Goal: Check status: Check status

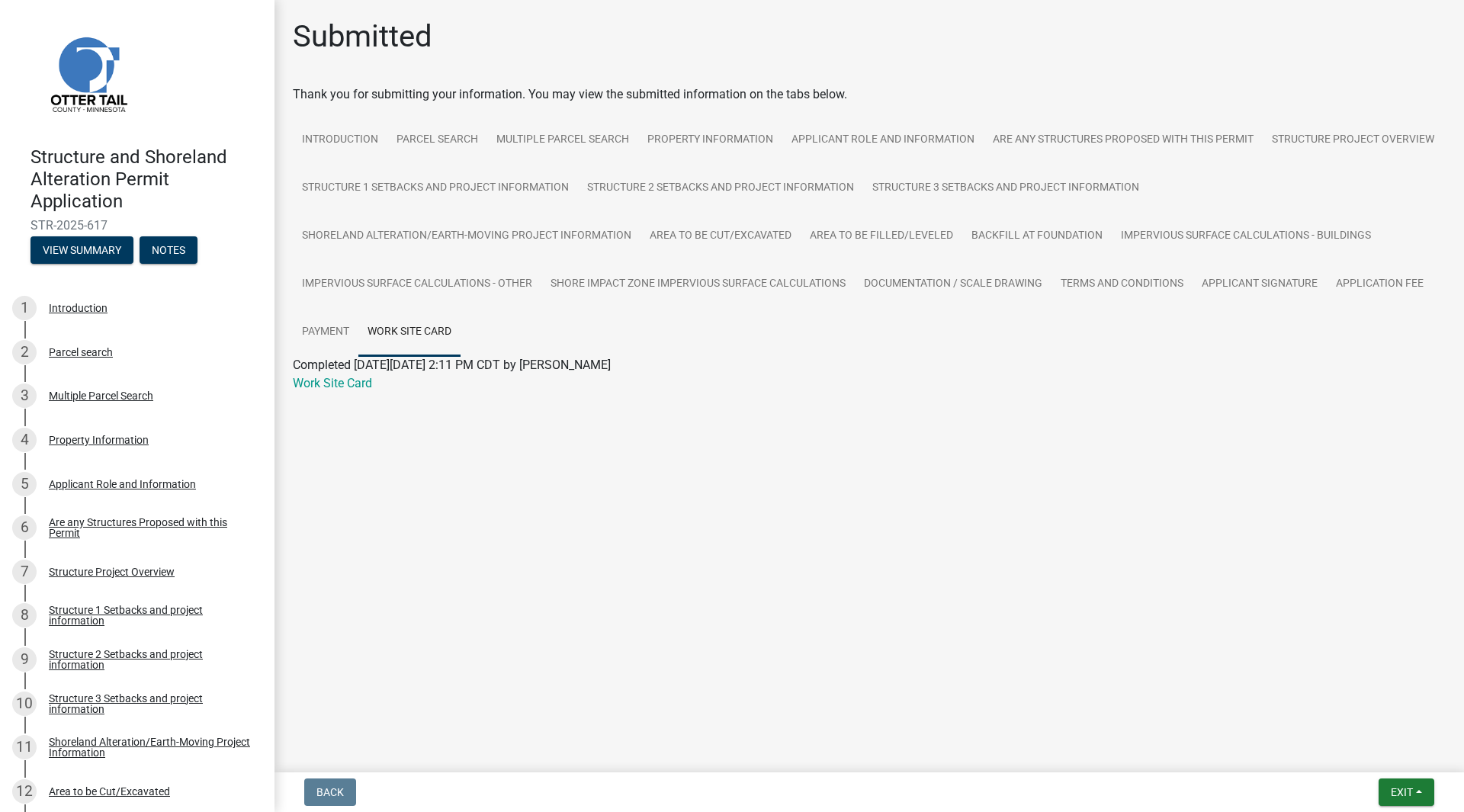
drag, startPoint x: 291, startPoint y: 586, endPoint x: 136, endPoint y: 575, distance: 155.4
click at [289, 586] on main "Submitted Thank you for submitting your information. You may view the submitted…" at bounding box center [869, 383] width 1189 height 766
click at [90, 354] on div "Parcel search" at bounding box center [80, 352] width 64 height 11
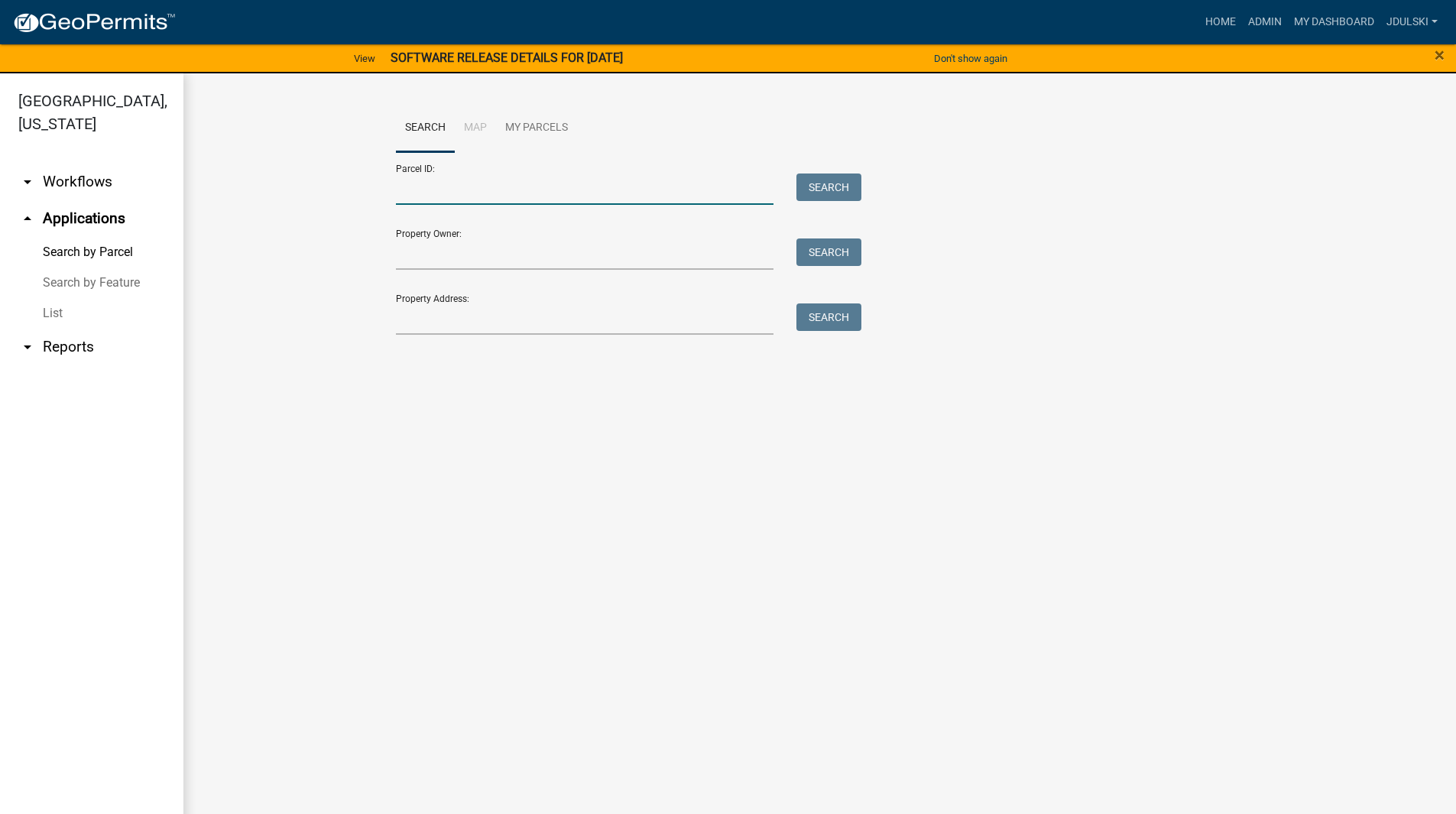
click at [522, 174] on input "Parcel ID:" at bounding box center [585, 189] width 378 height 31
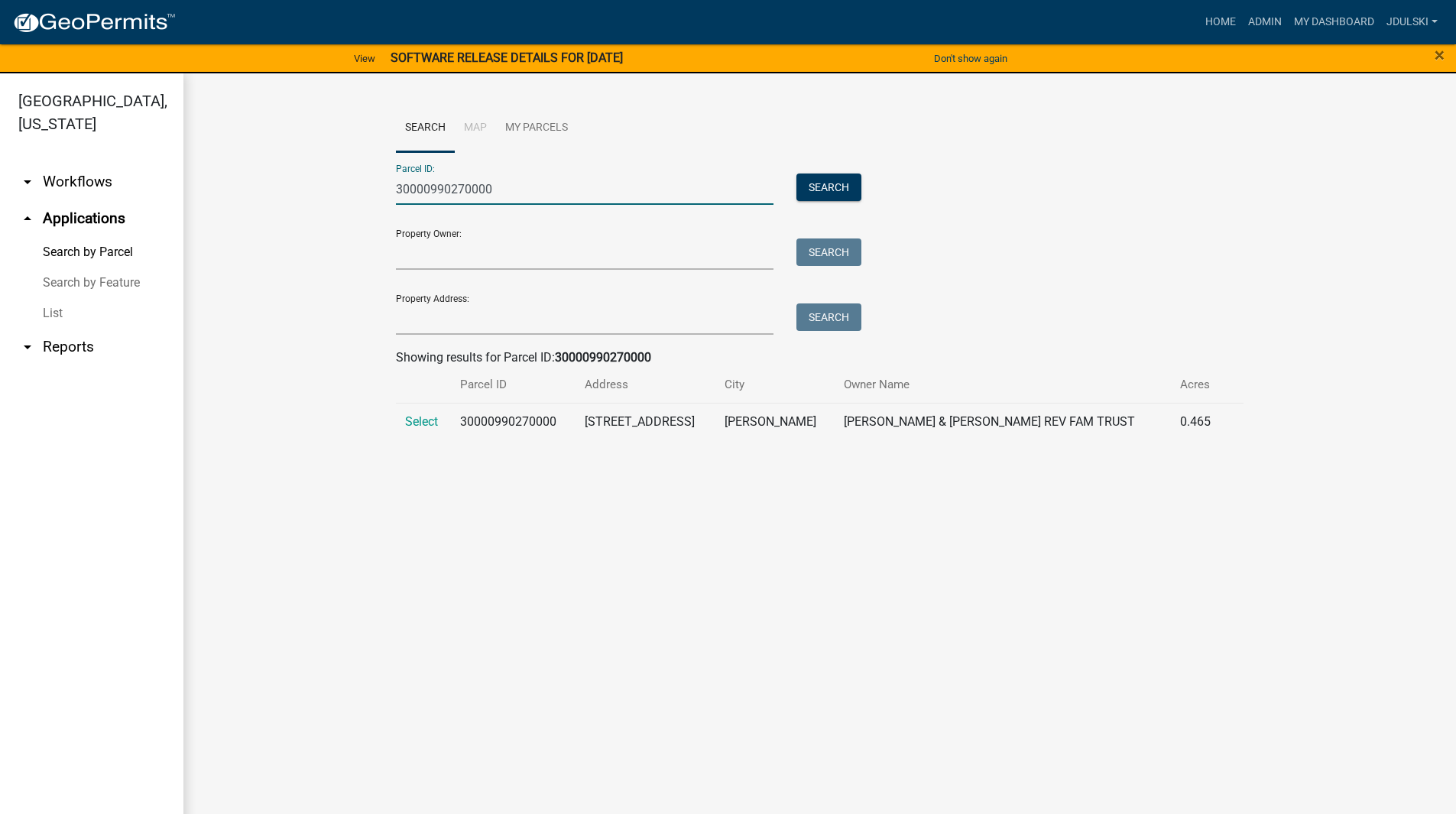
type input "30000990270000"
click at [416, 418] on span "Select" at bounding box center [422, 422] width 33 height 15
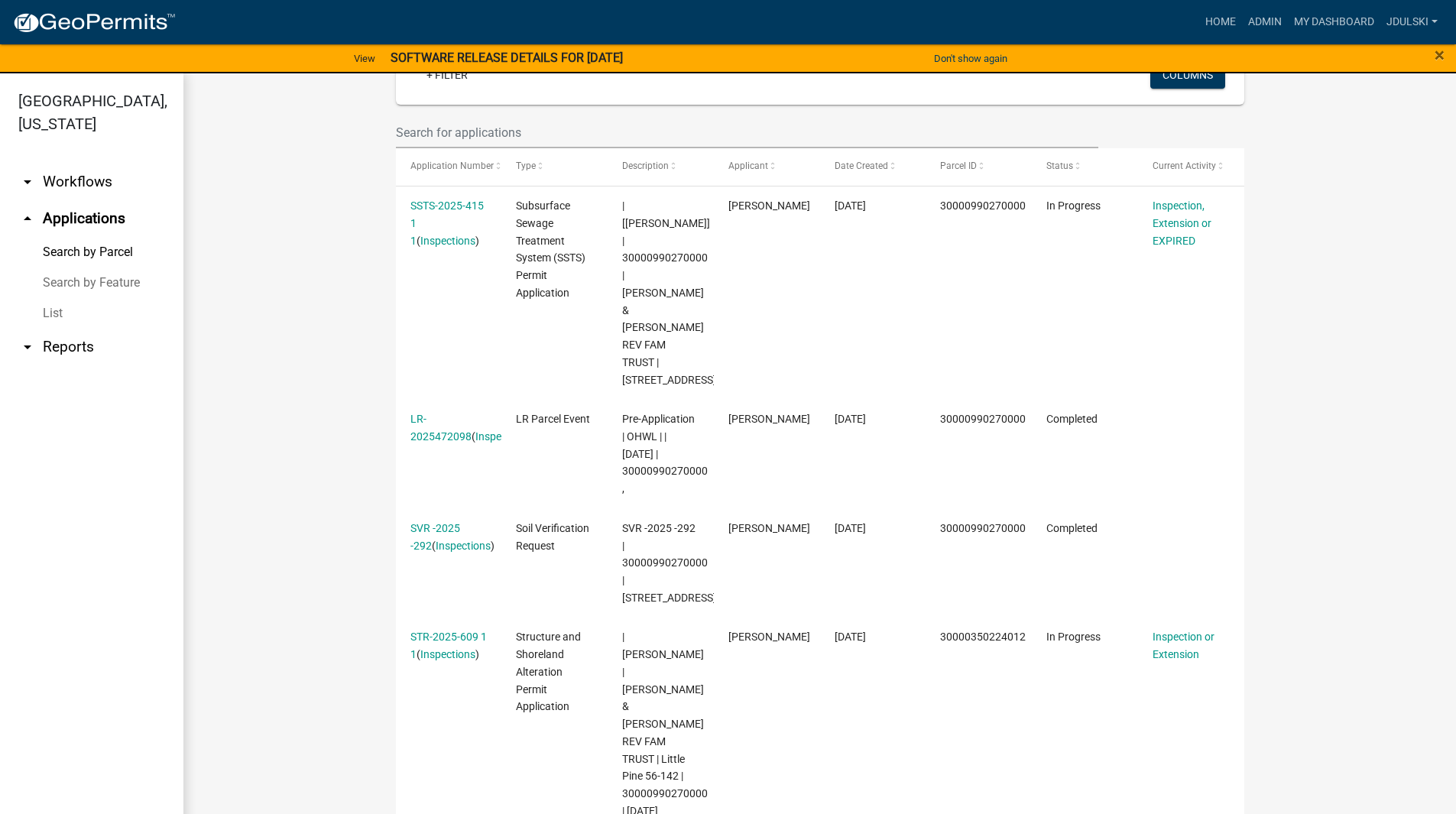
scroll to position [528, 0]
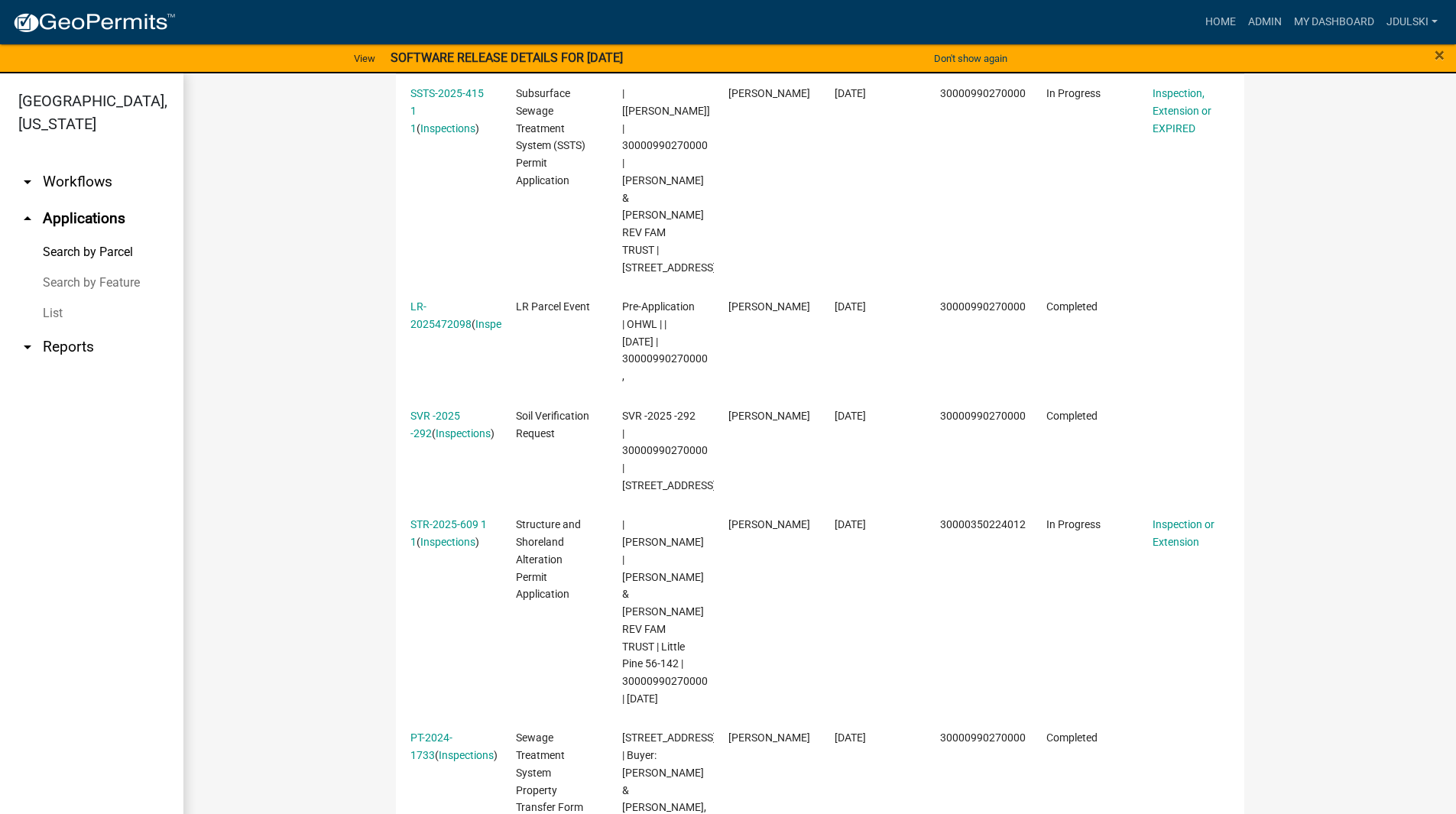
click at [429, 518] on link "STR-2025-609 1 1" at bounding box center [449, 532] width 77 height 30
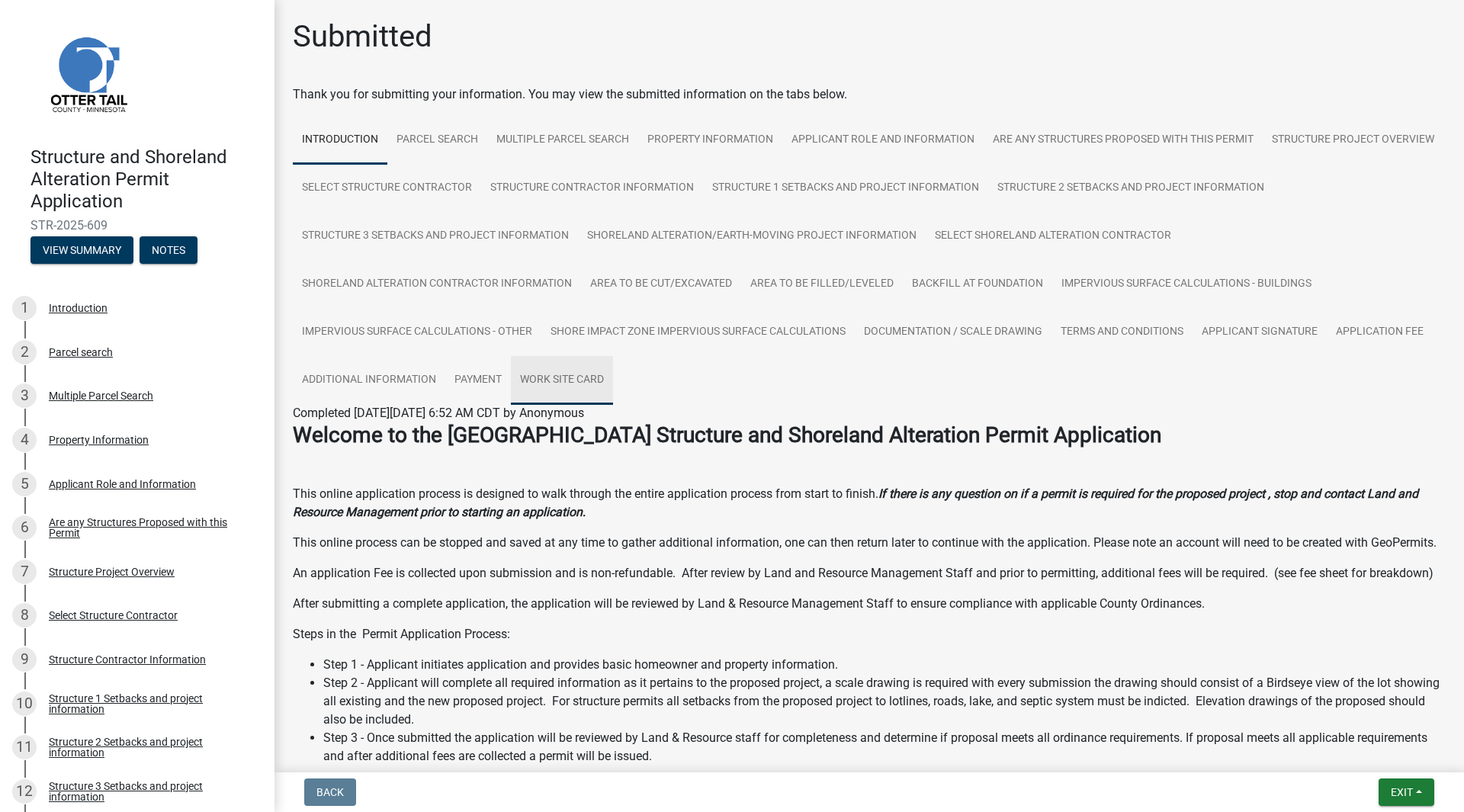
click at [613, 375] on link "Work Site Card" at bounding box center [562, 380] width 102 height 48
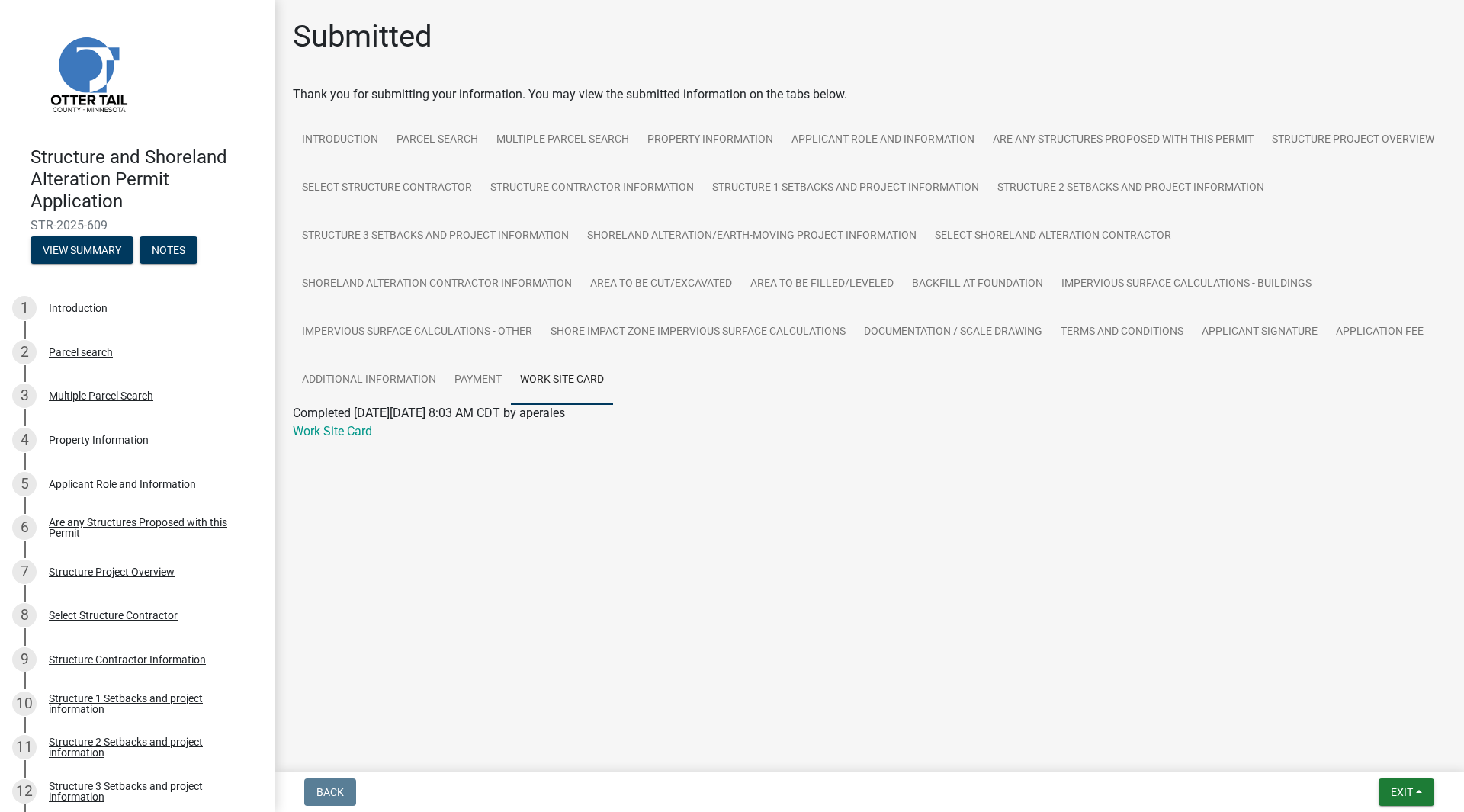
click at [321, 432] on link "Work Site Card" at bounding box center [332, 431] width 79 height 15
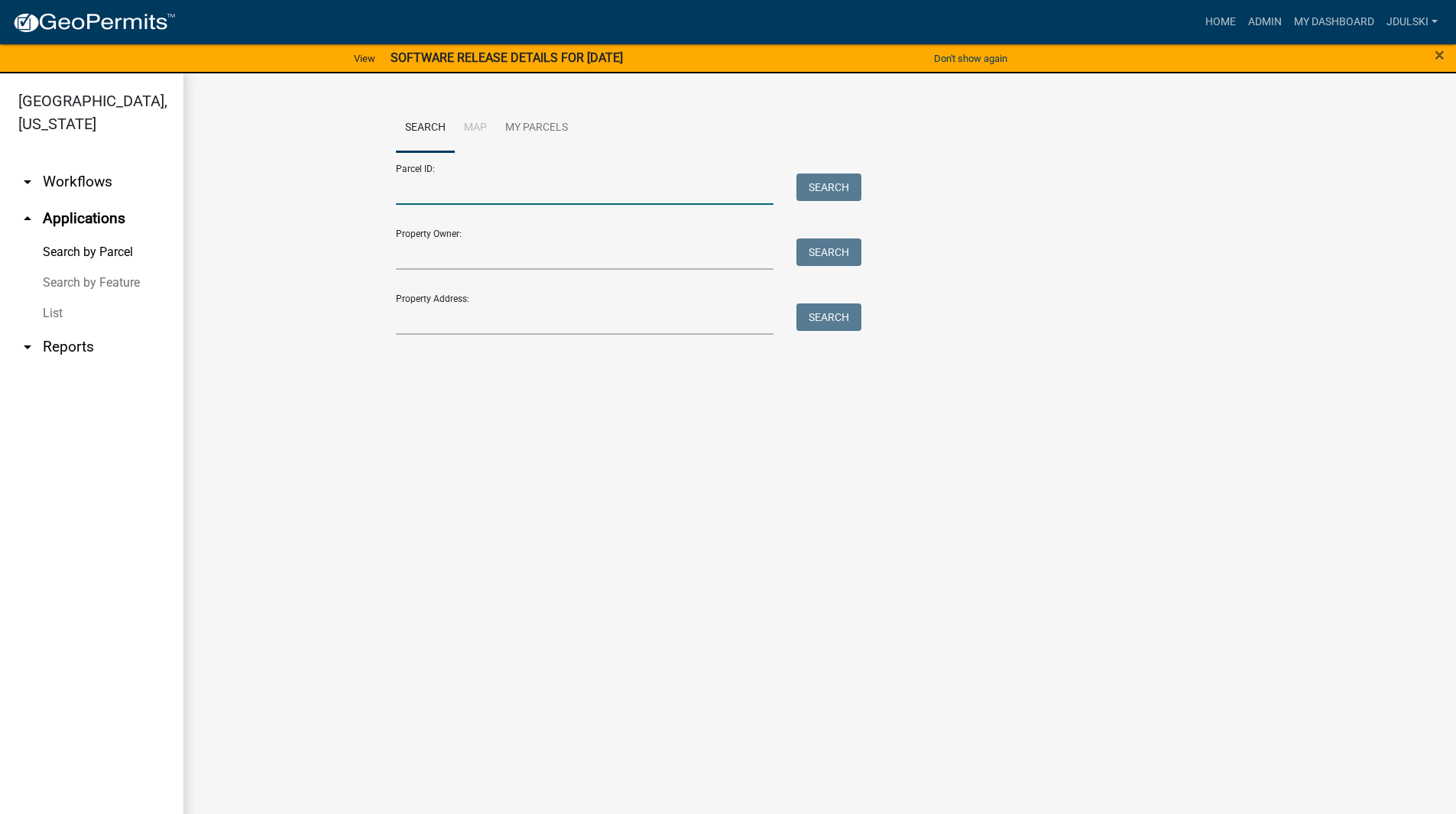
click at [477, 187] on input "Parcel ID:" at bounding box center [585, 189] width 378 height 31
paste input "30000250147001"
type input "30000250147001"
click at [834, 186] on button "Search" at bounding box center [828, 187] width 65 height 27
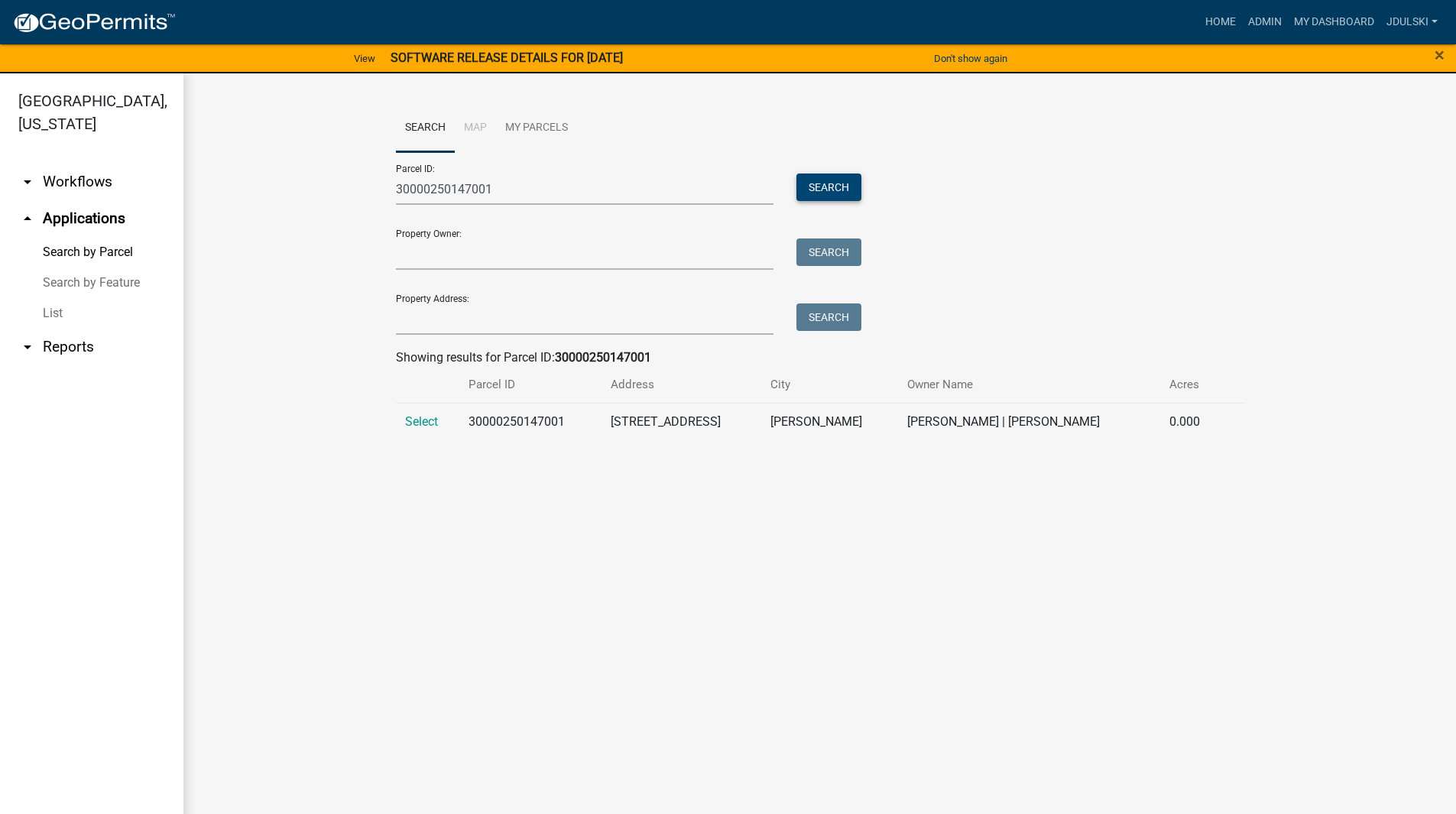
click at [810, 177] on button "Search" at bounding box center [828, 187] width 65 height 27
click at [431, 424] on span "Select" at bounding box center [422, 422] width 33 height 15
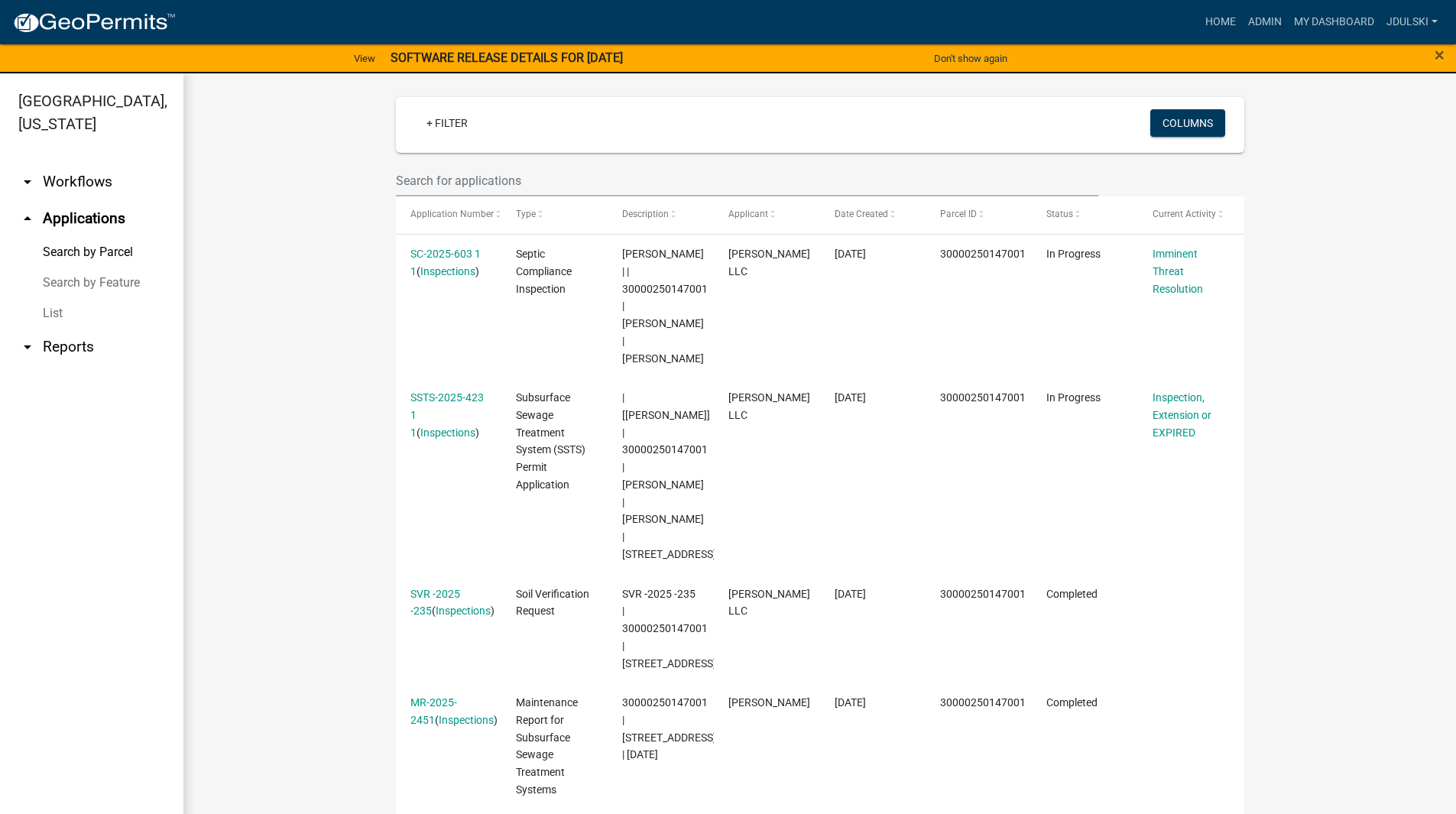
scroll to position [382, 0]
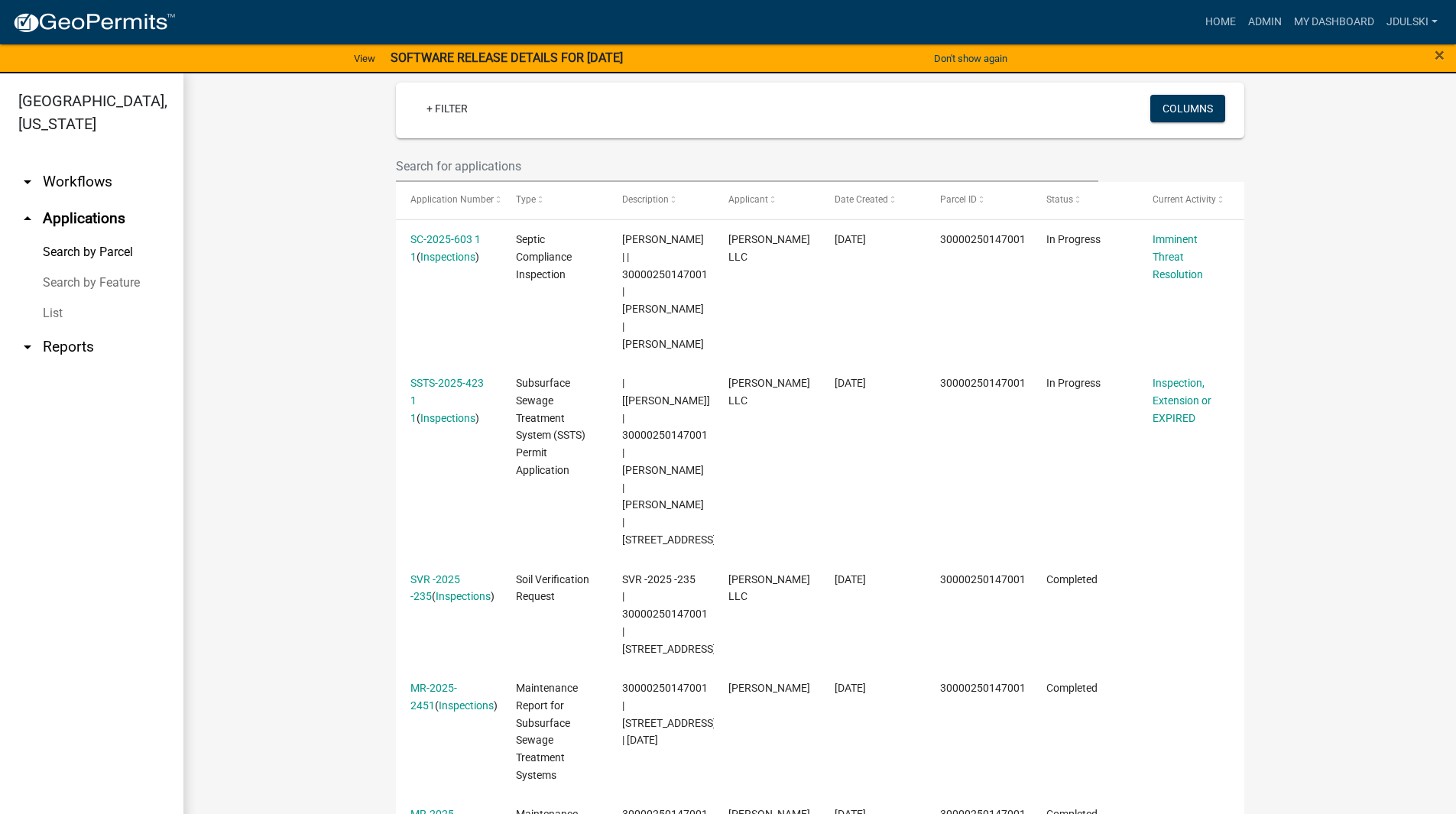
click at [449, 377] on link "SSTS-2025-423 1 1" at bounding box center [448, 401] width 73 height 48
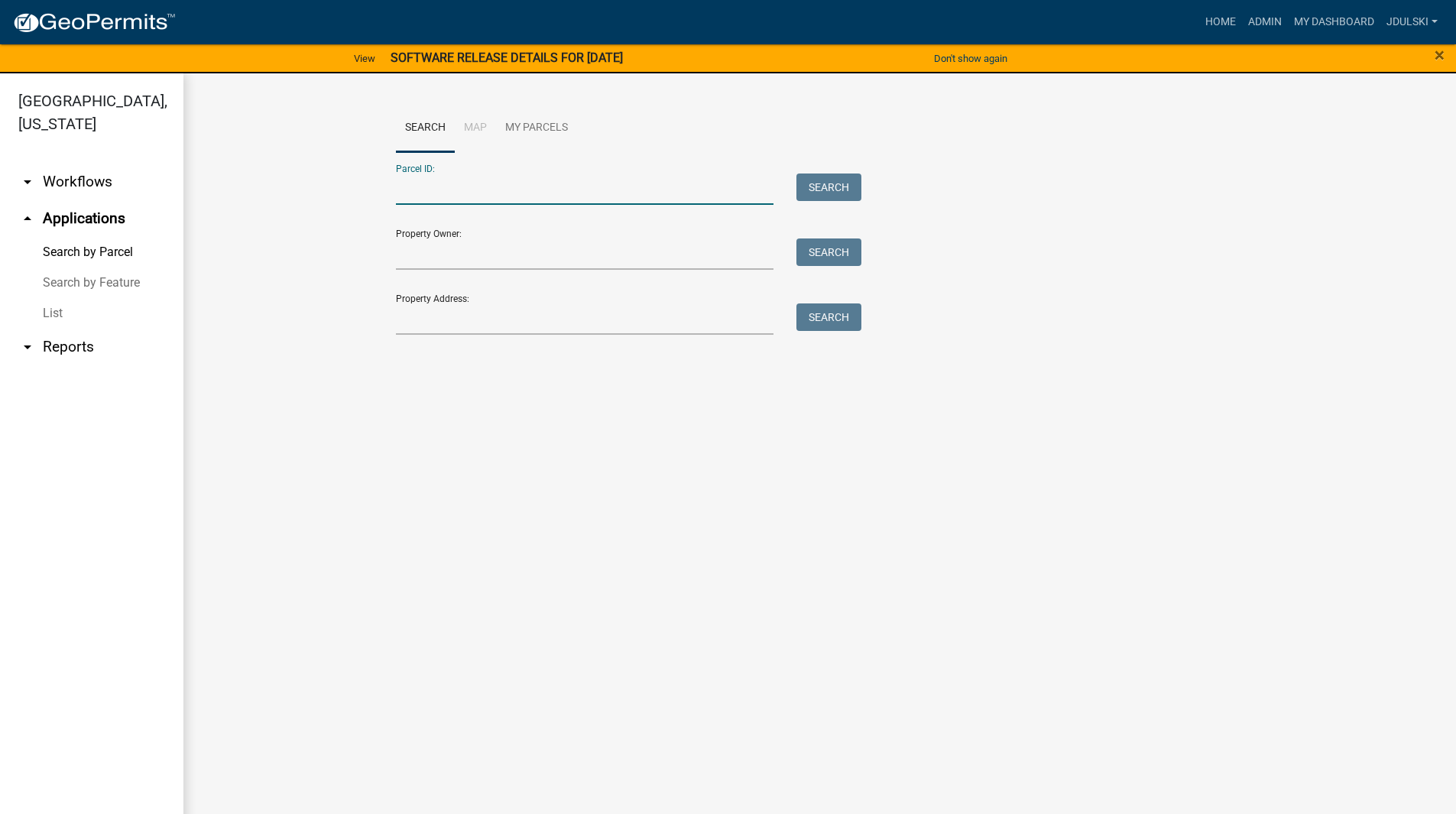
click at [469, 187] on input "Parcel ID:" at bounding box center [585, 189] width 378 height 31
paste input "30000250147001"
type input "30000250147001"
click at [838, 179] on button "Search" at bounding box center [828, 187] width 65 height 27
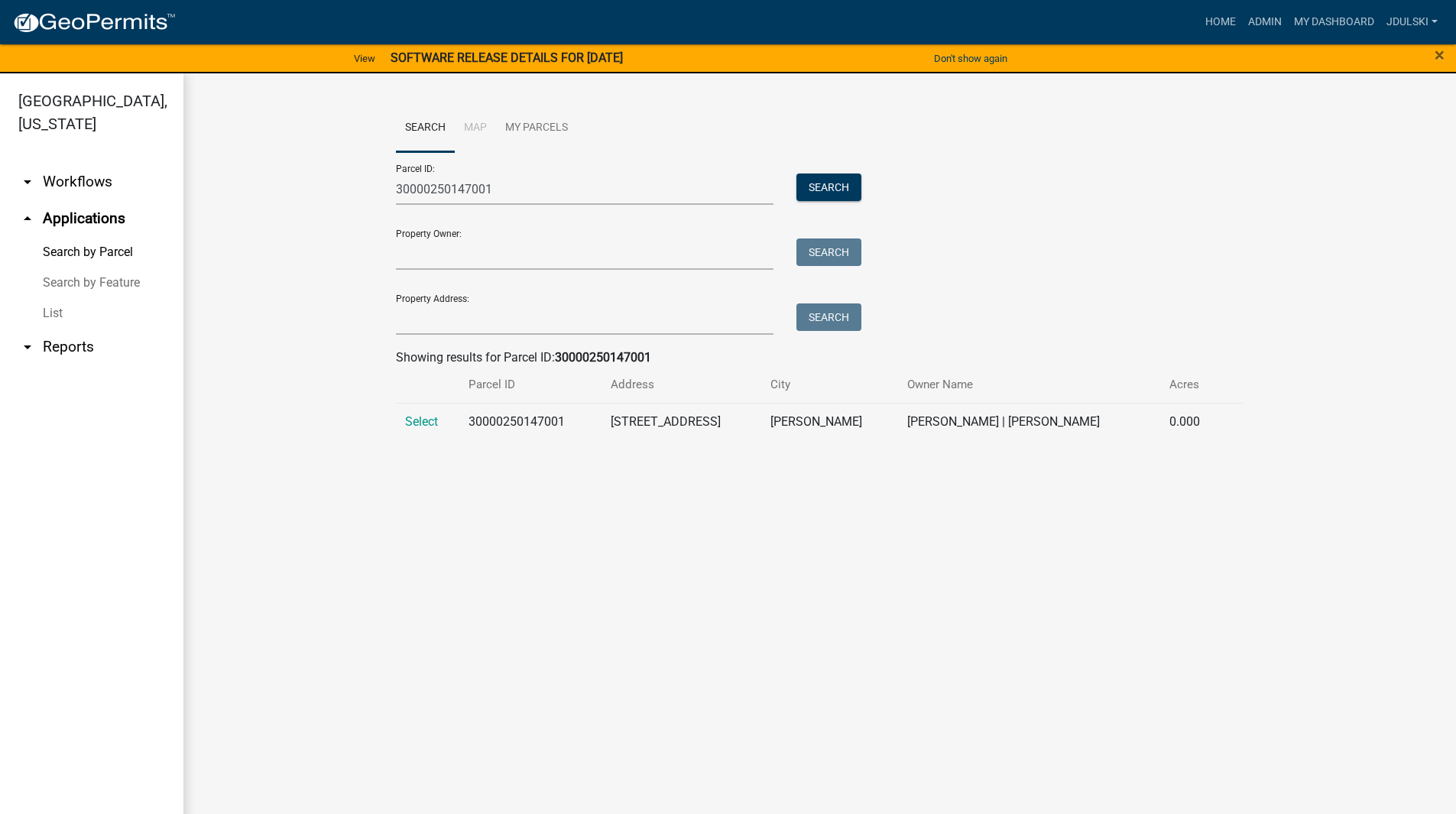
click at [417, 422] on span "Select" at bounding box center [422, 422] width 33 height 15
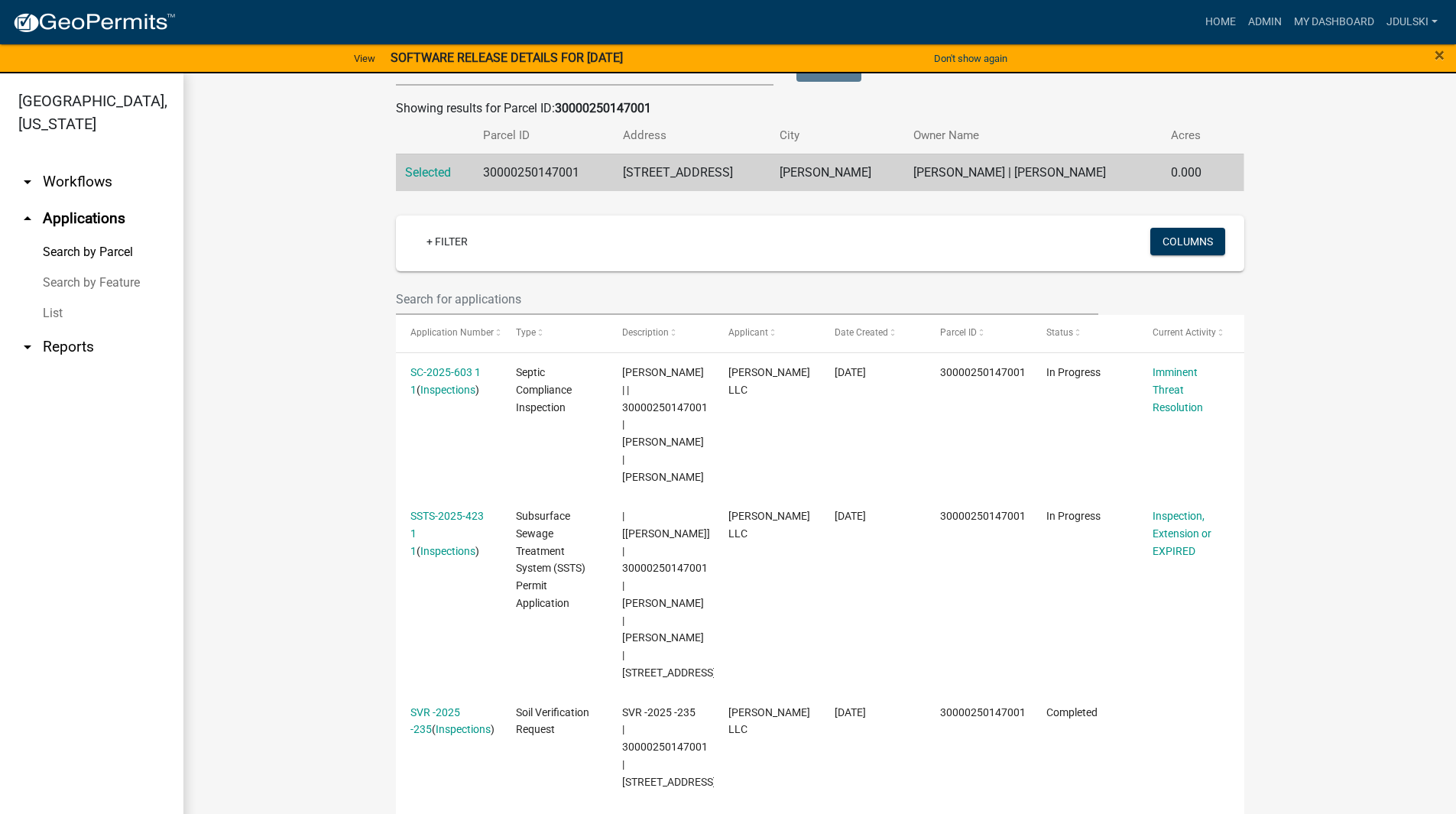
scroll to position [382, 0]
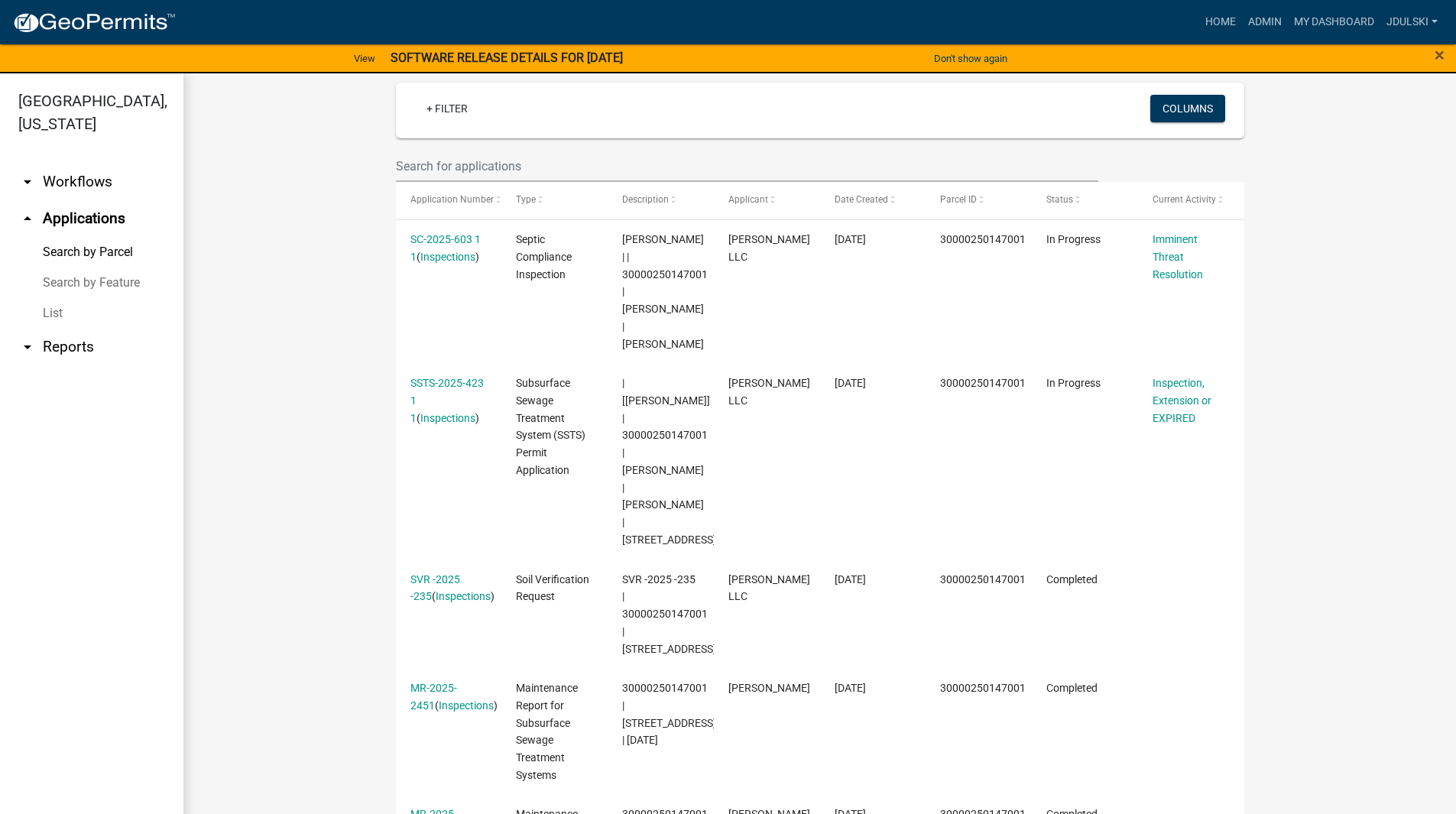
click at [439, 412] on link "Inspections" at bounding box center [448, 417] width 55 height 12
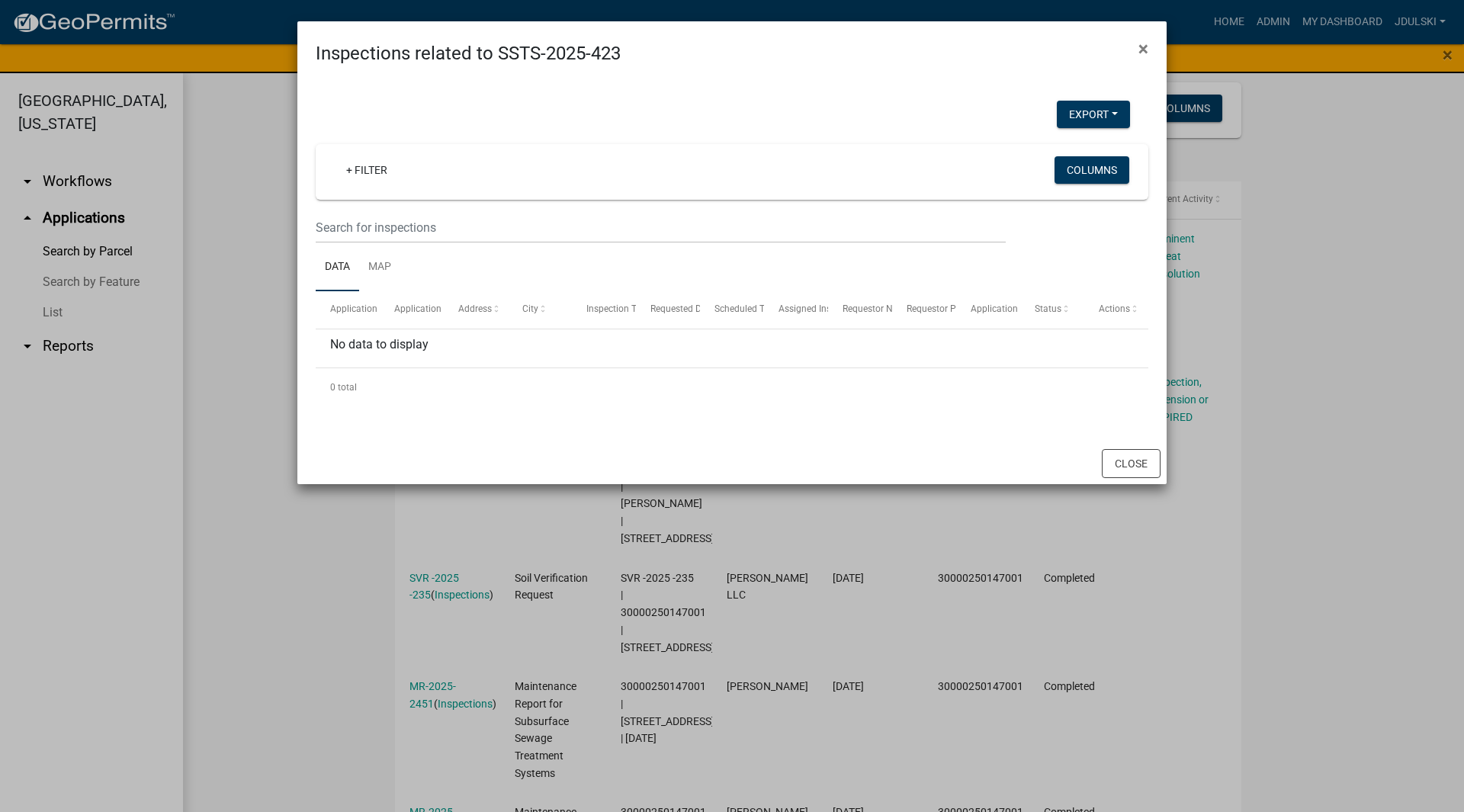
click at [1146, 47] on span "×" at bounding box center [1143, 48] width 10 height 21
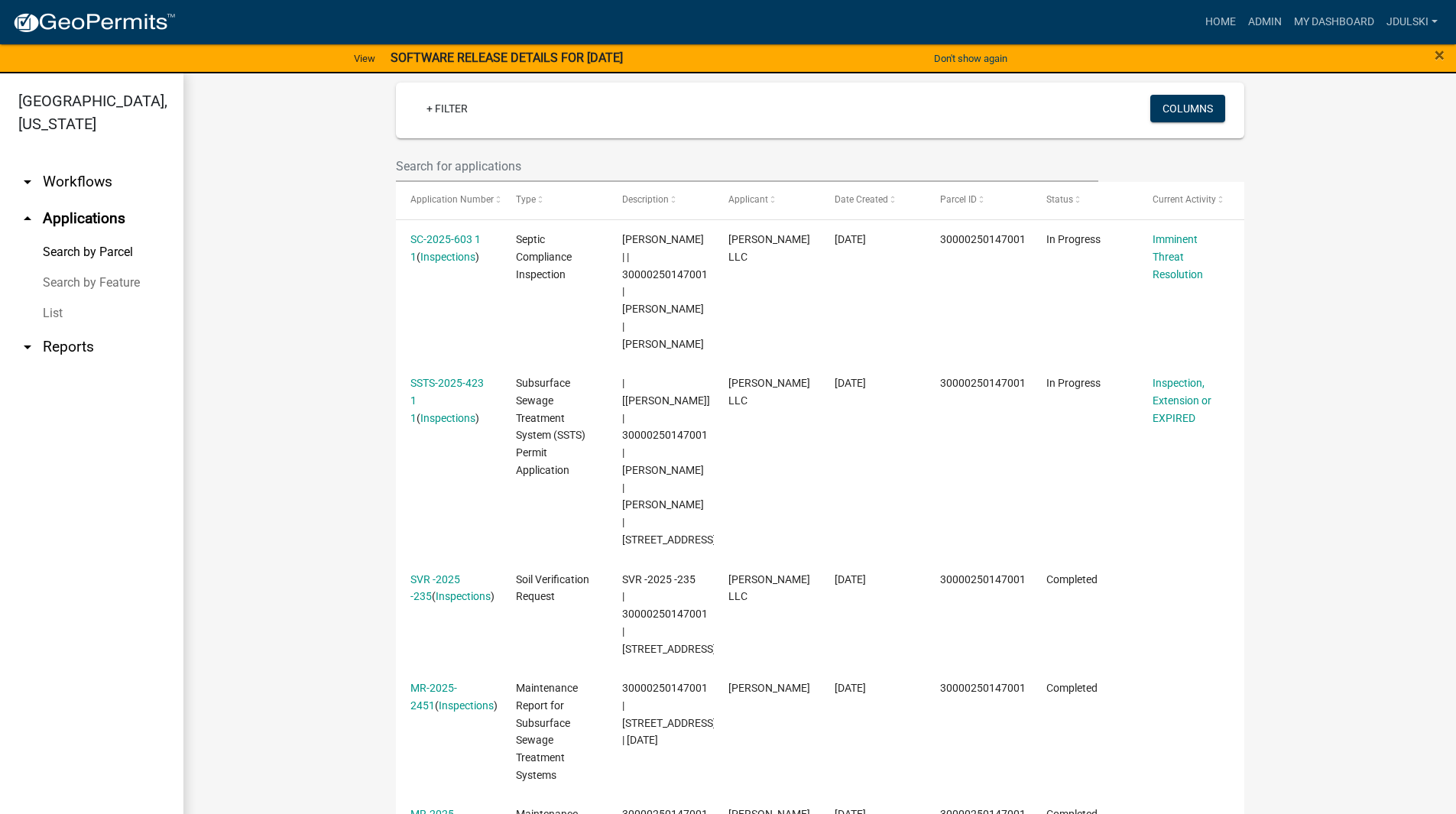
click at [434, 240] on link "SC-2025-603 1 1" at bounding box center [446, 248] width 70 height 30
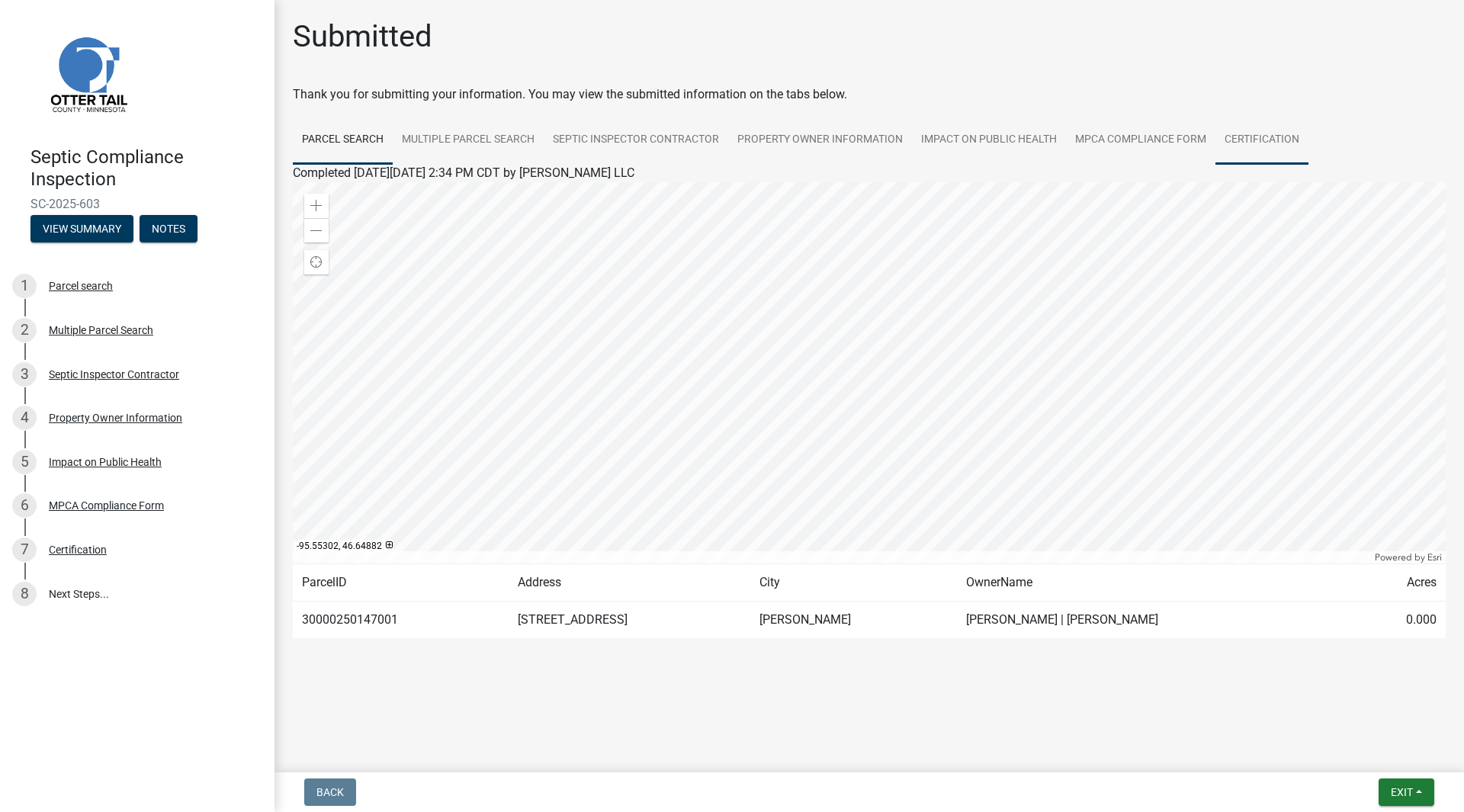
click at [1248, 132] on link "Certification" at bounding box center [1262, 140] width 93 height 48
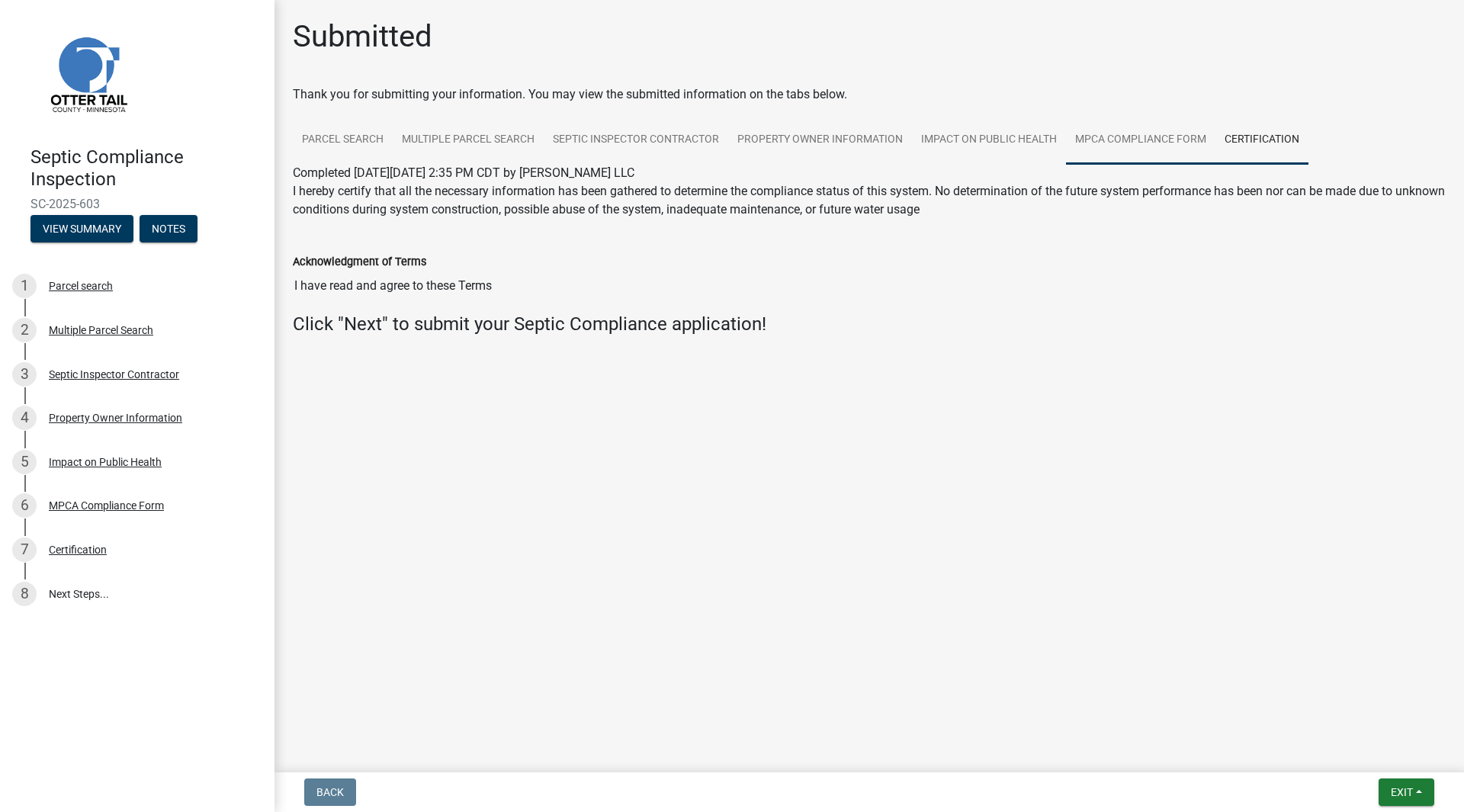
click at [1147, 139] on link "MPCA Compliance Form" at bounding box center [1141, 140] width 150 height 48
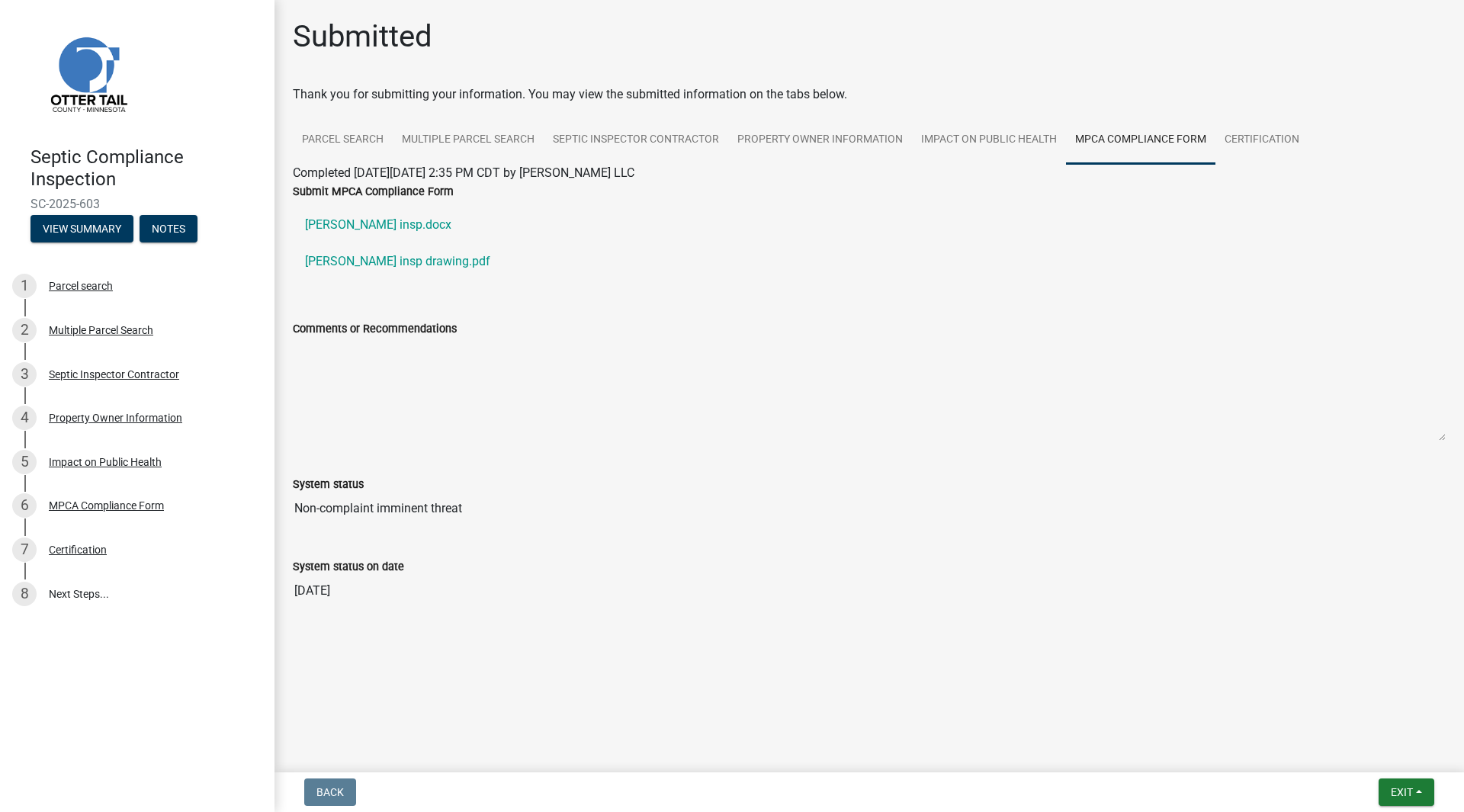
click at [359, 224] on link "[PERSON_NAME] insp.docx" at bounding box center [869, 224] width 1153 height 36
click at [385, 265] on link "[PERSON_NAME] insp drawing.pdf" at bounding box center [869, 261] width 1153 height 36
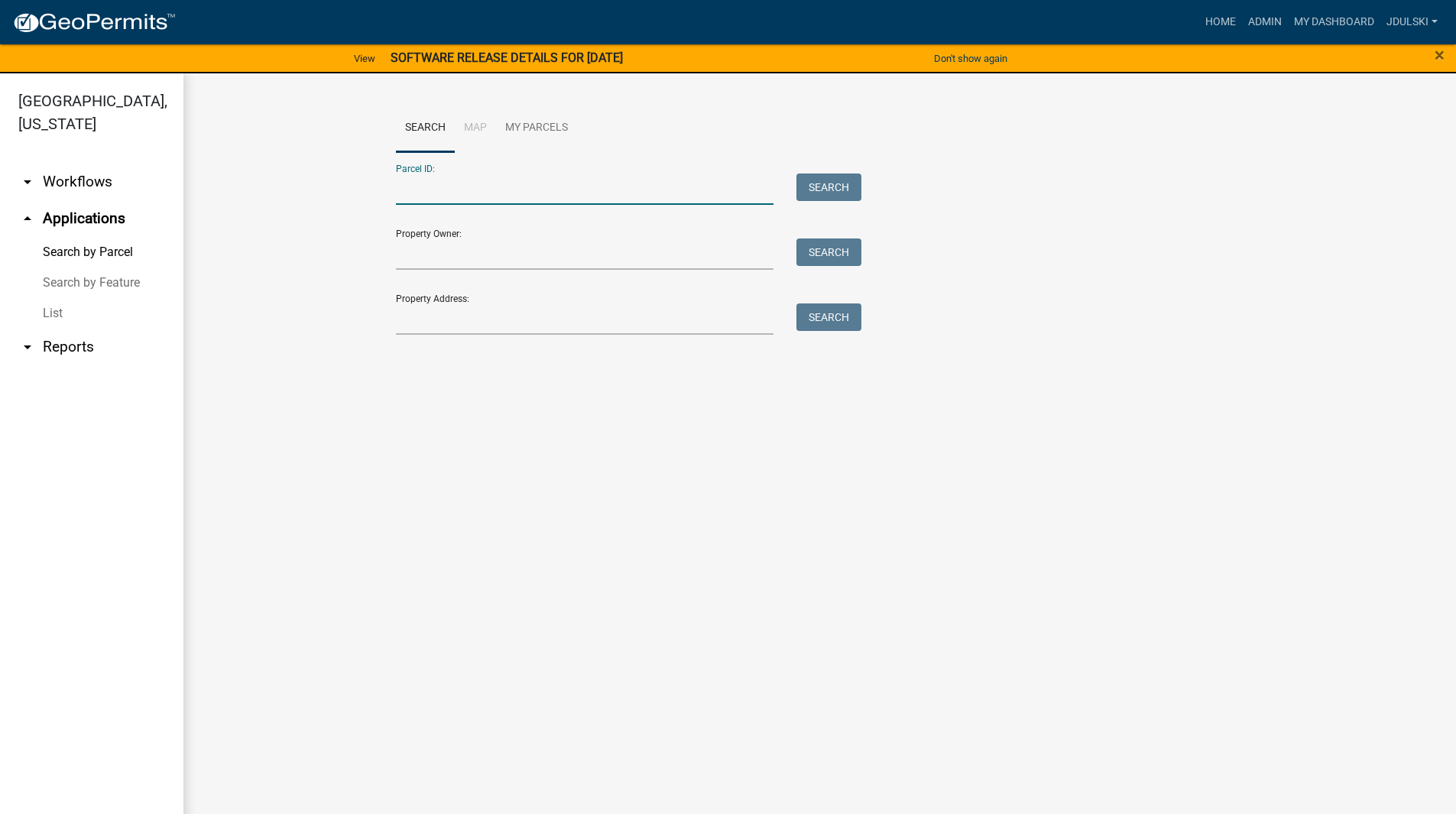
click at [429, 198] on input "Parcel ID:" at bounding box center [585, 189] width 378 height 31
paste input "30000250147001"
type input "30000250147001"
click at [819, 181] on button "Search" at bounding box center [828, 187] width 65 height 27
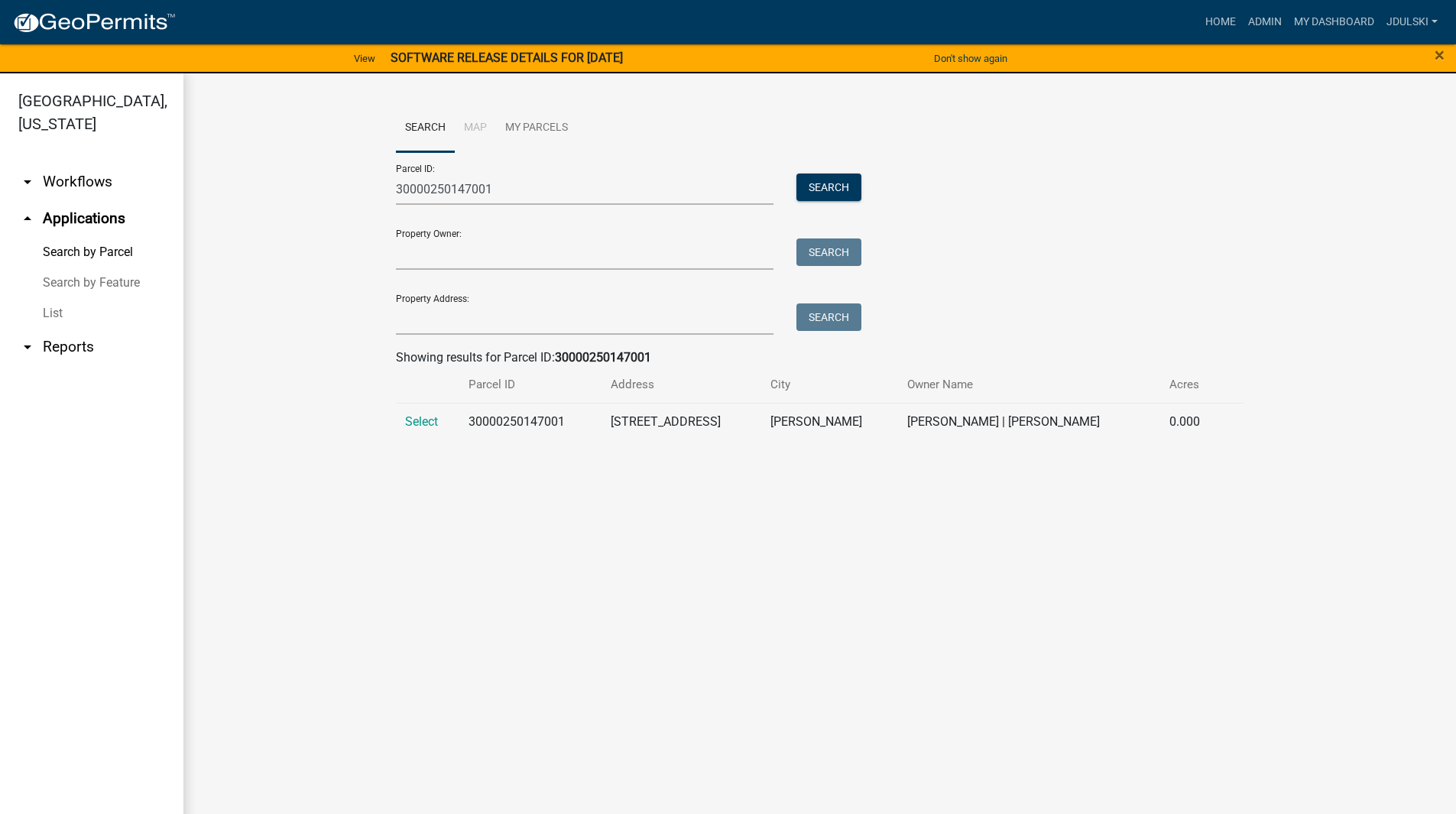
click at [422, 421] on span "Select" at bounding box center [422, 422] width 33 height 15
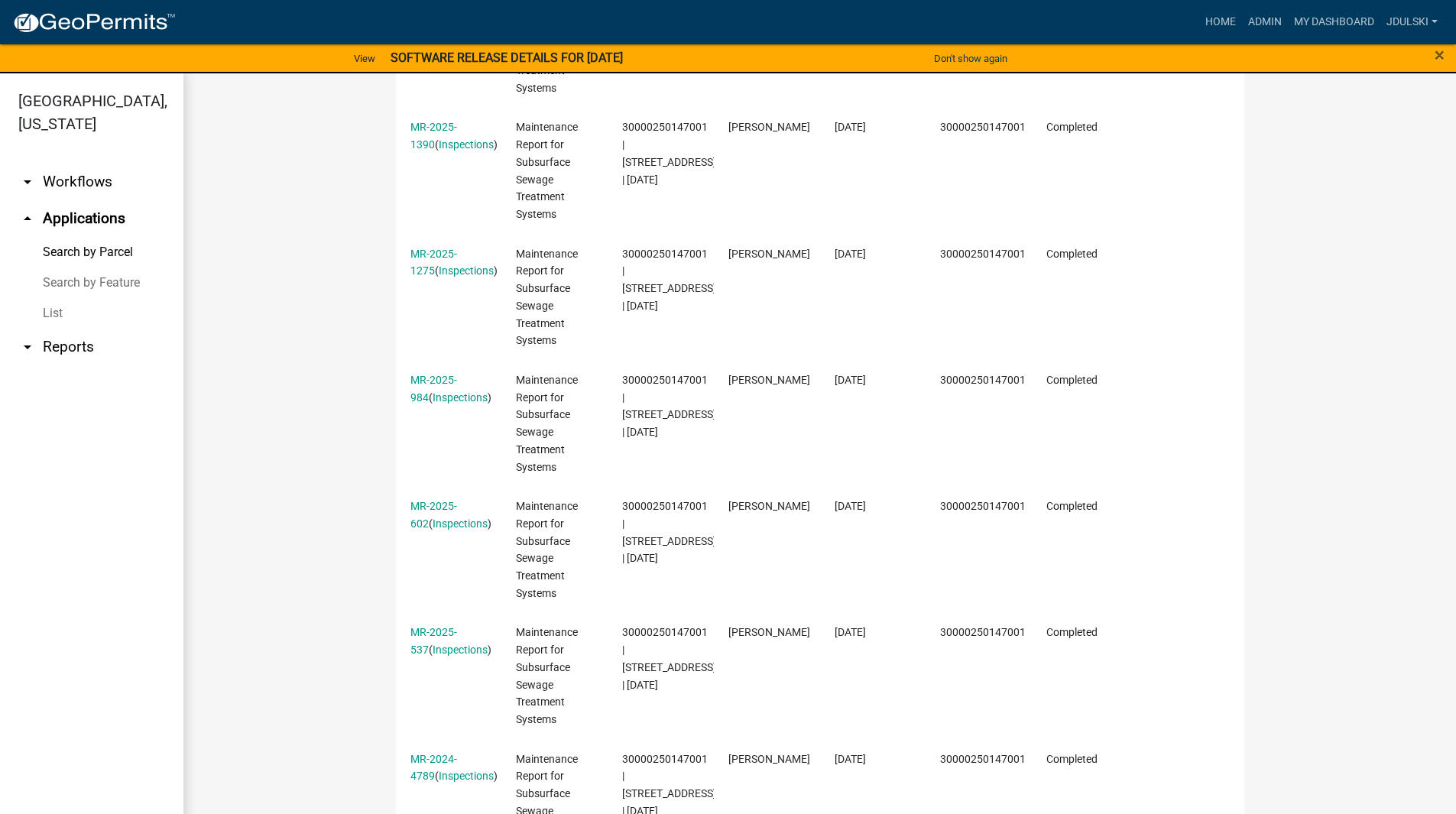
scroll to position [1069, 0]
click at [443, 517] on link "Inspections" at bounding box center [460, 522] width 55 height 12
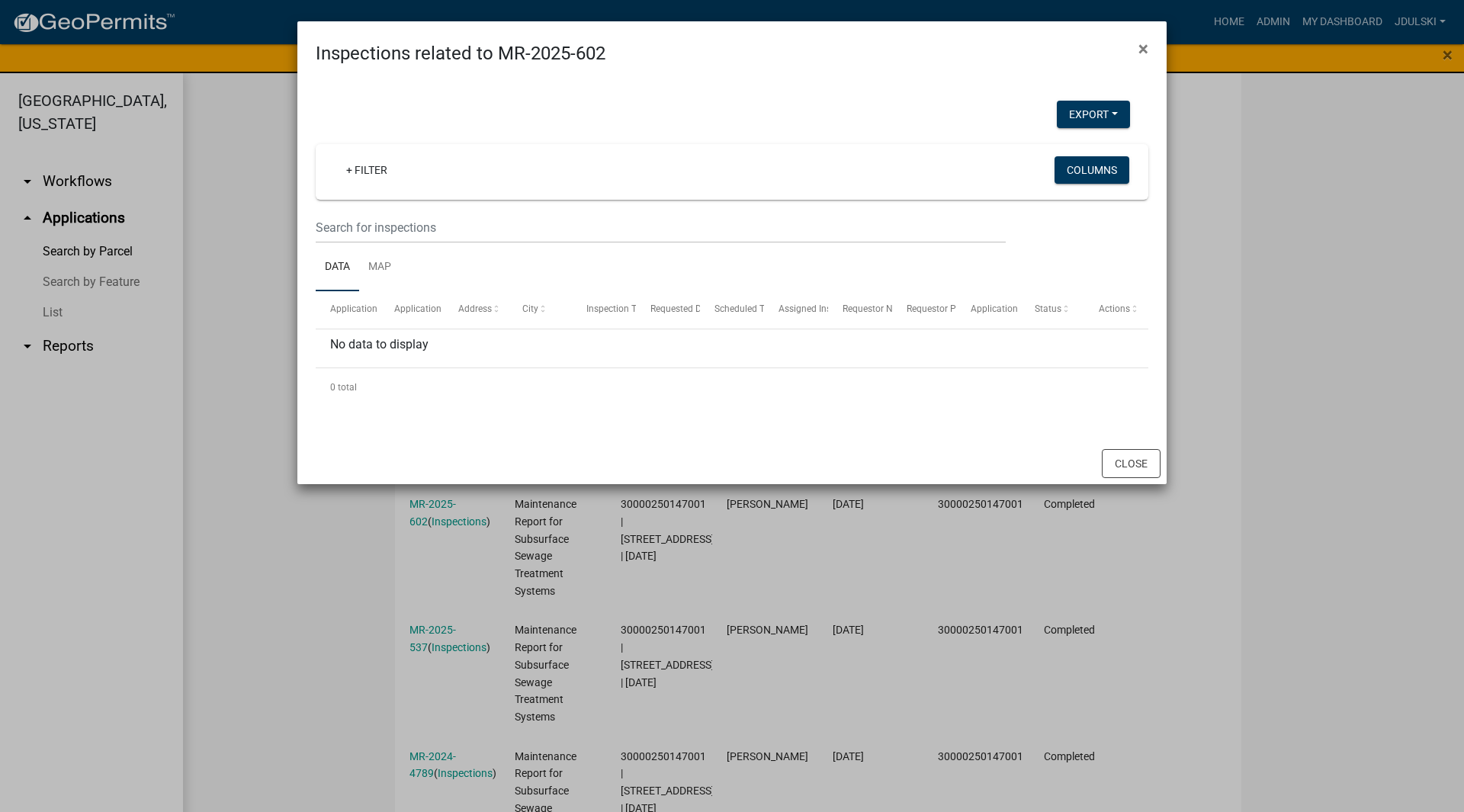
click at [1143, 46] on span "×" at bounding box center [1143, 48] width 10 height 21
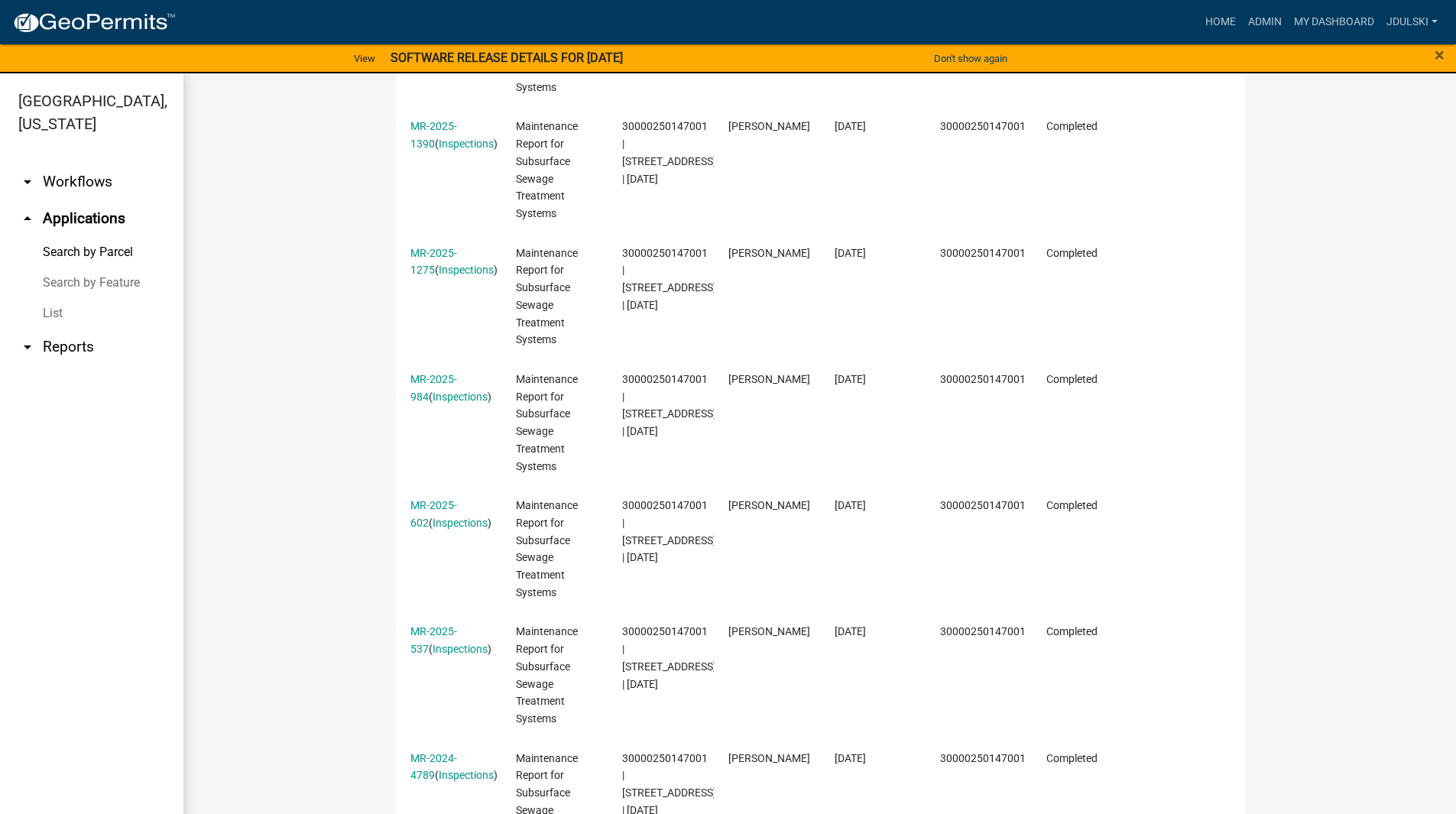
click at [433, 498] on link "MR-2025-602" at bounding box center [434, 513] width 47 height 30
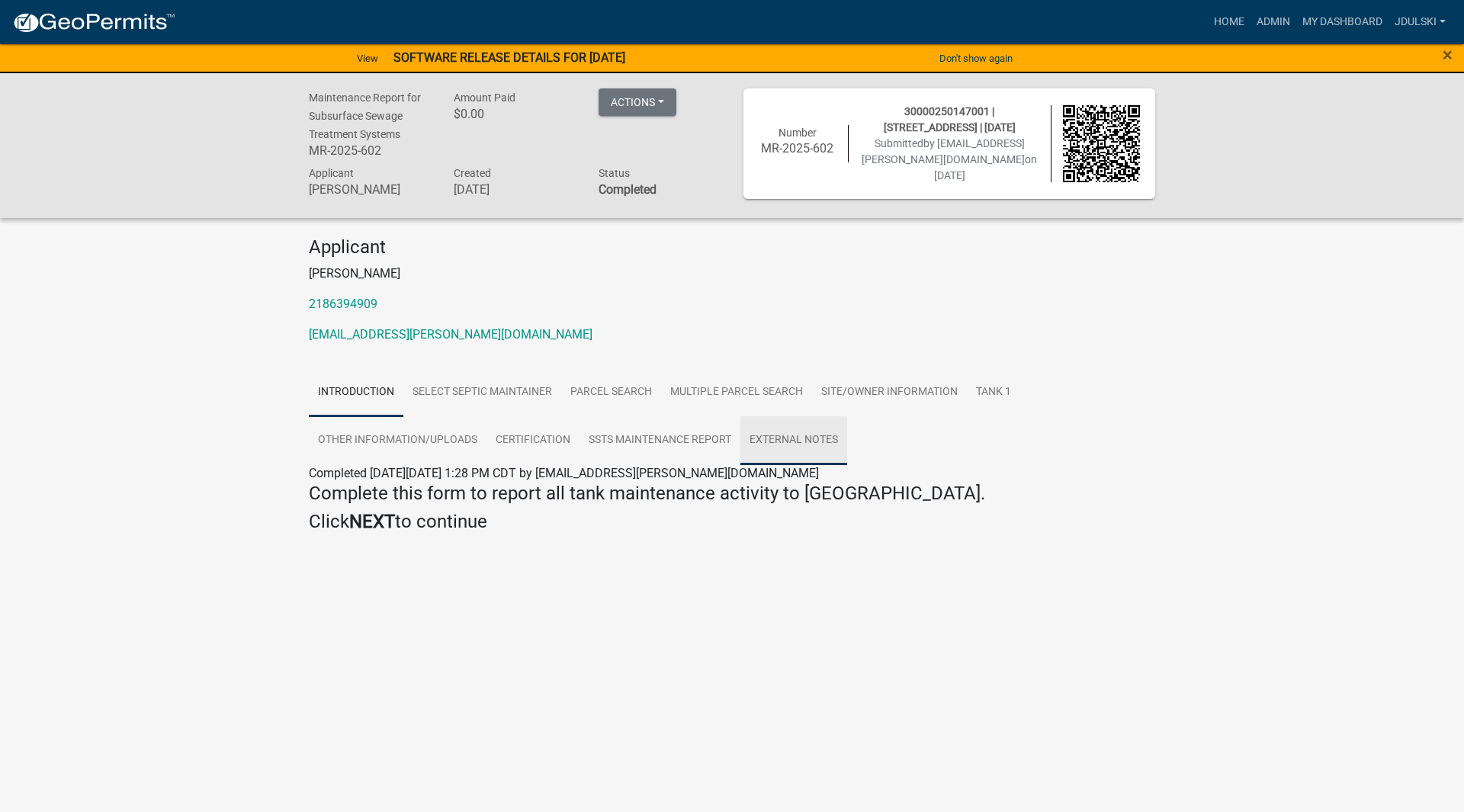
click at [800, 429] on link "External Notes" at bounding box center [793, 440] width 107 height 48
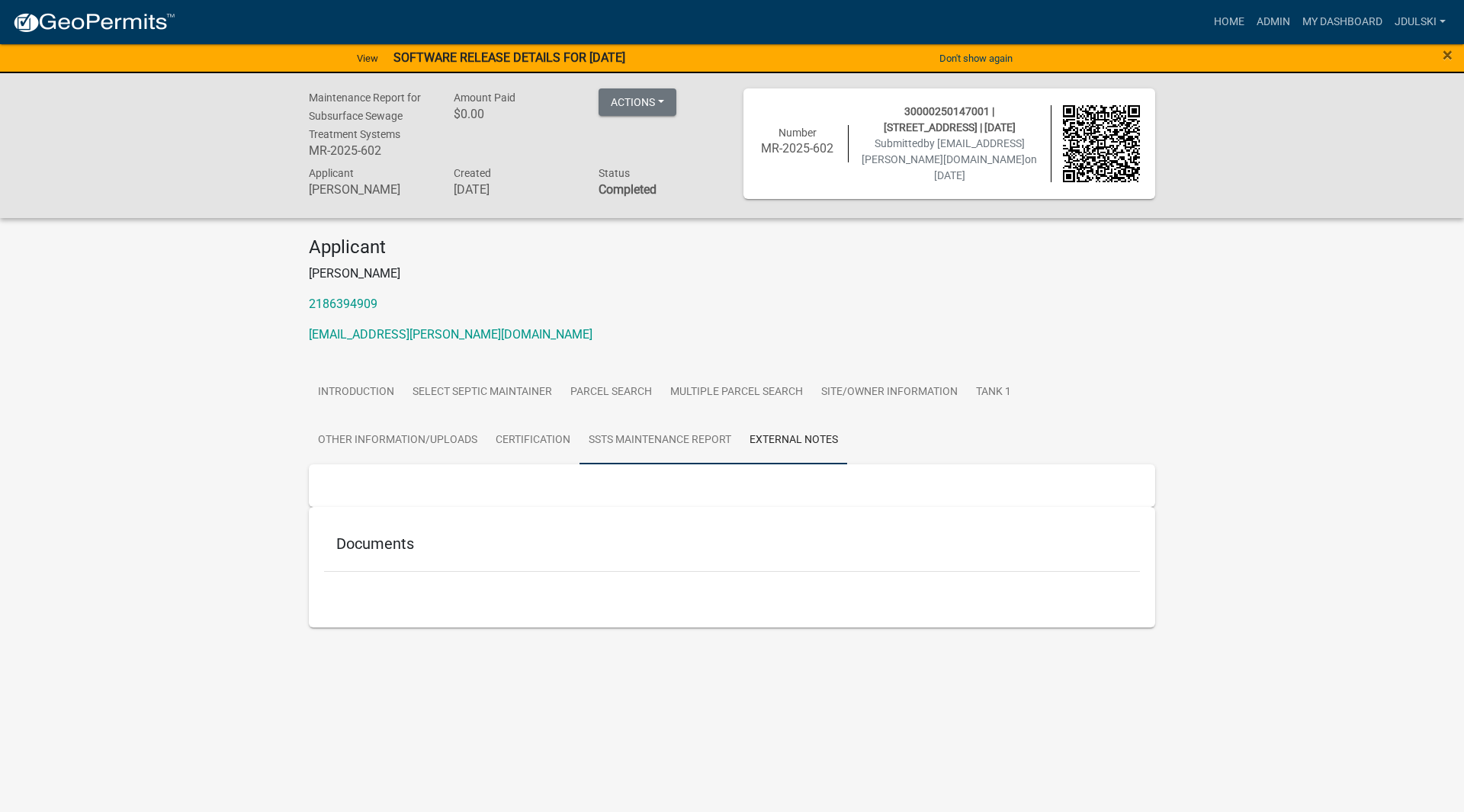
click at [684, 425] on link "SSTS Maintenance Report" at bounding box center [660, 440] width 161 height 48
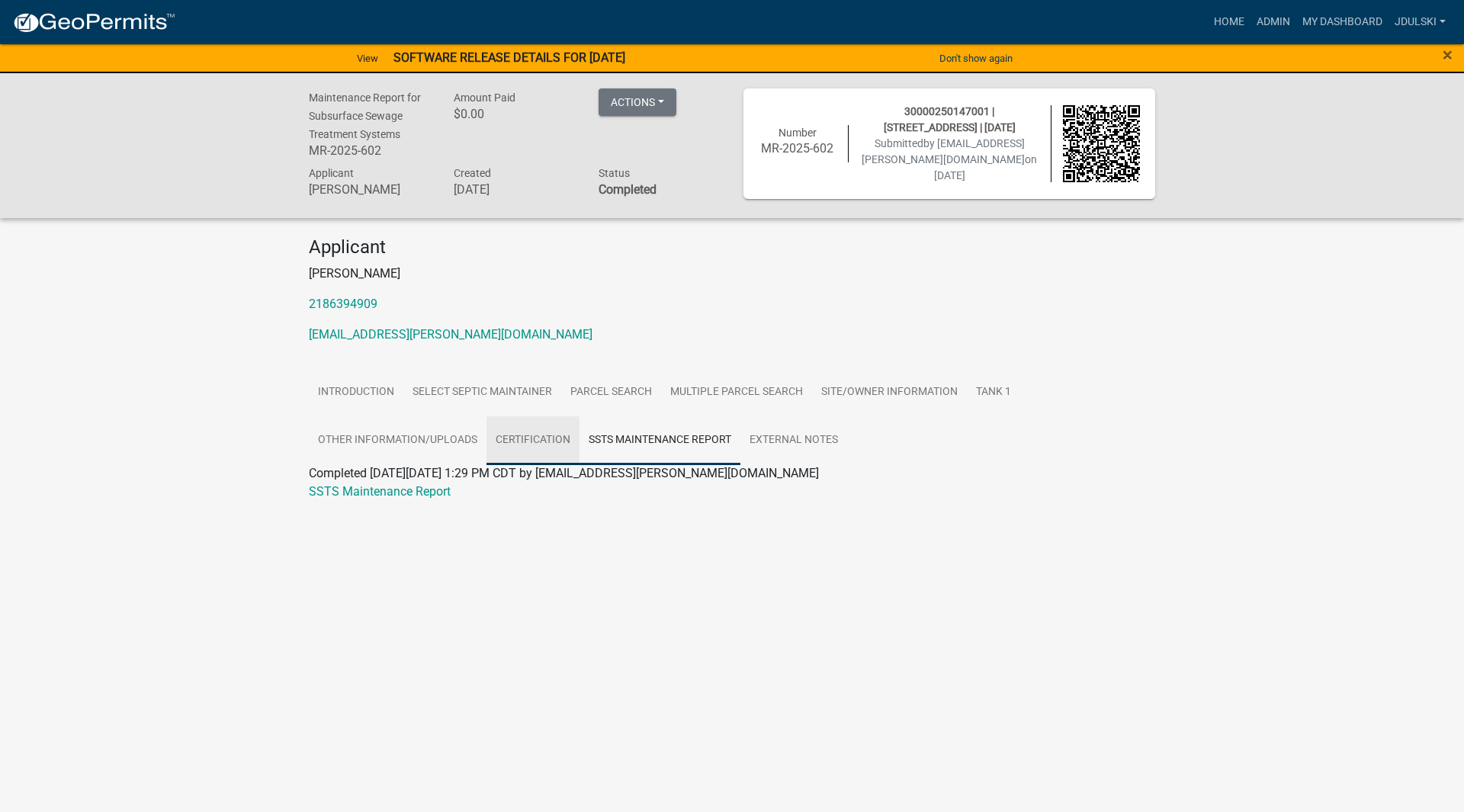
click at [535, 443] on link "Certification" at bounding box center [533, 440] width 93 height 48
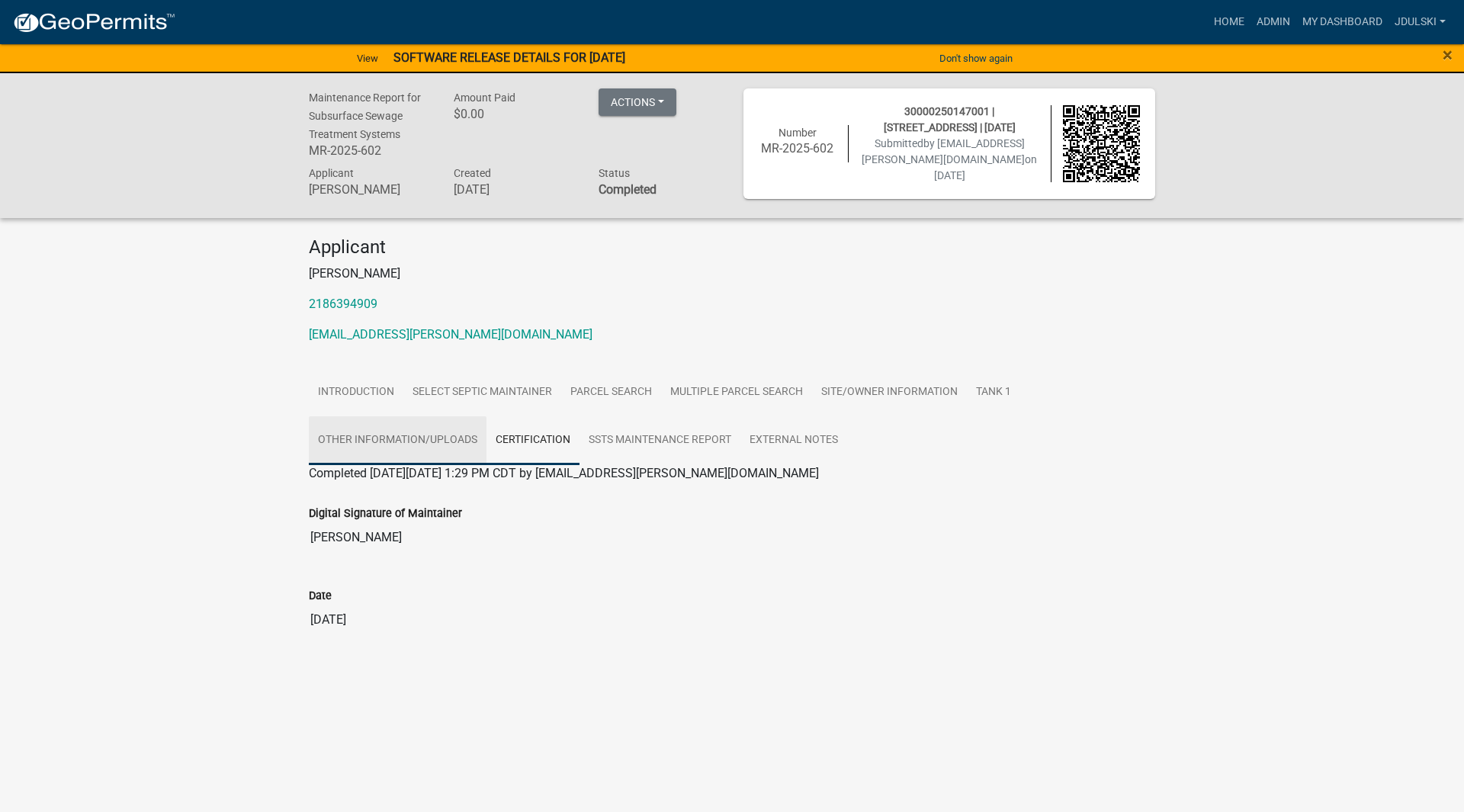
click at [414, 437] on link "Other Information/Uploads" at bounding box center [397, 440] width 178 height 48
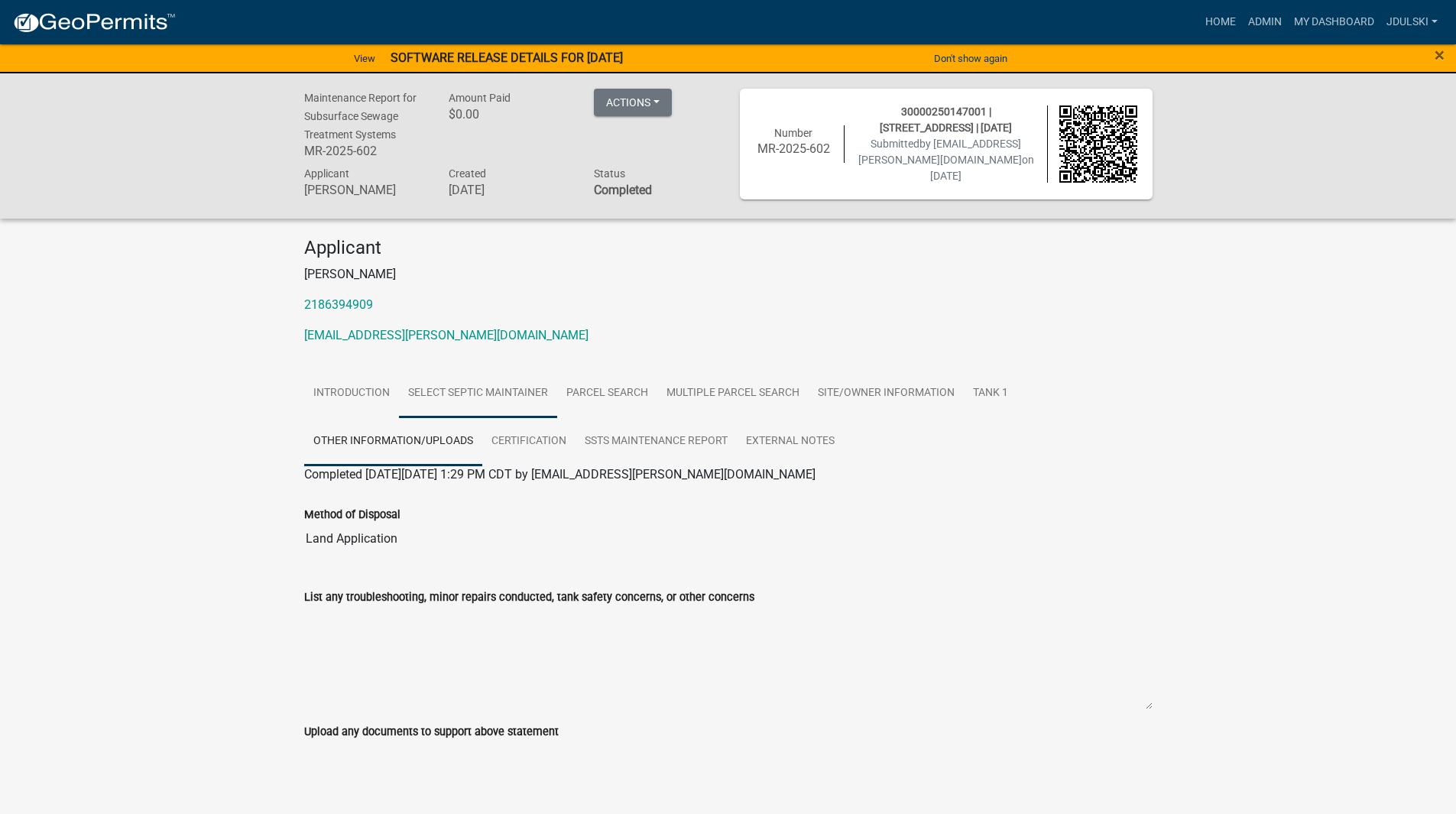
click at [517, 389] on link "Select Septic Maintainer" at bounding box center [478, 392] width 158 height 48
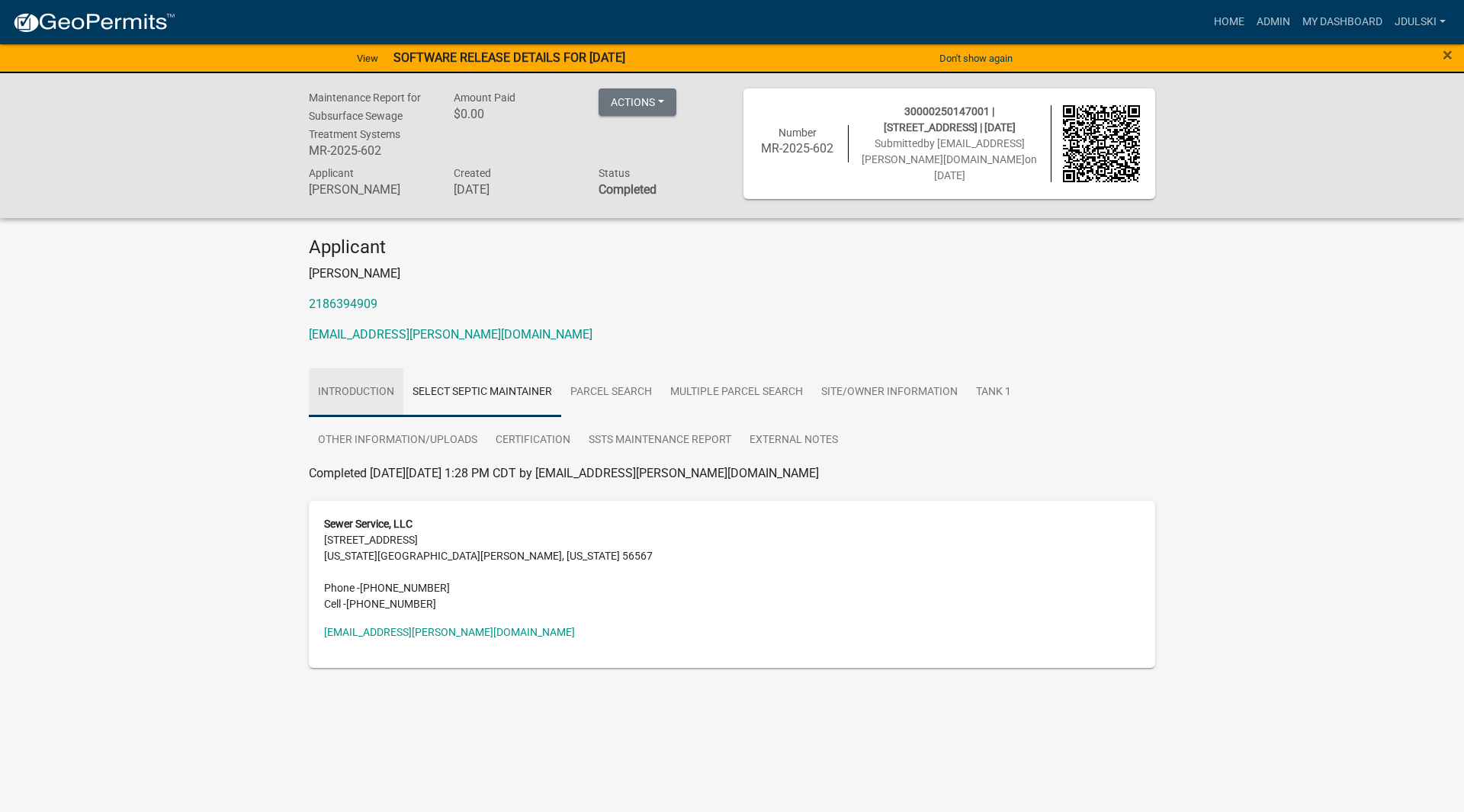
click at [390, 382] on link "Introduction" at bounding box center [356, 391] width 95 height 48
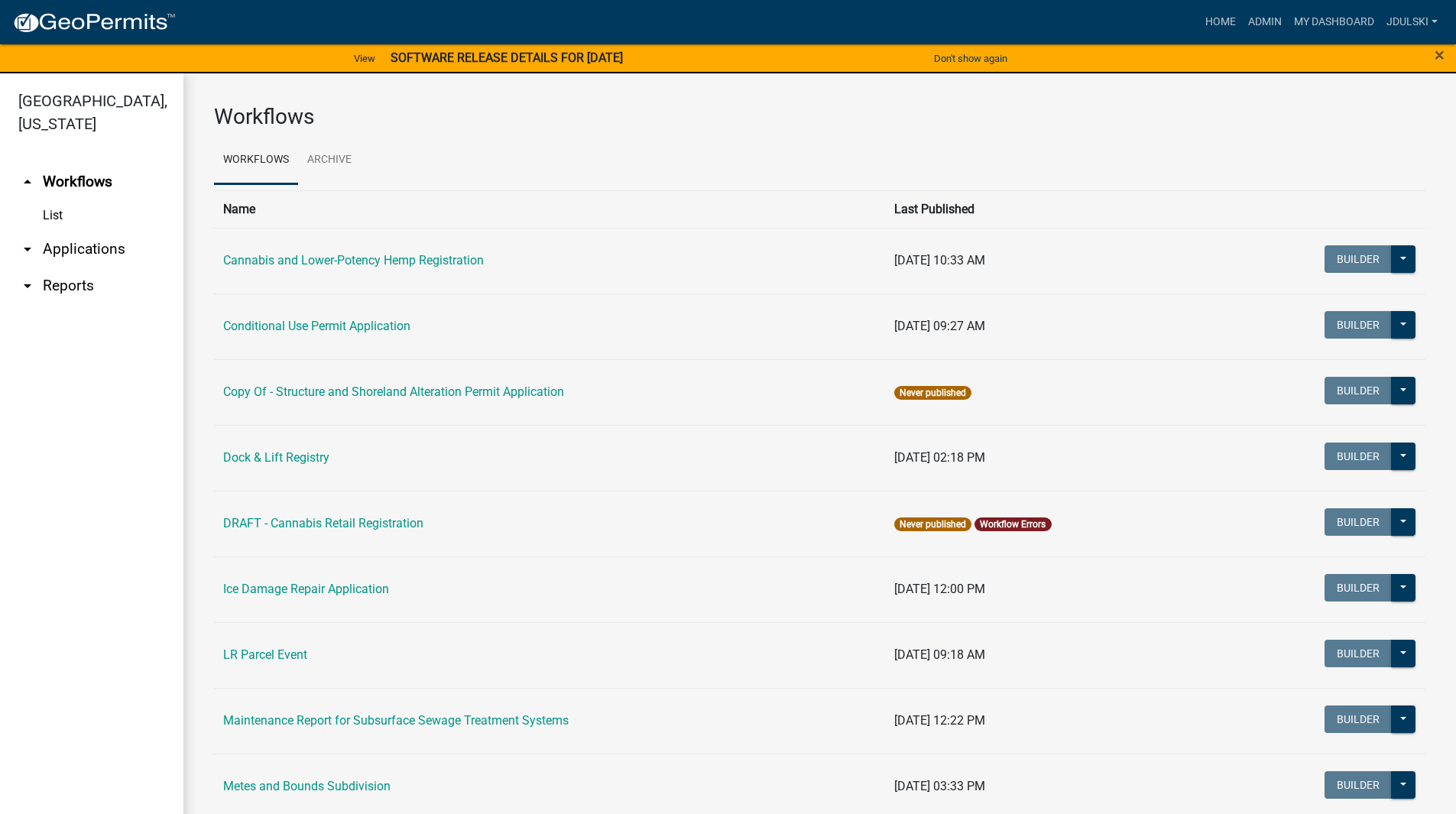
click at [318, 530] on link "DRAFT - Cannabis Retail Registration" at bounding box center [323, 523] width 200 height 15
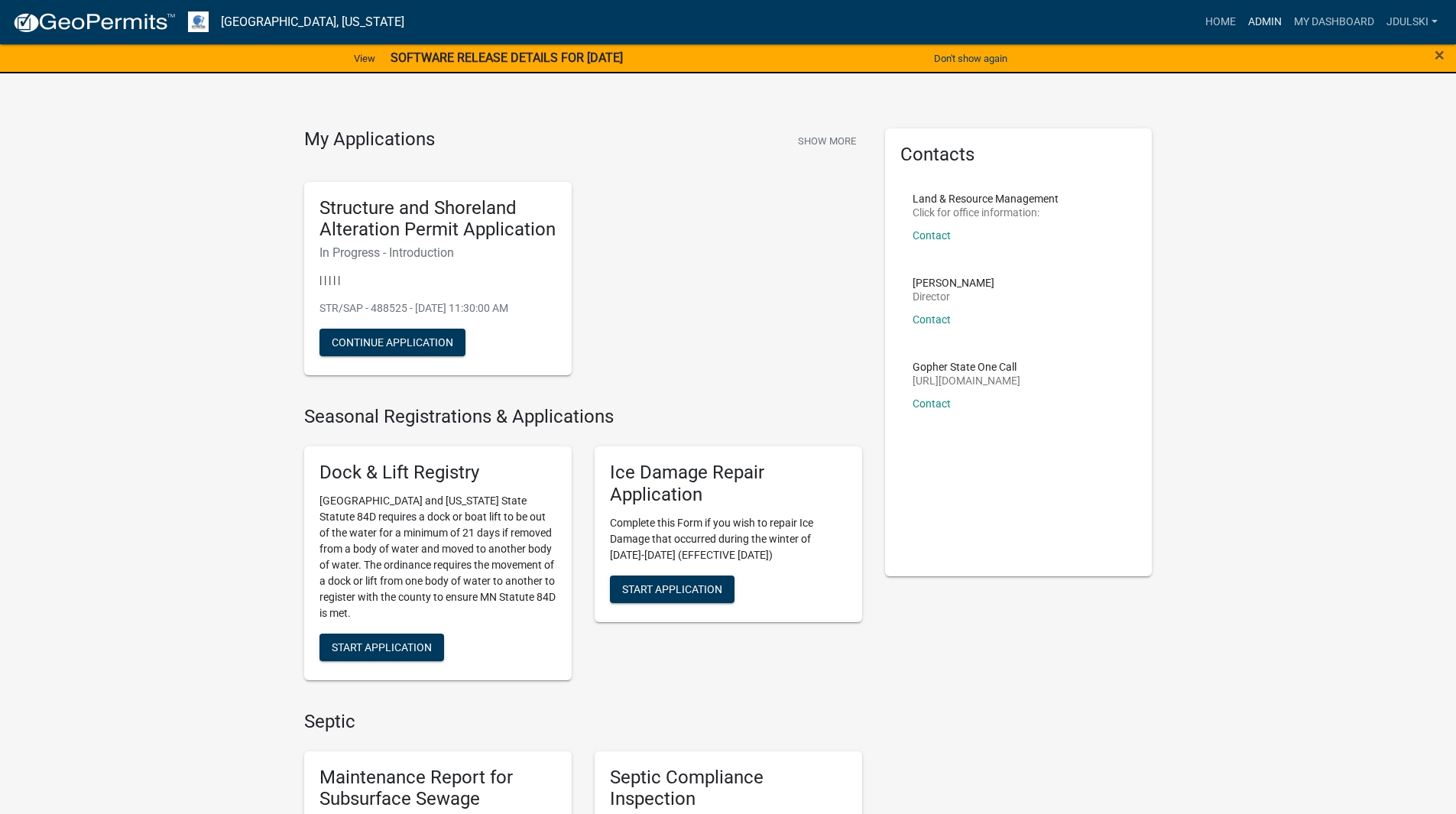
click at [1258, 23] on link "Admin" at bounding box center [1265, 22] width 46 height 29
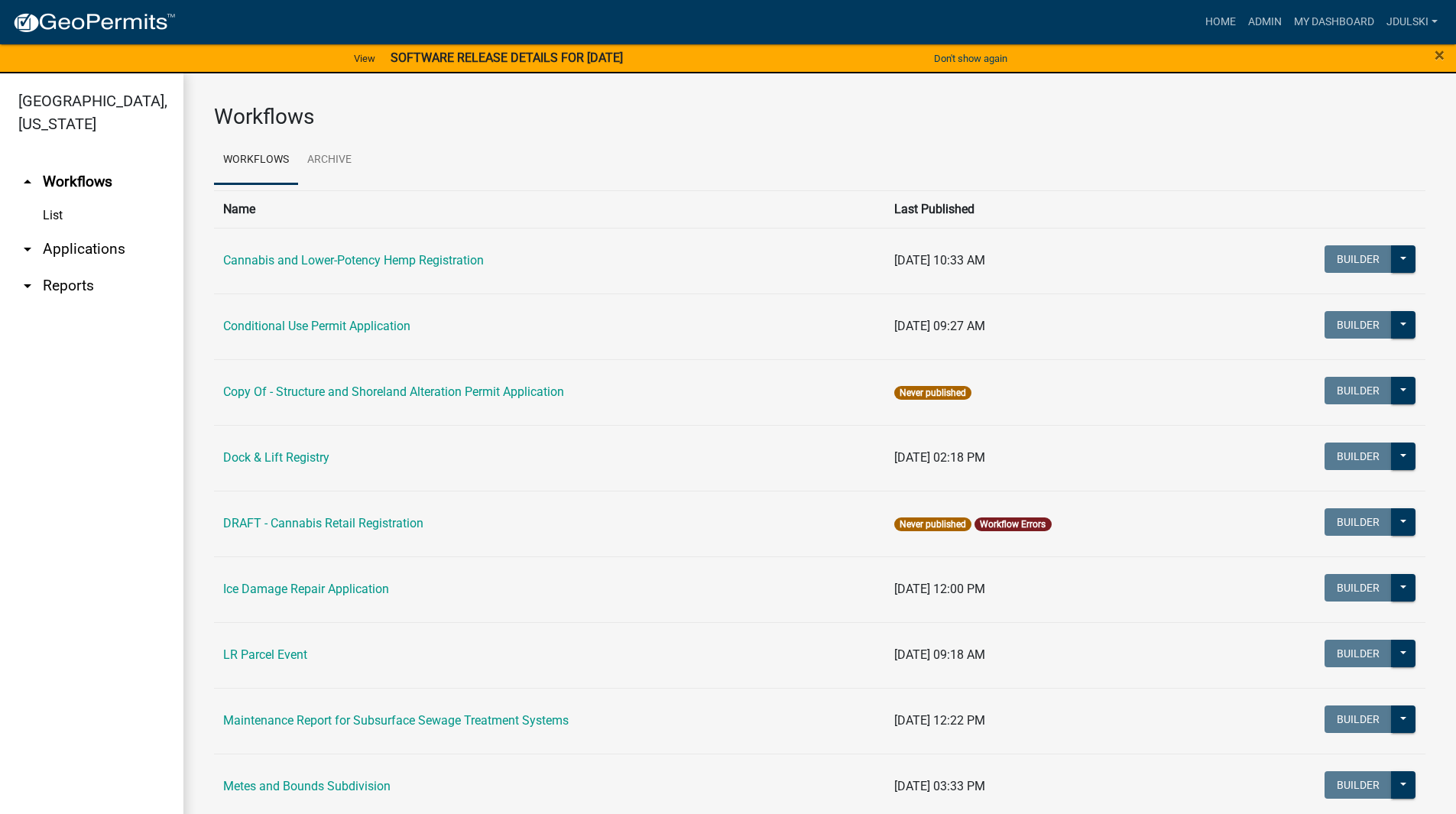
click at [81, 250] on link "arrow_drop_down Applications" at bounding box center [92, 249] width 183 height 37
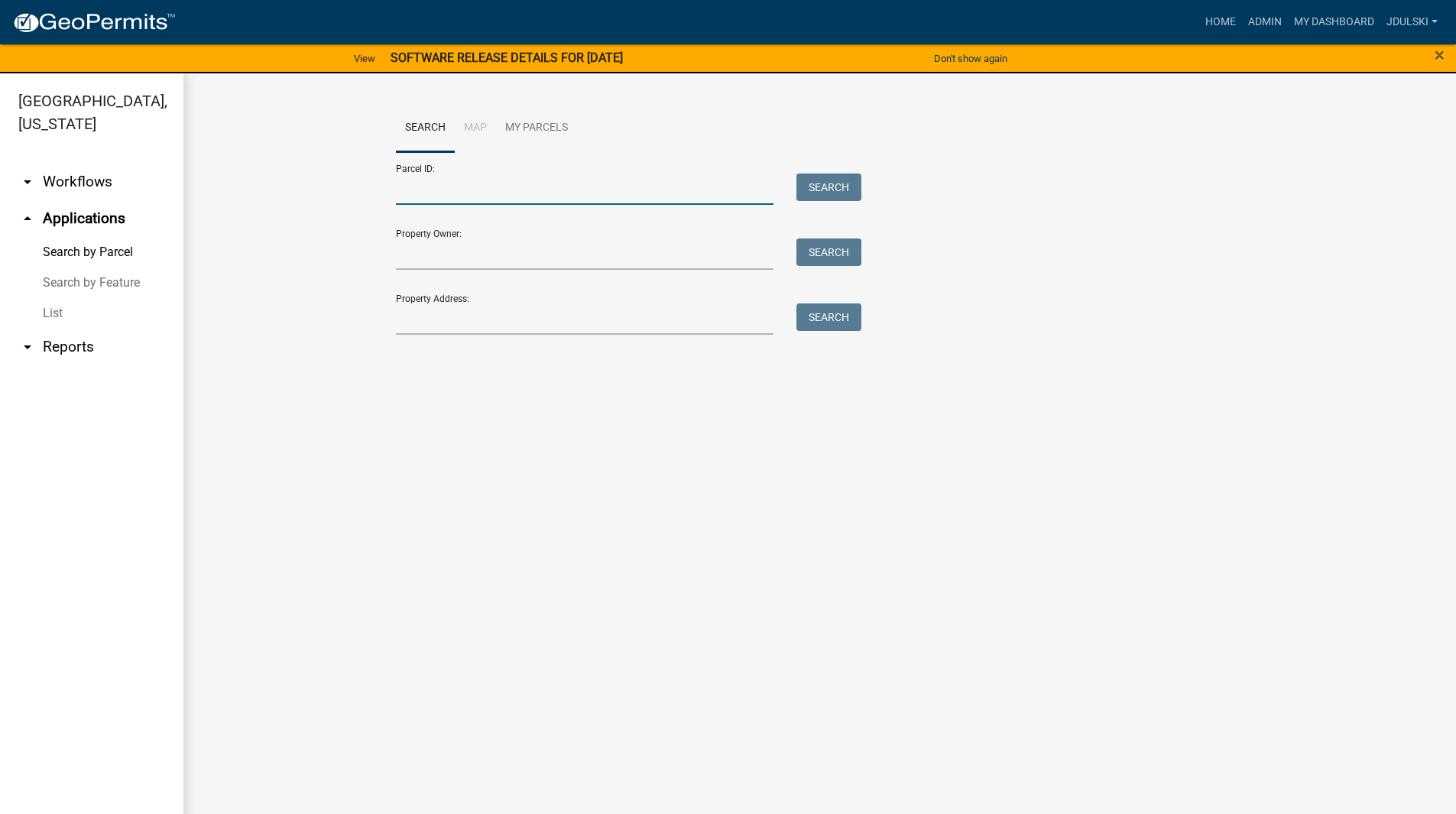
click at [486, 174] on input "Parcel ID:" at bounding box center [585, 189] width 378 height 31
paste input "30000140084001"
type input "30000140084001"
click at [824, 189] on button "Search" at bounding box center [828, 187] width 65 height 27
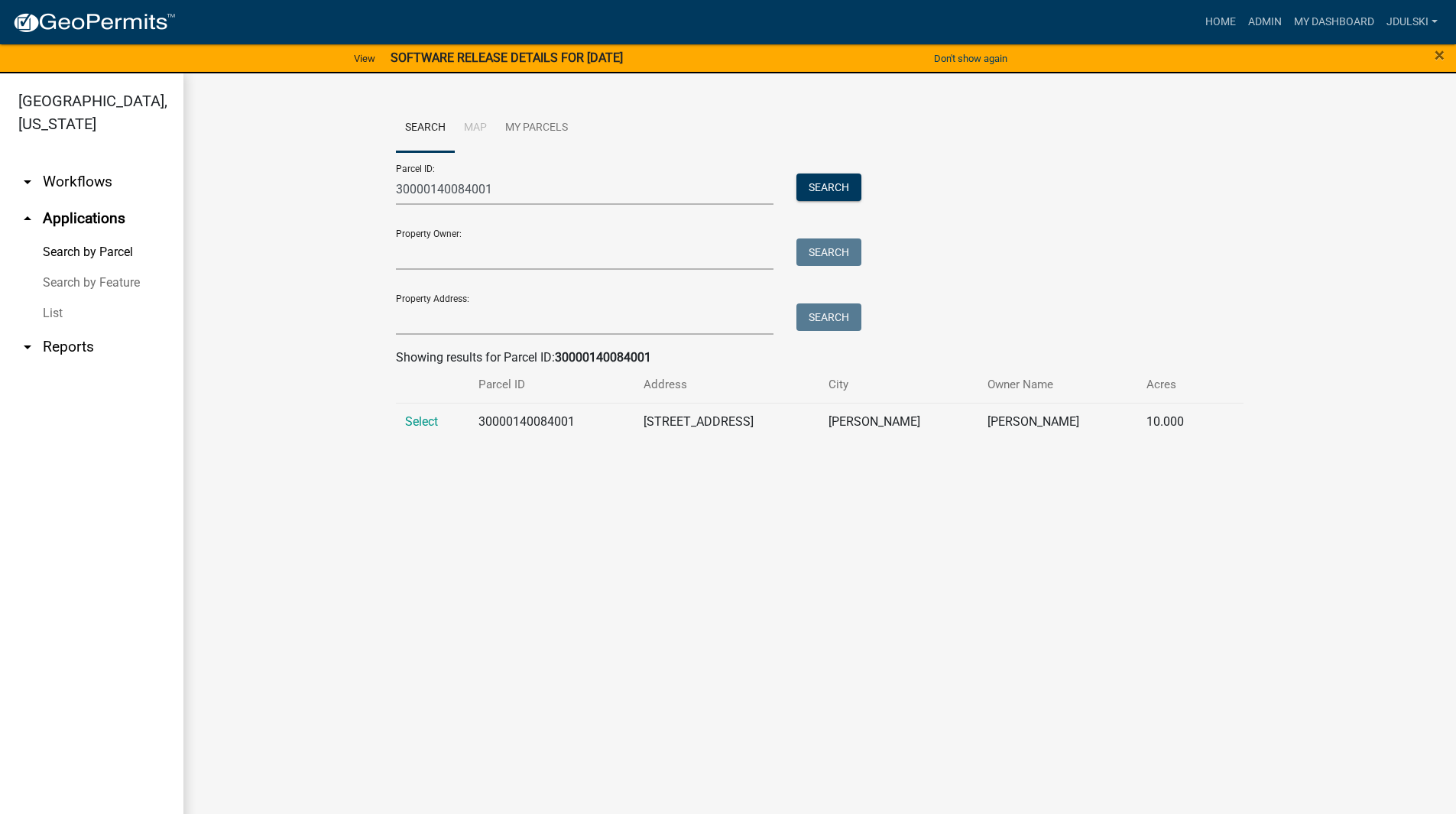
click at [415, 425] on span "Select" at bounding box center [422, 422] width 33 height 15
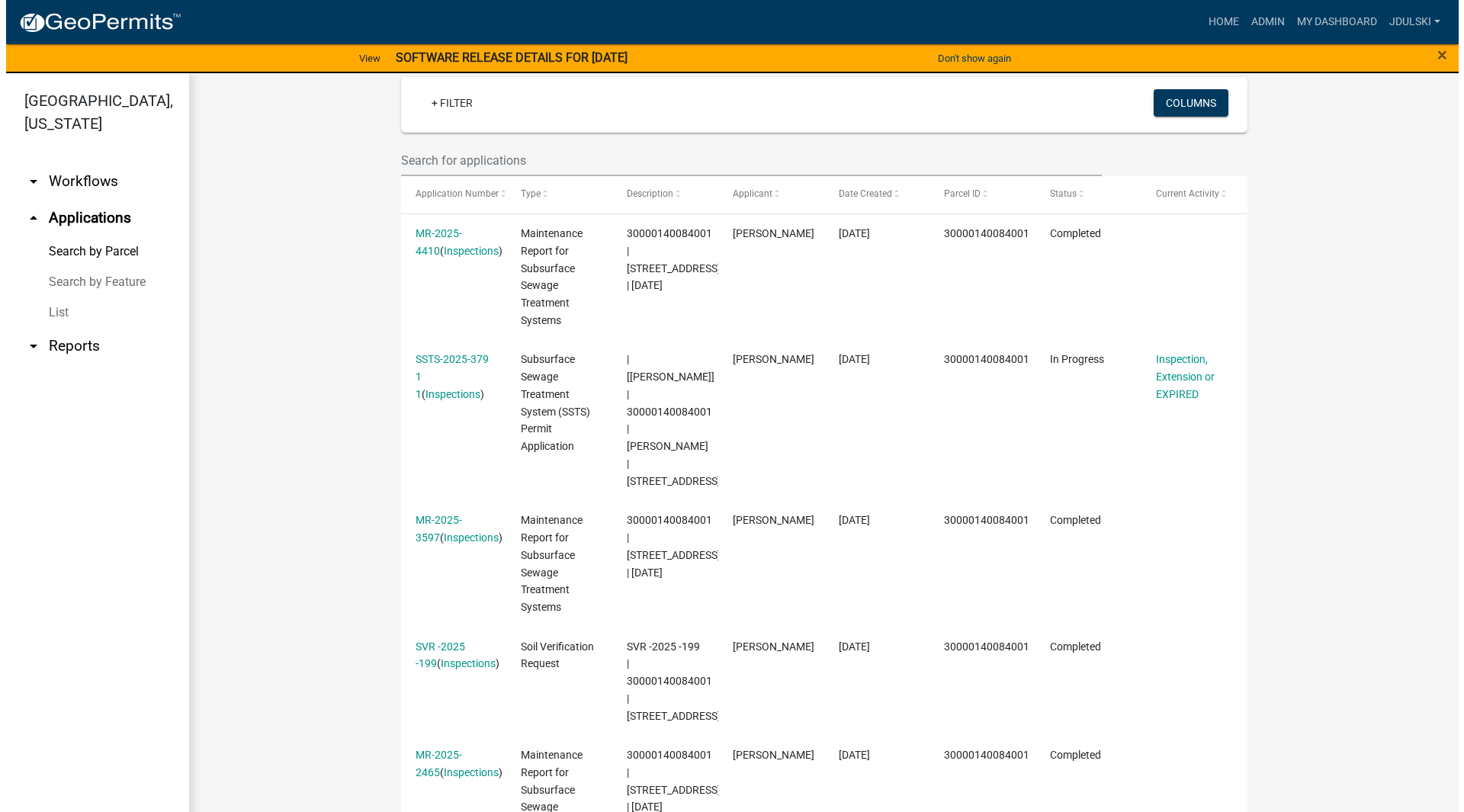
scroll to position [372, 0]
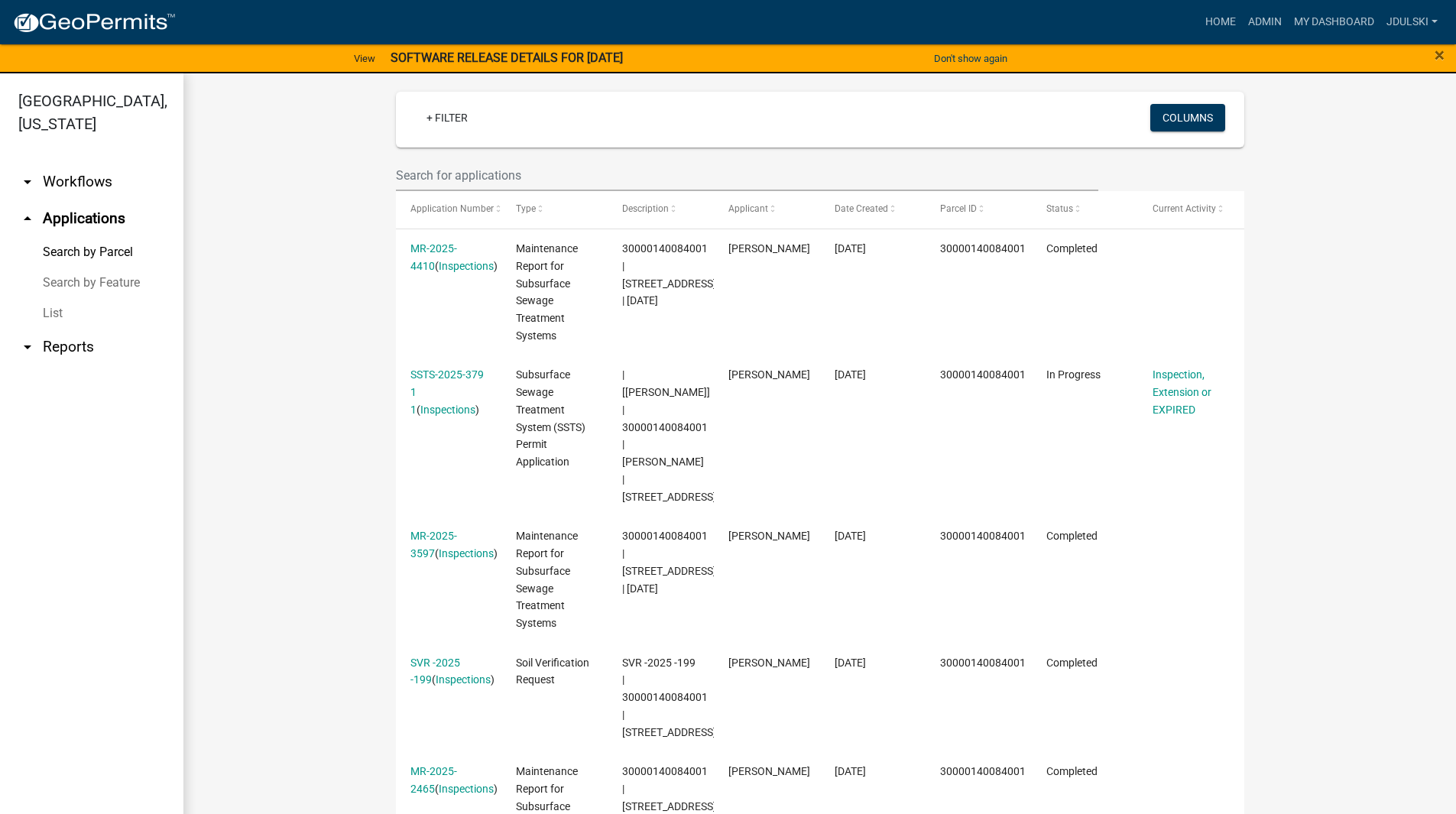
click at [460, 373] on link "SSTS-2025-379 1 1" at bounding box center [448, 392] width 73 height 48
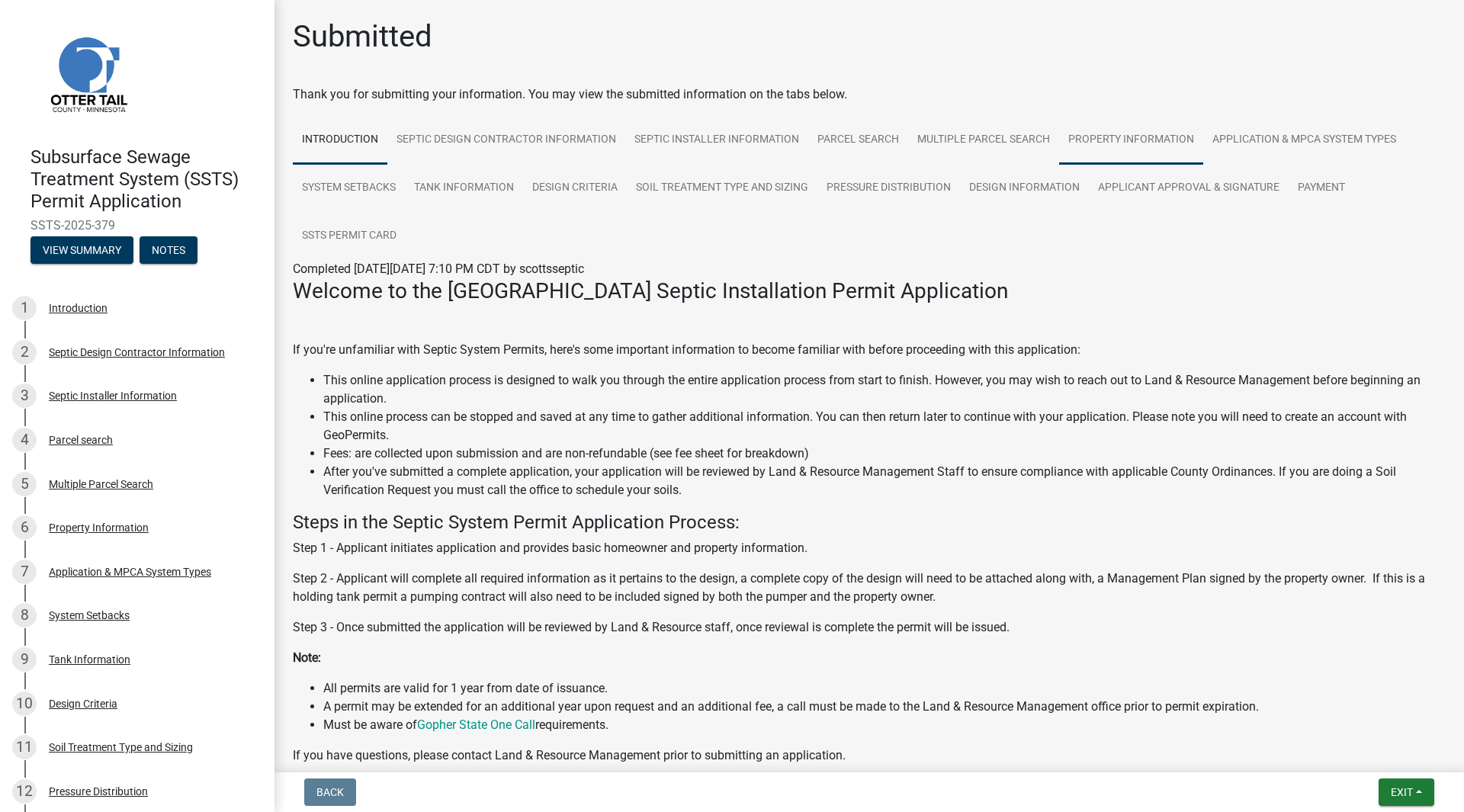
click at [1156, 133] on link "Property Information" at bounding box center [1131, 140] width 144 height 48
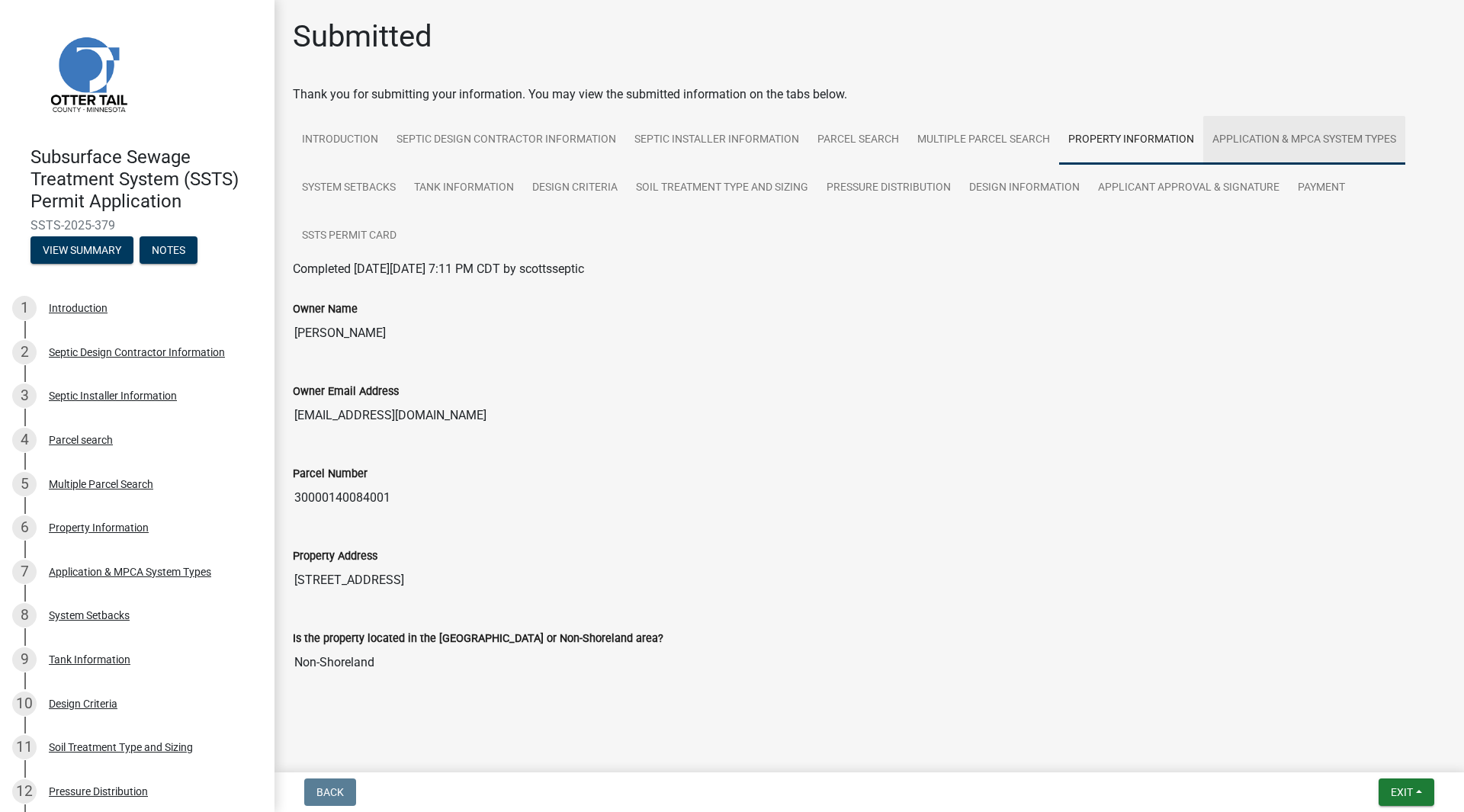
click at [1294, 137] on link "Application & MPCA System Types" at bounding box center [1303, 140] width 202 height 48
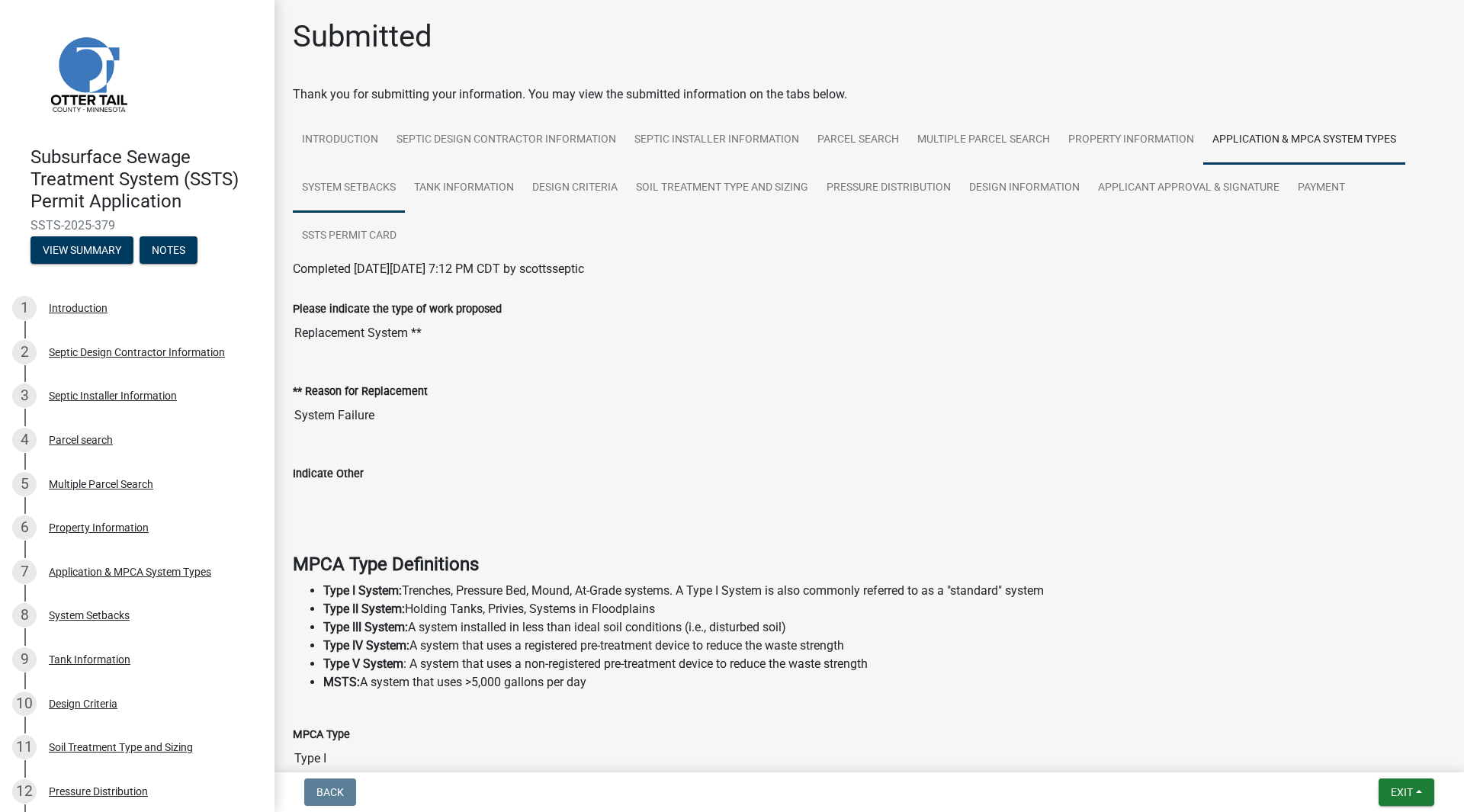
click at [343, 193] on link "System Setbacks" at bounding box center [349, 188] width 112 height 48
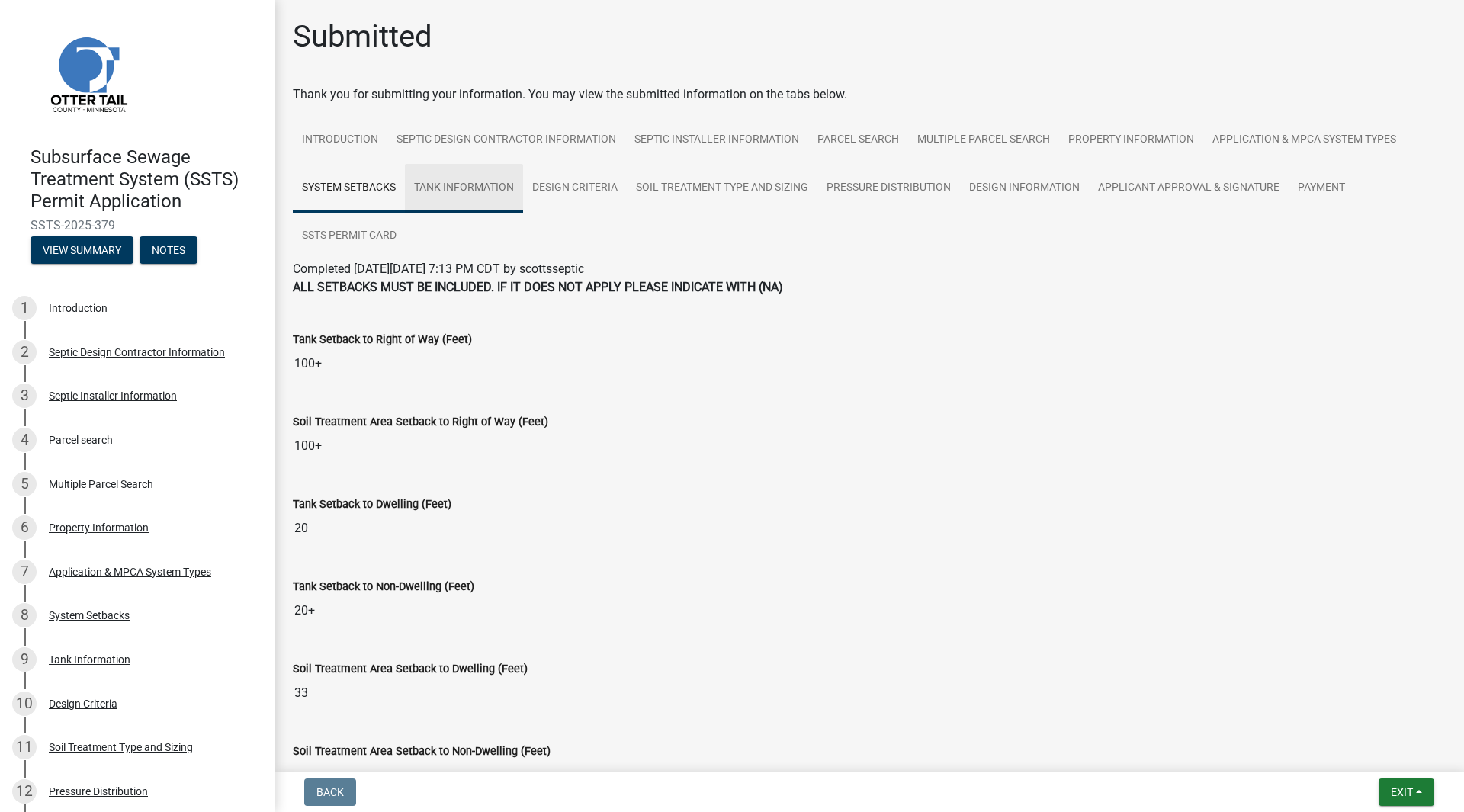
click at [469, 187] on link "Tank Information" at bounding box center [464, 188] width 118 height 48
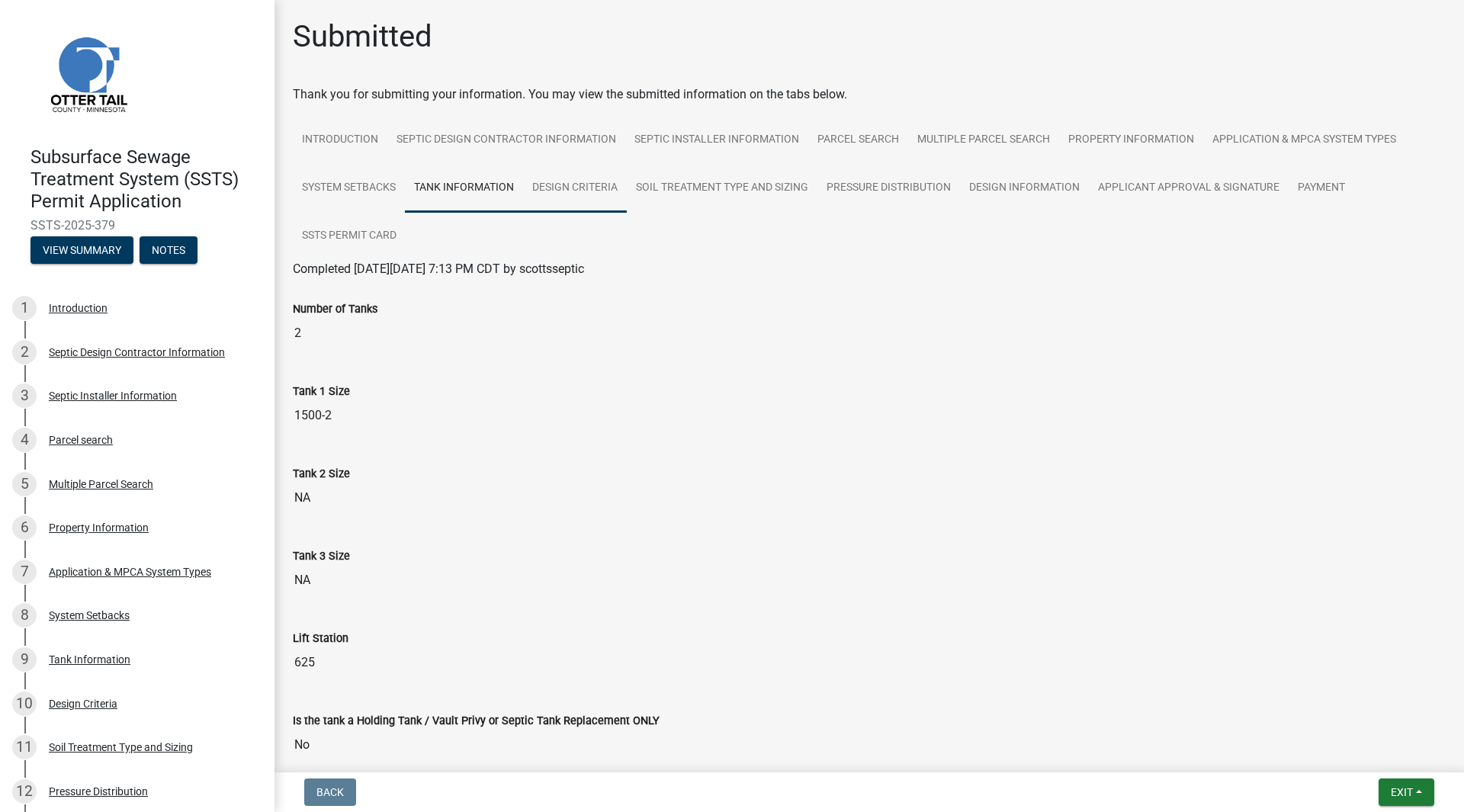
click at [574, 185] on link "Design Criteria" at bounding box center [575, 188] width 104 height 48
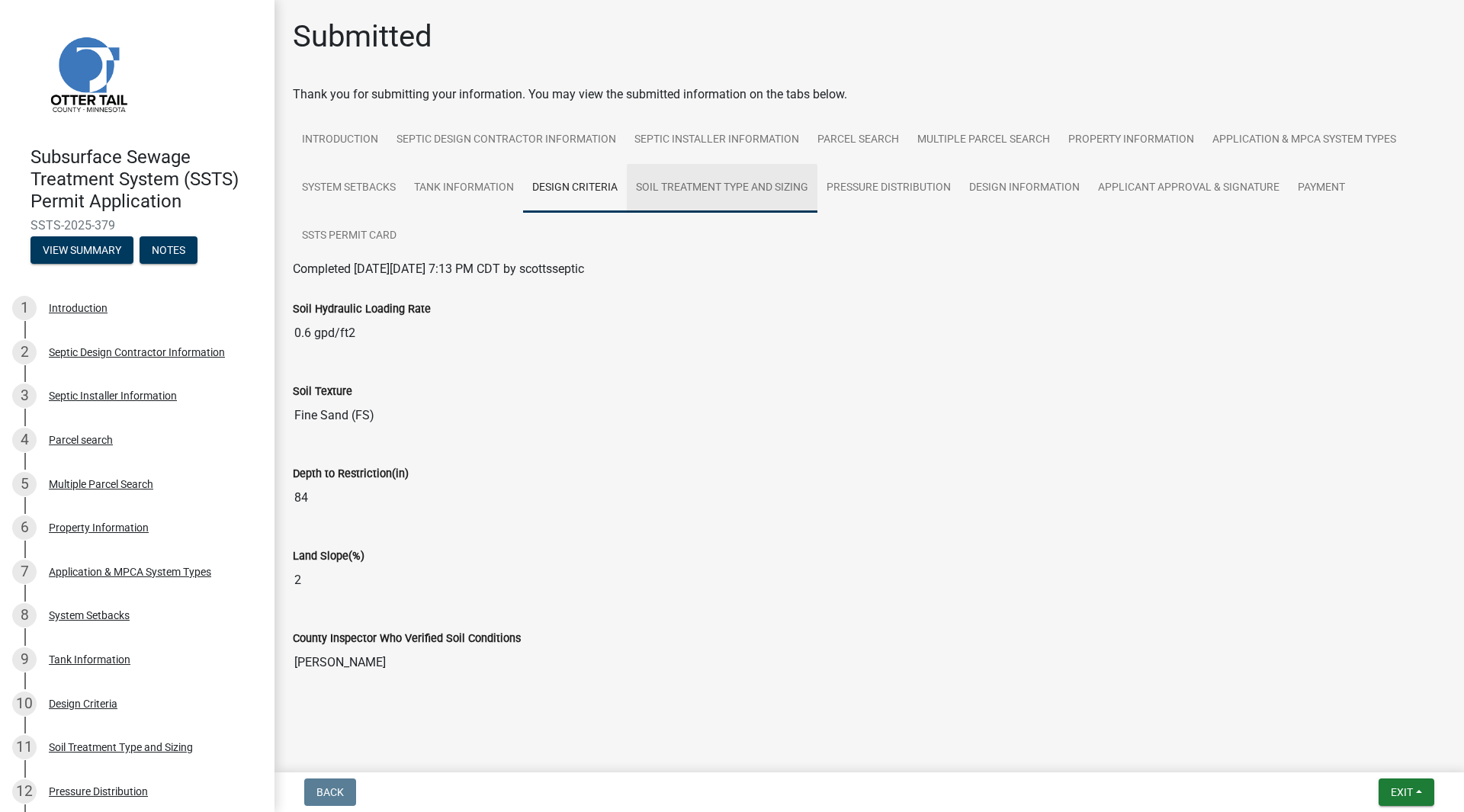
click at [714, 187] on link "Soil Treatment Type and Sizing" at bounding box center [722, 188] width 191 height 48
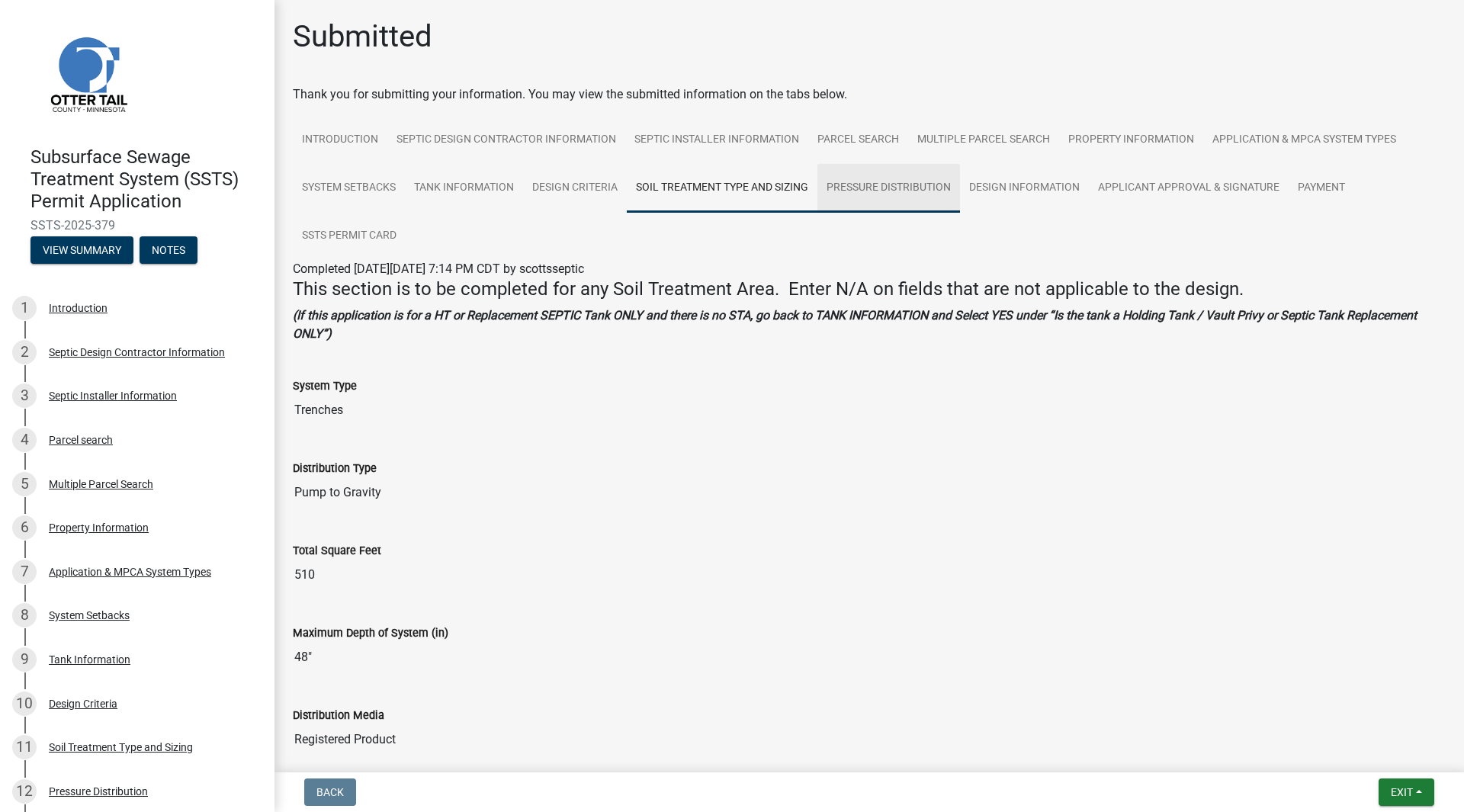
click at [887, 183] on link "Pressure Distribution" at bounding box center [888, 188] width 142 height 48
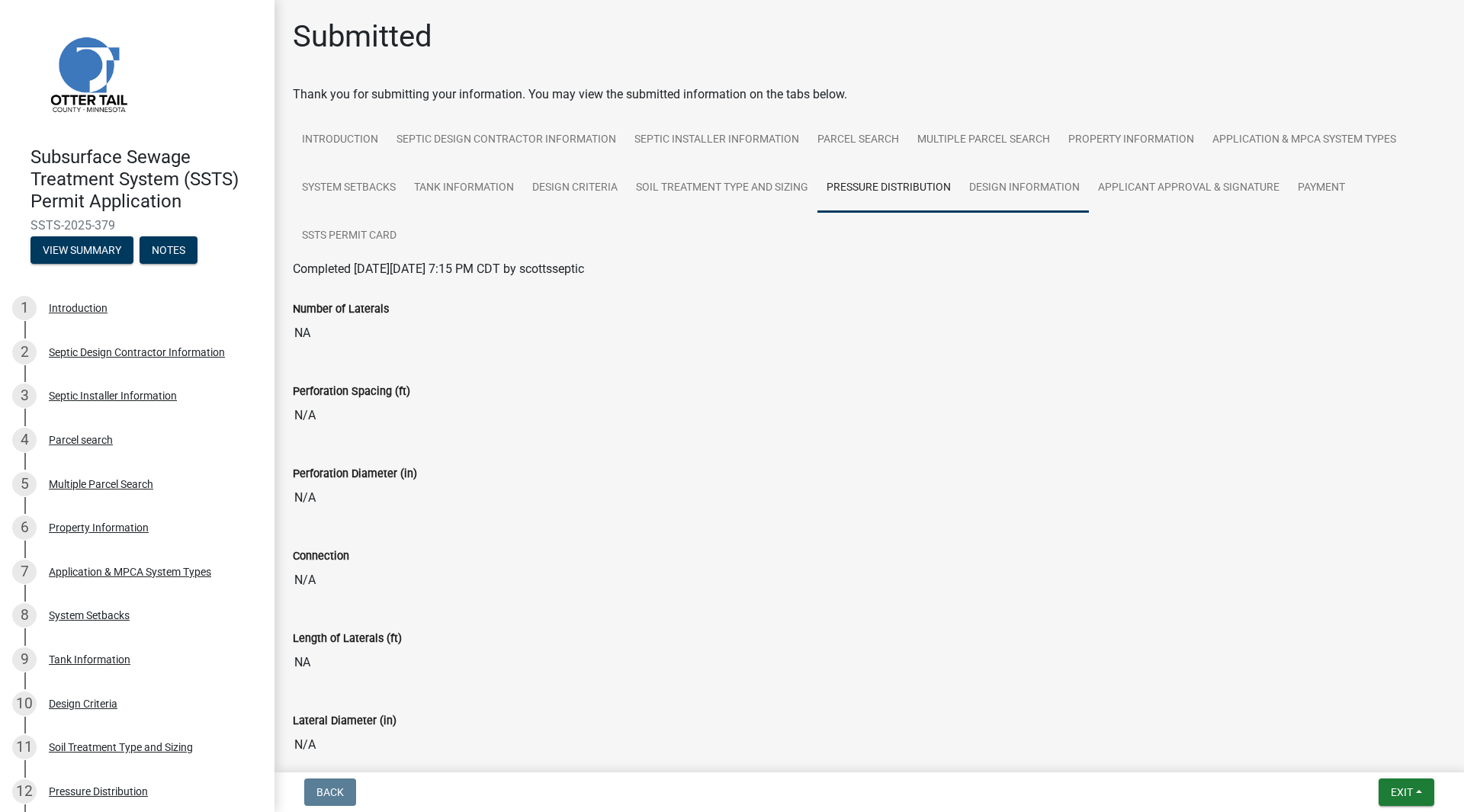
click at [1029, 181] on link "Design Information" at bounding box center [1024, 188] width 129 height 48
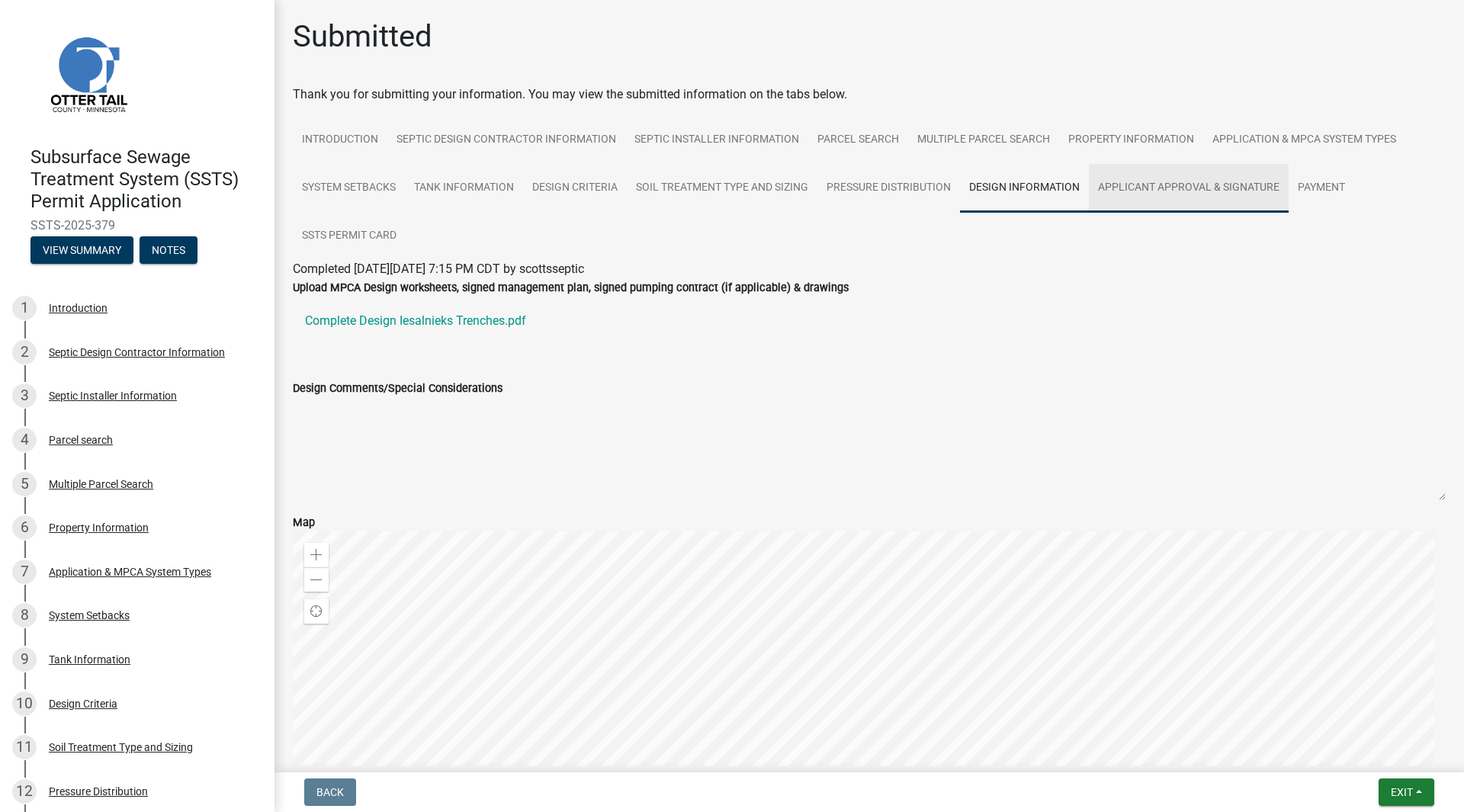
click at [1192, 188] on link "Applicant Approval & Signature" at bounding box center [1188, 188] width 200 height 48
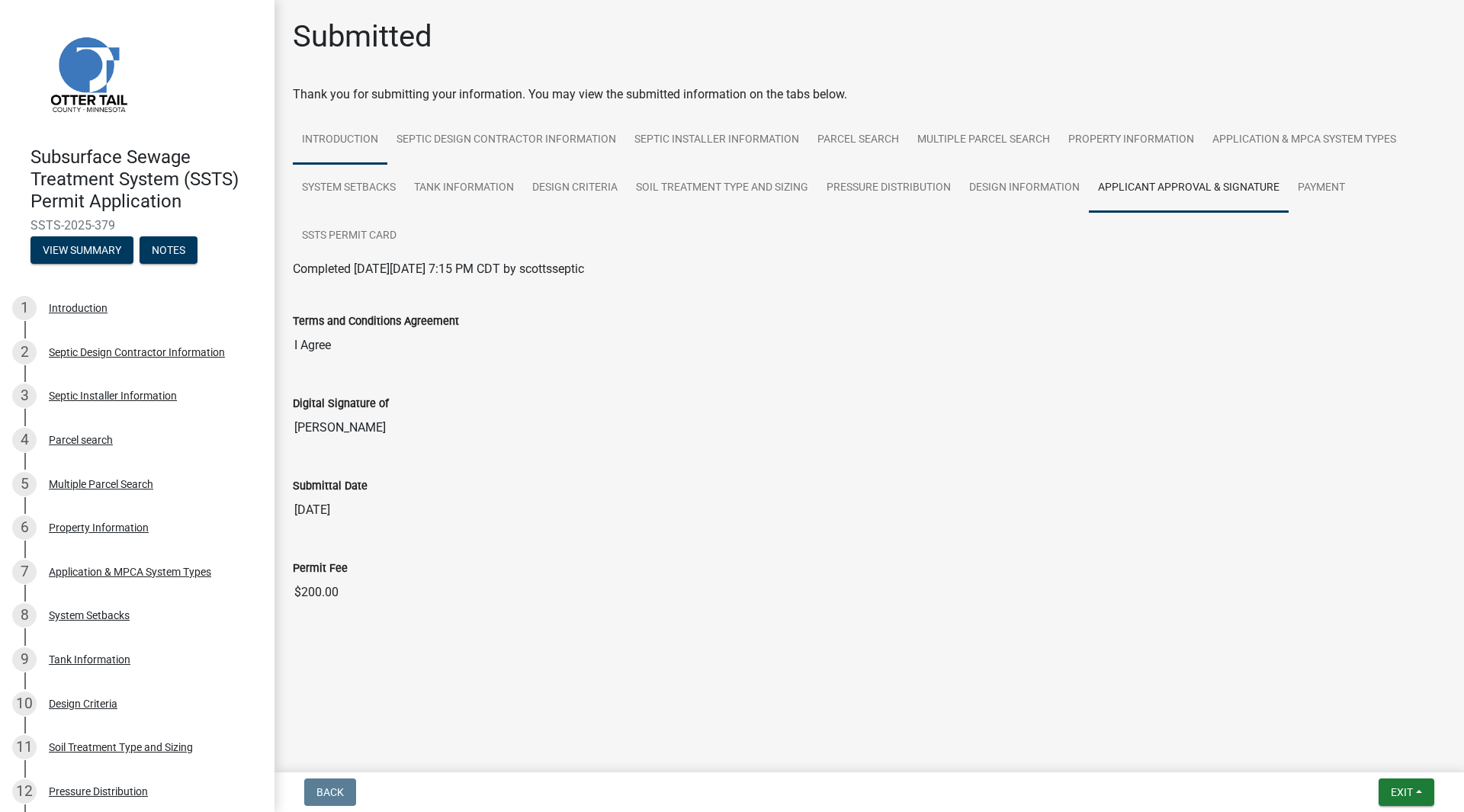
click at [318, 135] on link "Introduction" at bounding box center [340, 140] width 95 height 48
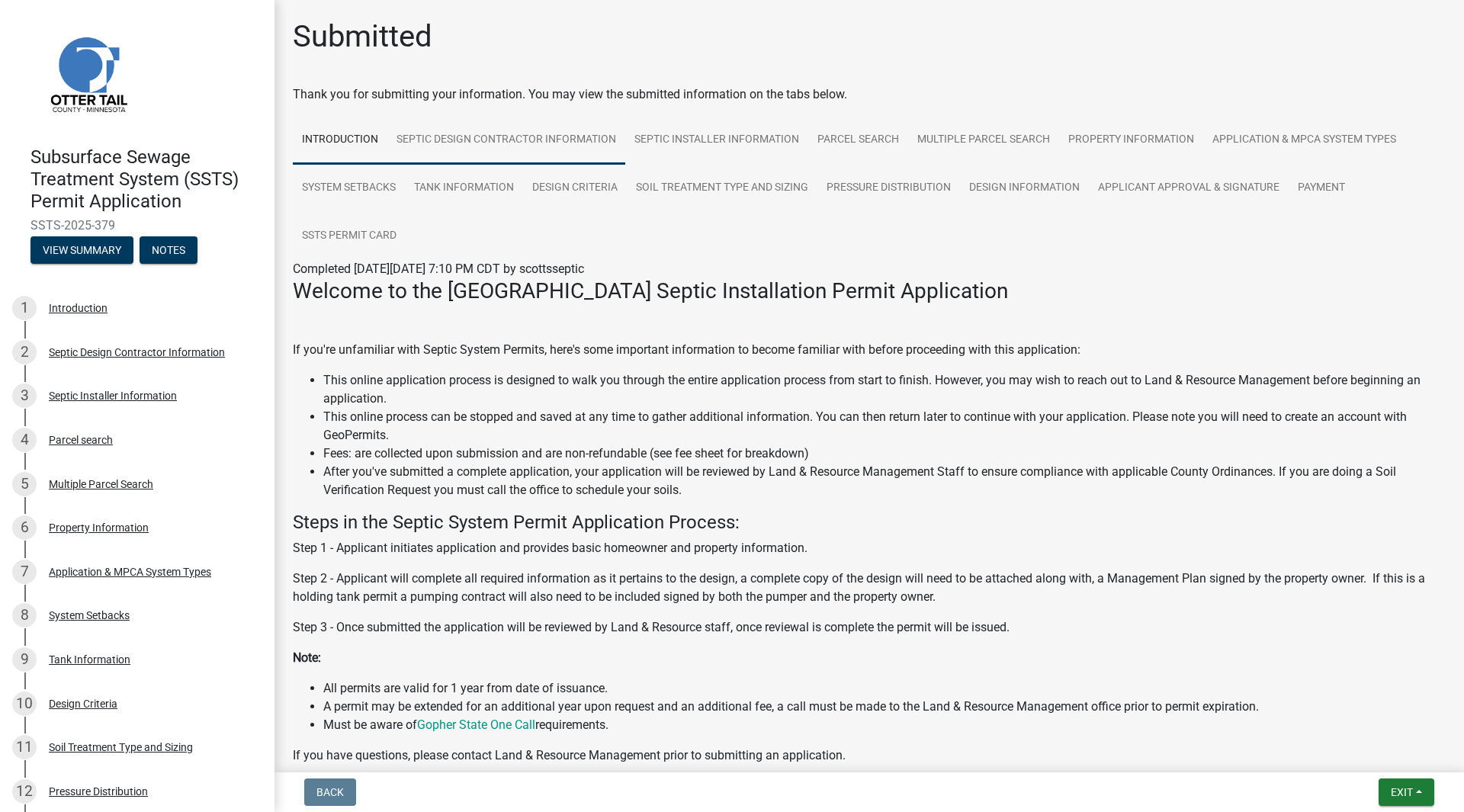
click at [512, 135] on link "Septic Design Contractor Information" at bounding box center [506, 140] width 238 height 48
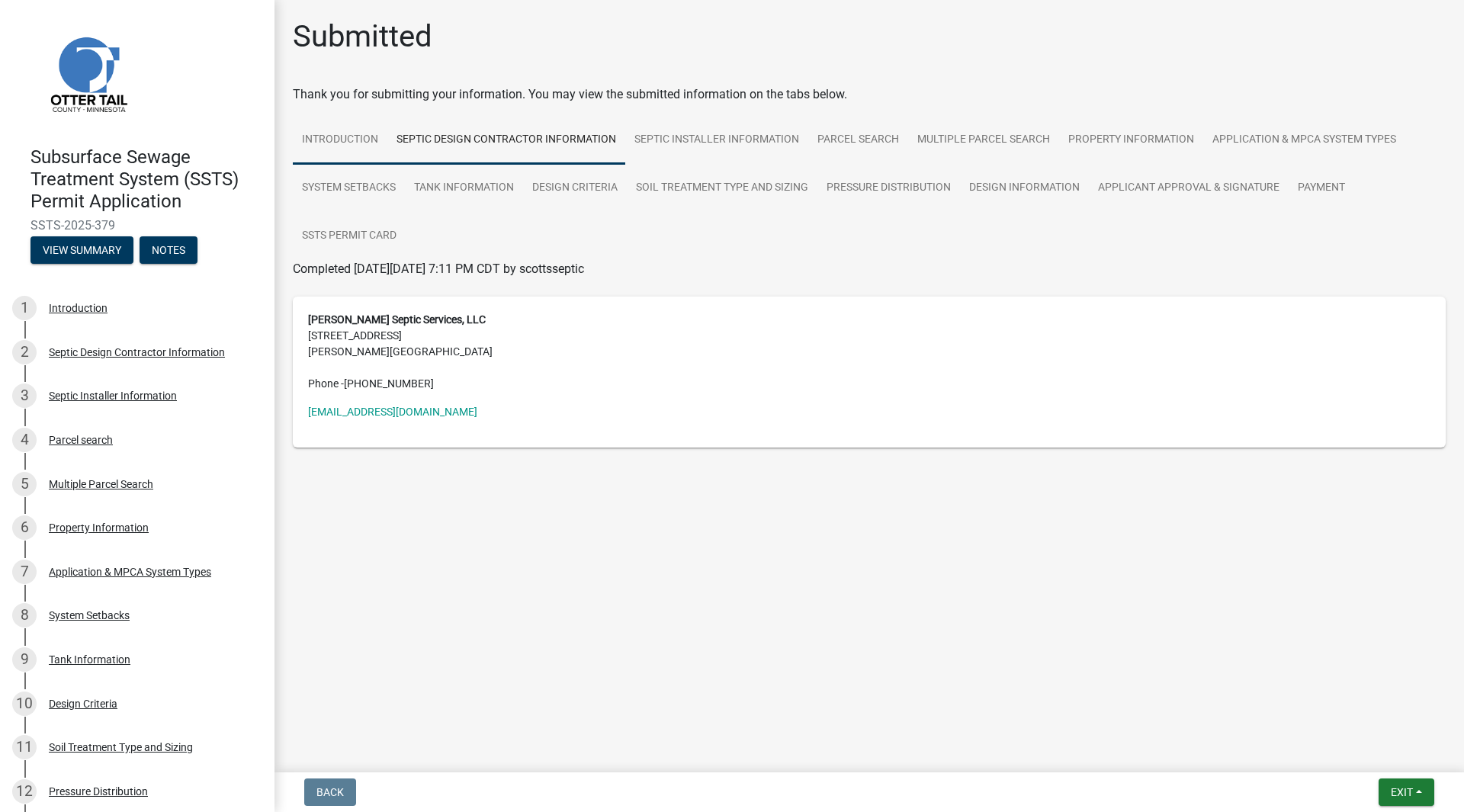
click at [340, 138] on link "Introduction" at bounding box center [340, 140] width 95 height 48
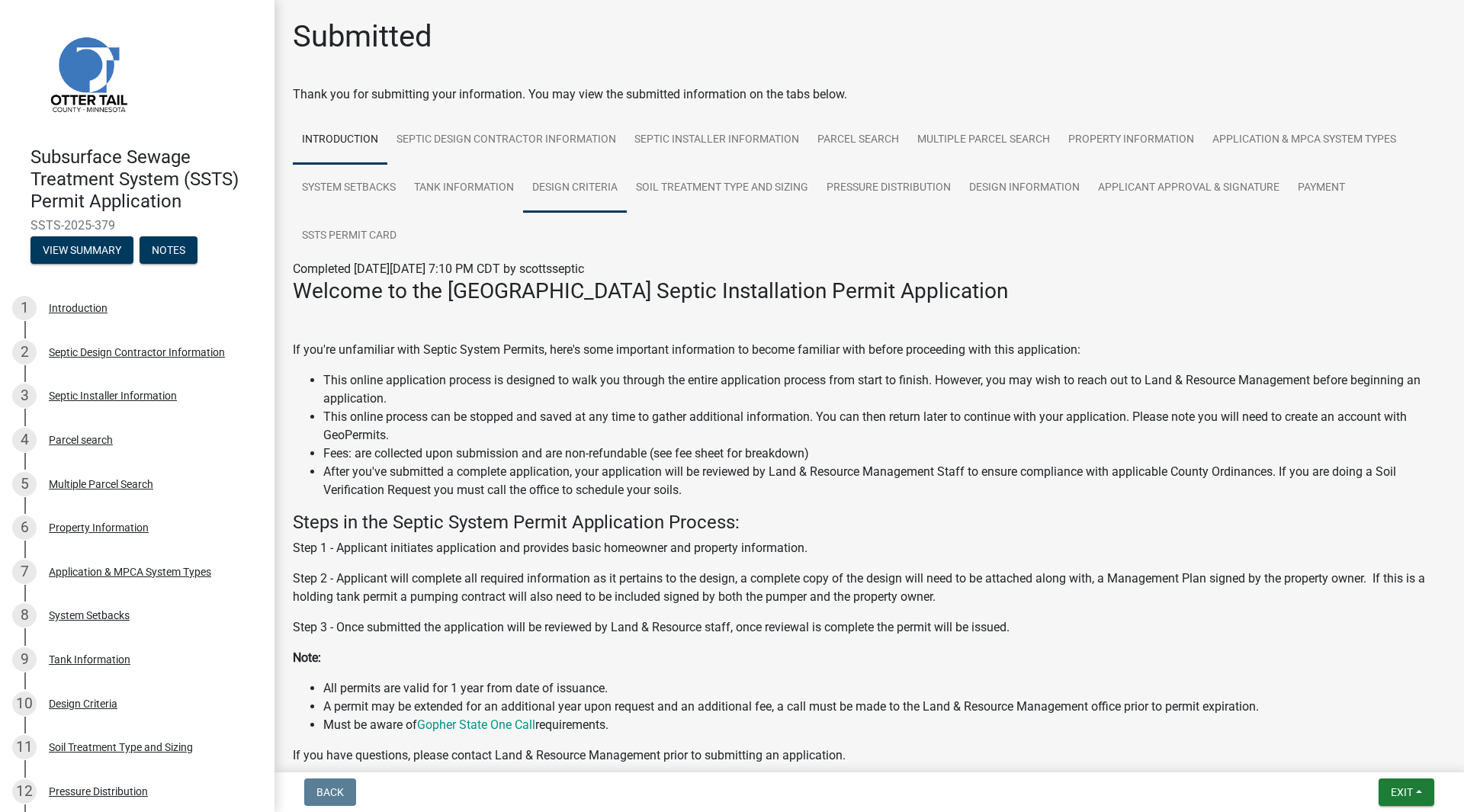
click at [589, 182] on link "Design Criteria" at bounding box center [575, 188] width 104 height 48
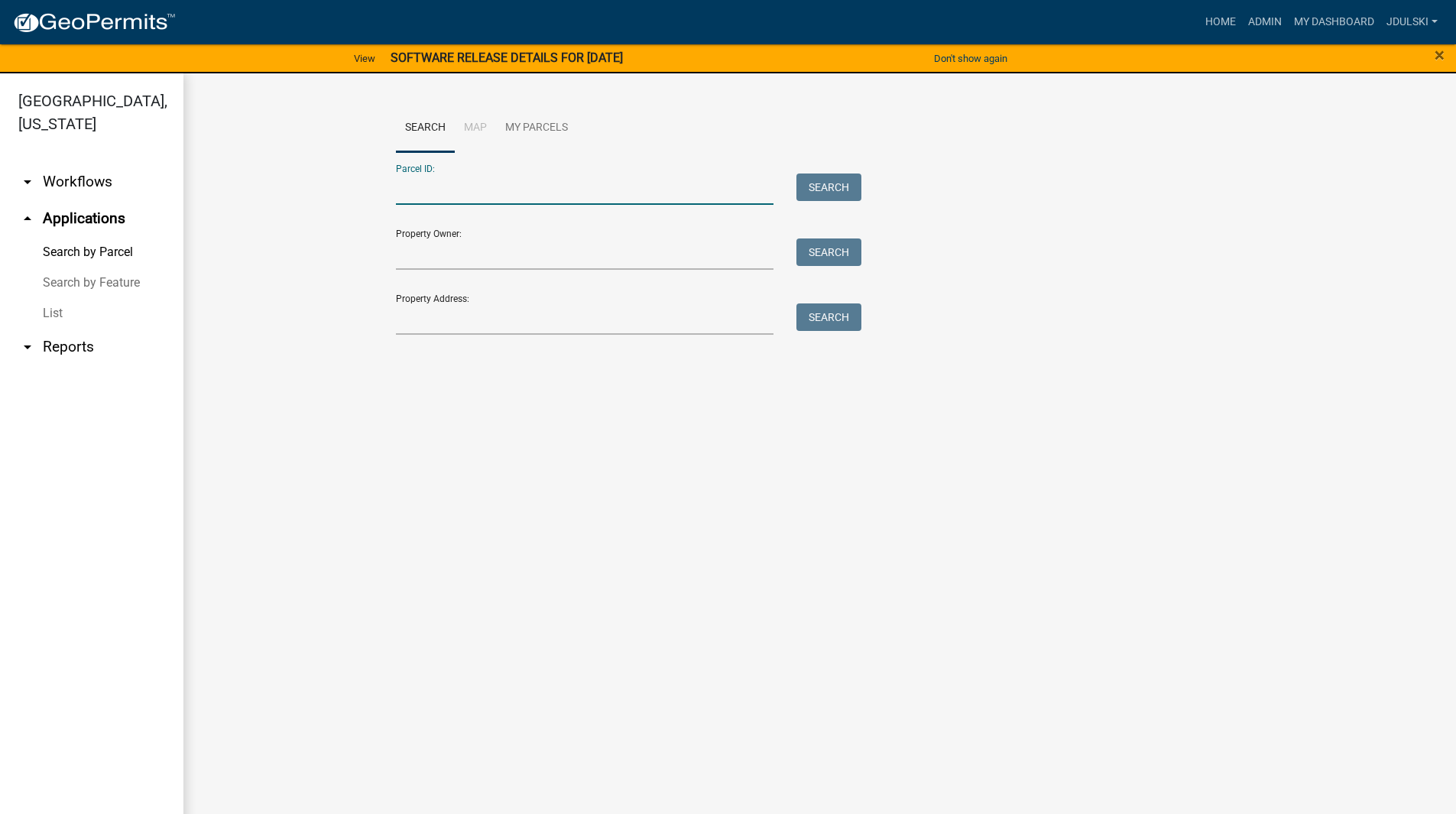
click at [511, 187] on input "Parcel ID:" at bounding box center [585, 189] width 378 height 31
paste input "30000140084001"
type input "30000140084001"
click at [825, 182] on button "Search" at bounding box center [828, 187] width 65 height 27
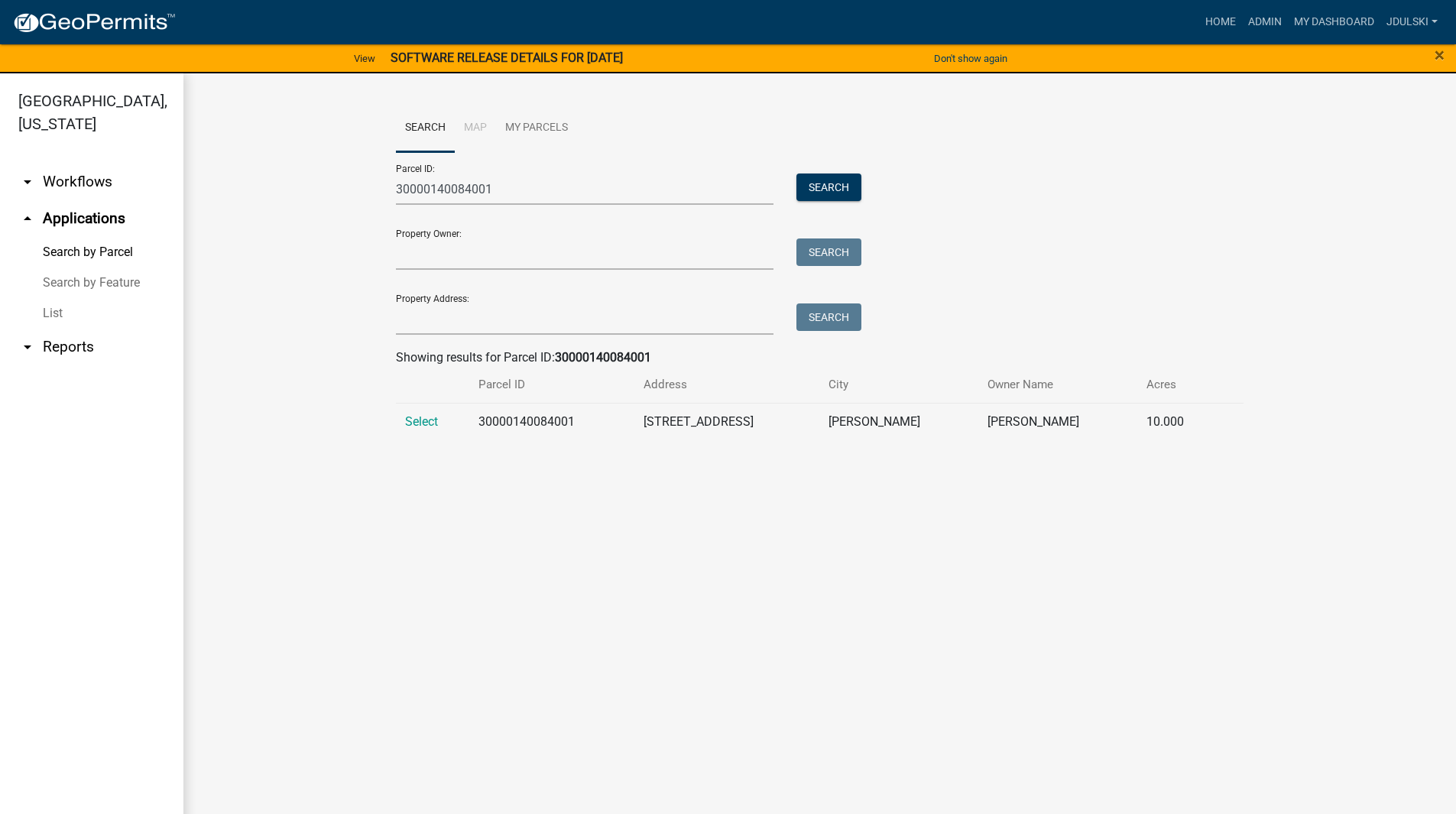
click at [429, 420] on span "Select" at bounding box center [422, 422] width 33 height 15
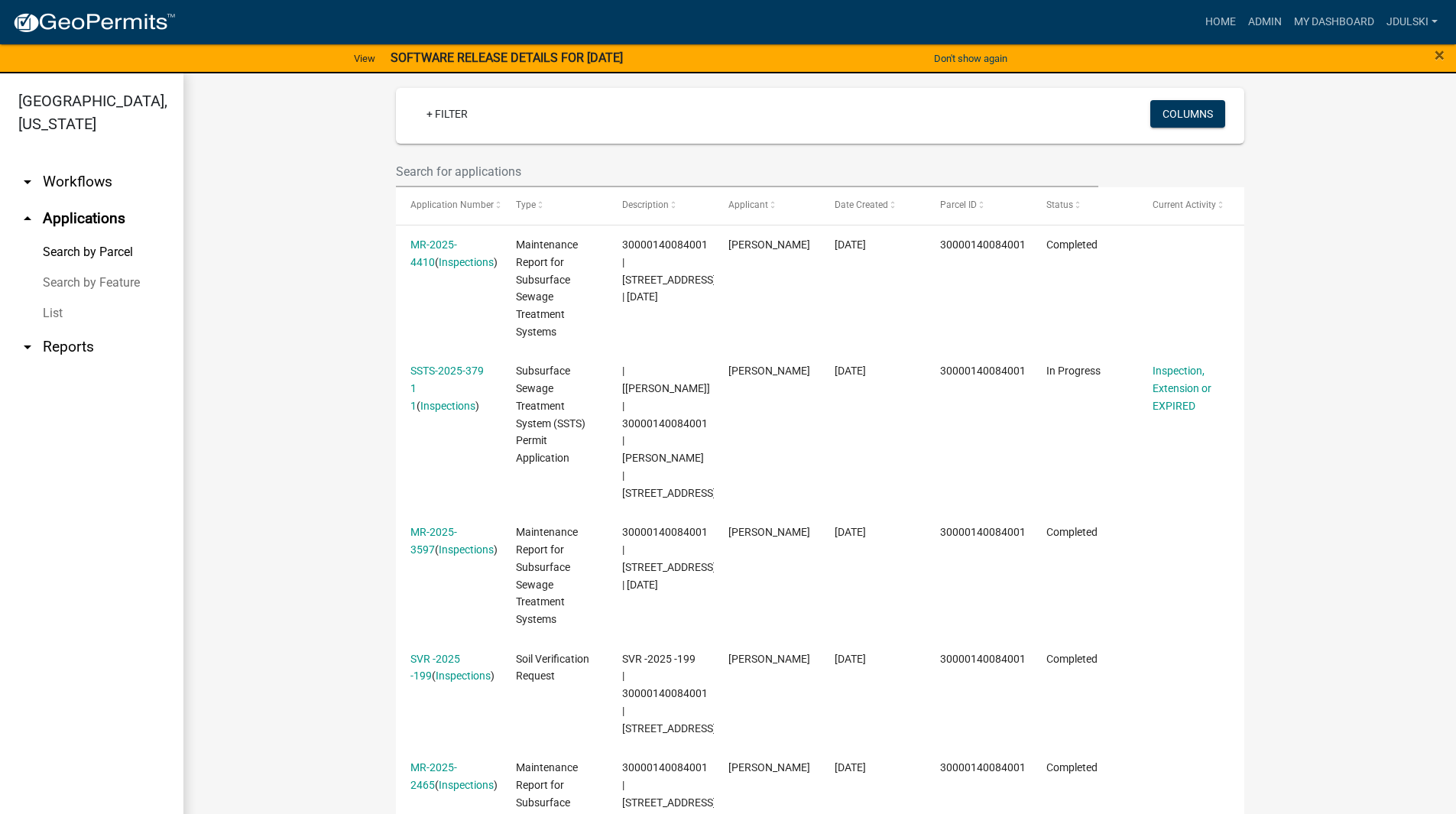
scroll to position [382, 0]
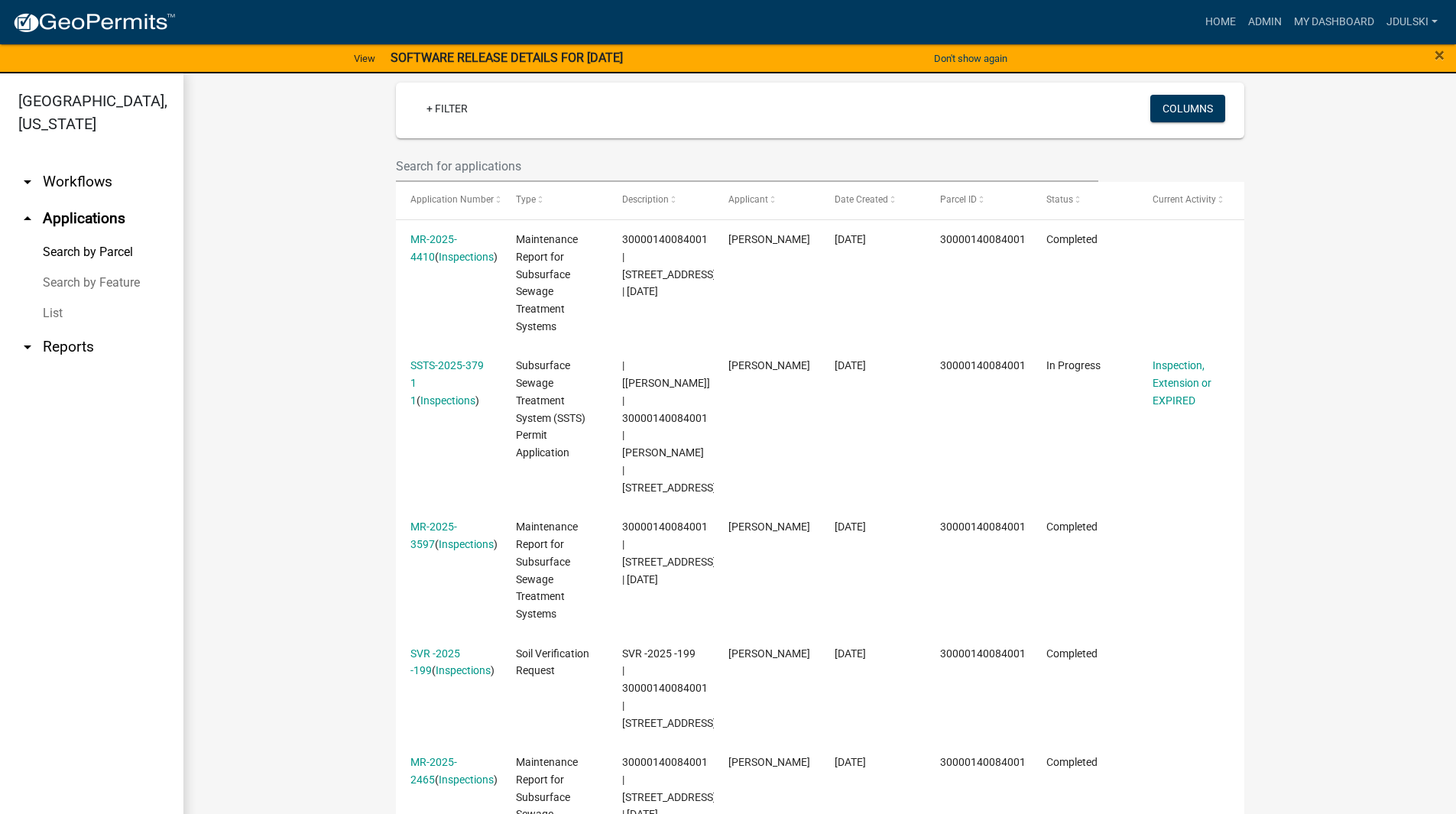
click at [429, 240] on link "MR-2025-4410" at bounding box center [434, 248] width 47 height 30
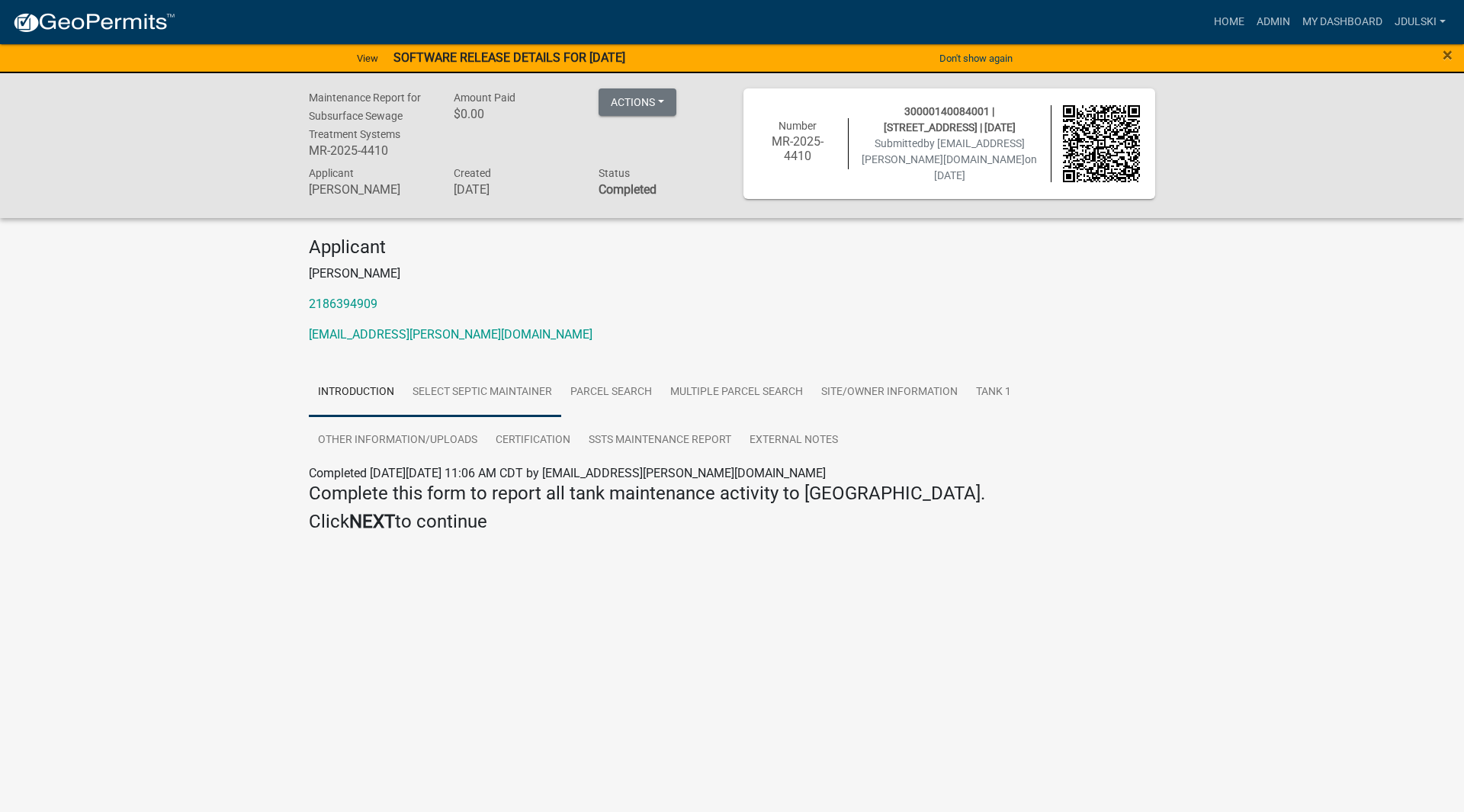
click at [507, 387] on link "Select Septic Maintainer" at bounding box center [482, 391] width 158 height 48
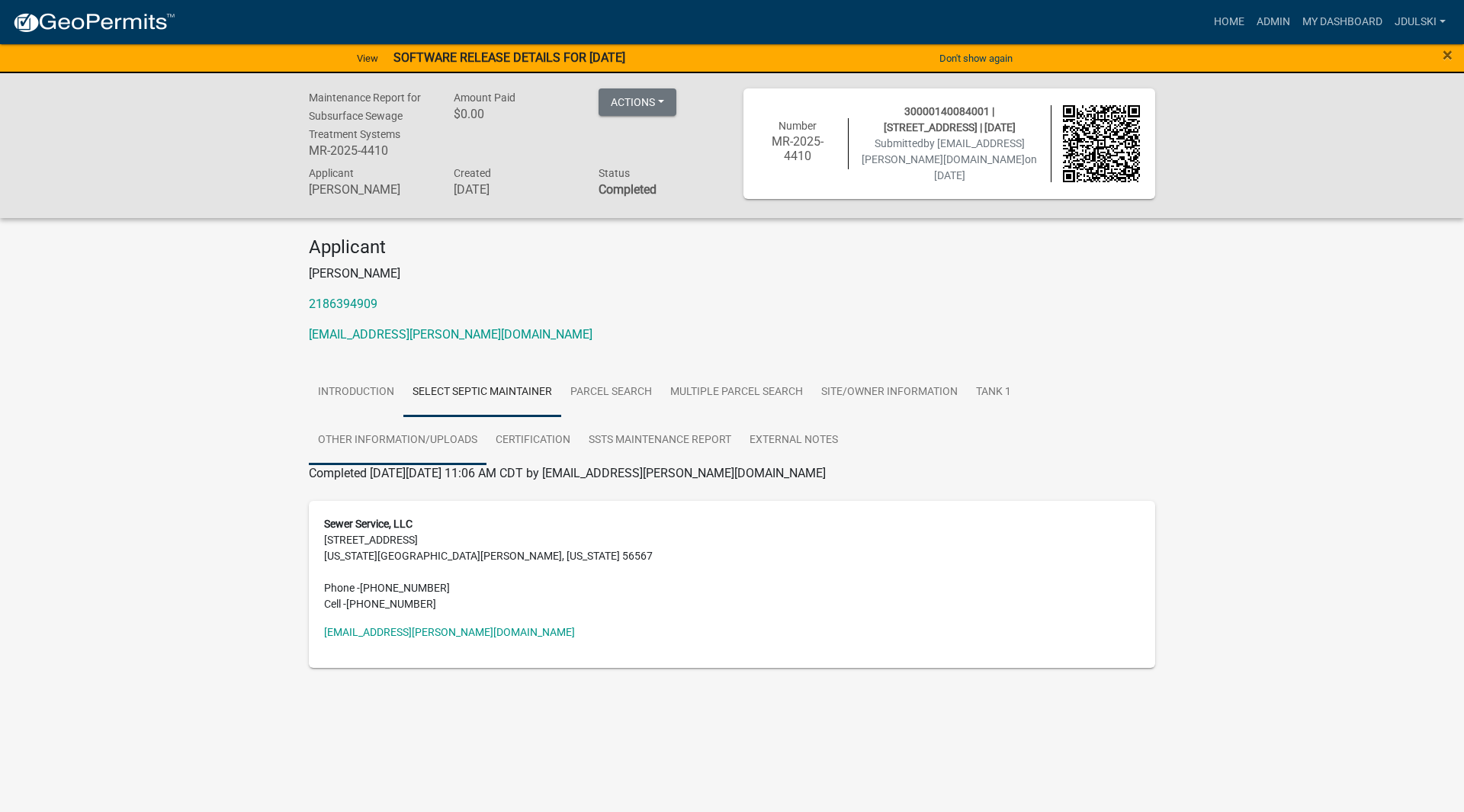
click at [384, 442] on link "Other Information/Uploads" at bounding box center [397, 440] width 178 height 48
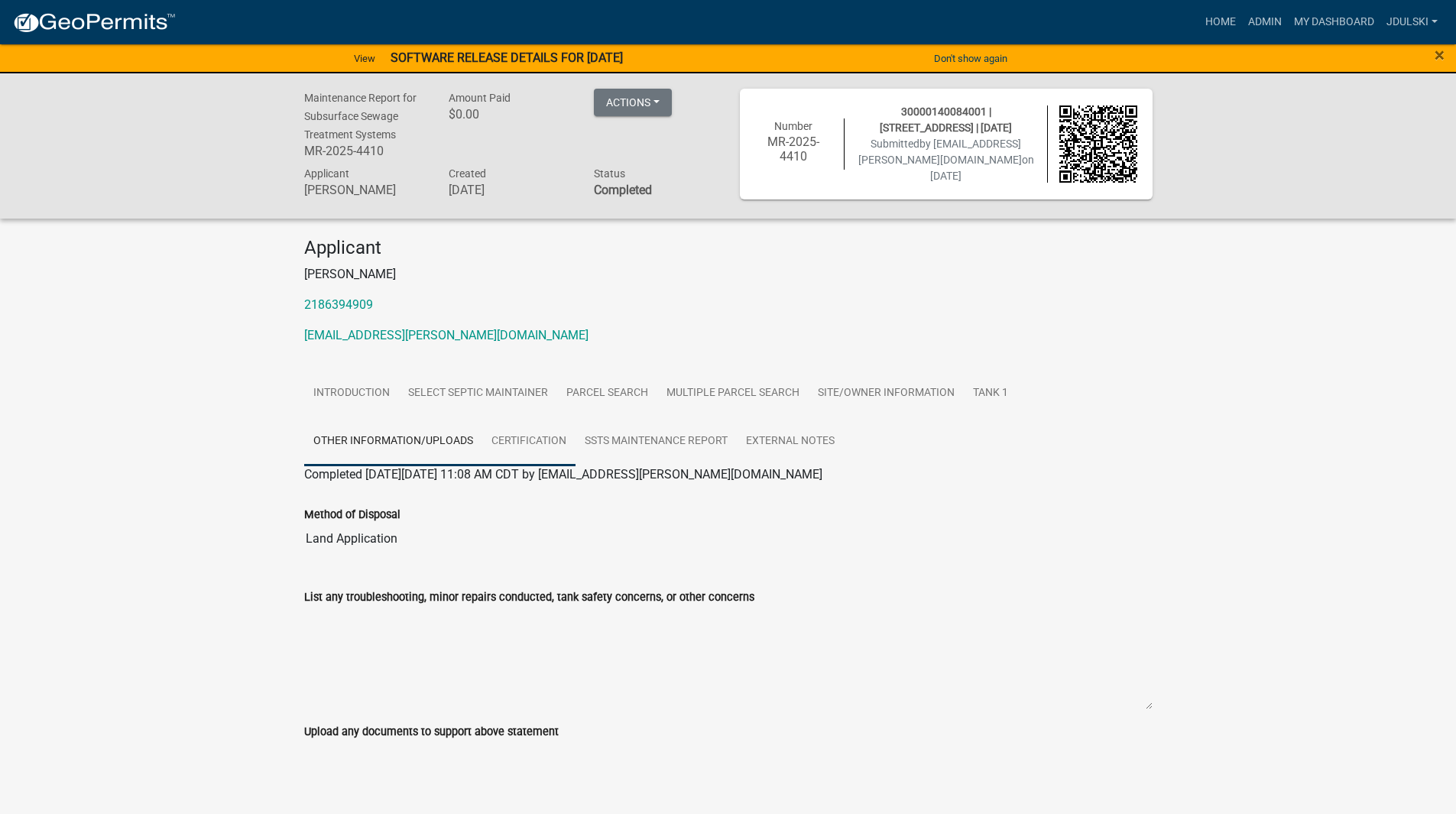
click at [532, 434] on link "Certification" at bounding box center [529, 441] width 93 height 48
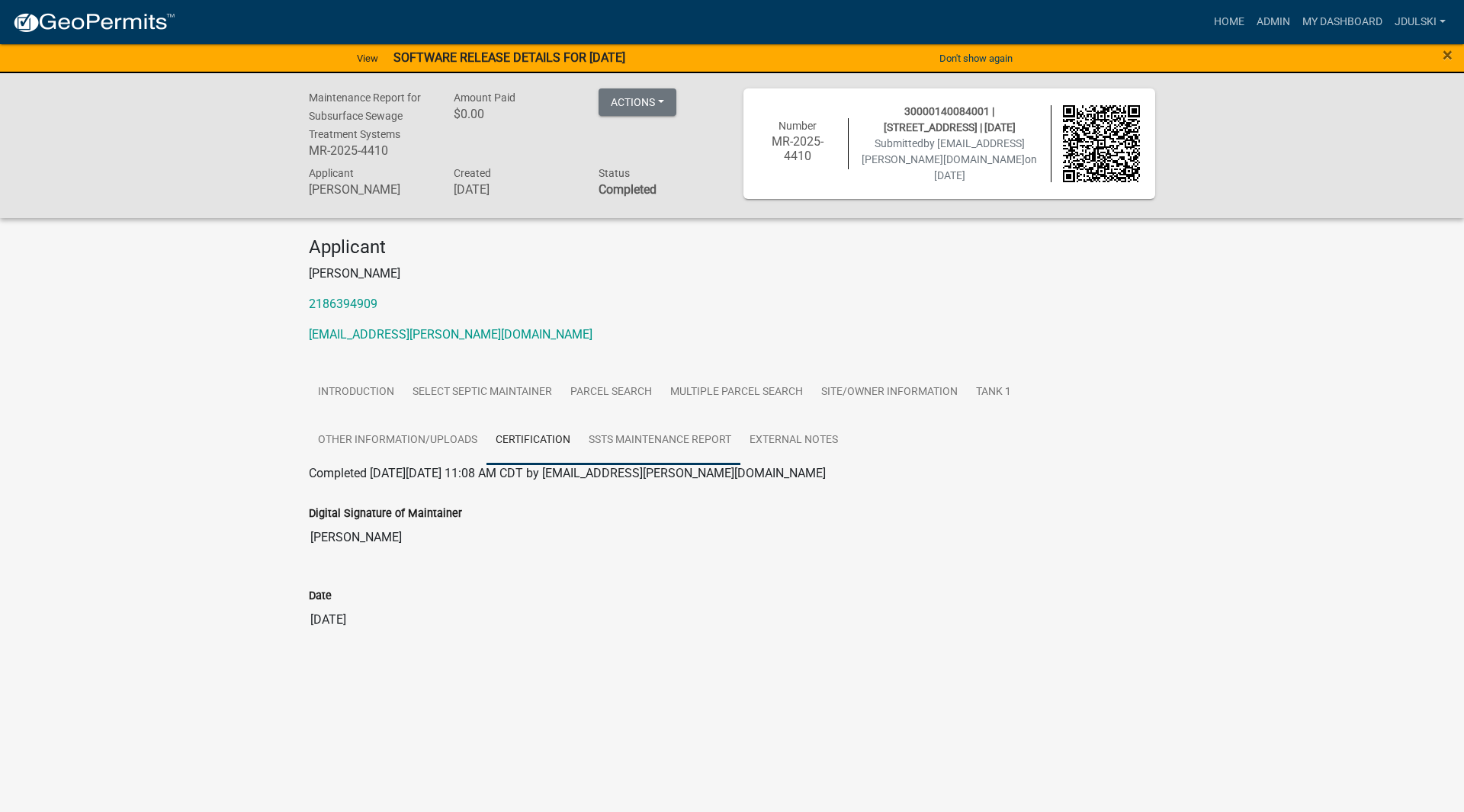
click at [649, 438] on link "SSTS Maintenance Report" at bounding box center [660, 440] width 161 height 48
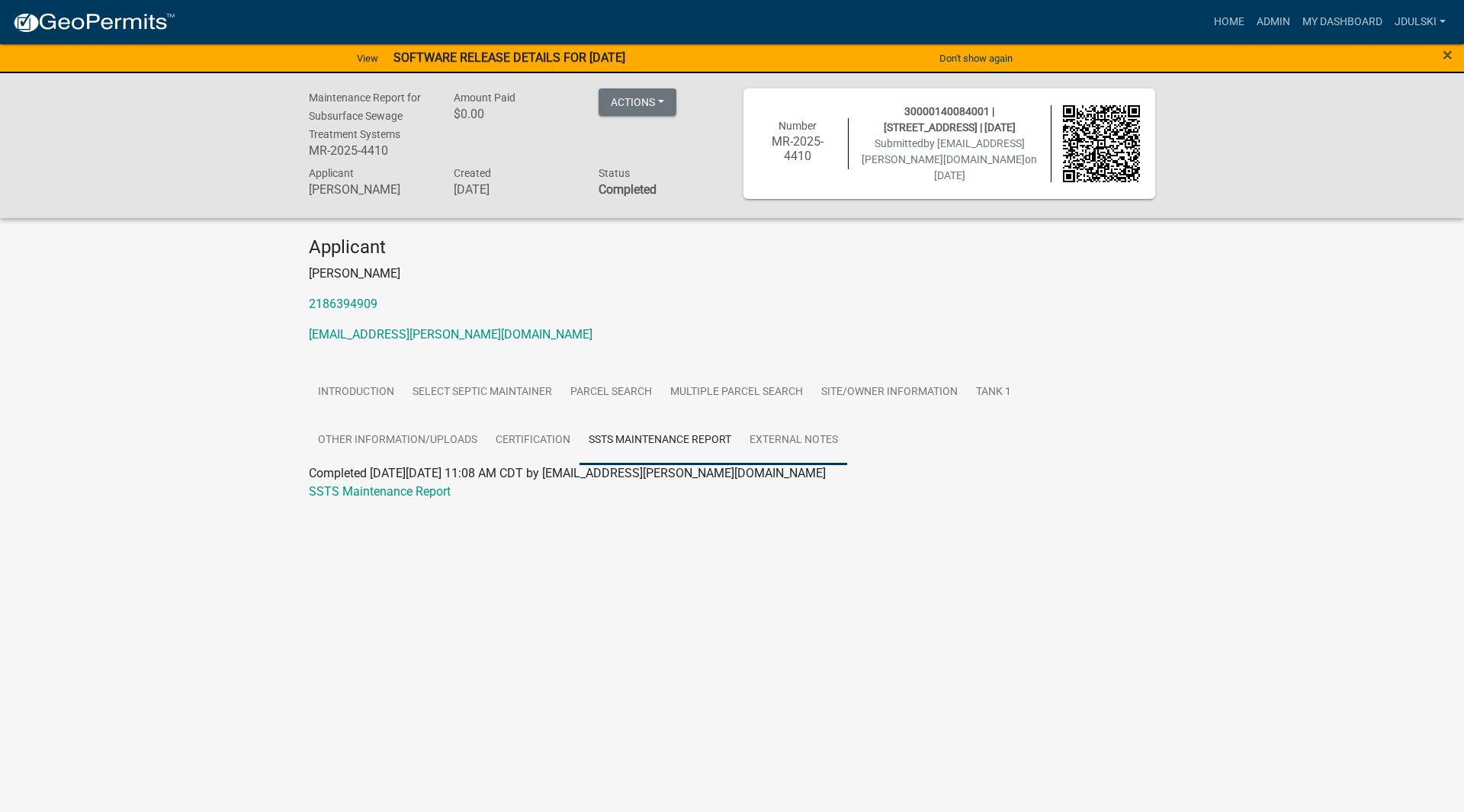
click at [821, 432] on link "External Notes" at bounding box center [793, 440] width 107 height 48
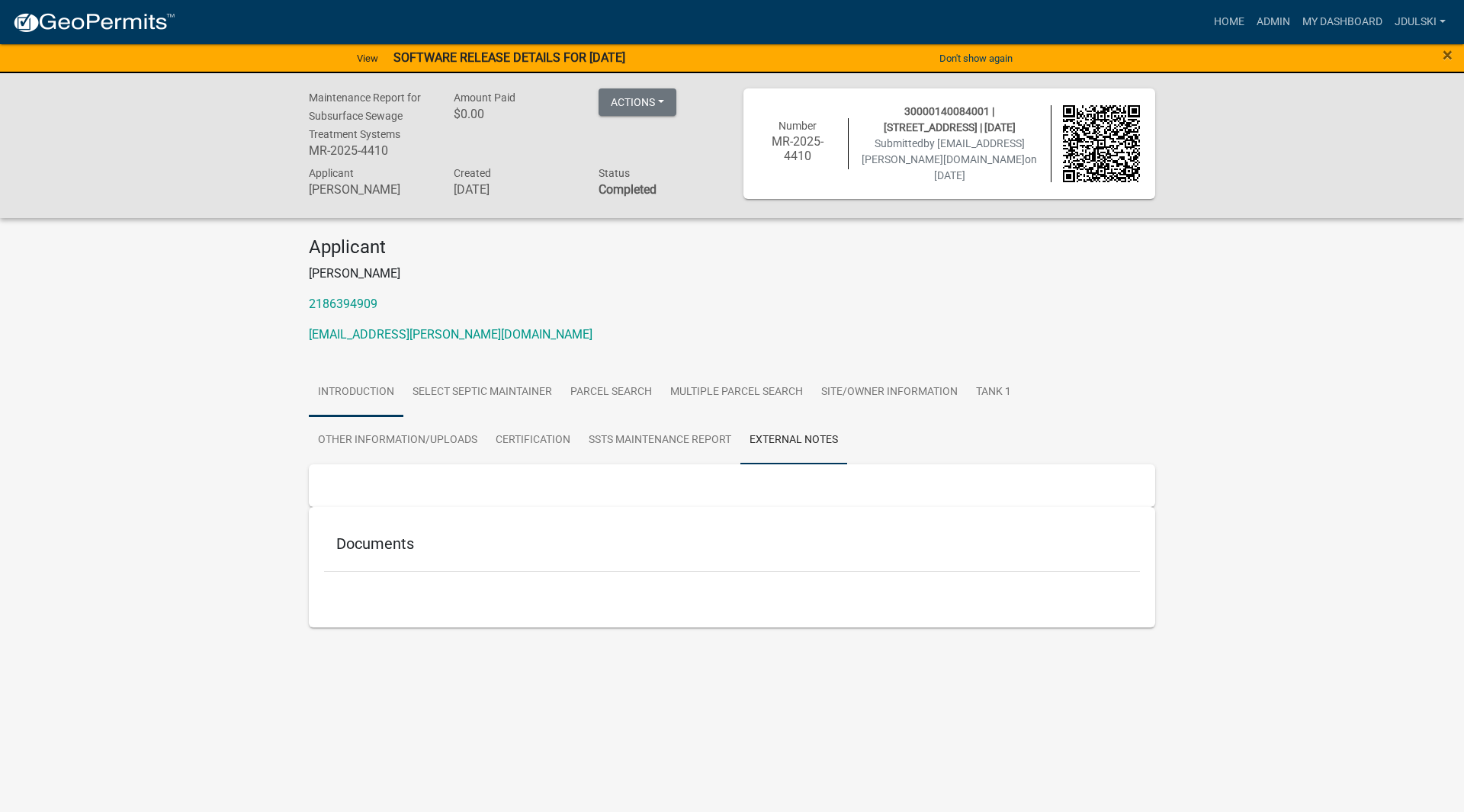
click at [342, 387] on link "Introduction" at bounding box center [356, 391] width 95 height 48
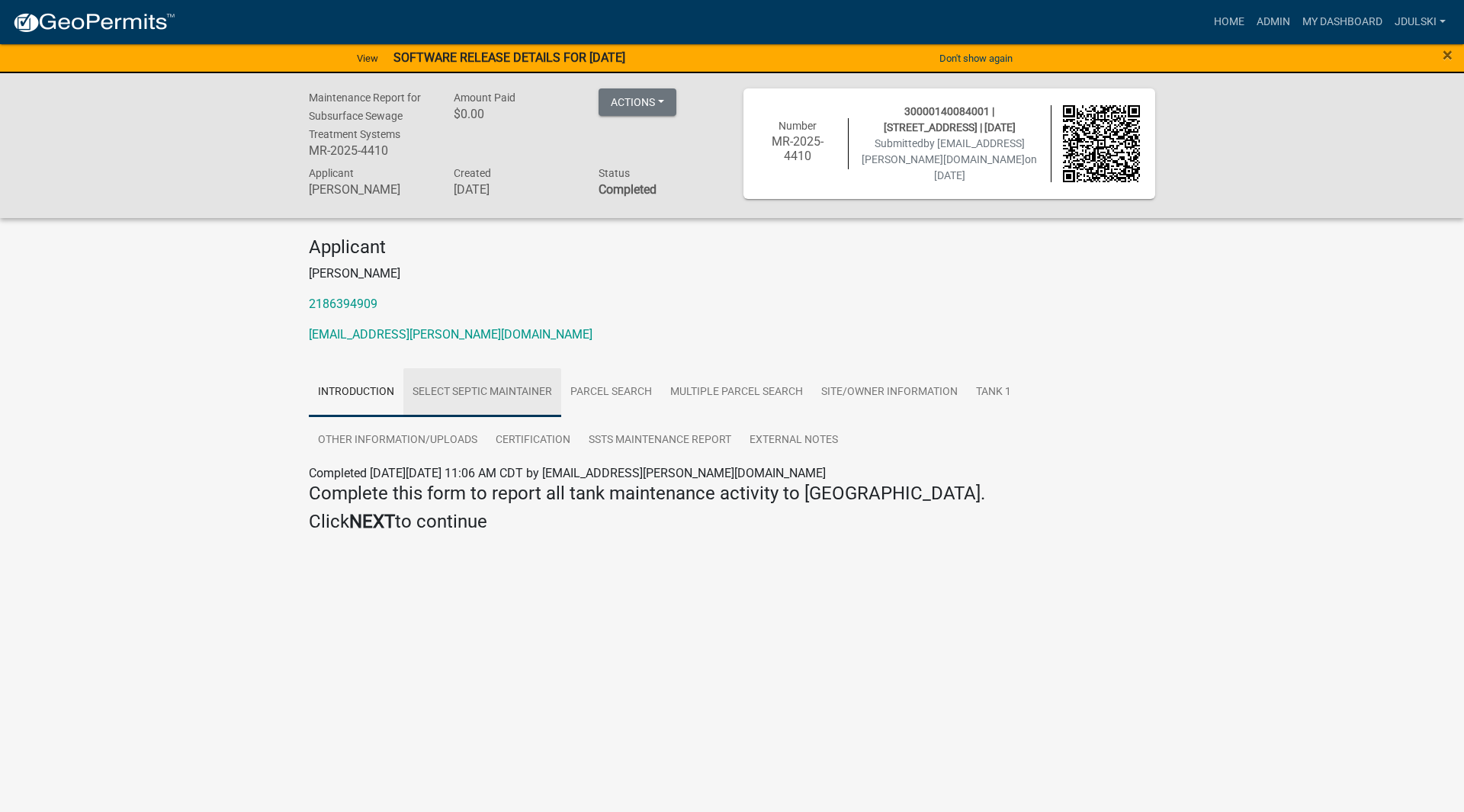
click at [539, 392] on link "Select Septic Maintainer" at bounding box center [482, 391] width 158 height 48
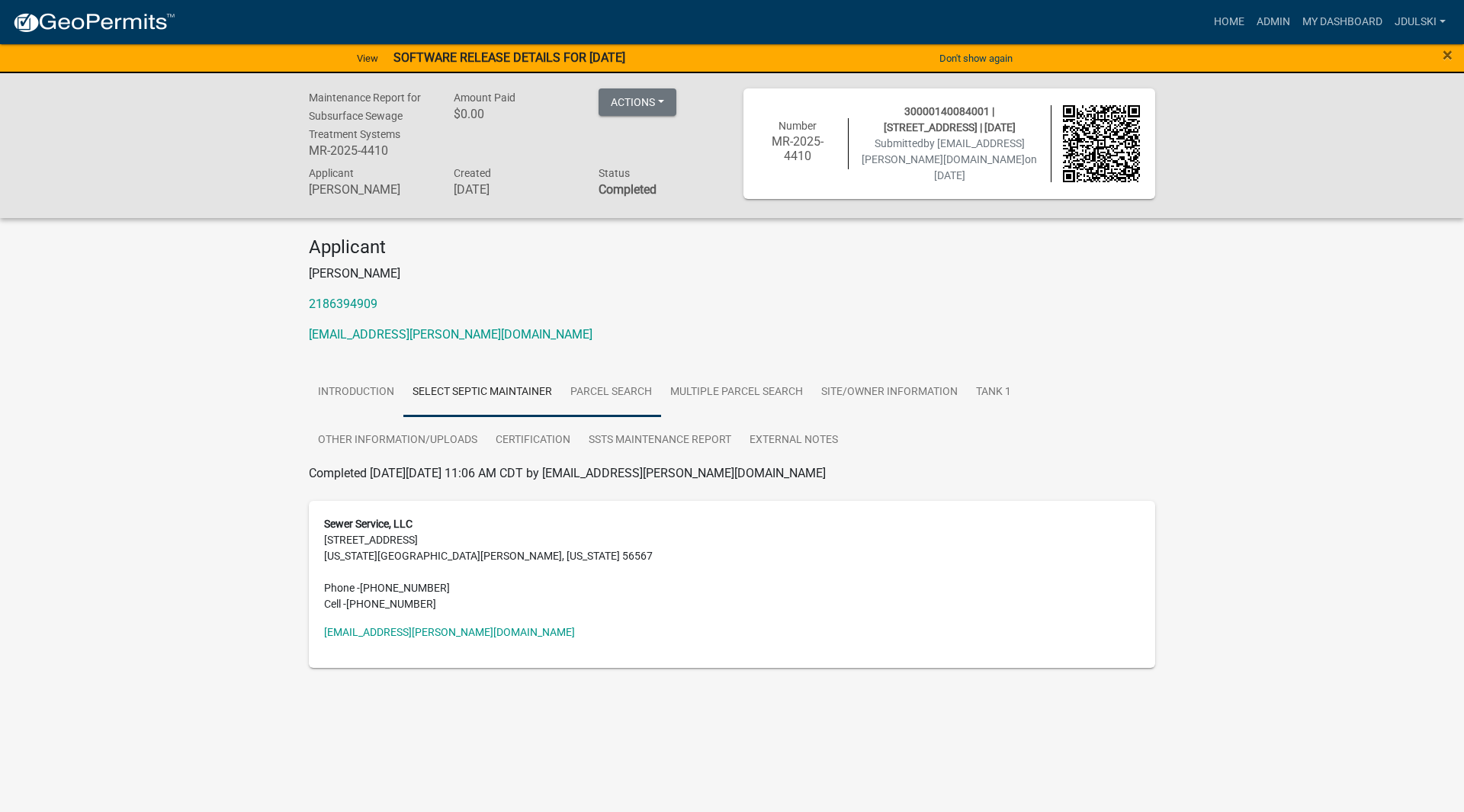
click at [622, 389] on link "Parcel search" at bounding box center [611, 391] width 99 height 48
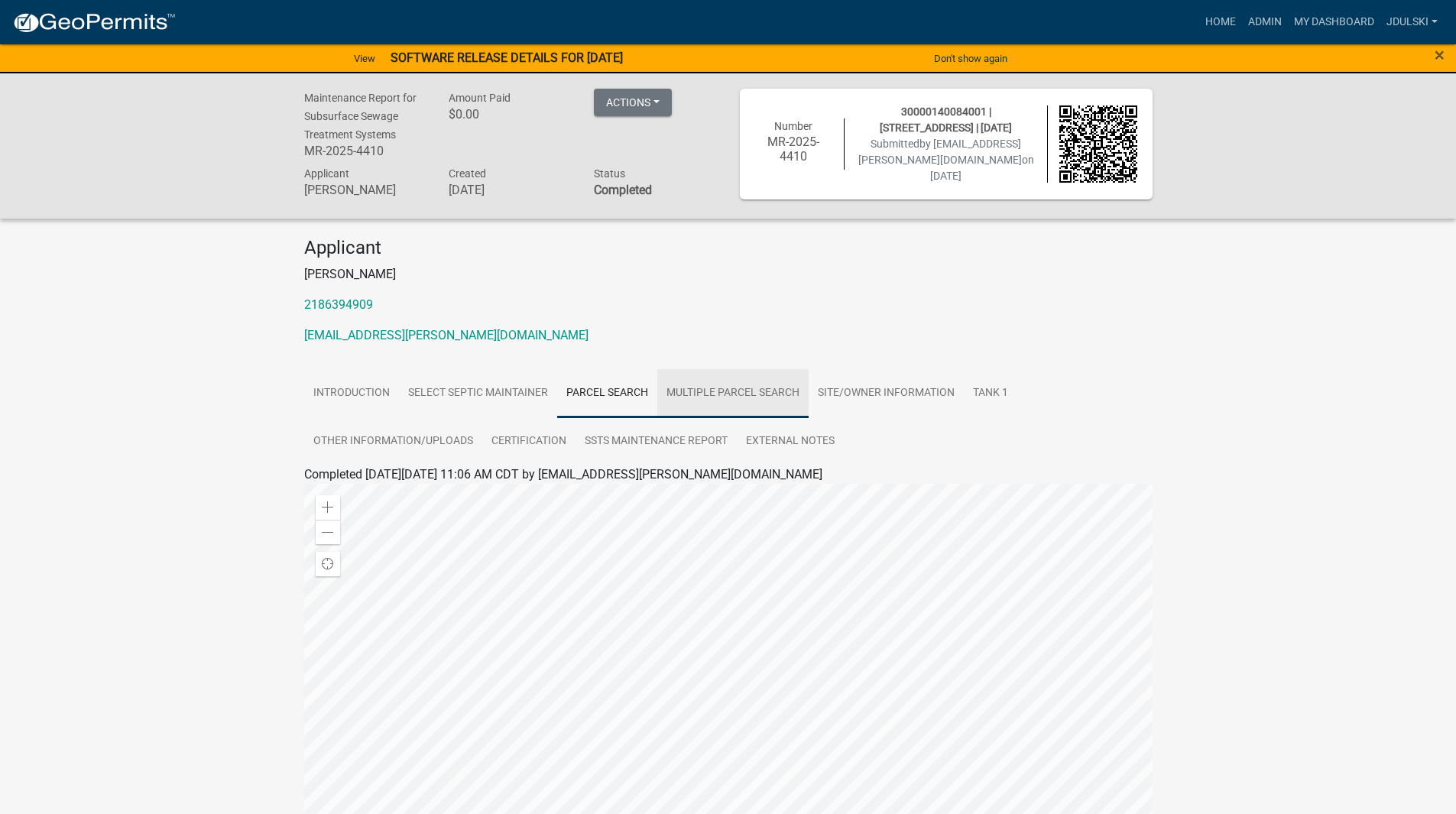
click at [728, 395] on link "Multiple Parcel Search" at bounding box center [732, 392] width 151 height 48
click at [832, 392] on link "Site/Owner Information" at bounding box center [887, 392] width 156 height 48
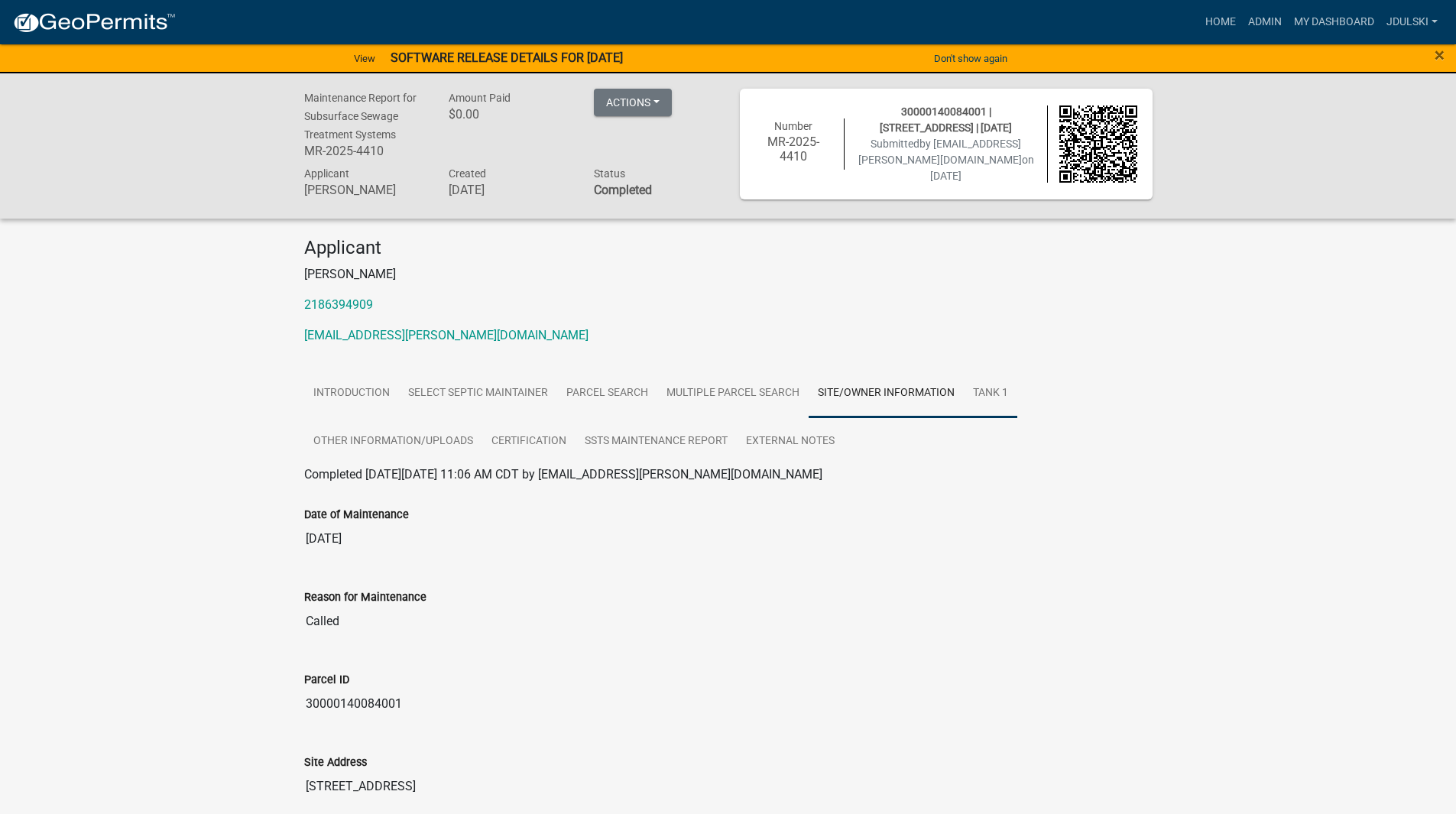
click at [1000, 390] on link "Tank 1" at bounding box center [990, 392] width 53 height 48
click at [853, 391] on link "Site/Owner Information" at bounding box center [887, 392] width 156 height 48
click at [998, 387] on link "Tank 1" at bounding box center [990, 392] width 53 height 48
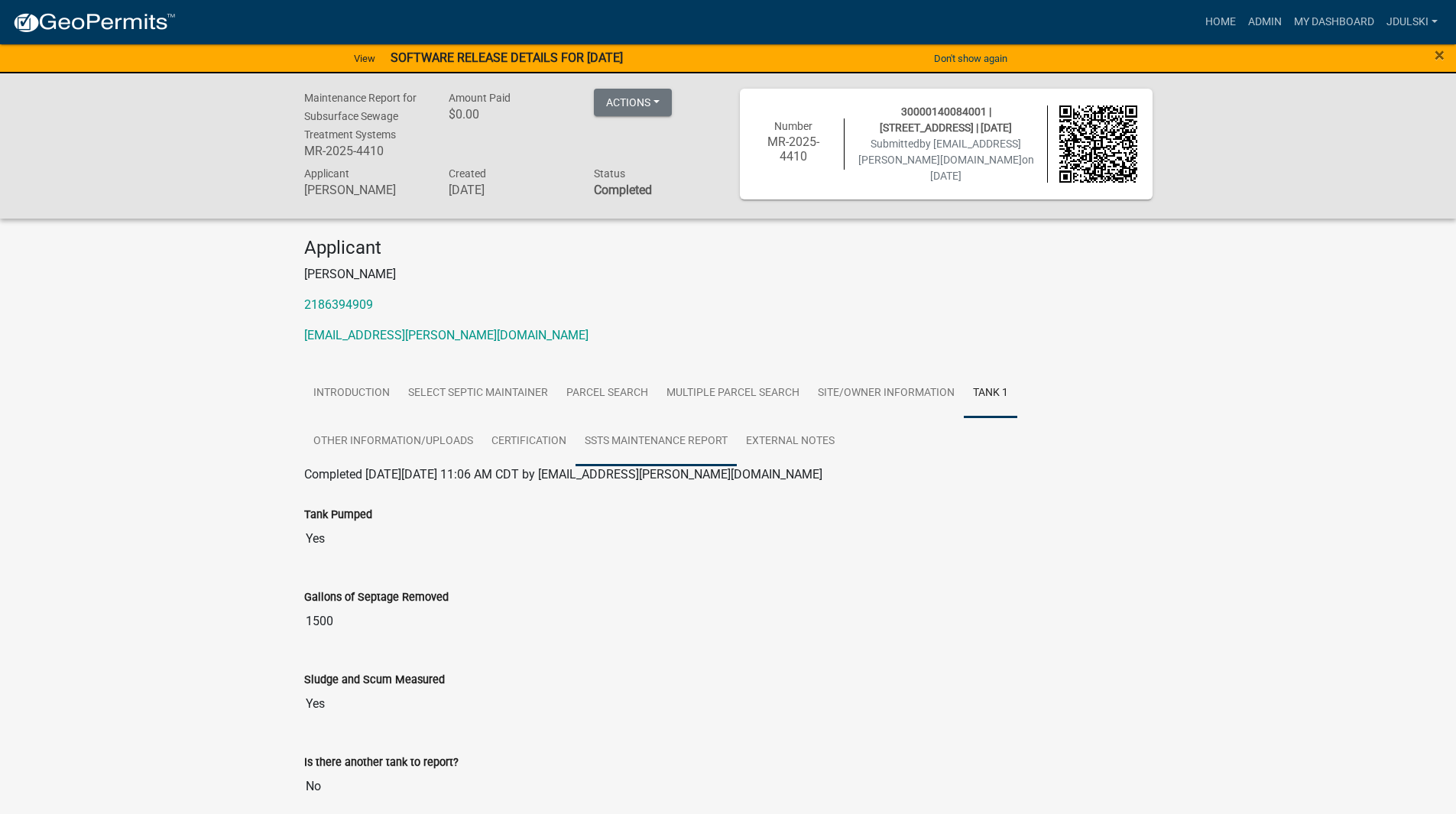
click at [653, 432] on link "SSTS Maintenance Report" at bounding box center [656, 441] width 161 height 48
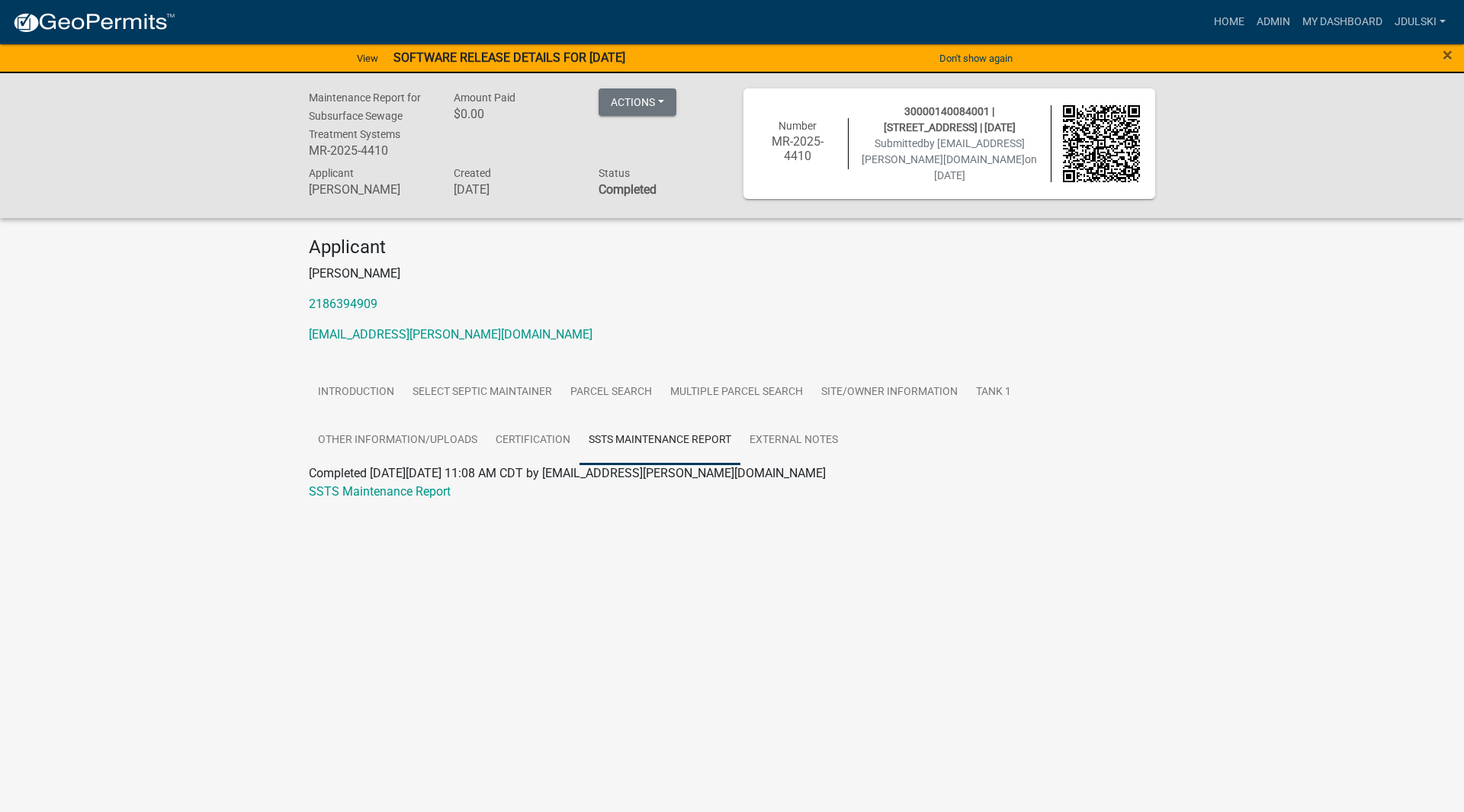
click at [416, 494] on link "SSTS Maintenance Report" at bounding box center [379, 491] width 141 height 15
click at [821, 434] on link "External Notes" at bounding box center [793, 440] width 107 height 48
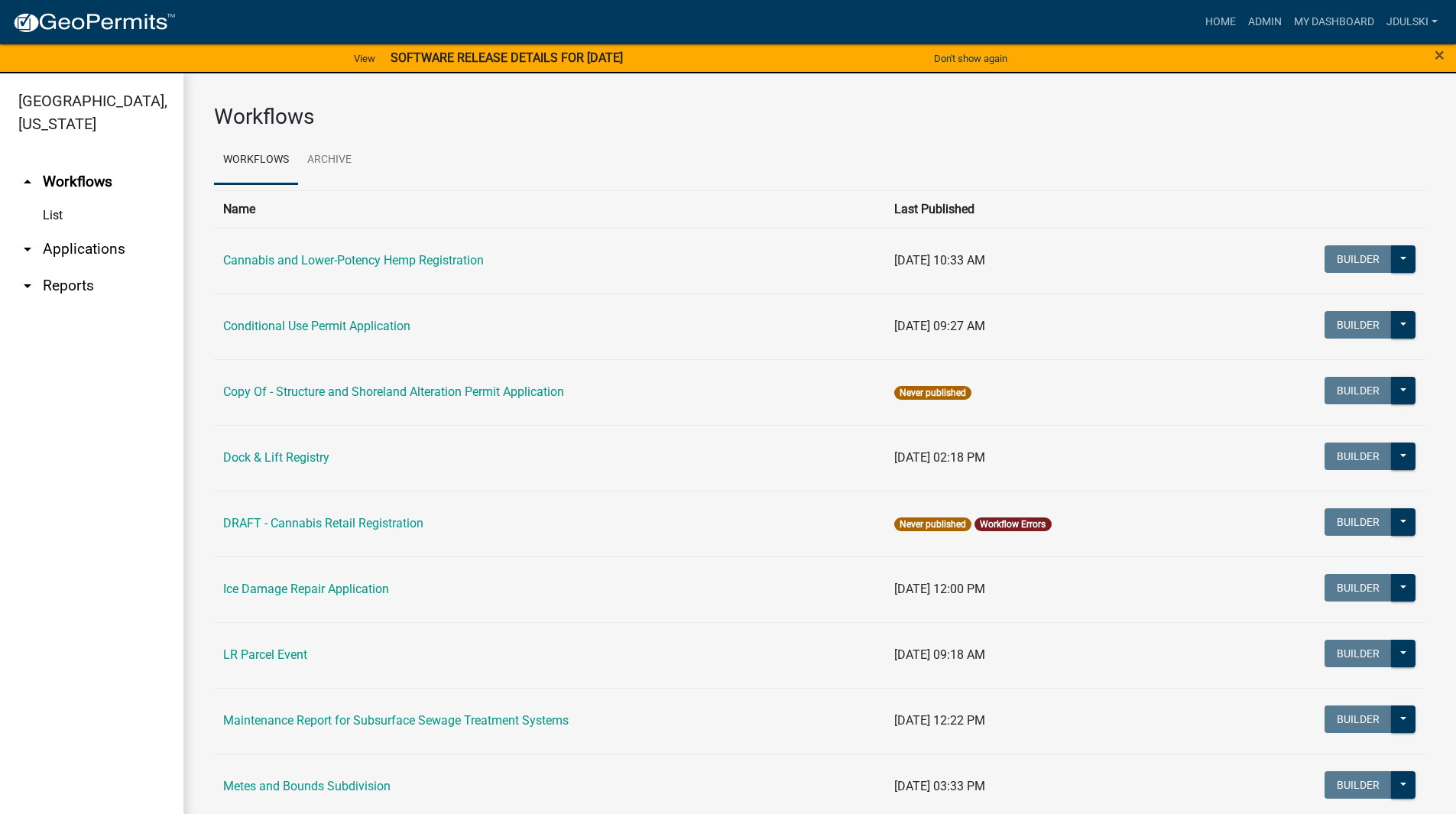
click at [72, 248] on link "arrow_drop_down Applications" at bounding box center [92, 249] width 183 height 37
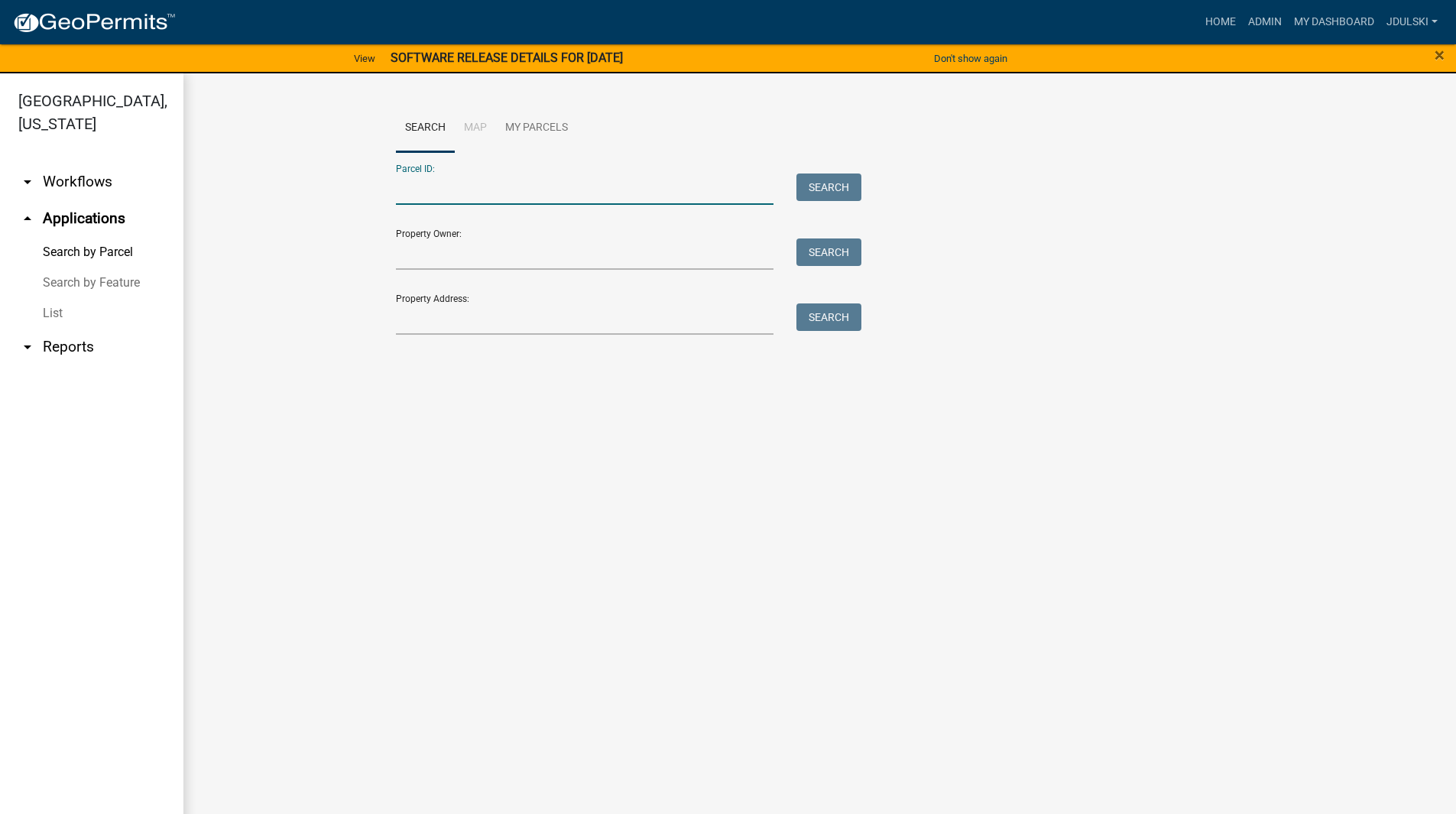
click at [458, 183] on input "Parcel ID:" at bounding box center [585, 189] width 378 height 31
paste input "30000140084001"
type input "30000140084001"
click at [845, 188] on button "Search" at bounding box center [828, 187] width 65 height 27
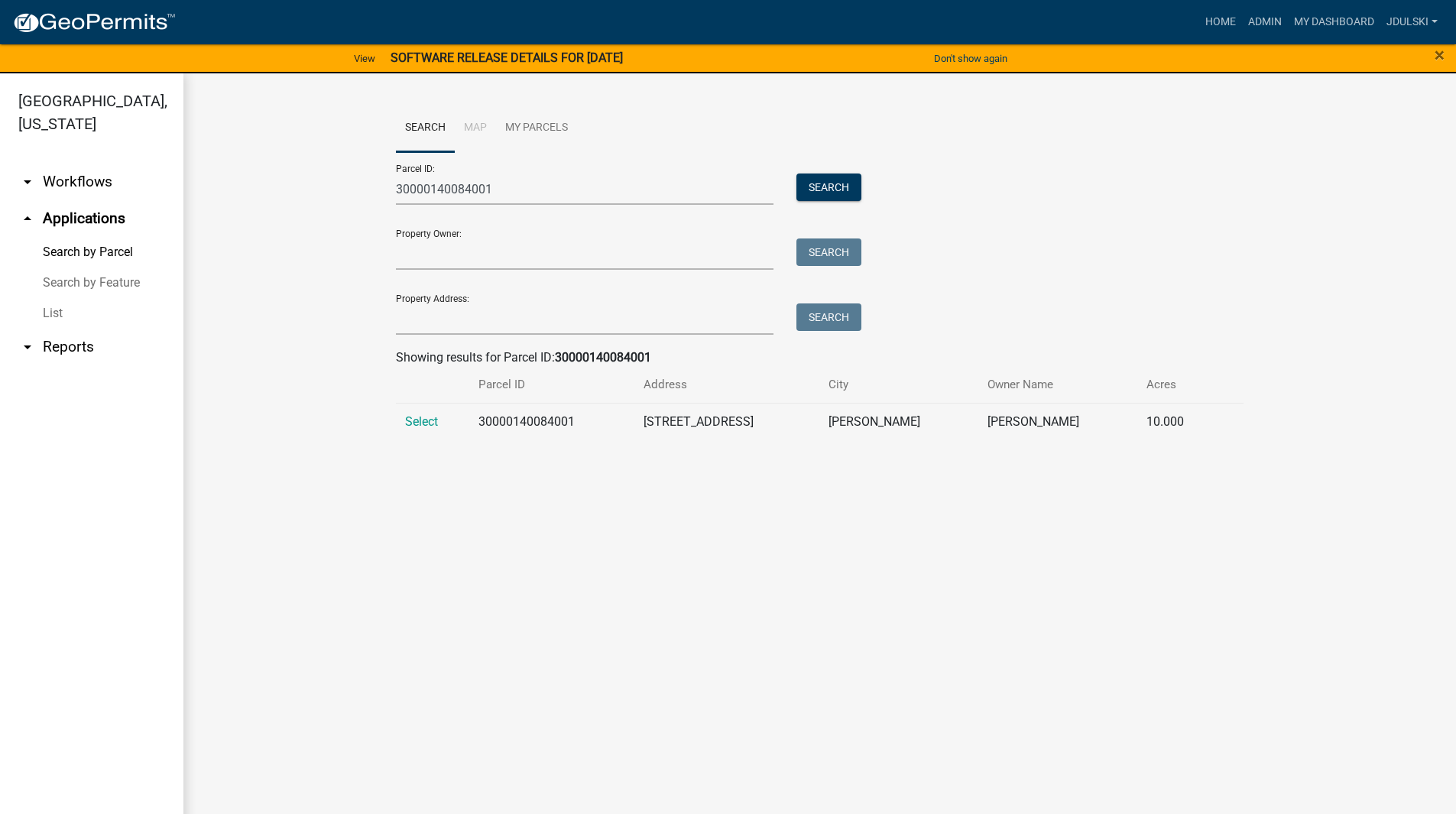
click at [410, 418] on span "Select" at bounding box center [422, 422] width 33 height 15
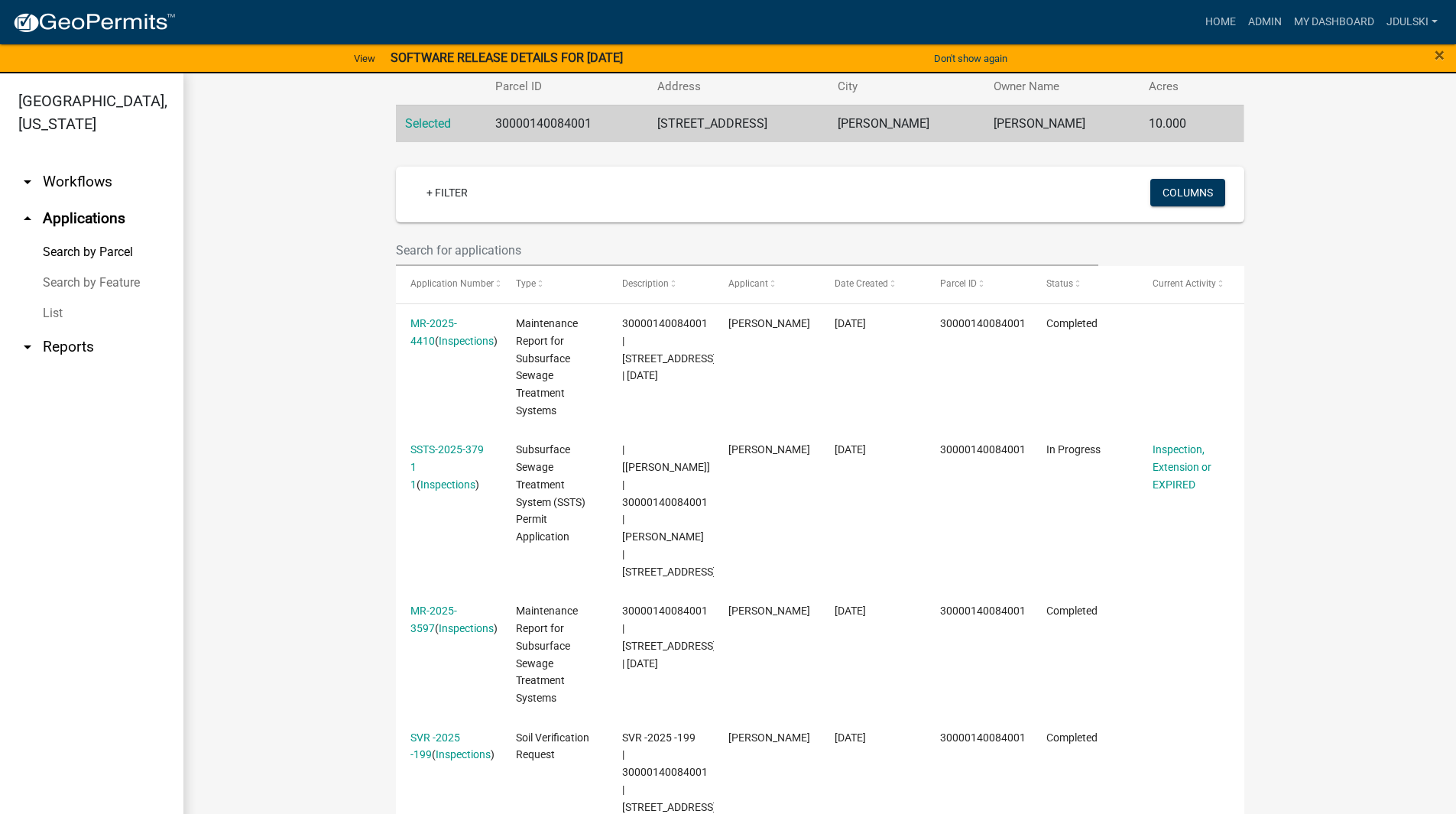
scroll to position [296, 0]
drag, startPoint x: 631, startPoint y: 453, endPoint x: 653, endPoint y: 466, distance: 25.6
click at [653, 466] on span "| [[PERSON_NAME]] | 30000140084001 | [PERSON_NAME] | [STREET_ADDRESS]" at bounding box center [669, 511] width 94 height 134
click at [86, 220] on link "arrow_drop_up Applications" at bounding box center [92, 219] width 183 height 37
click at [72, 214] on link "arrow_drop_up Applications" at bounding box center [92, 219] width 183 height 37
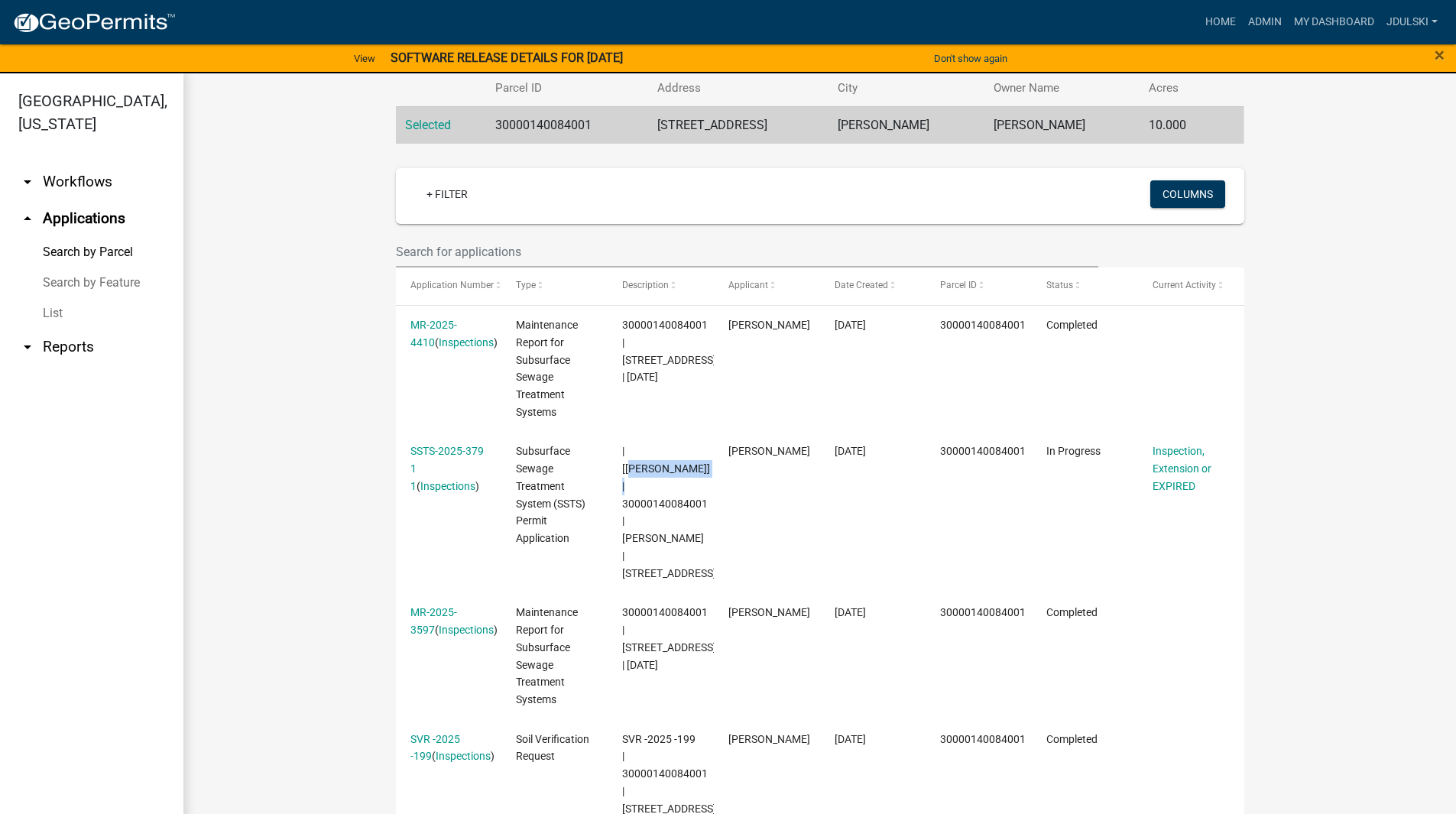
click at [91, 257] on link "Search by Parcel" at bounding box center [92, 252] width 183 height 30
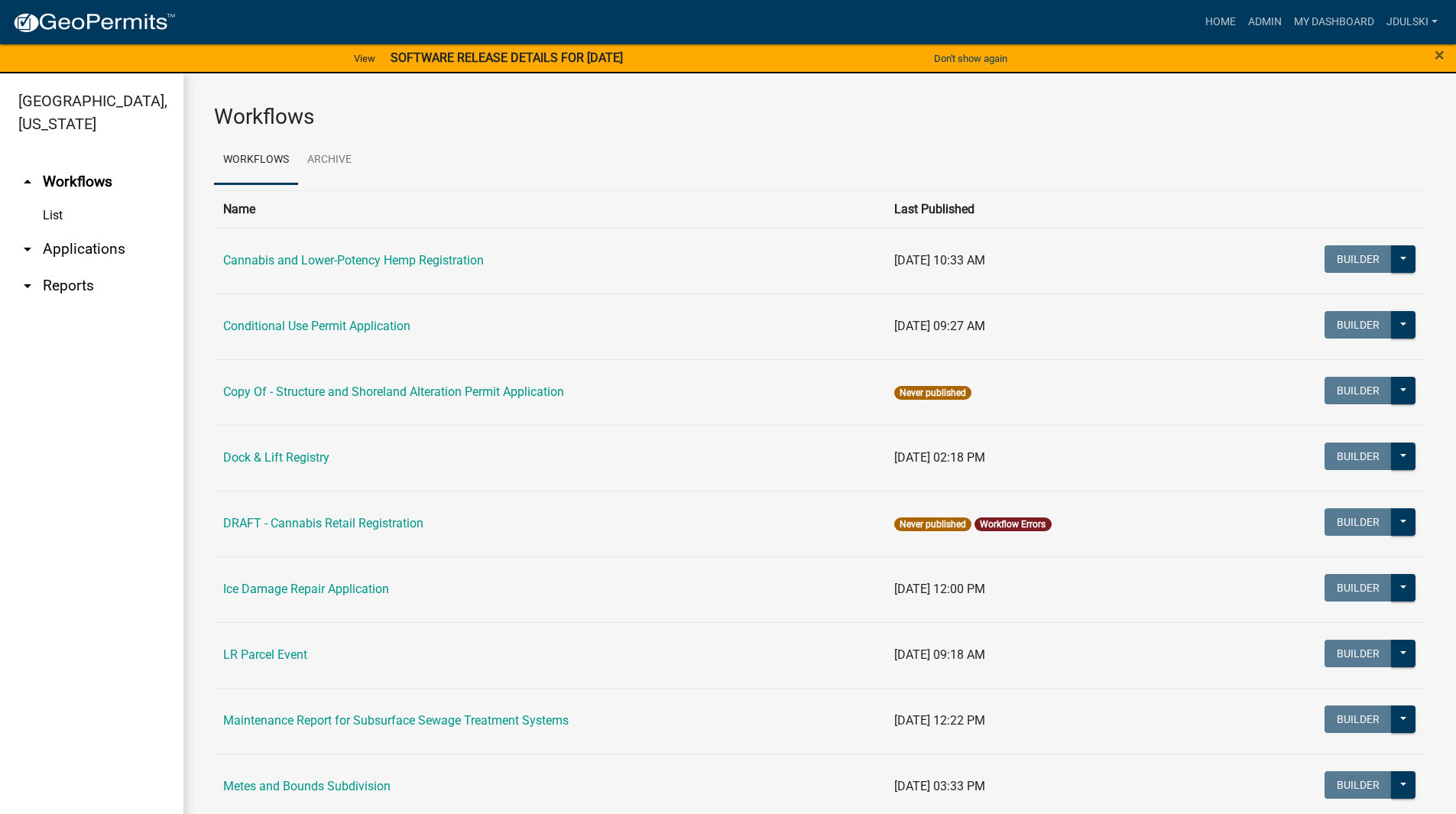
click at [70, 252] on link "arrow_drop_down Applications" at bounding box center [92, 249] width 183 height 37
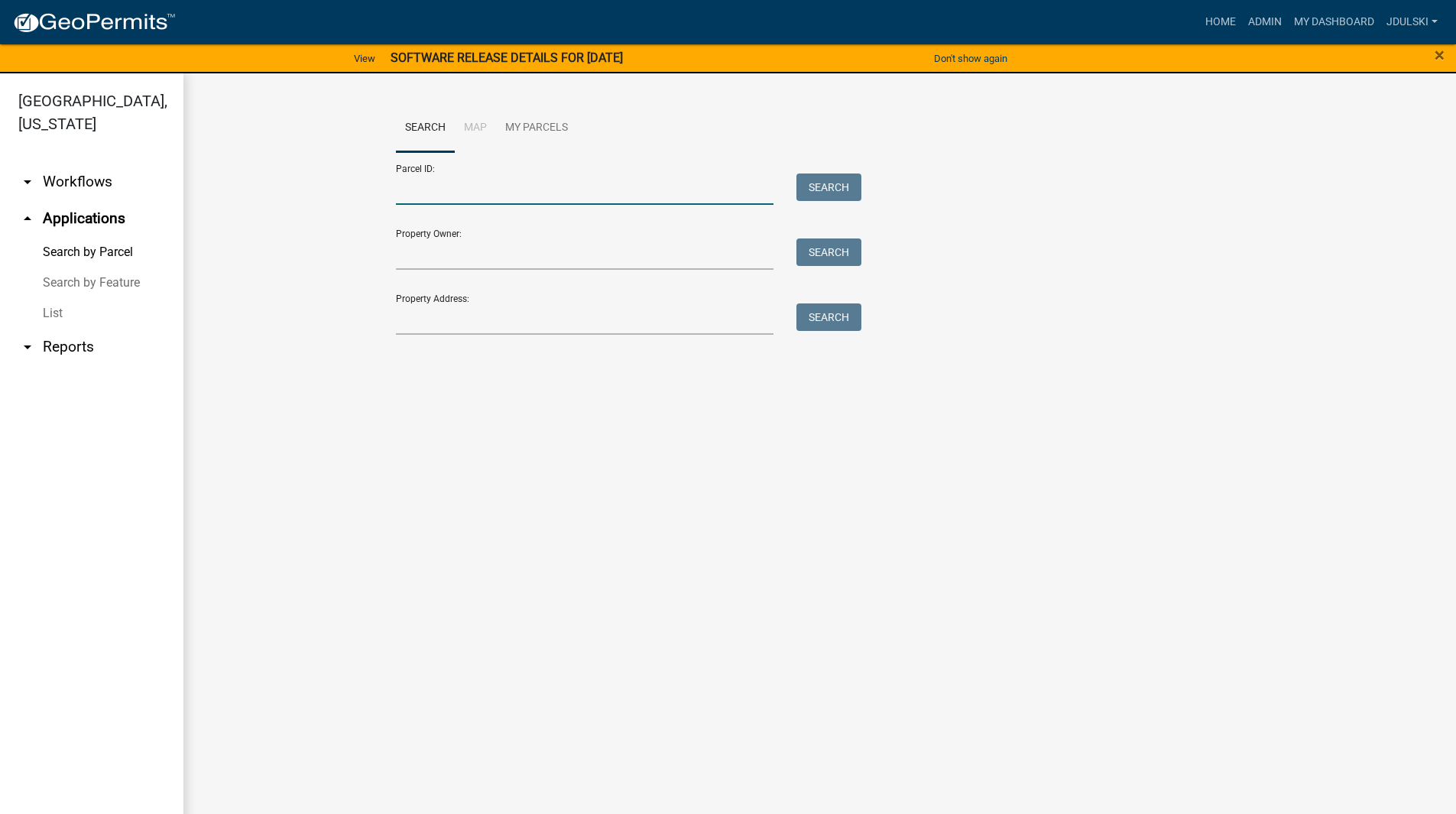
click at [474, 178] on input "Parcel ID:" at bounding box center [585, 189] width 378 height 31
paste input "32000060050005"
type input "32000060050005"
click at [810, 184] on button "Search" at bounding box center [828, 187] width 65 height 27
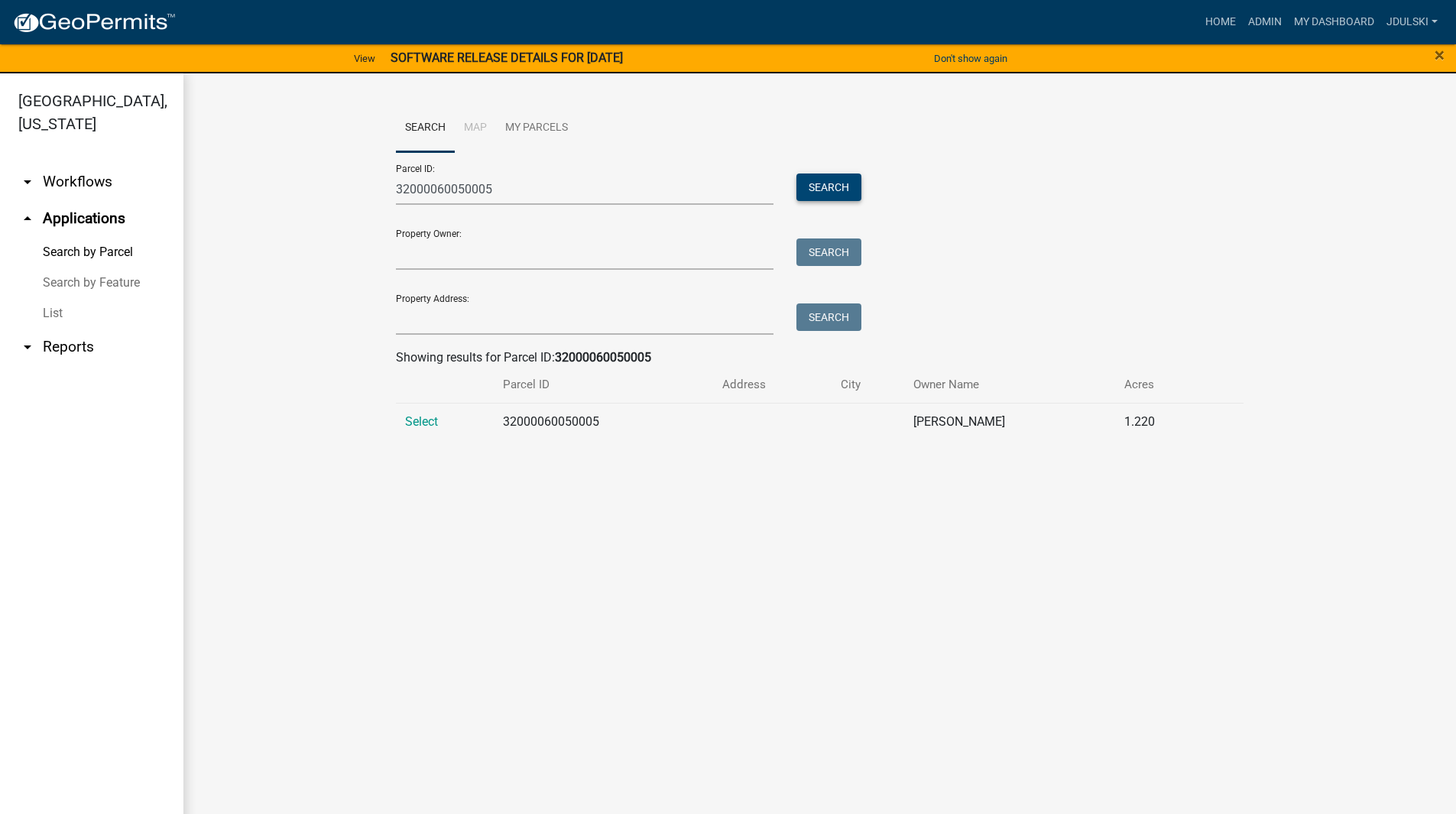
click at [834, 187] on button "Search" at bounding box center [828, 187] width 65 height 27
click at [419, 417] on span "Select" at bounding box center [422, 422] width 33 height 15
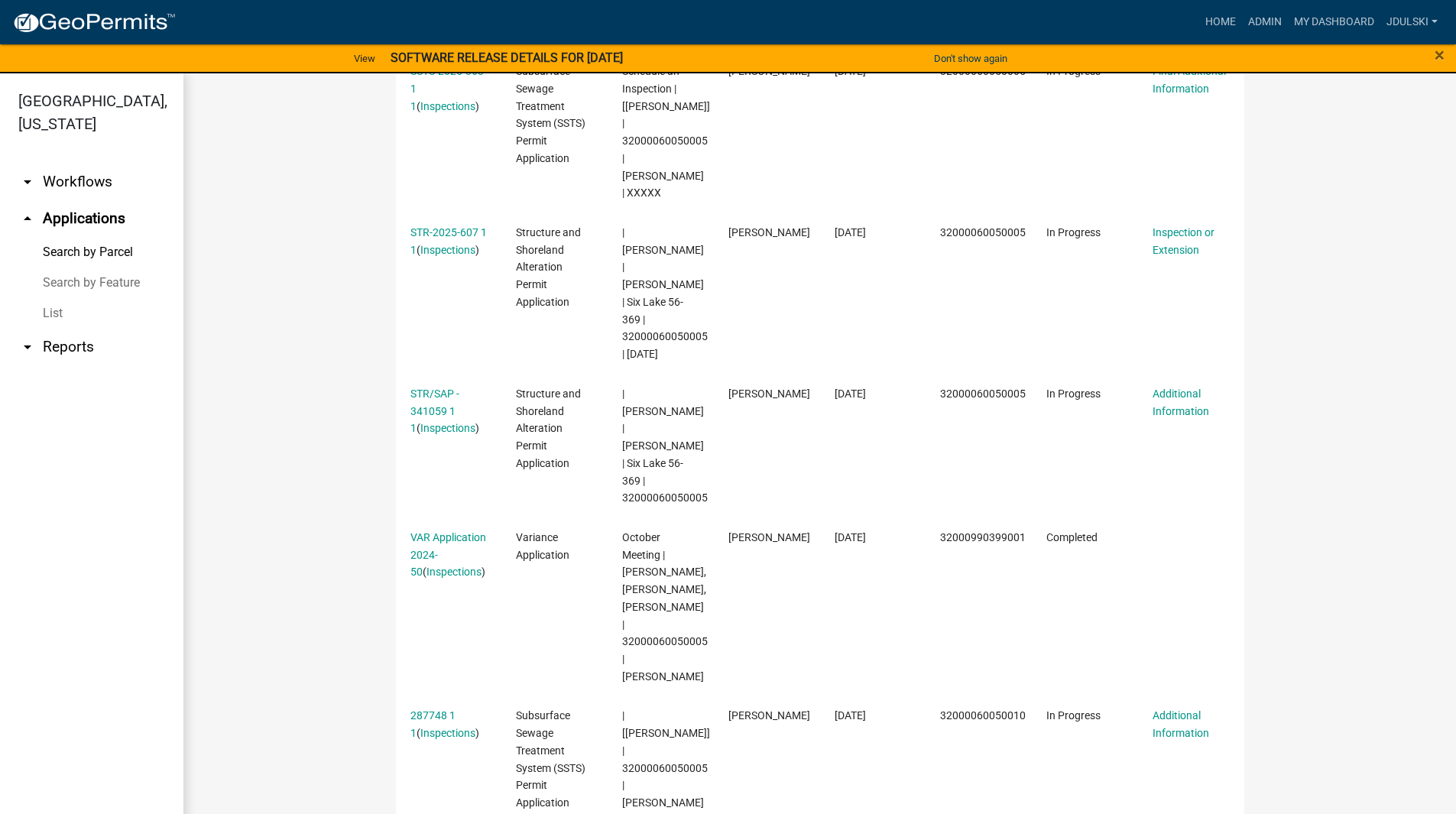
scroll to position [300, 0]
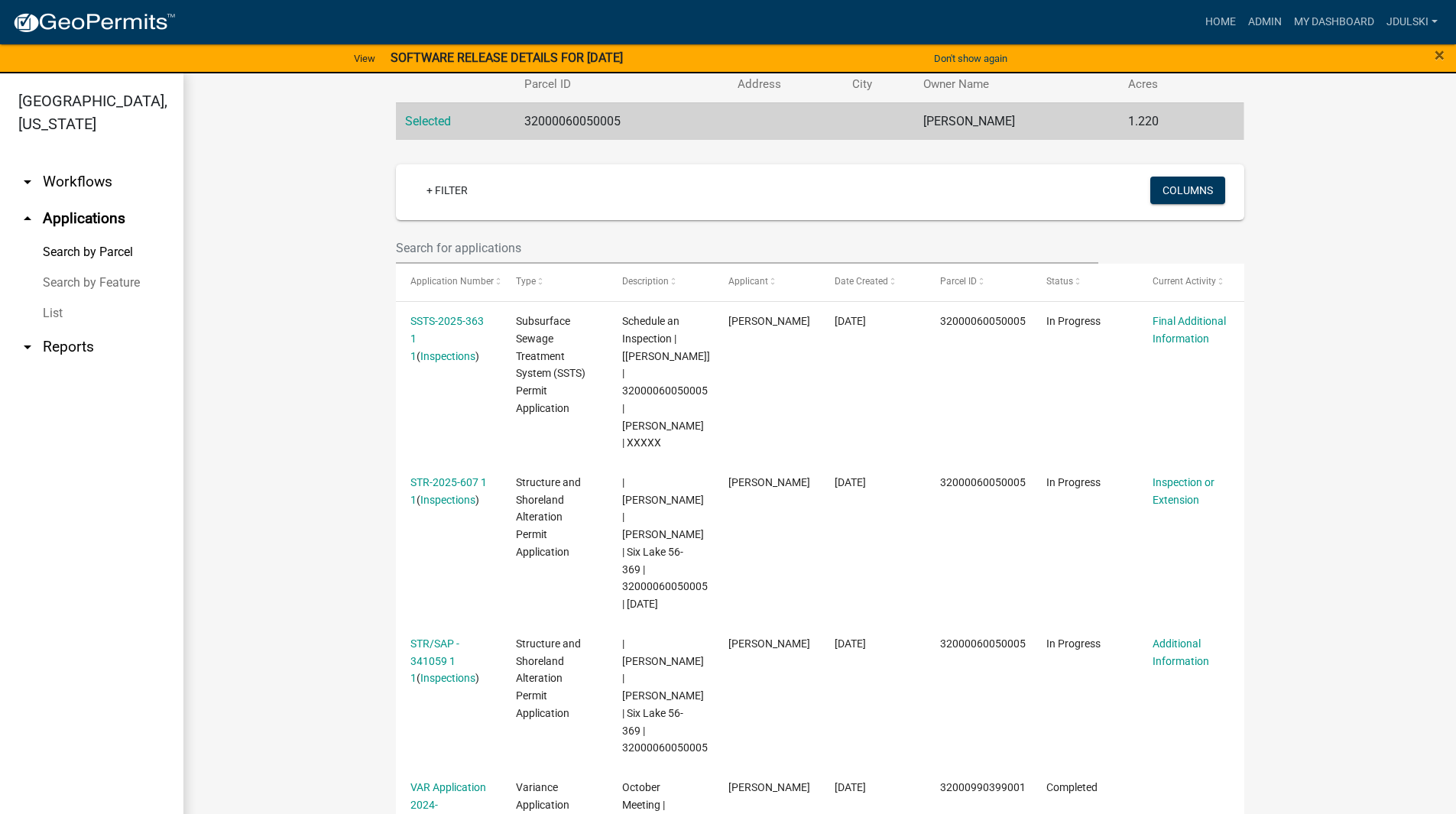
click at [437, 480] on link "STR-2025-607 1 1" at bounding box center [449, 490] width 77 height 30
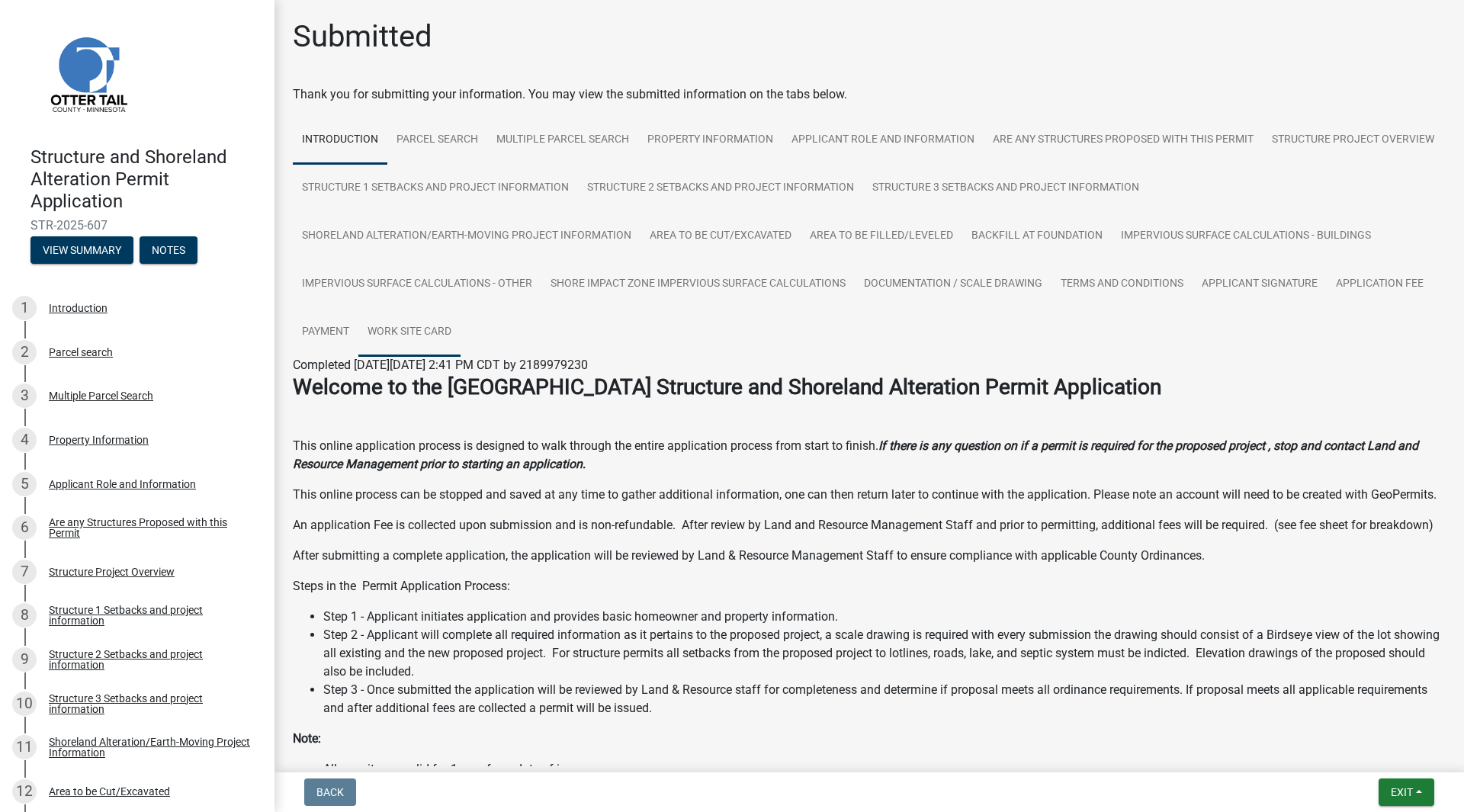
click at [424, 324] on link "Work Site Card" at bounding box center [410, 331] width 102 height 48
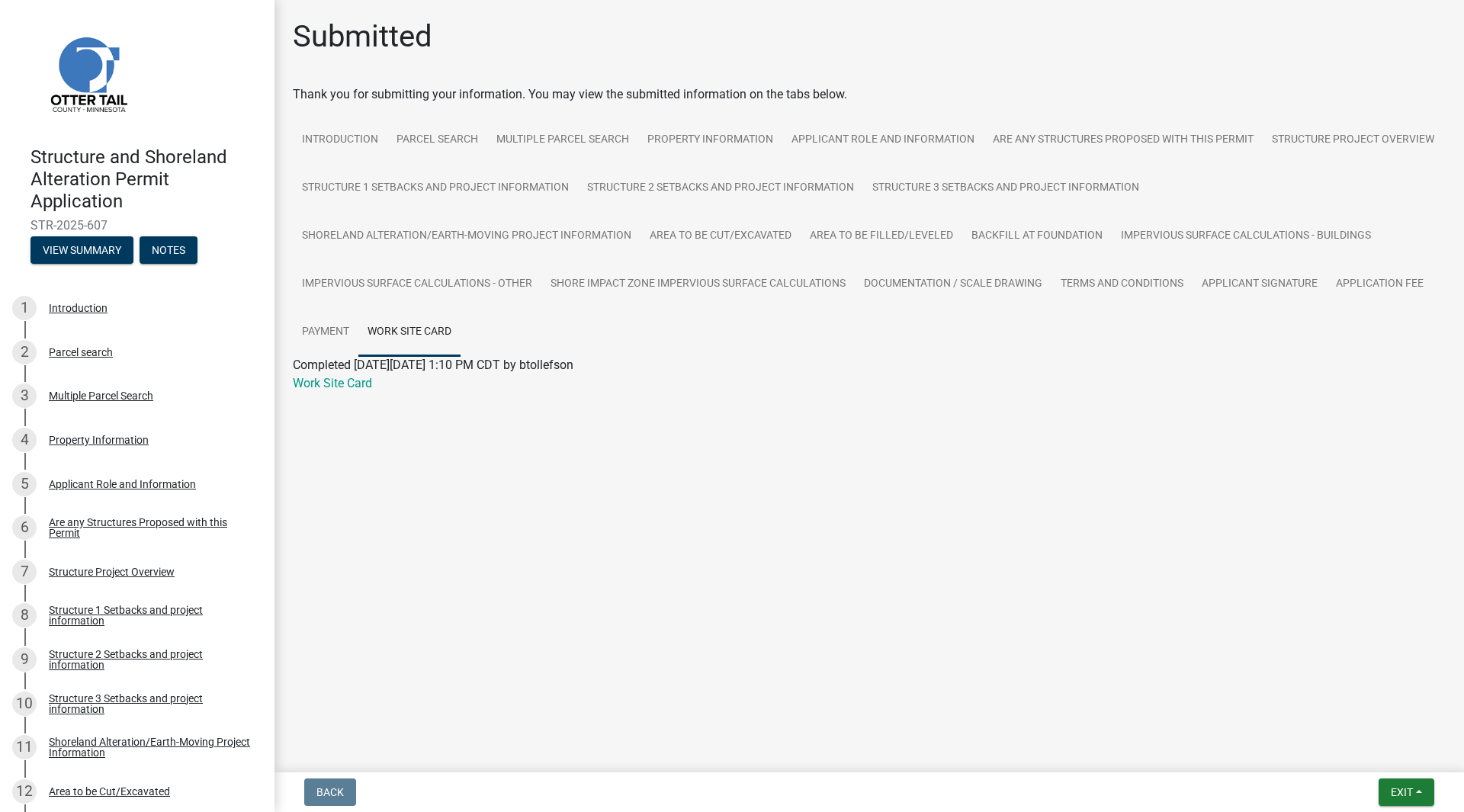
click at [321, 390] on link "Work Site Card" at bounding box center [332, 383] width 79 height 15
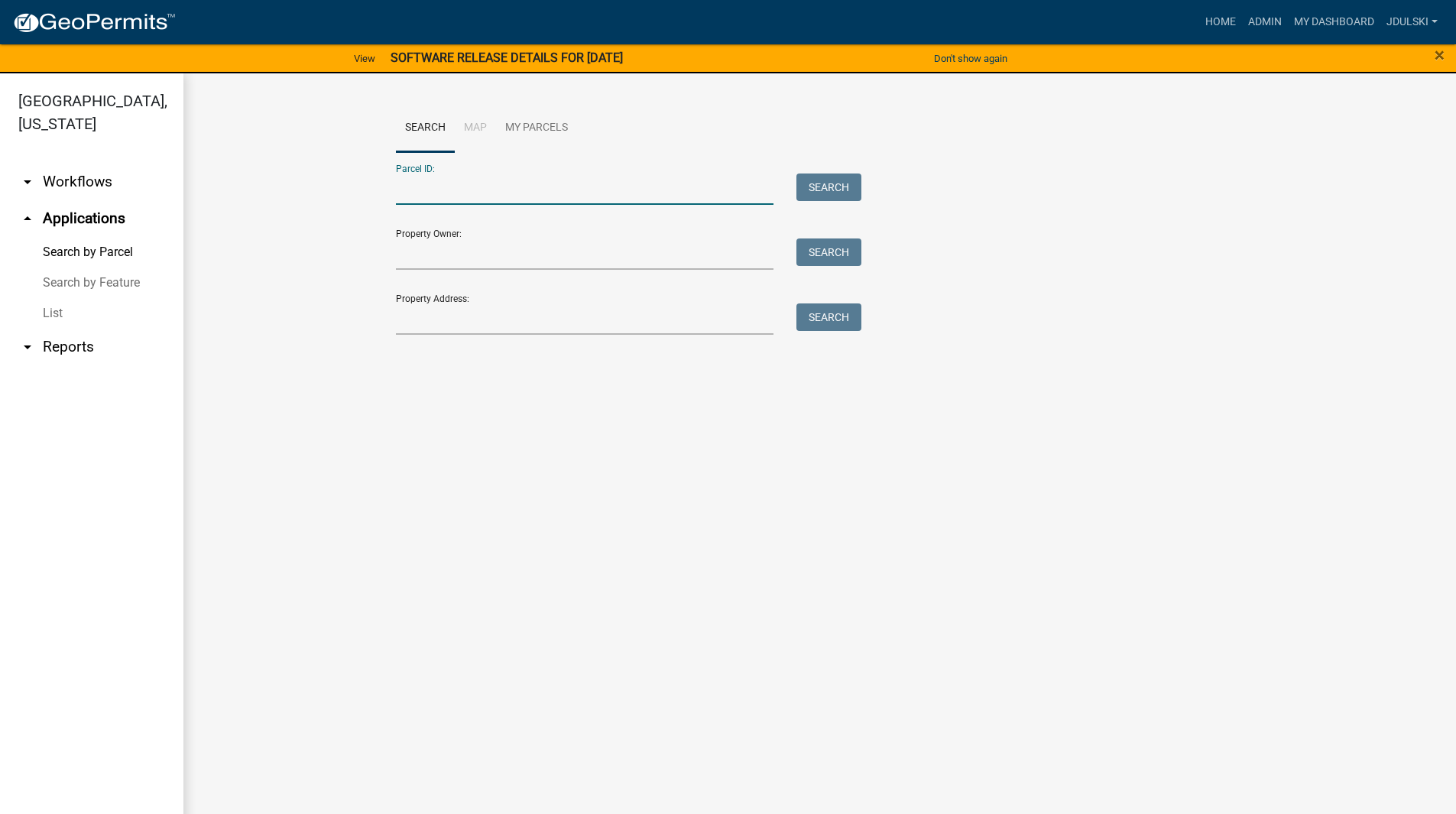
click at [425, 174] on input "Parcel ID:" at bounding box center [585, 189] width 378 height 31
paste input "32000060050005"
type input "32000060050005"
click at [835, 183] on button "Search" at bounding box center [828, 187] width 65 height 27
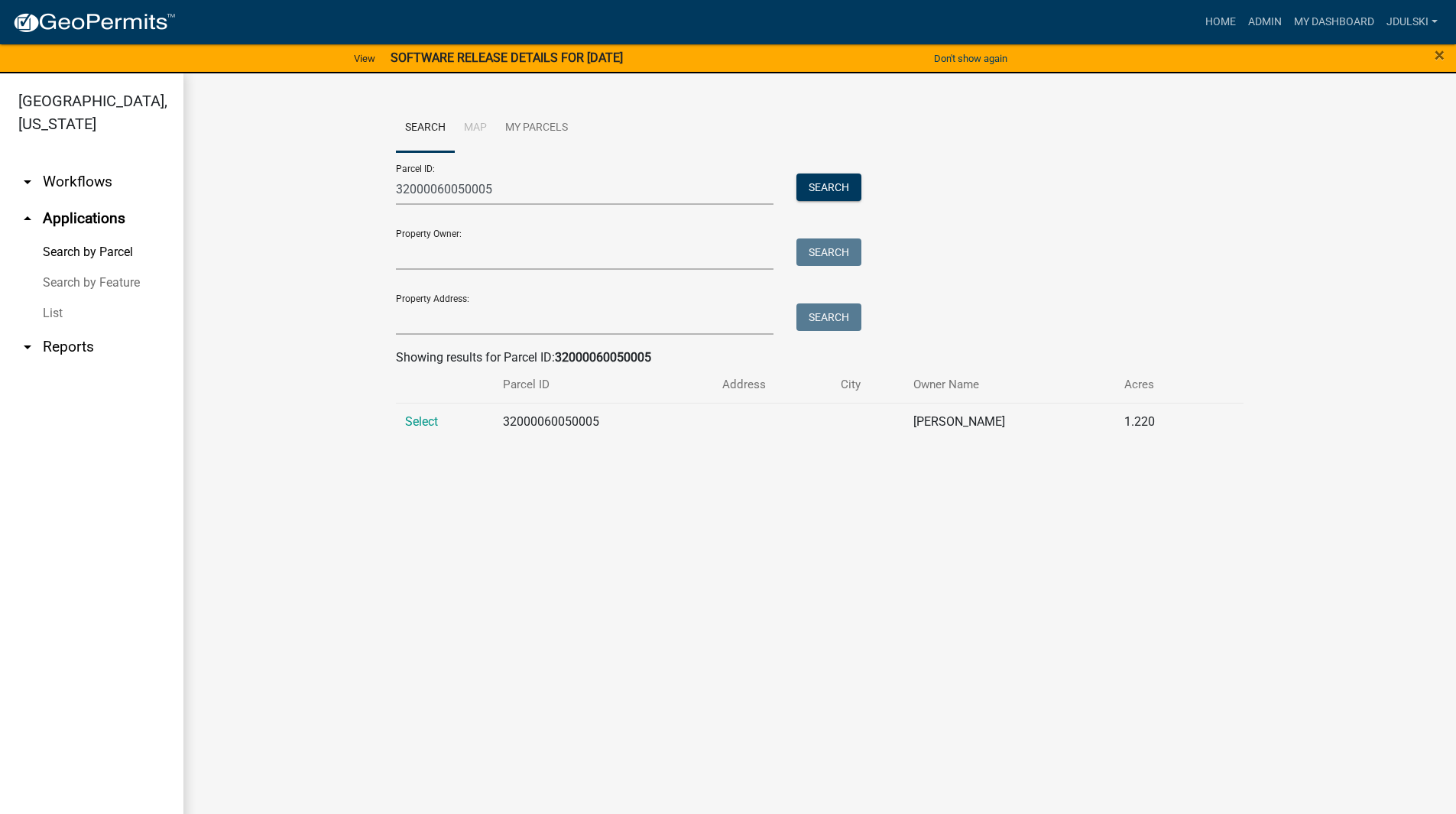
click at [415, 420] on span "Select" at bounding box center [422, 422] width 33 height 15
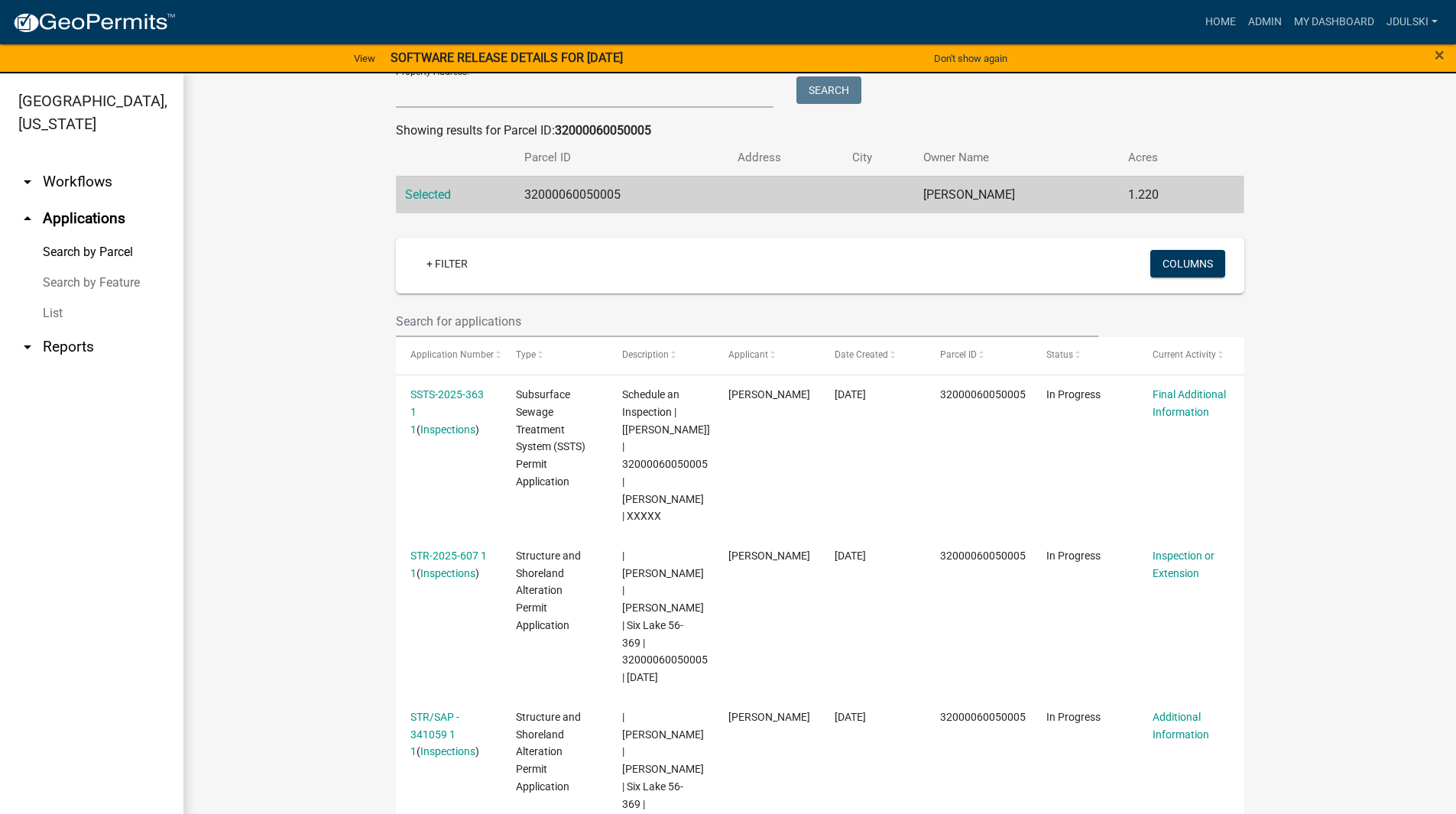
scroll to position [305, 0]
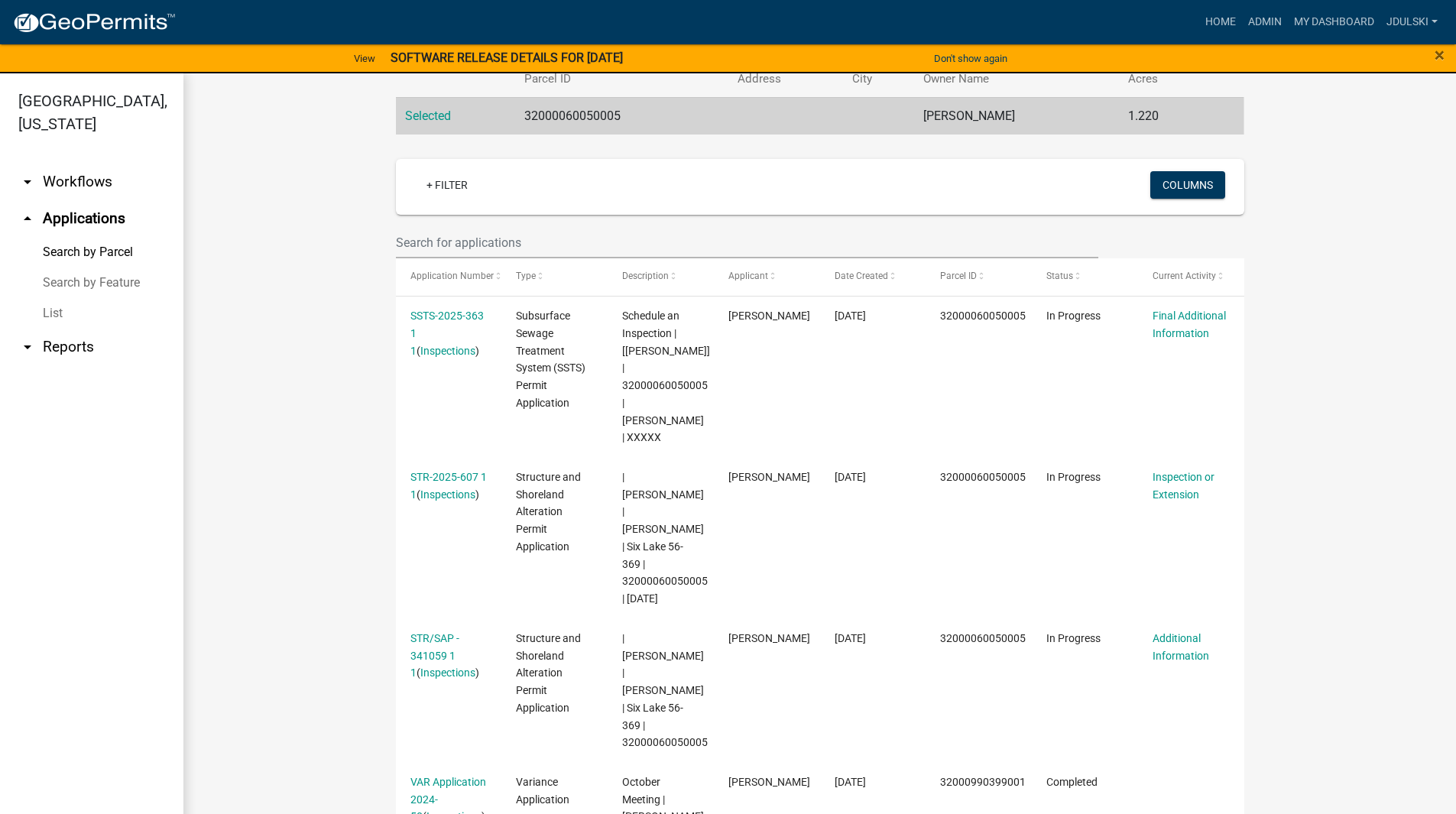
click at [446, 315] on link "SSTS-2025-363 1 1" at bounding box center [448, 333] width 73 height 48
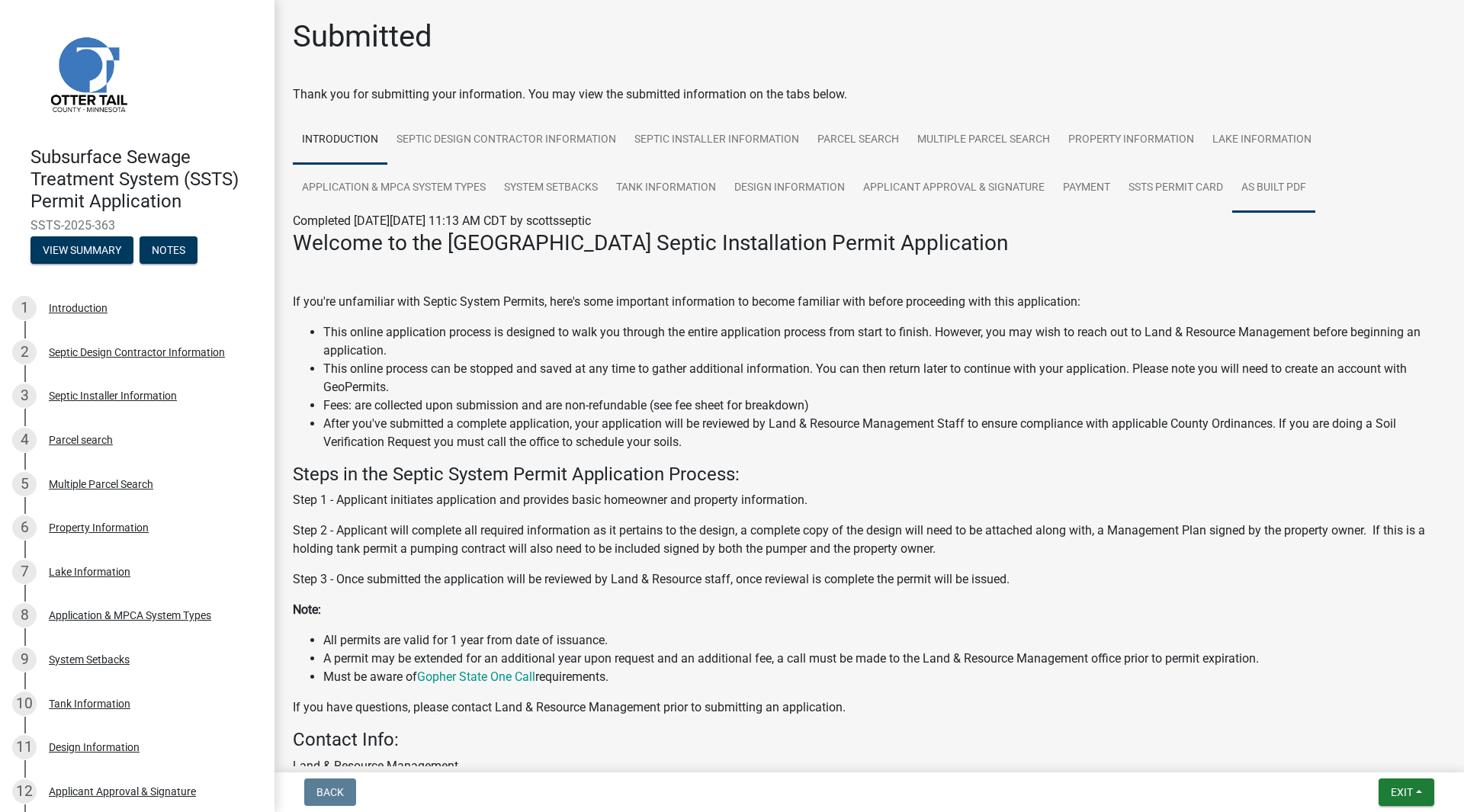
click at [1278, 183] on link "As built pdf" at bounding box center [1273, 188] width 83 height 48
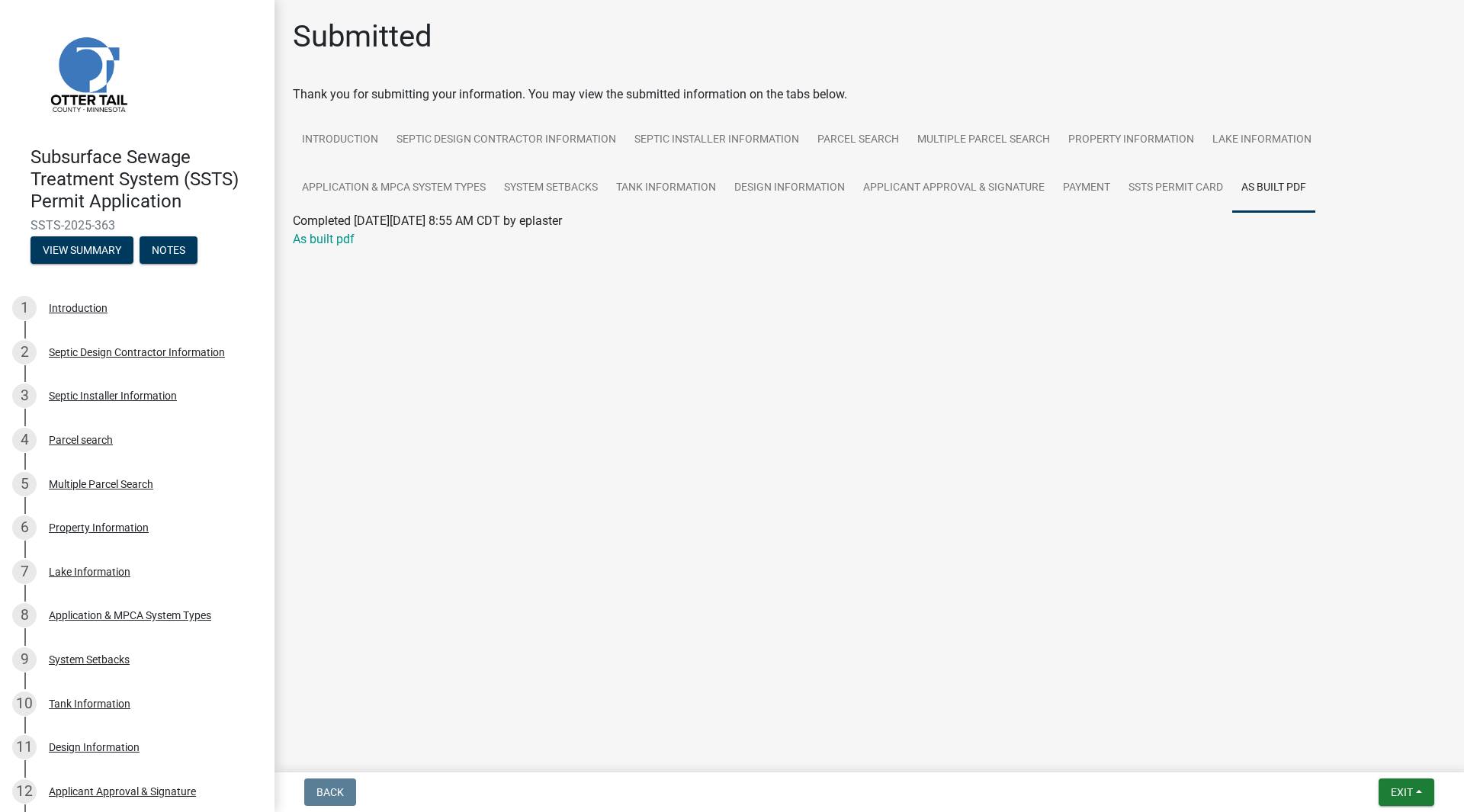
click at [322, 240] on link "As built pdf" at bounding box center [324, 239] width 62 height 15
click at [1193, 188] on link "SSTS Permit Card" at bounding box center [1176, 188] width 113 height 48
click at [350, 237] on link "SSTS Permit Card" at bounding box center [341, 239] width 97 height 15
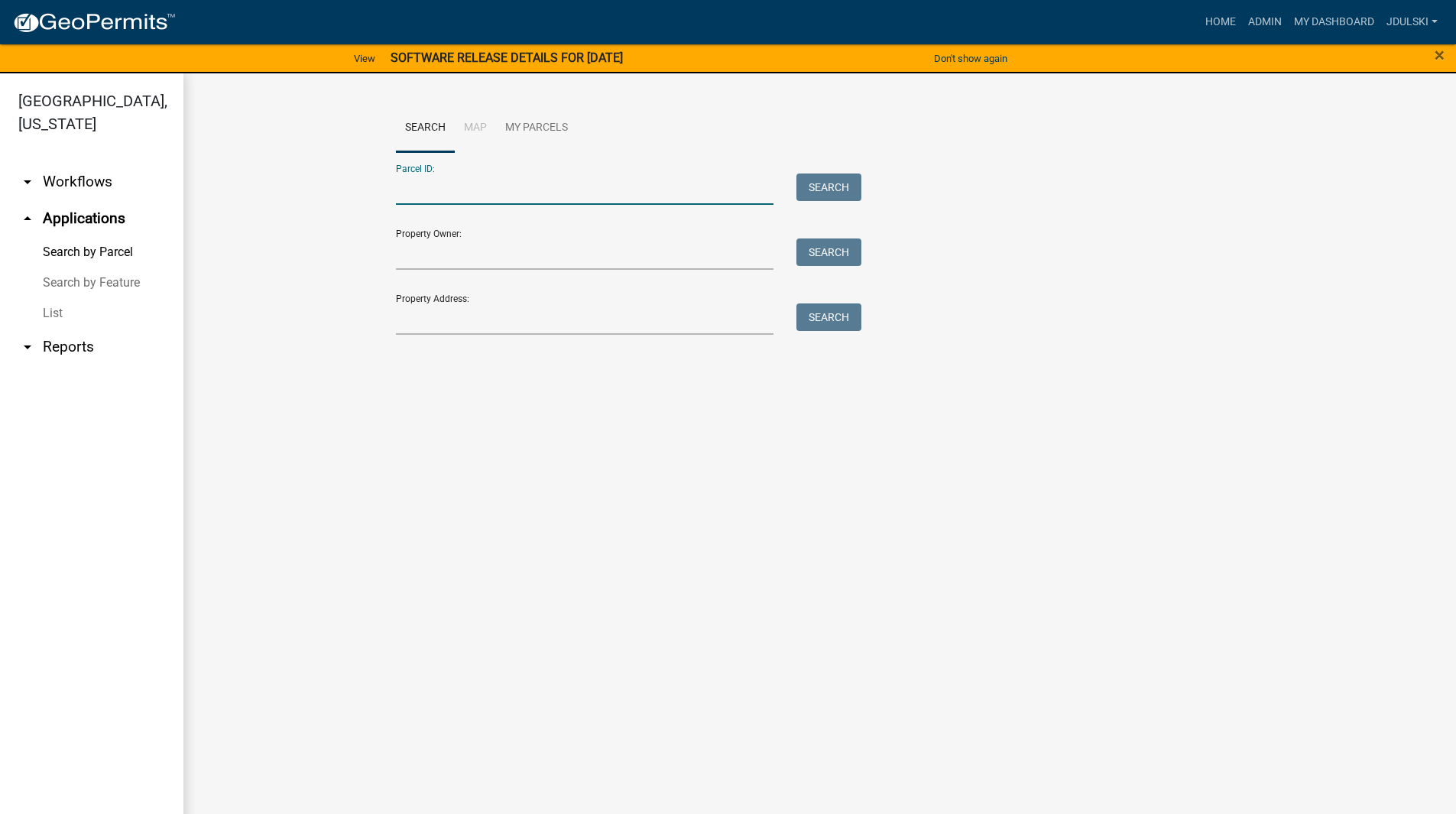
click at [431, 187] on input "Parcel ID:" at bounding box center [585, 189] width 378 height 31
paste input "32000060050005"
type input "32000060050005"
click at [835, 184] on button "Search" at bounding box center [828, 187] width 65 height 27
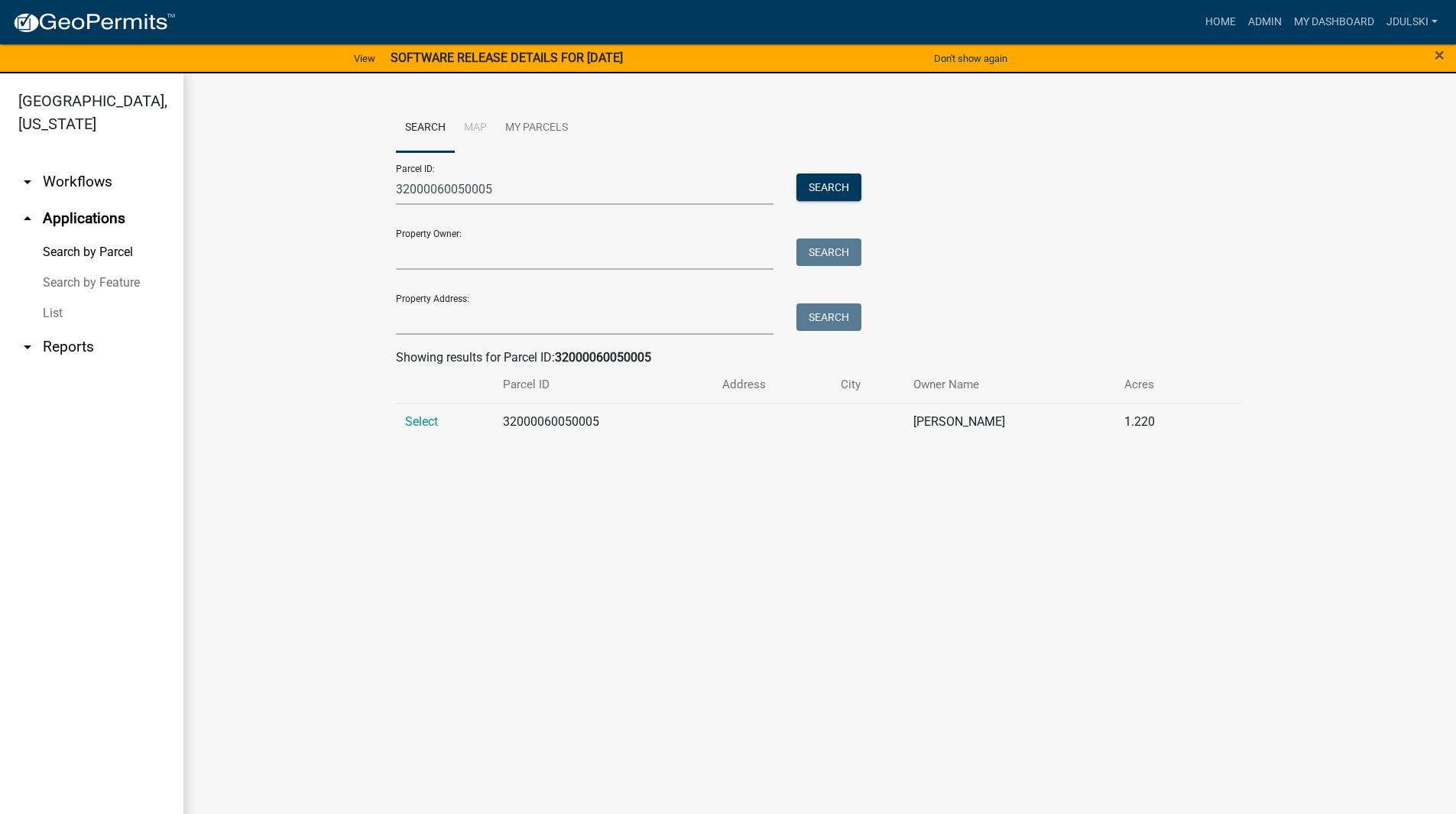
click at [415, 414] on span "Select" at bounding box center [422, 422] width 33 height 15
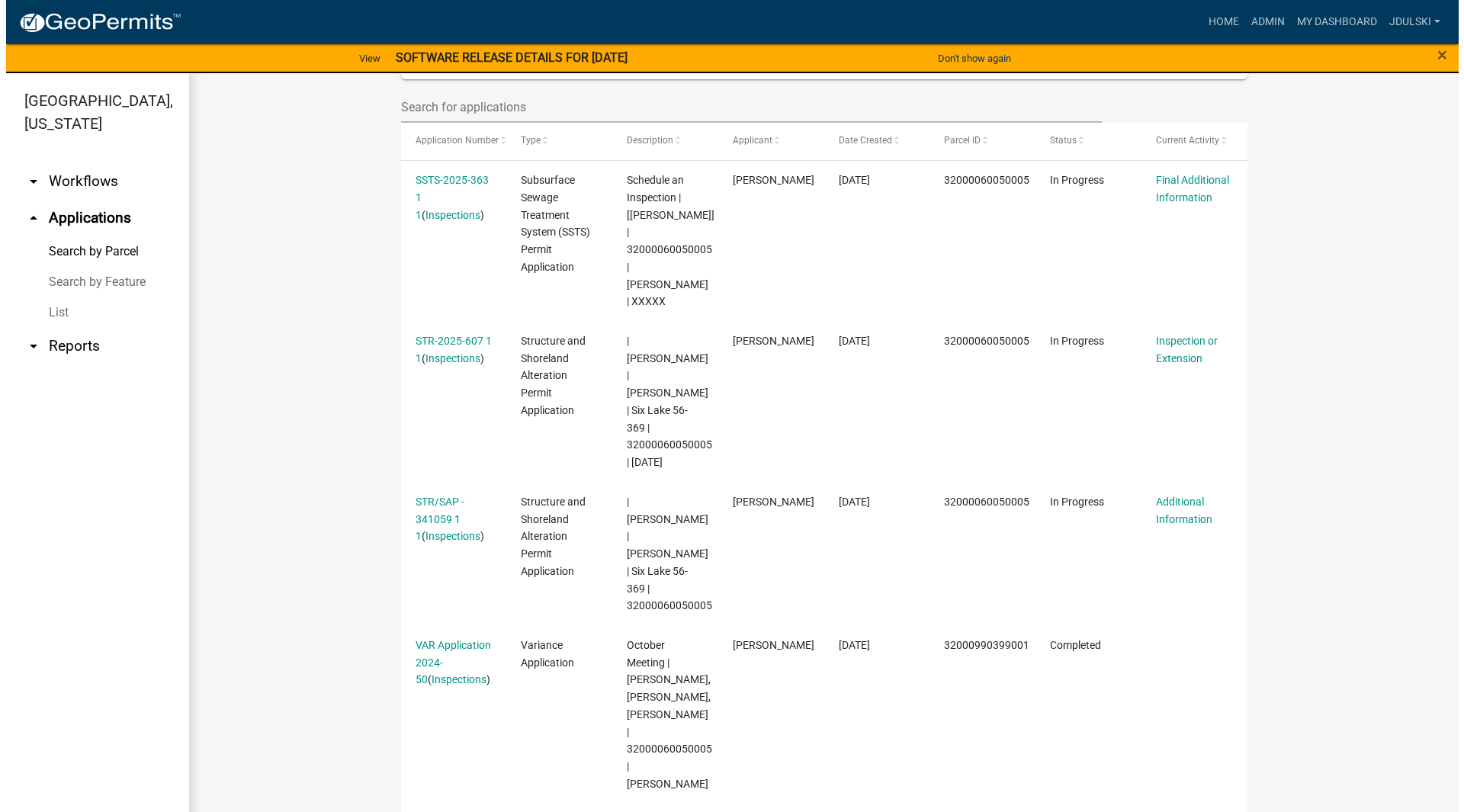
scroll to position [457, 0]
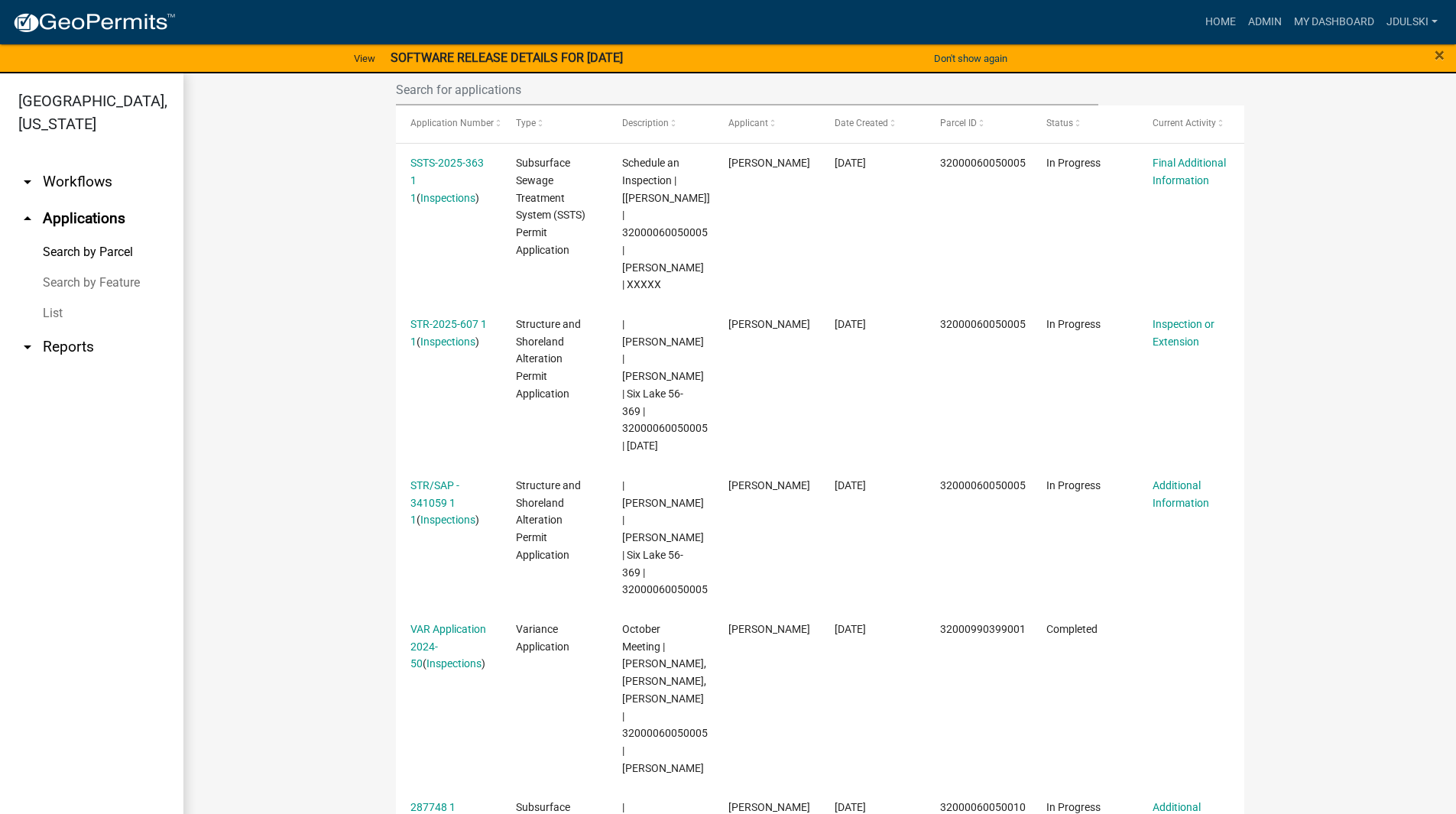
click at [426, 482] on link "STR/SAP - 341059 1 1" at bounding box center [435, 503] width 49 height 48
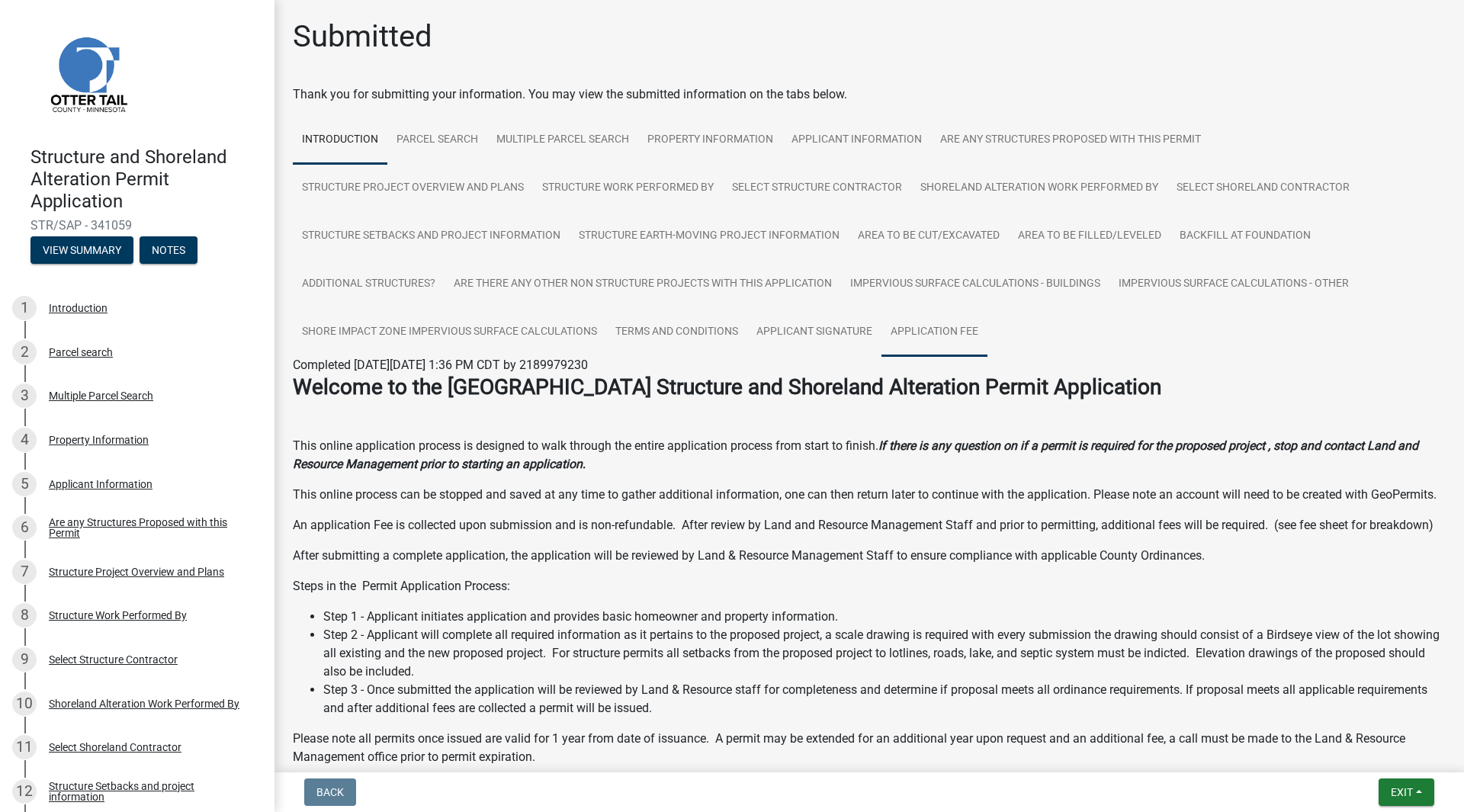
click at [941, 321] on link "Application Fee" at bounding box center [935, 331] width 106 height 48
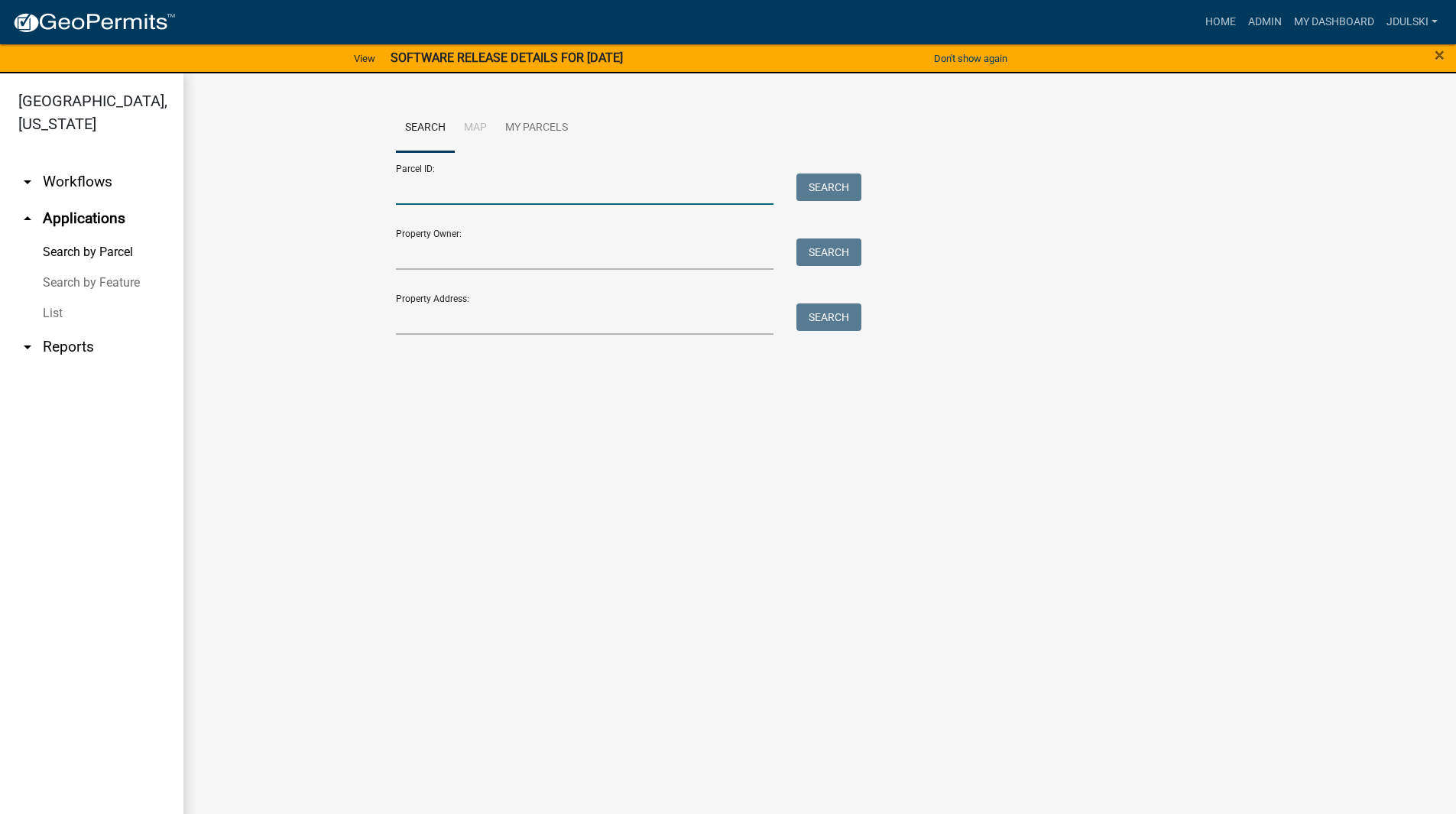
click at [470, 183] on input "Parcel ID:" at bounding box center [585, 189] width 378 height 31
paste input "32000990392000"
type input "32000990392000"
click at [837, 186] on button "Search" at bounding box center [828, 187] width 65 height 27
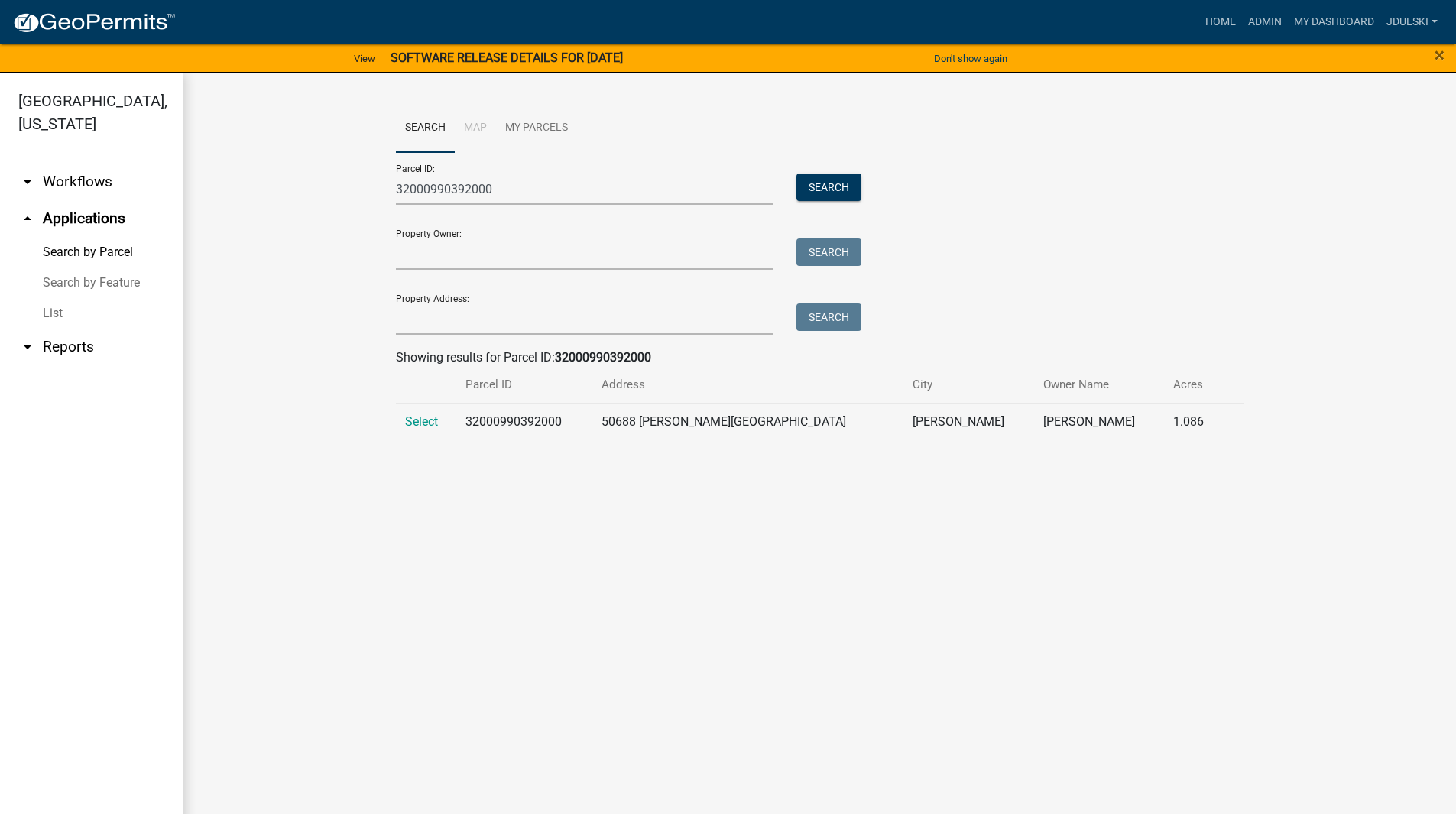
click at [411, 423] on span "Select" at bounding box center [422, 422] width 33 height 15
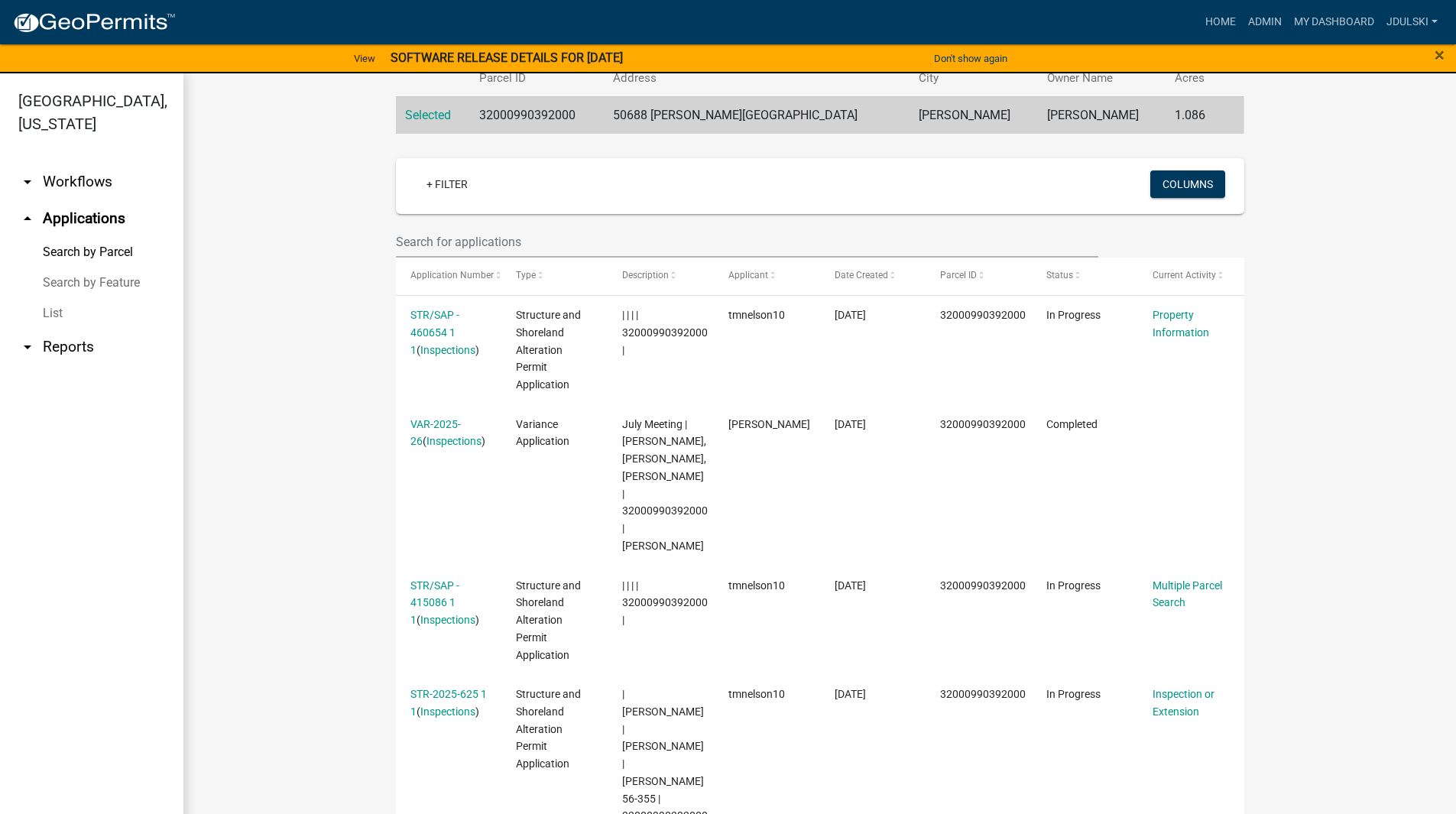
scroll to position [305, 0]
click at [424, 318] on link "STR/SAP - 460654 1 1" at bounding box center [435, 333] width 49 height 48
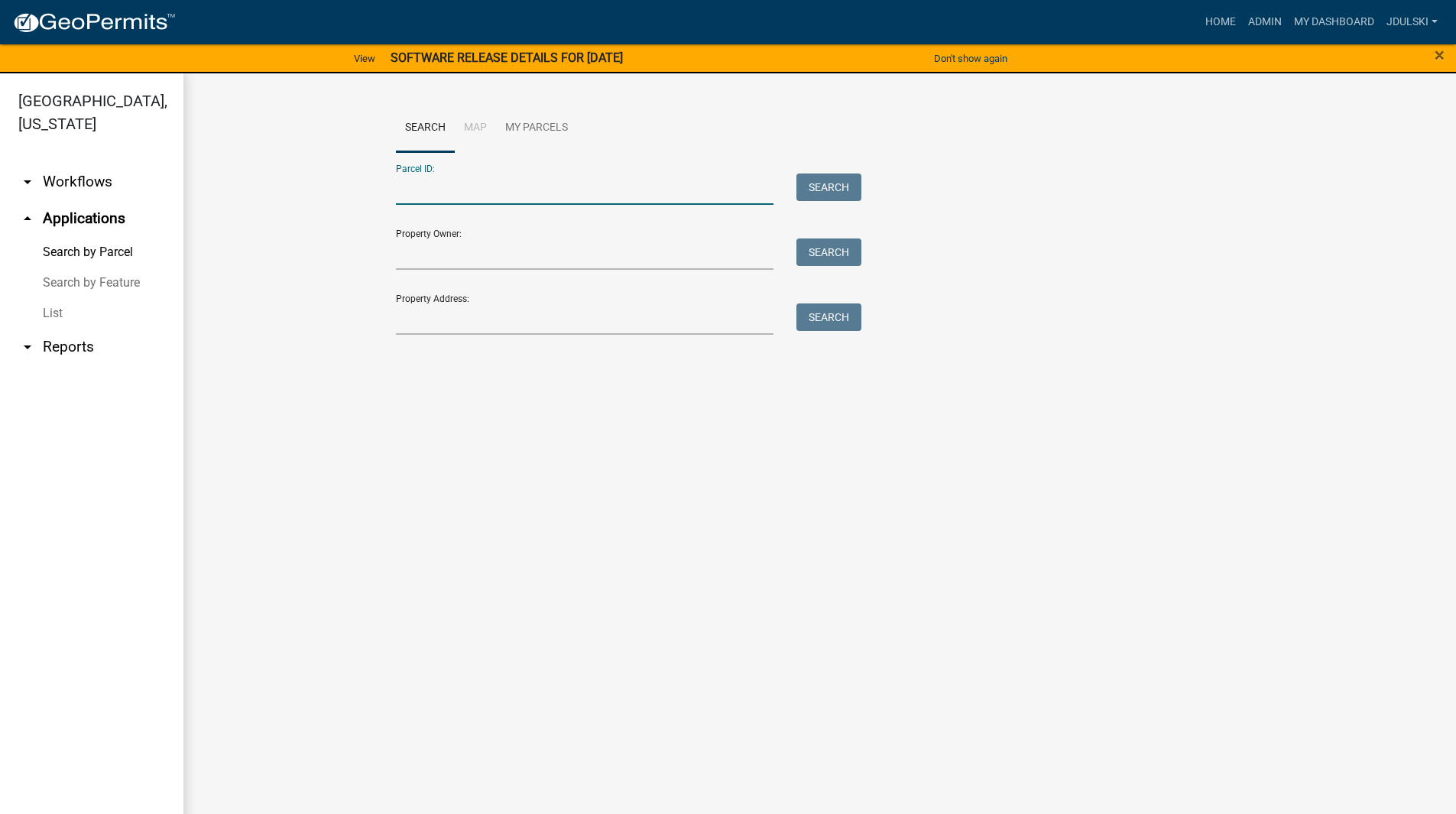
click at [478, 191] on input "Parcel ID:" at bounding box center [585, 189] width 378 height 31
paste input "32000990392000"
type input "32000990392000"
click at [824, 178] on button "Search" at bounding box center [828, 187] width 65 height 27
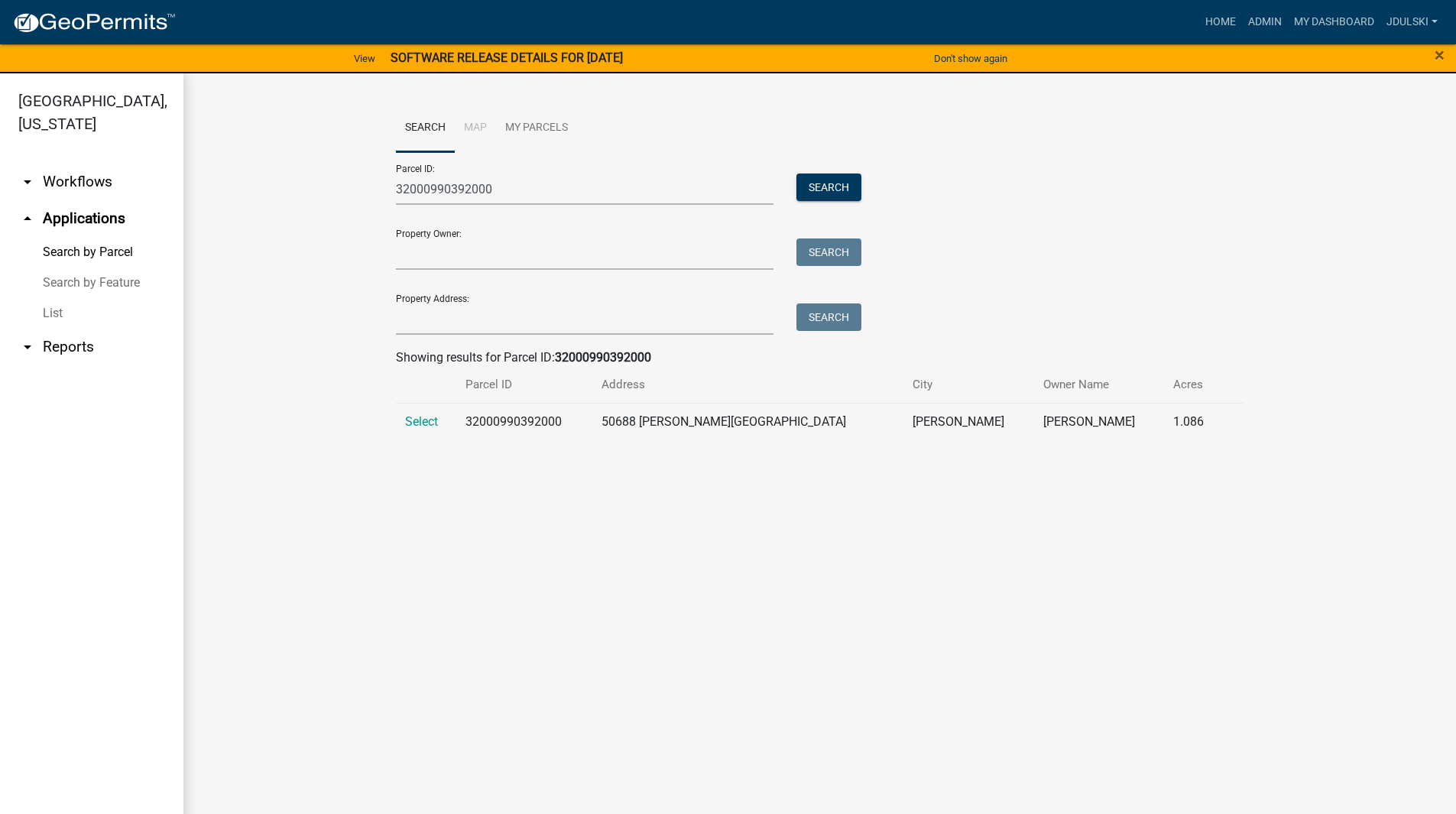
click at [429, 422] on span "Select" at bounding box center [422, 422] width 33 height 15
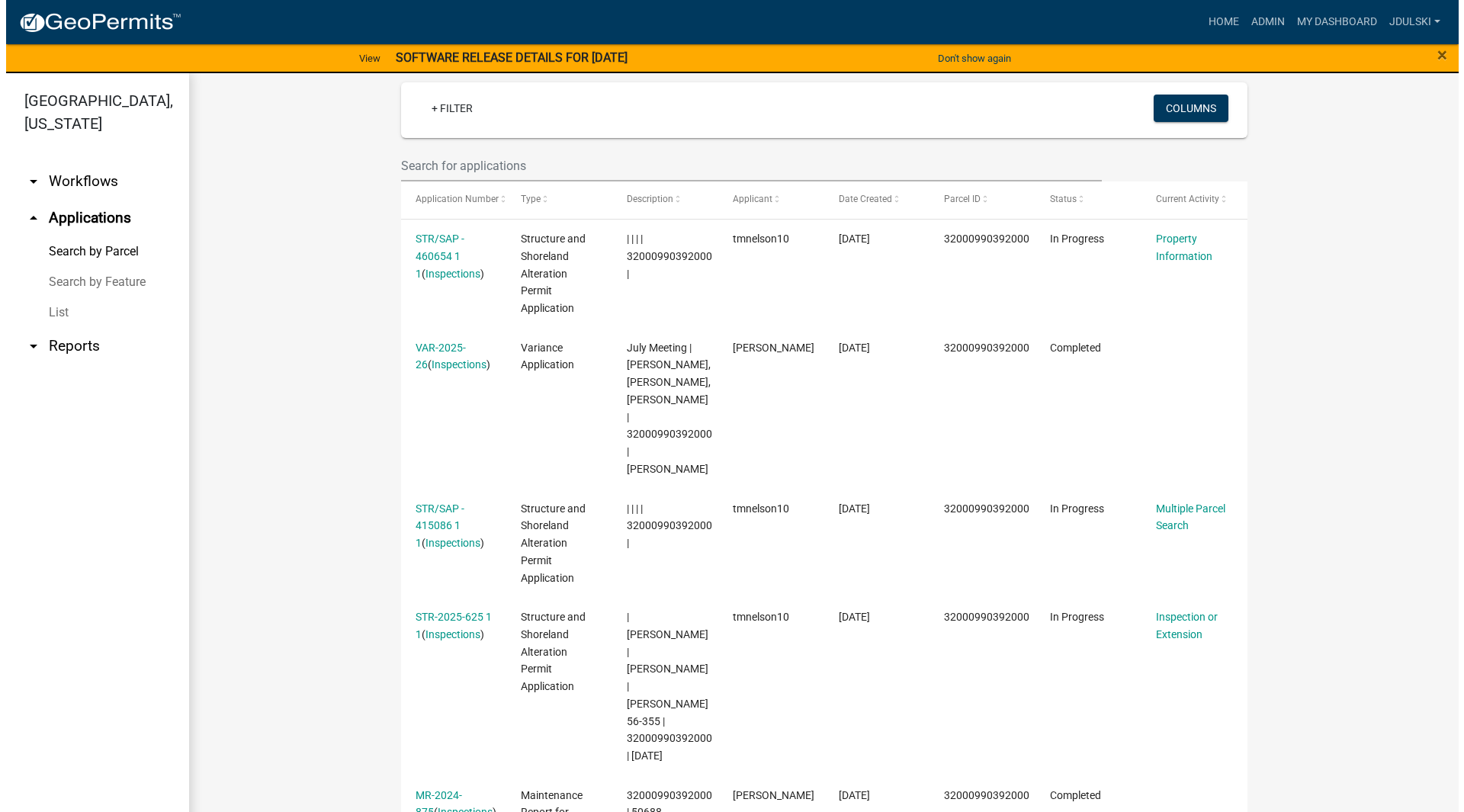
scroll to position [457, 0]
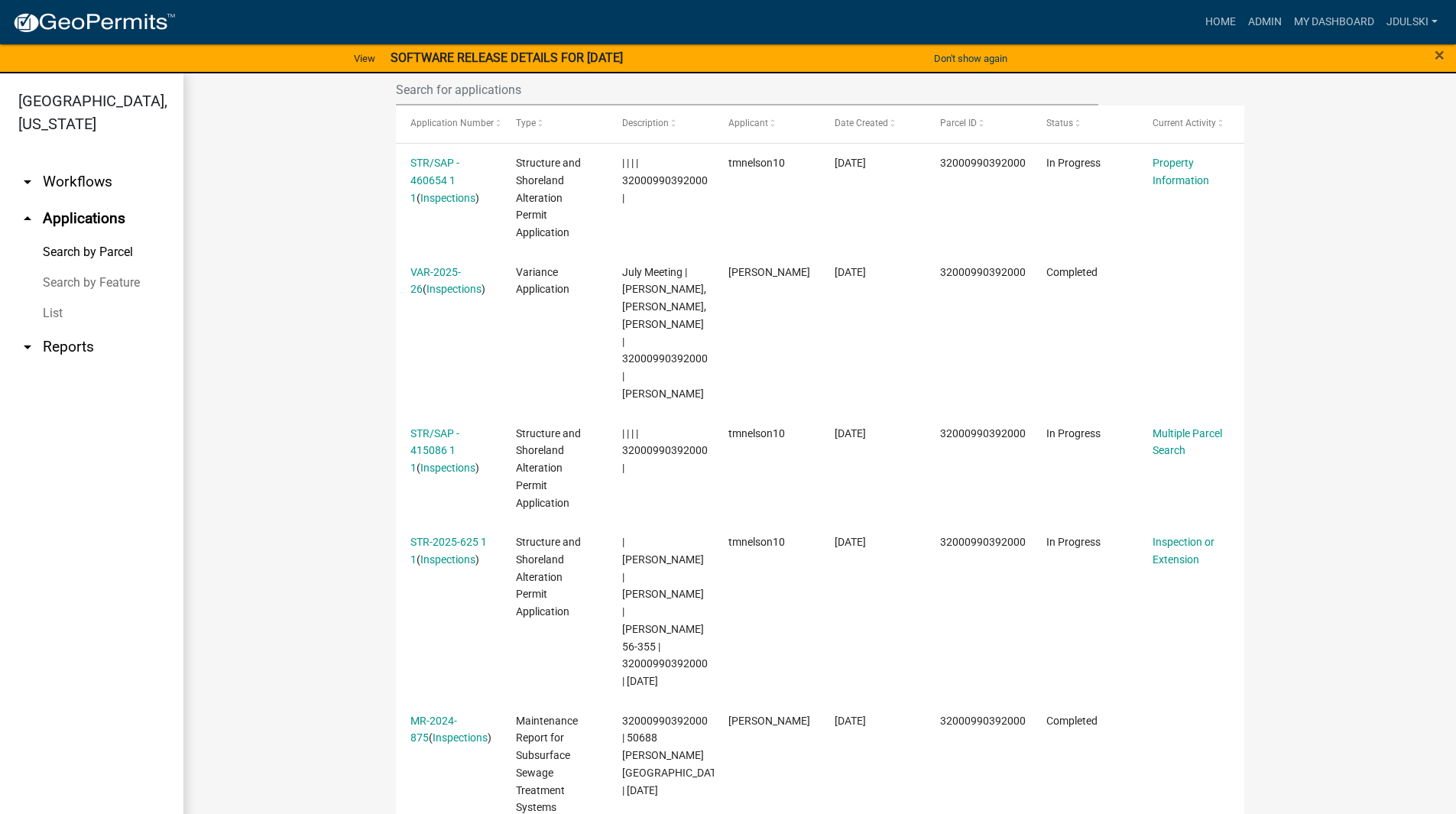
click at [417, 432] on link "STR/SAP - 415086 1 1" at bounding box center [435, 451] width 49 height 48
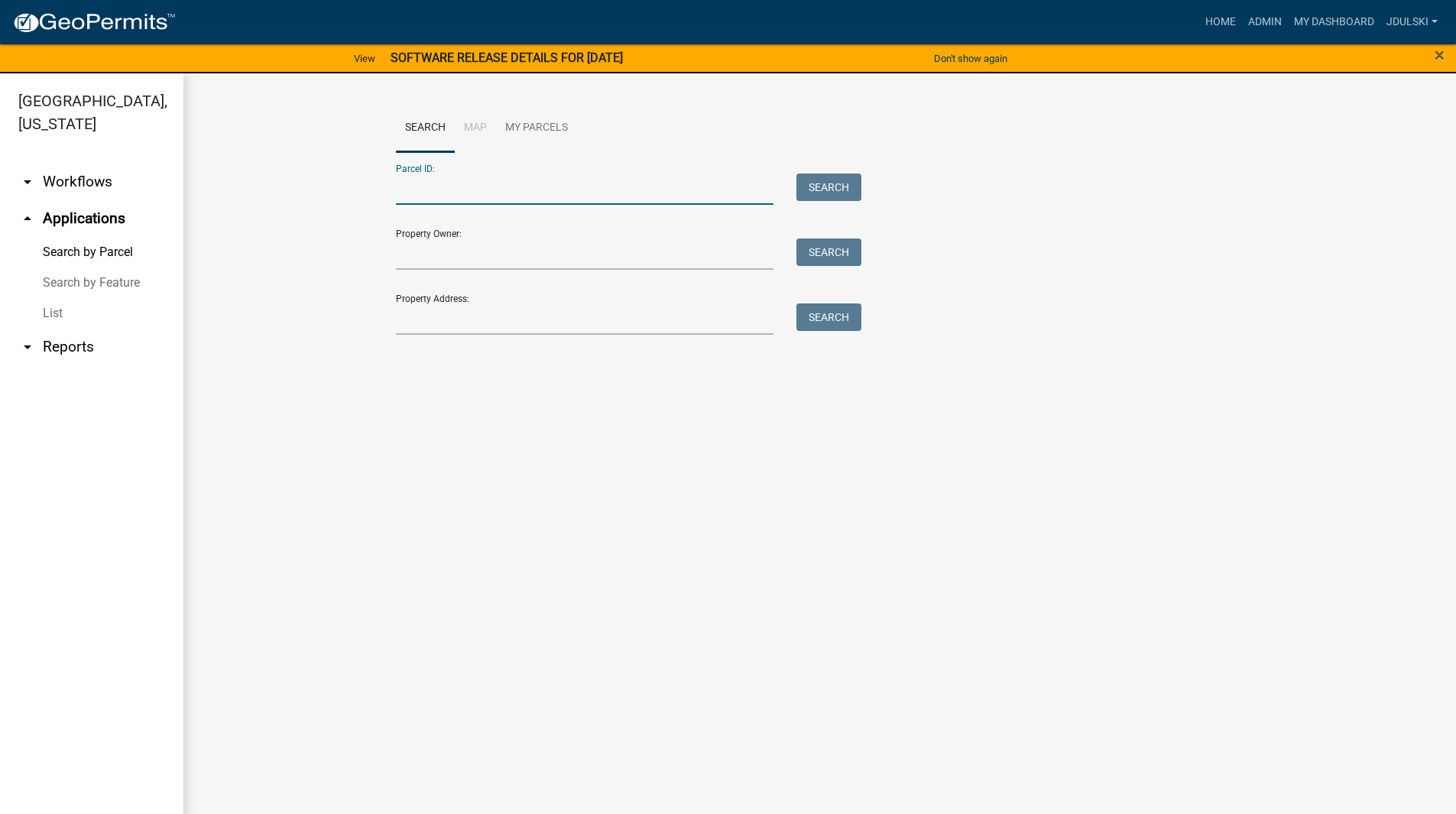
click at [432, 190] on input "Parcel ID:" at bounding box center [585, 189] width 378 height 31
paste input "32000990392000"
type input "32000990392000"
click at [825, 178] on button "Search" at bounding box center [828, 187] width 65 height 27
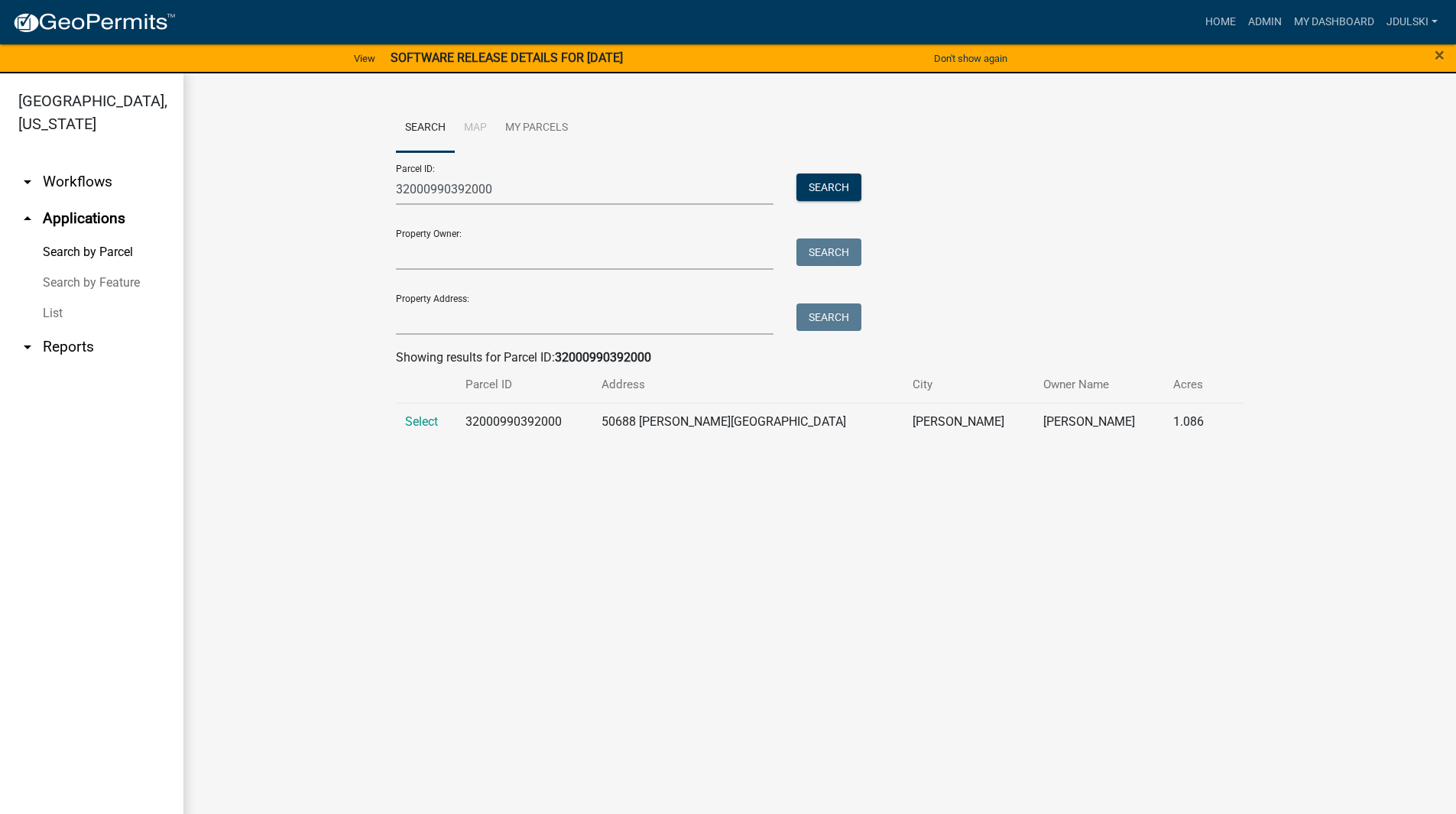
click at [413, 419] on span "Select" at bounding box center [422, 422] width 33 height 15
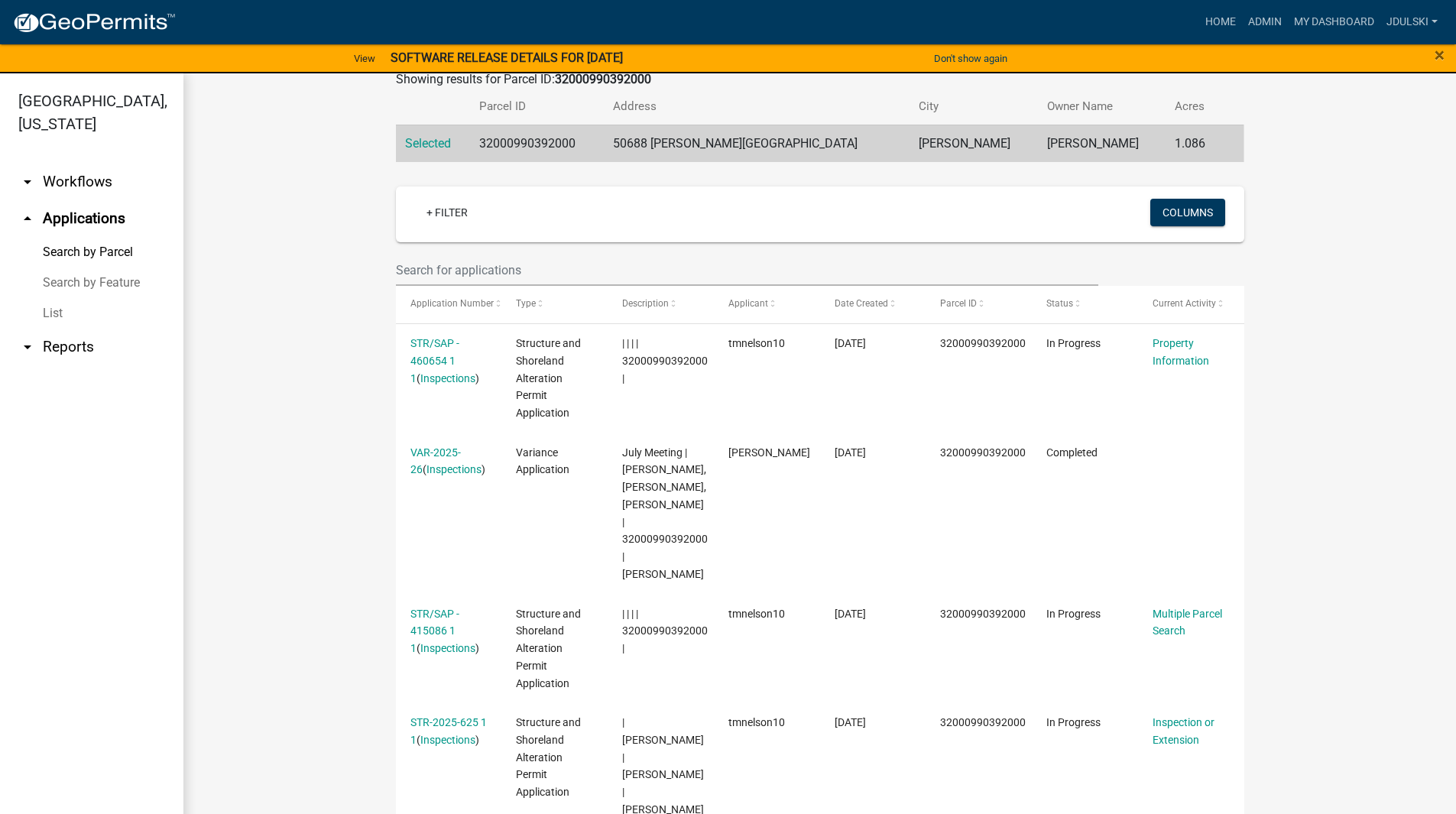
scroll to position [305, 0]
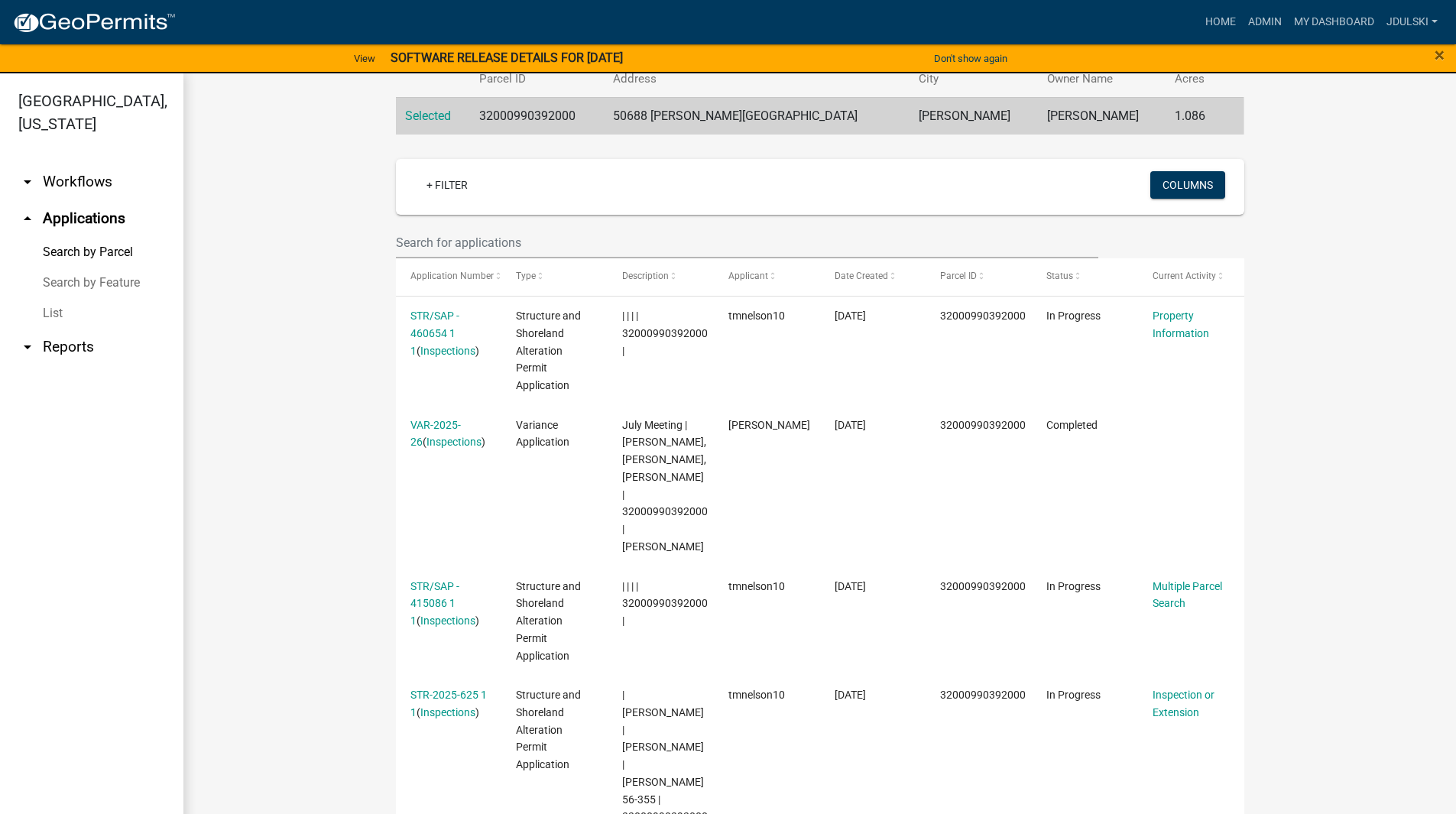
click at [415, 424] on link "VAR-2025-26" at bounding box center [436, 434] width 50 height 30
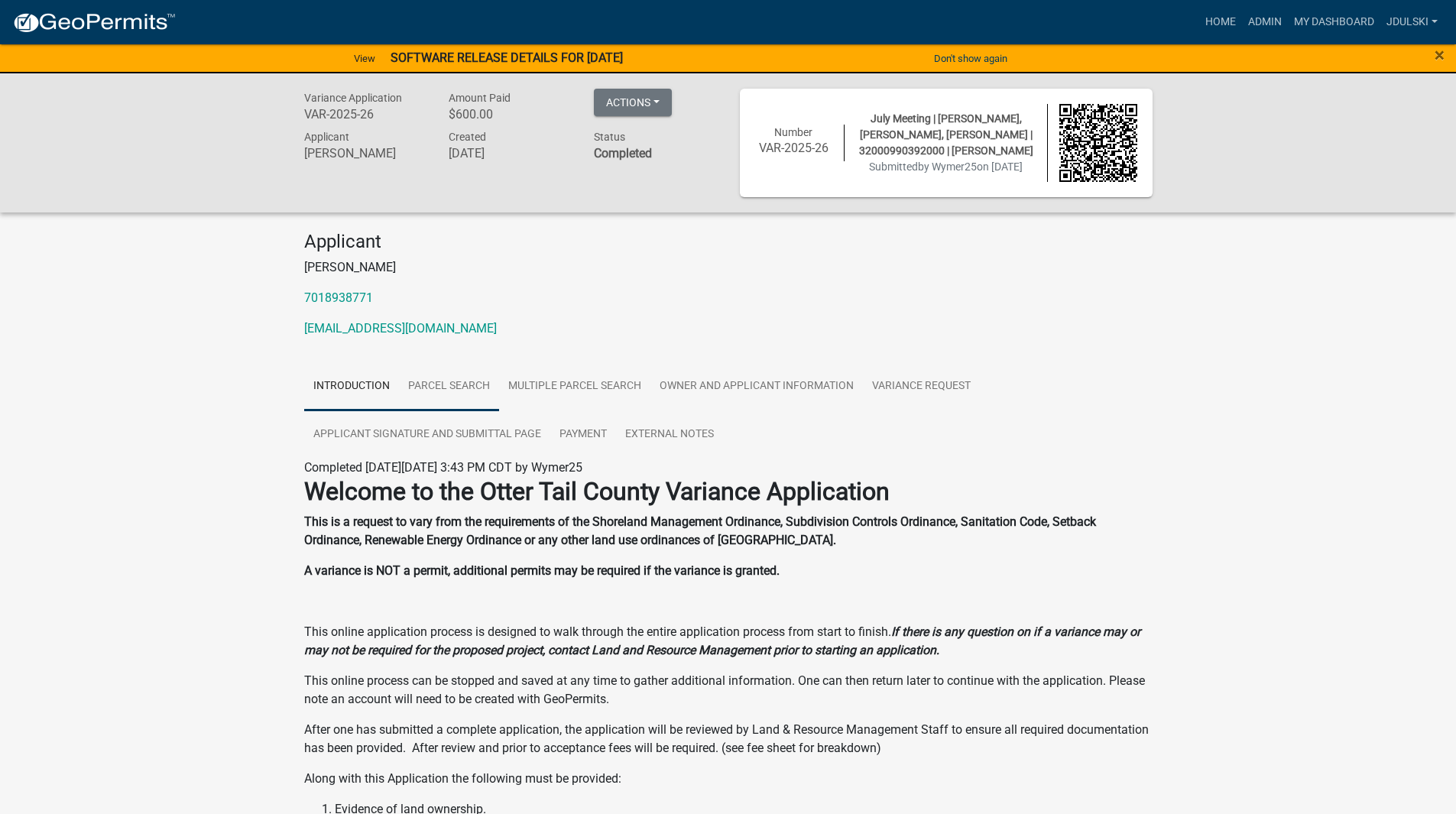
click at [448, 384] on link "Parcel search" at bounding box center [448, 386] width 100 height 48
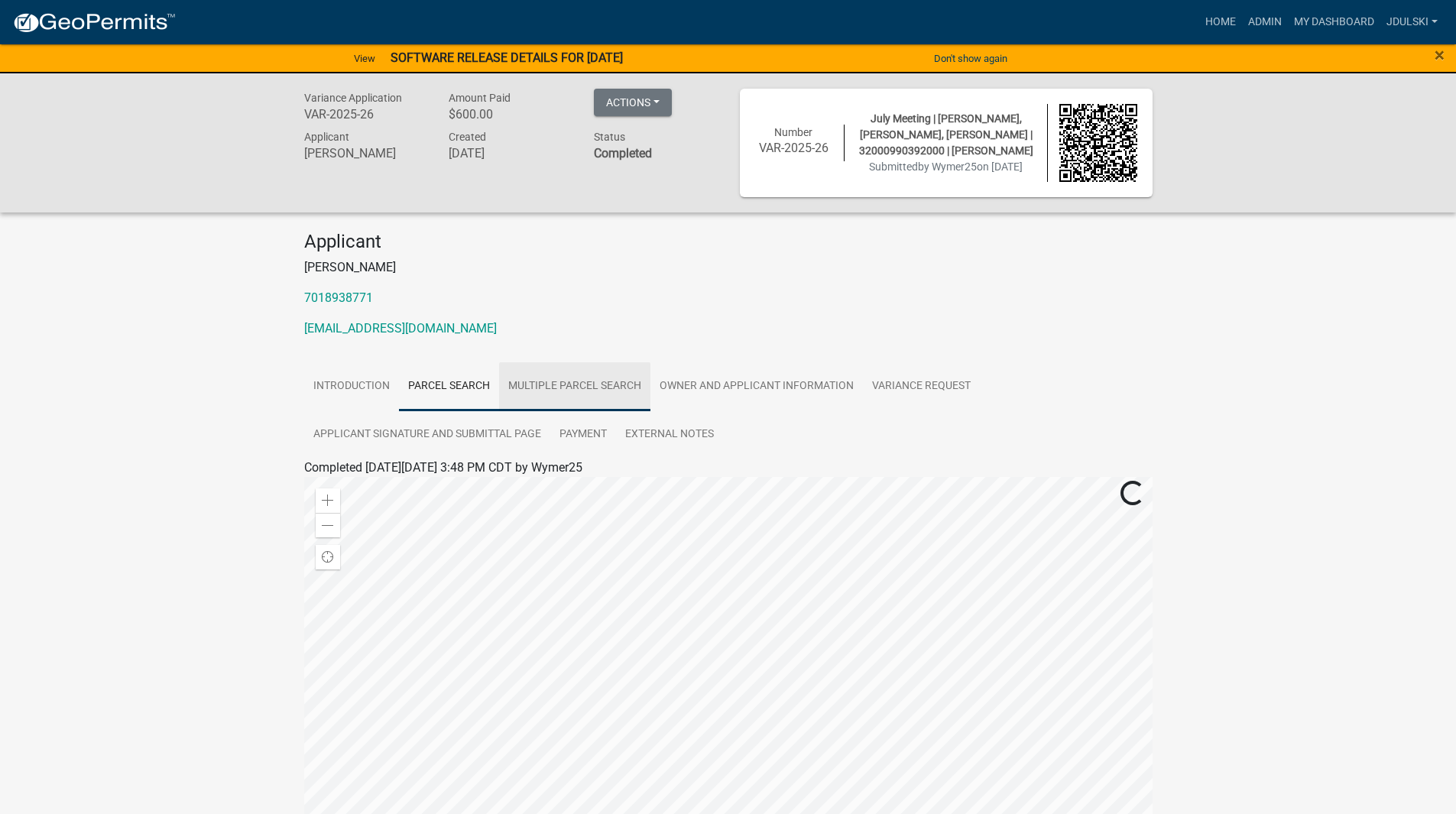
click at [575, 394] on link "Multiple Parcel Search" at bounding box center [574, 386] width 151 height 48
click at [762, 391] on link "Owner and Applicant Information" at bounding box center [757, 386] width 212 height 48
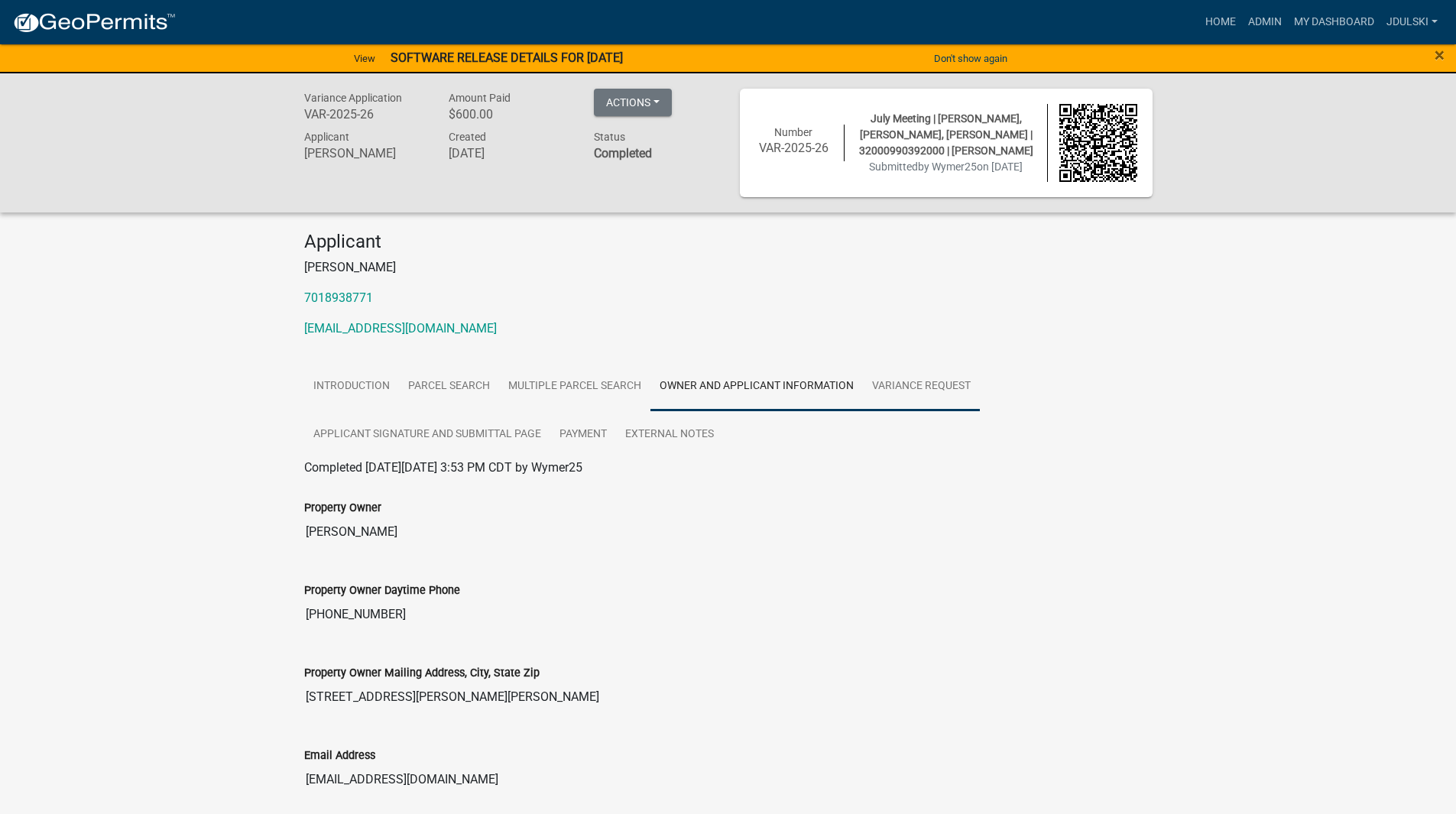
click at [939, 392] on link "Variance Request" at bounding box center [922, 386] width 117 height 48
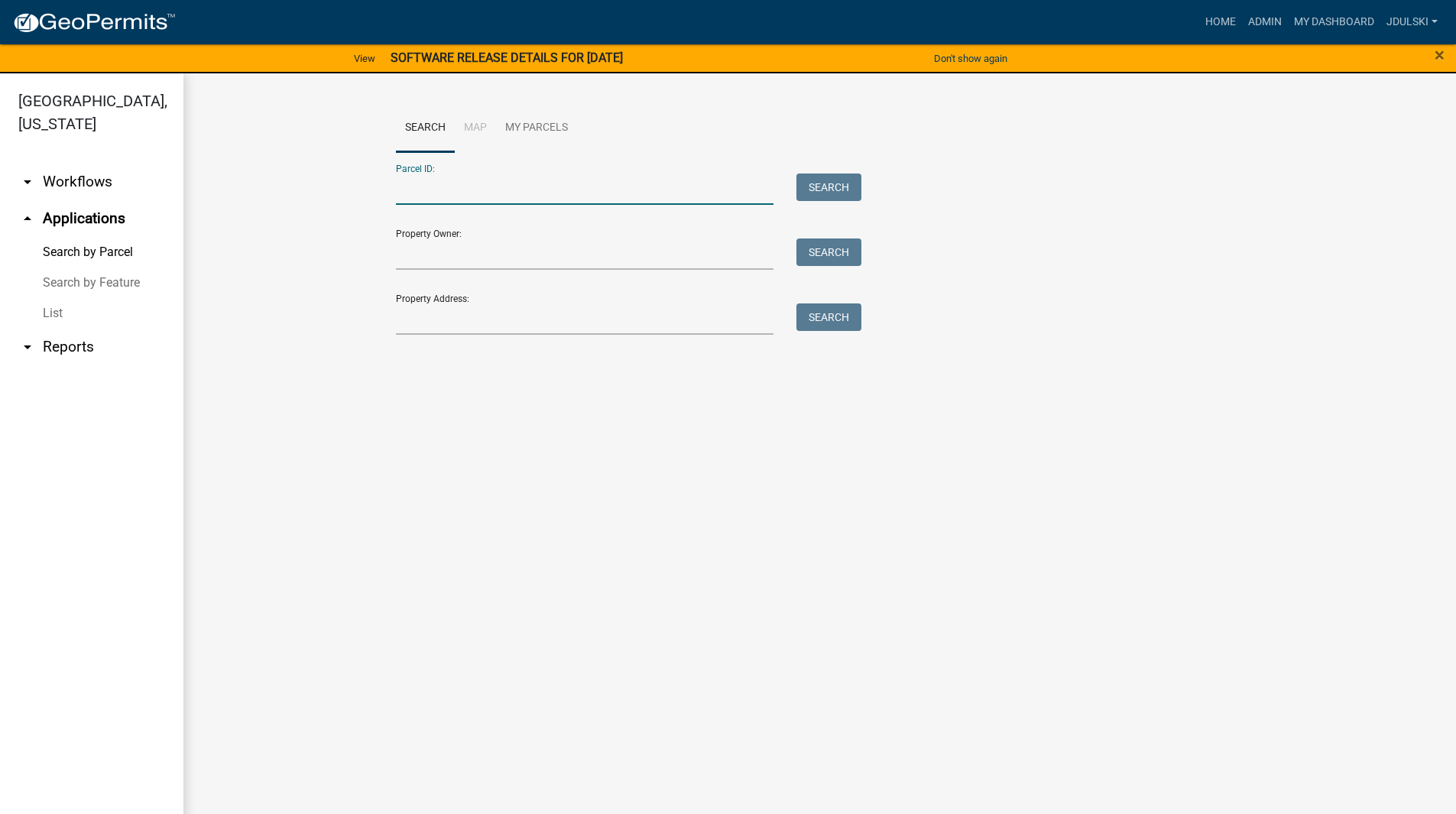
click at [437, 201] on input "Parcel ID:" at bounding box center [585, 189] width 378 height 31
paste input "32000990392000"
type input "32000990392000"
click at [836, 193] on button "Search" at bounding box center [828, 187] width 65 height 27
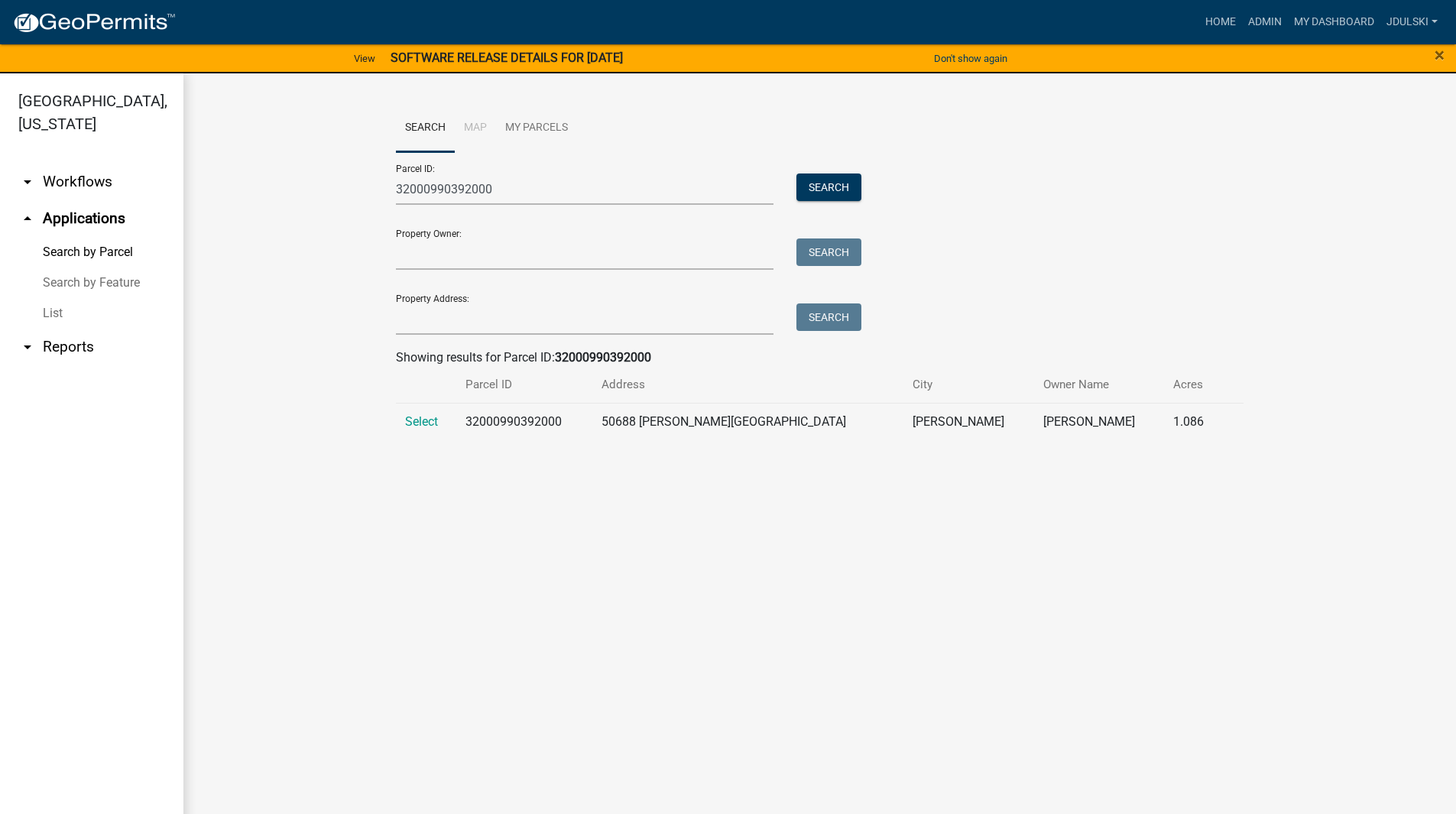
click at [414, 422] on span "Select" at bounding box center [422, 422] width 33 height 15
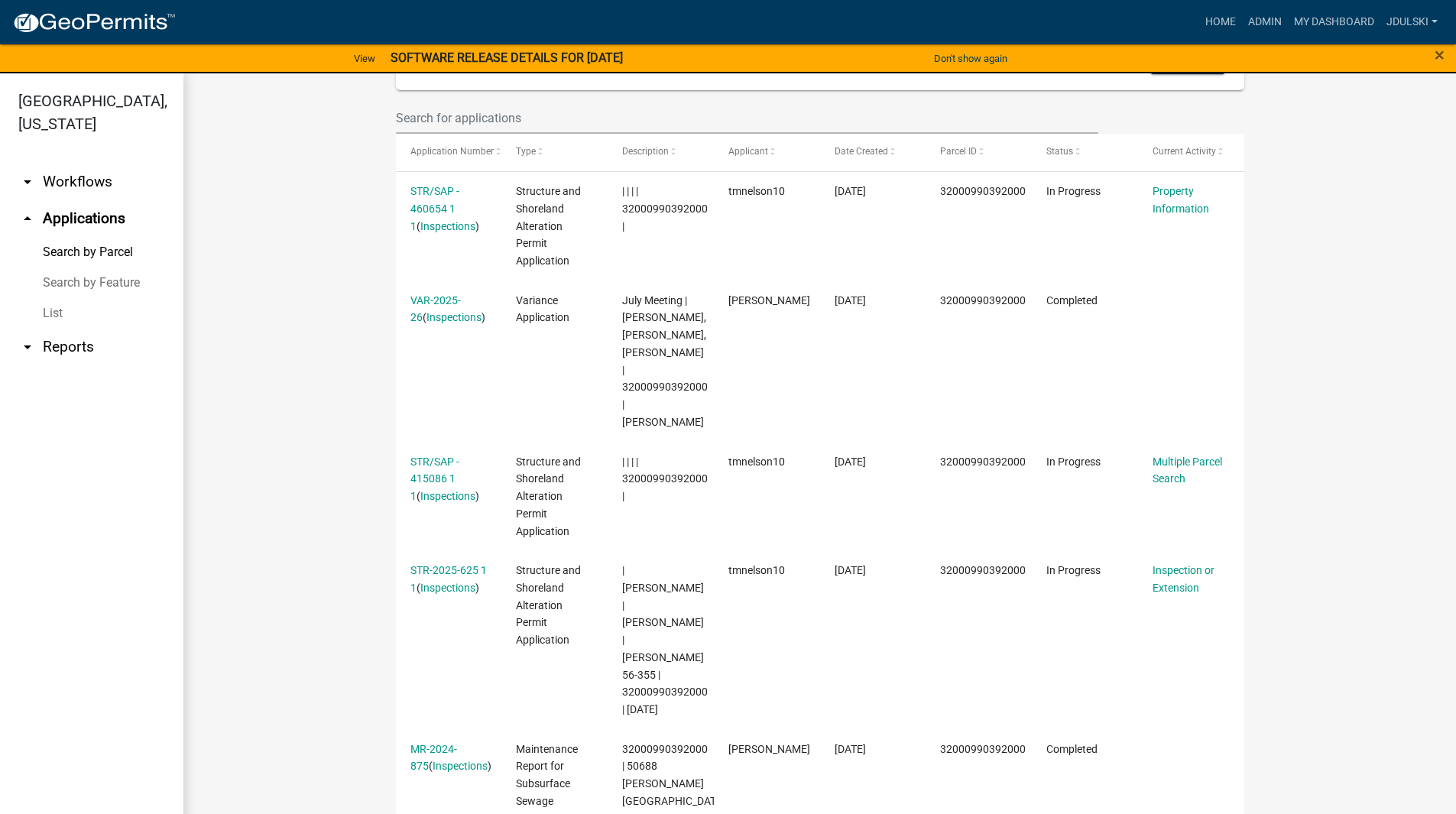
scroll to position [271, 0]
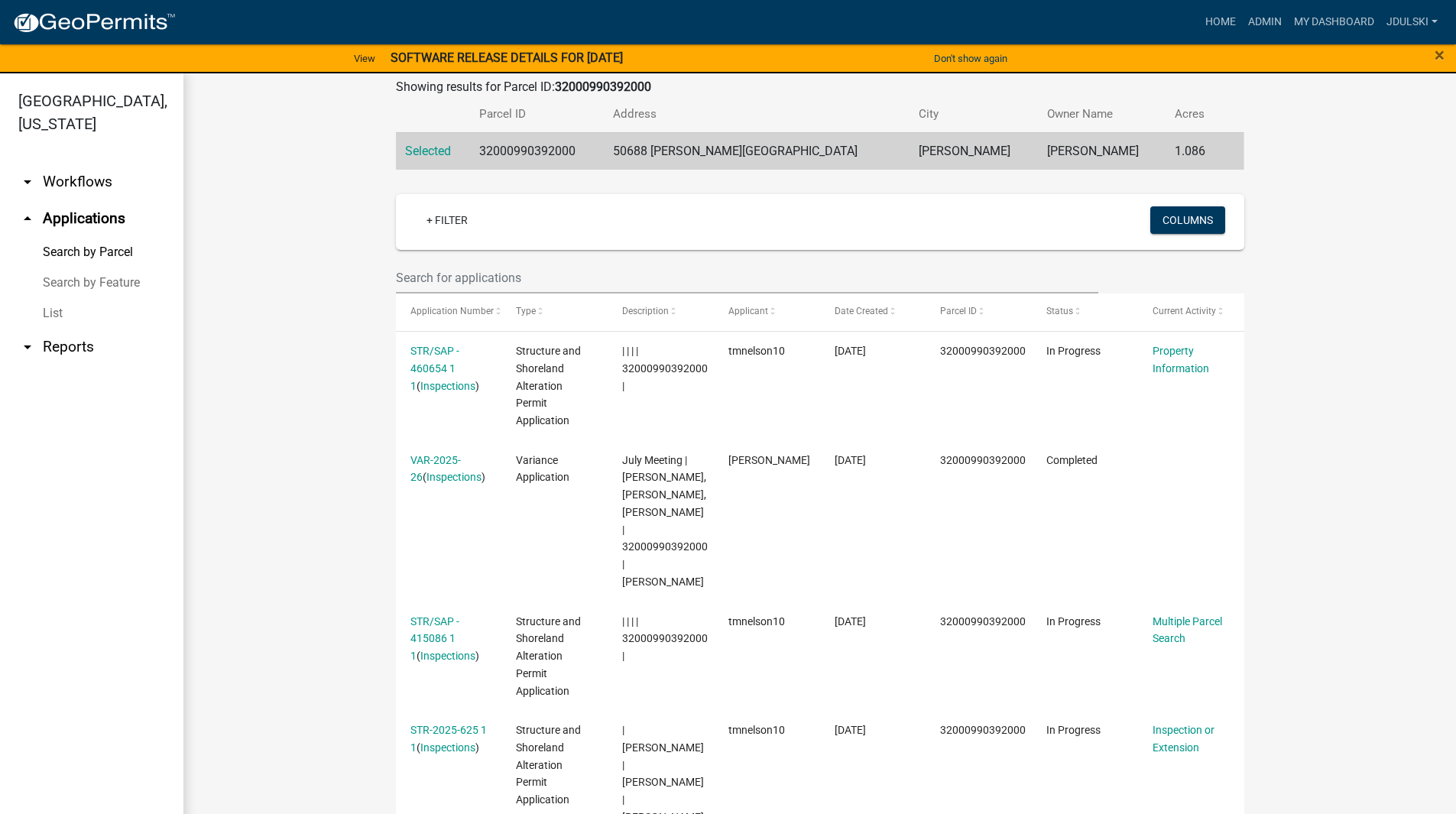
click at [422, 385] on link "Inspections" at bounding box center [448, 385] width 55 height 12
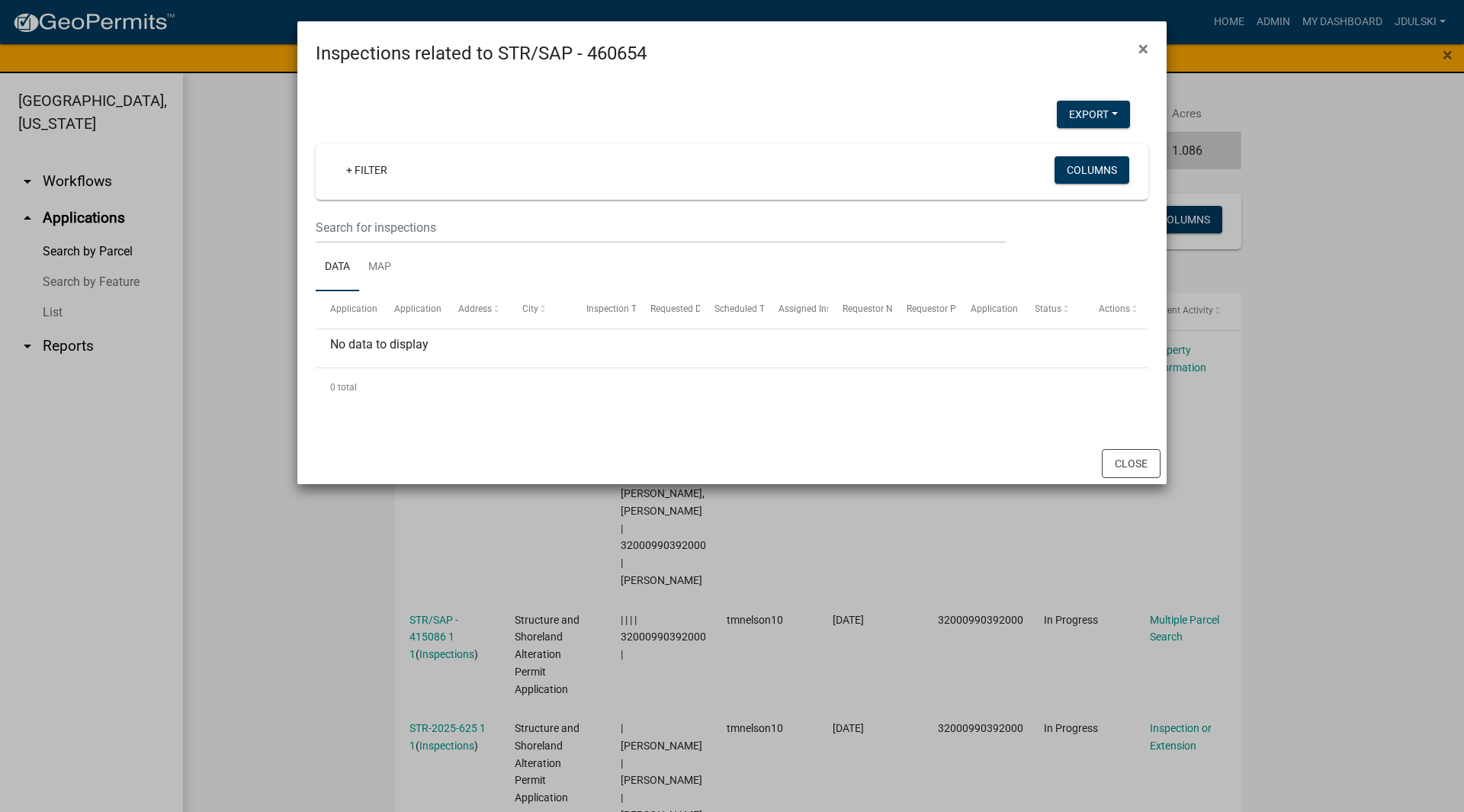
click at [1140, 44] on span "×" at bounding box center [1143, 48] width 10 height 21
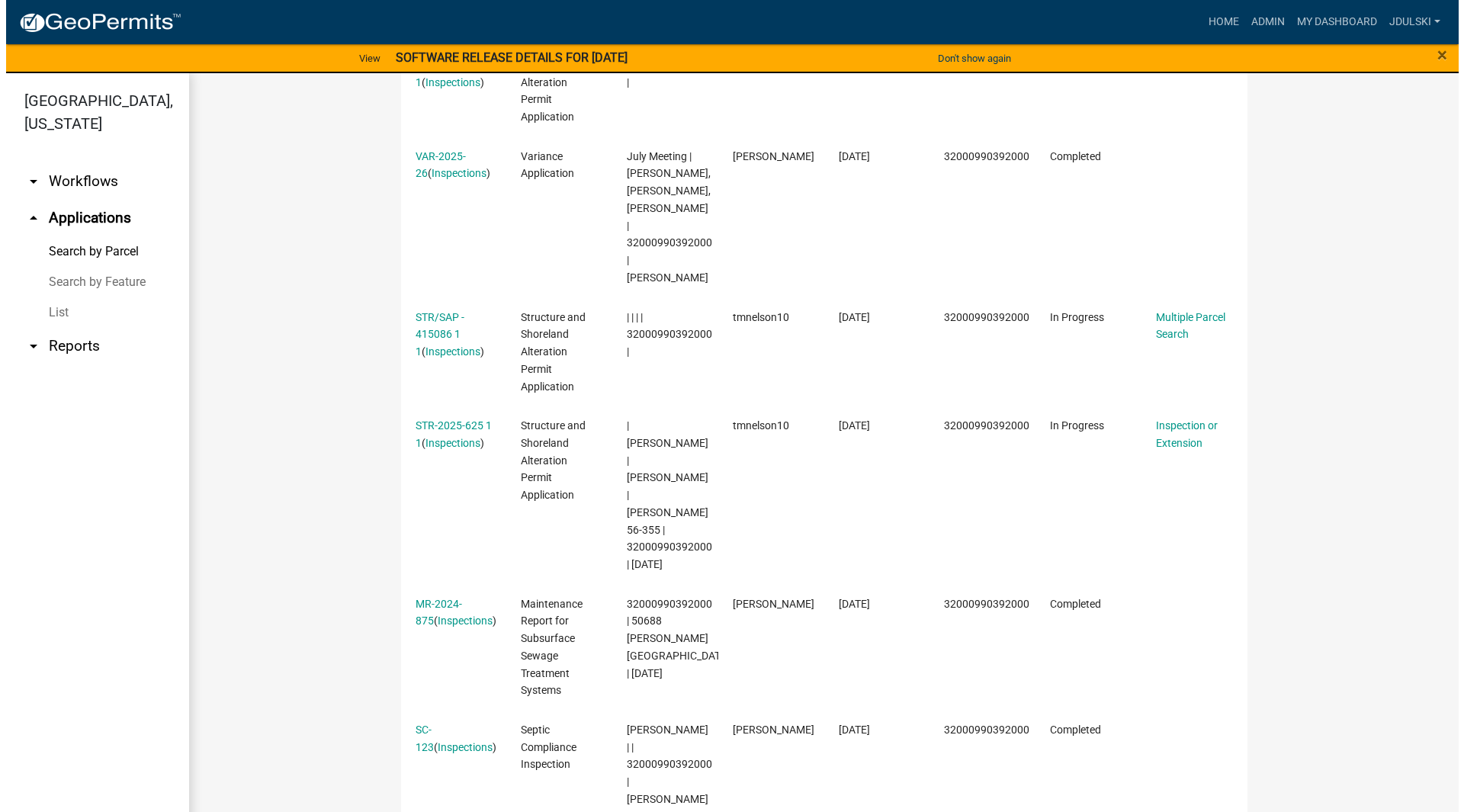
scroll to position [575, 0]
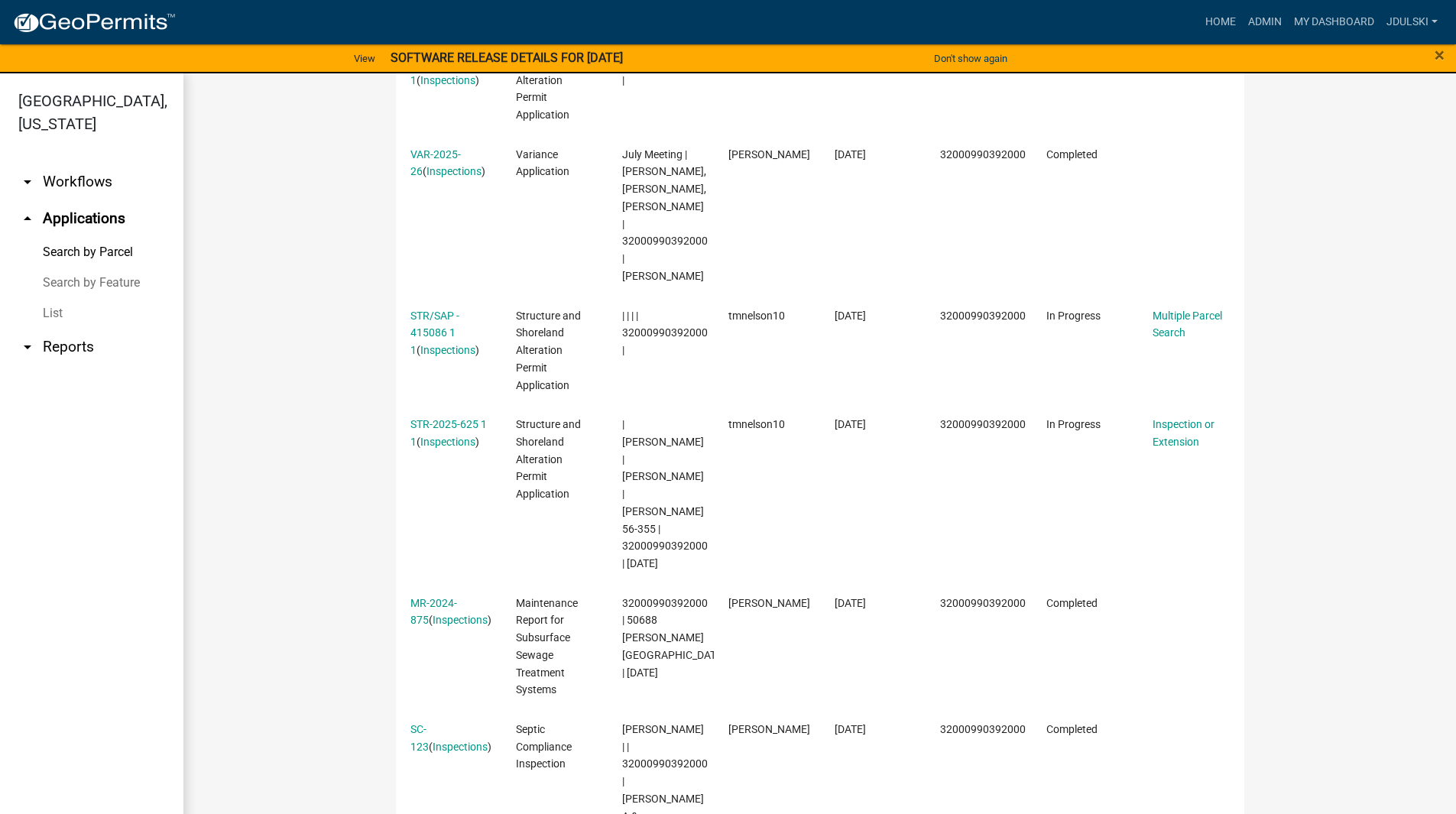
click at [426, 314] on link "STR/SAP - 415086 1 1" at bounding box center [435, 333] width 49 height 48
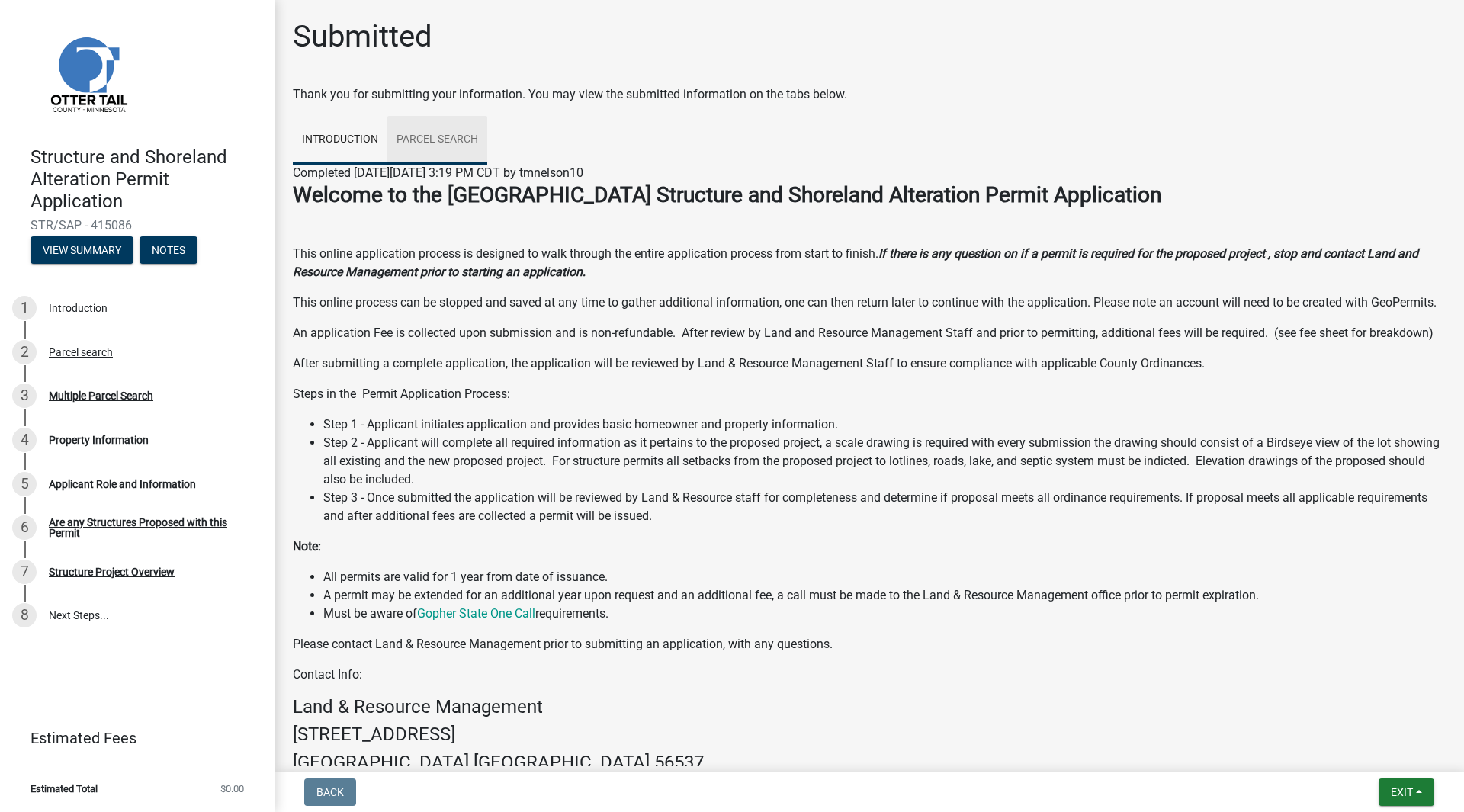
click at [429, 135] on link "Parcel search" at bounding box center [436, 140] width 99 height 48
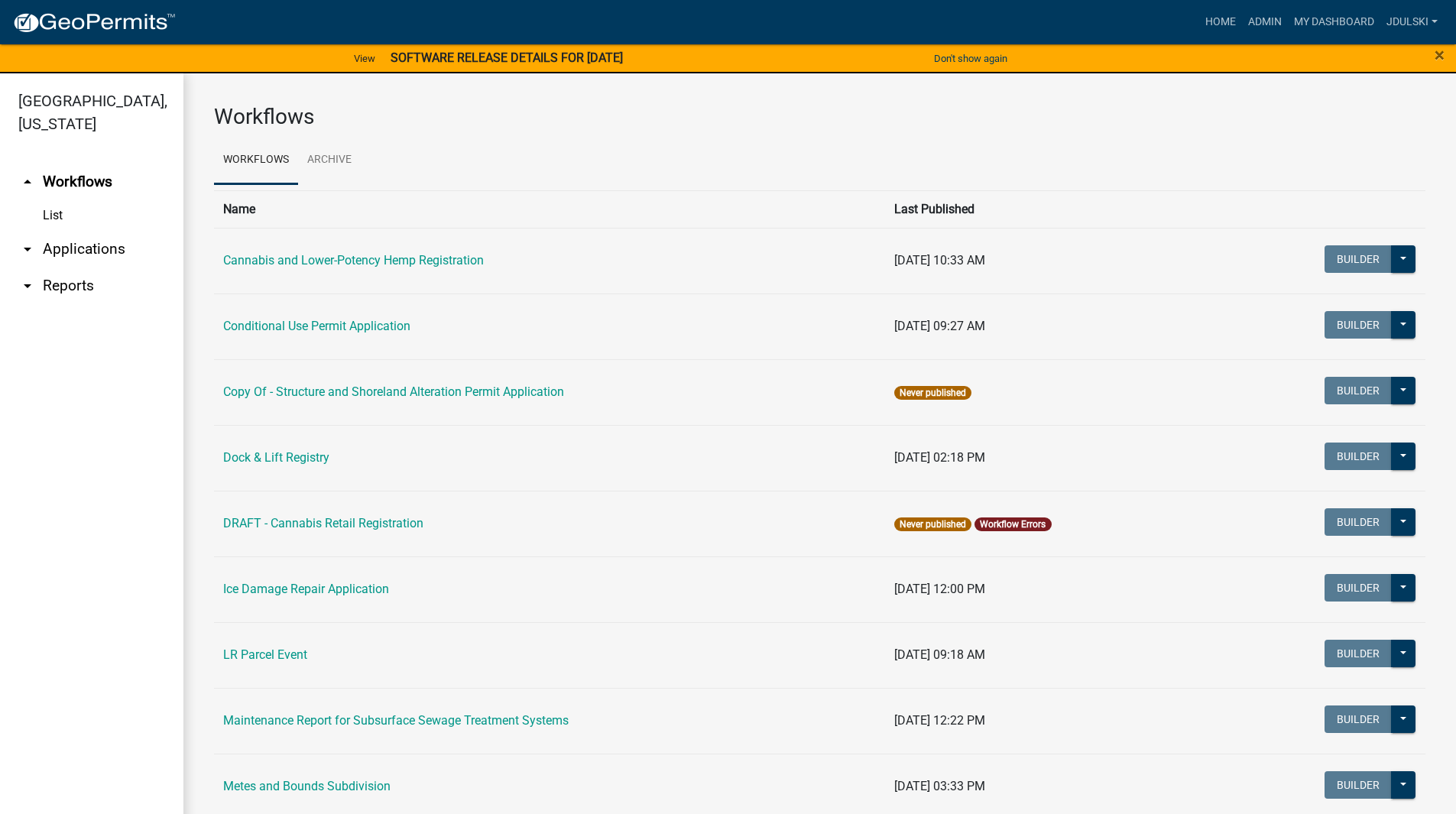
click at [76, 248] on link "arrow_drop_down Applications" at bounding box center [92, 249] width 183 height 37
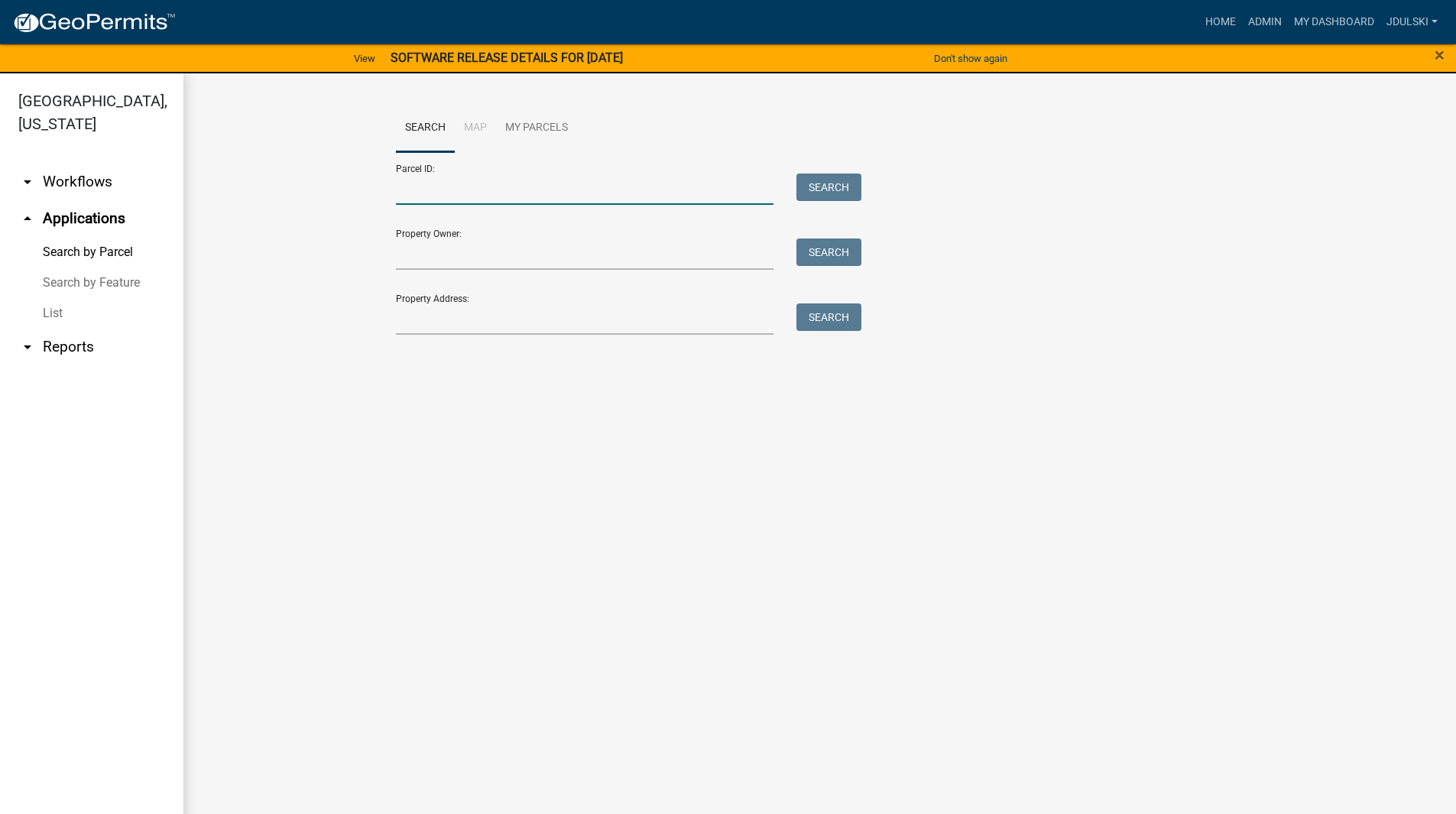
click at [462, 187] on input "Parcel ID:" at bounding box center [585, 189] width 378 height 31
paste input "32000990392000"
type input "32000990392000"
click at [836, 181] on button "Search" at bounding box center [828, 187] width 65 height 27
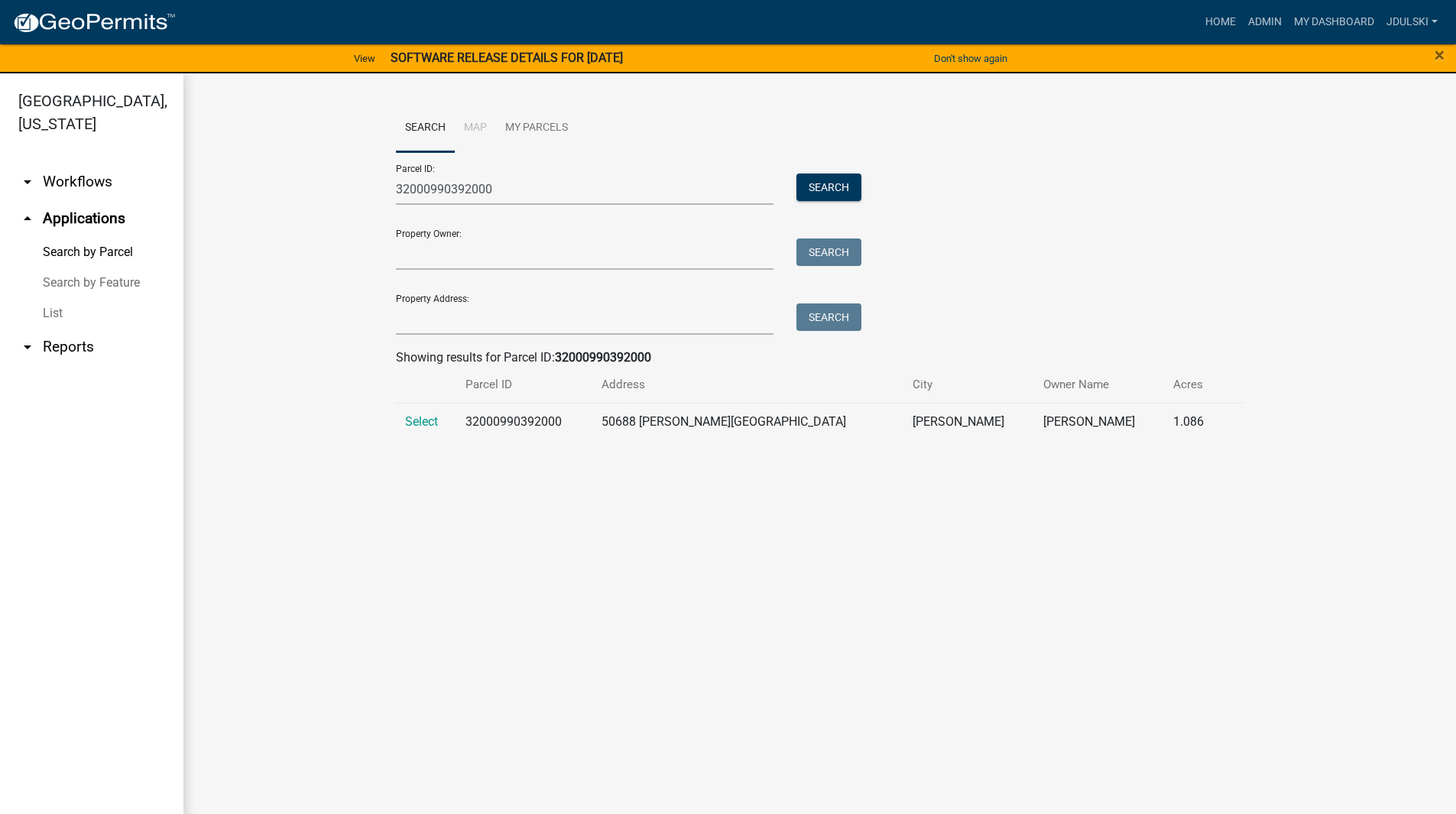
click at [432, 424] on span "Select" at bounding box center [422, 422] width 33 height 15
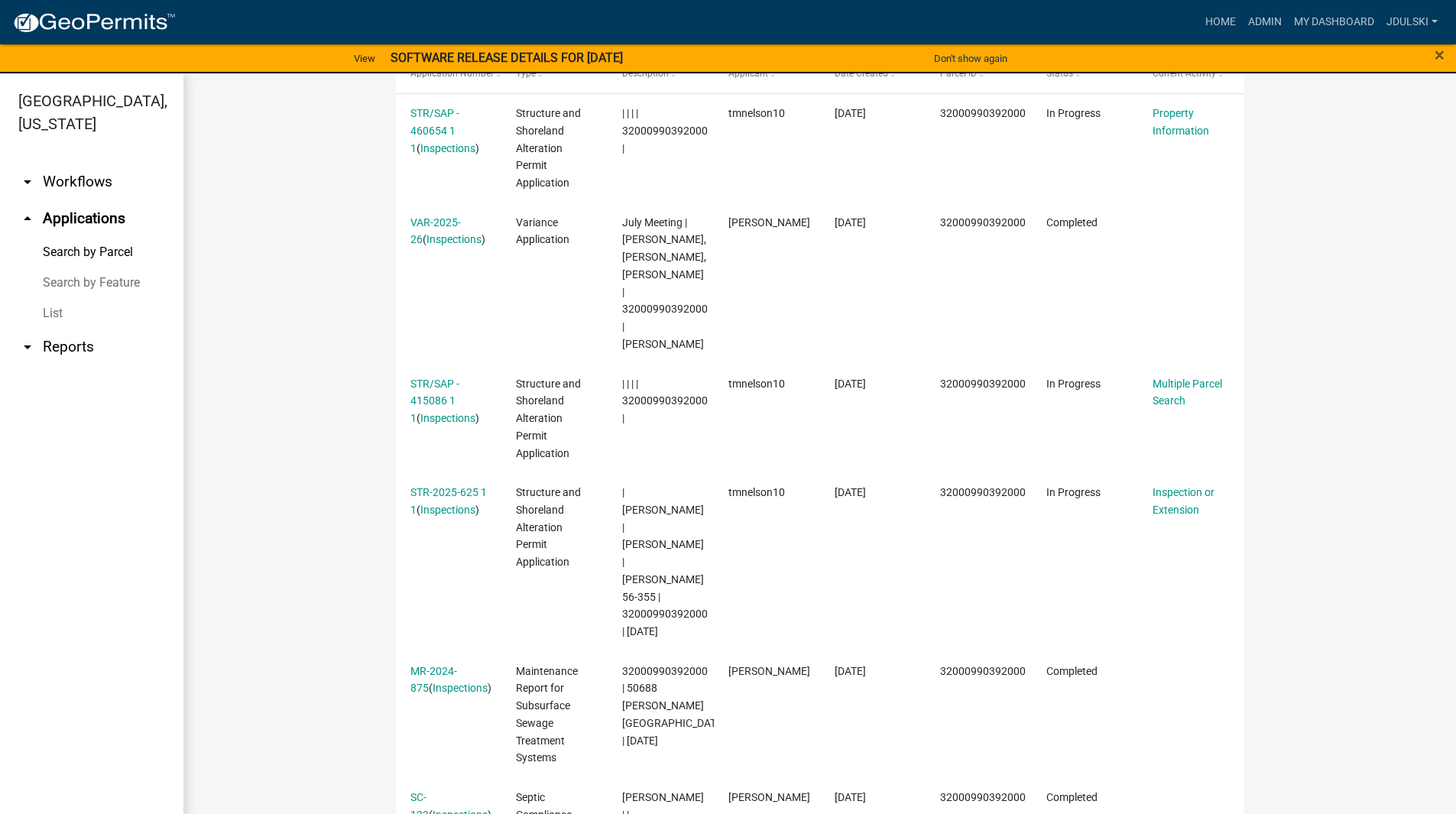
scroll to position [535, 0]
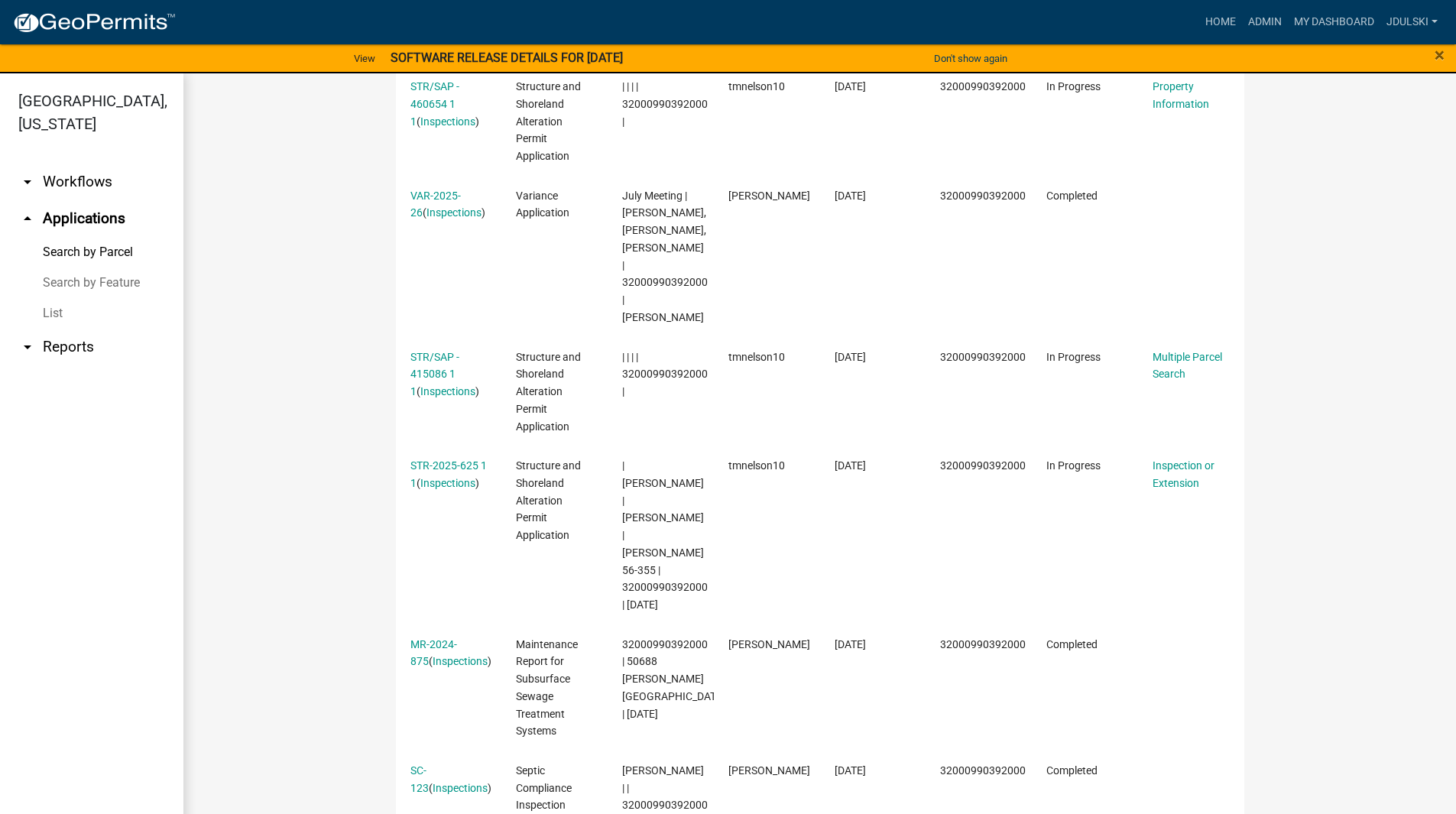
click at [434, 468] on link "STR-2025-625 1 1" at bounding box center [449, 474] width 77 height 30
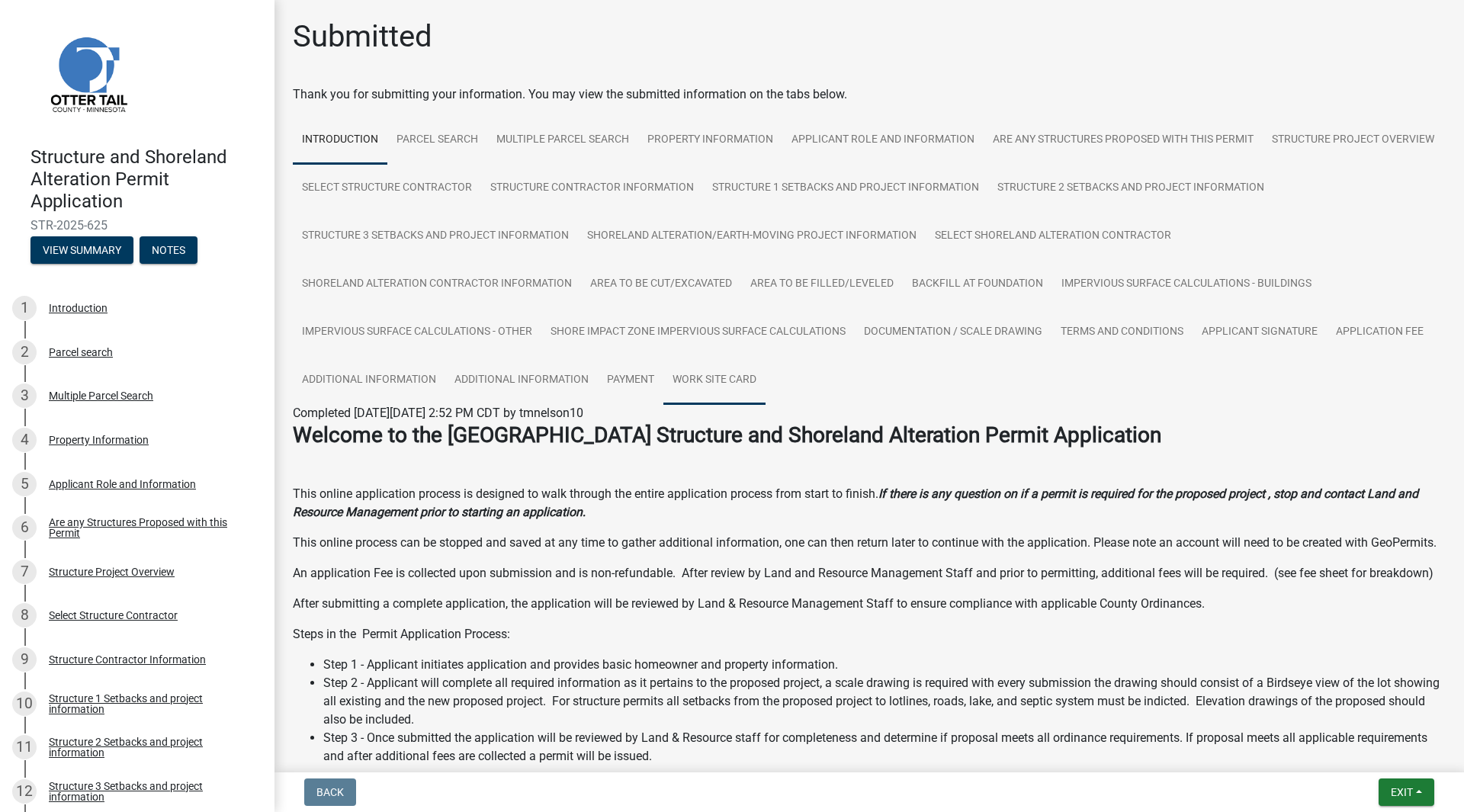
click at [766, 374] on link "Work Site Card" at bounding box center [715, 380] width 102 height 48
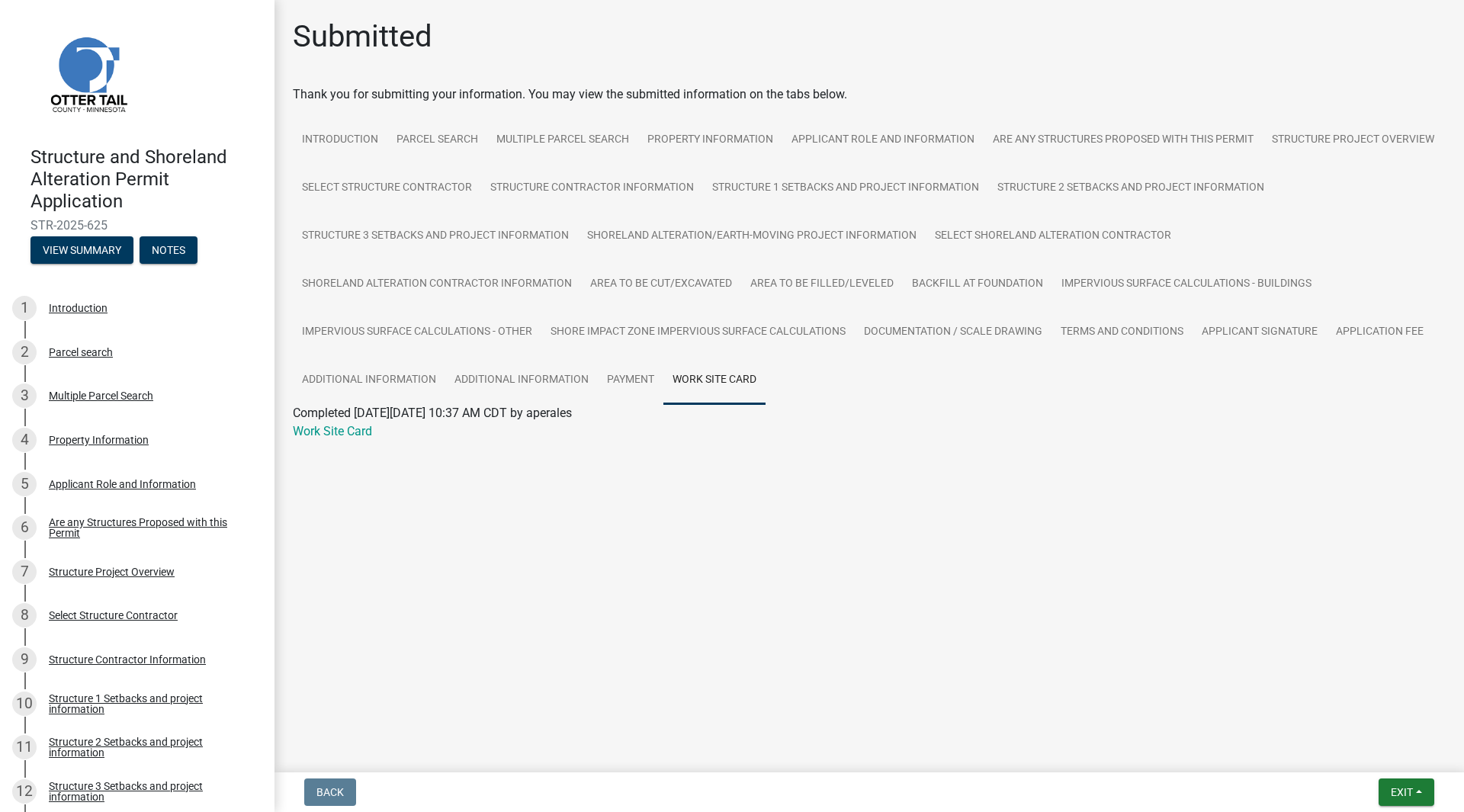
click at [337, 431] on link "Work Site Card" at bounding box center [332, 431] width 79 height 15
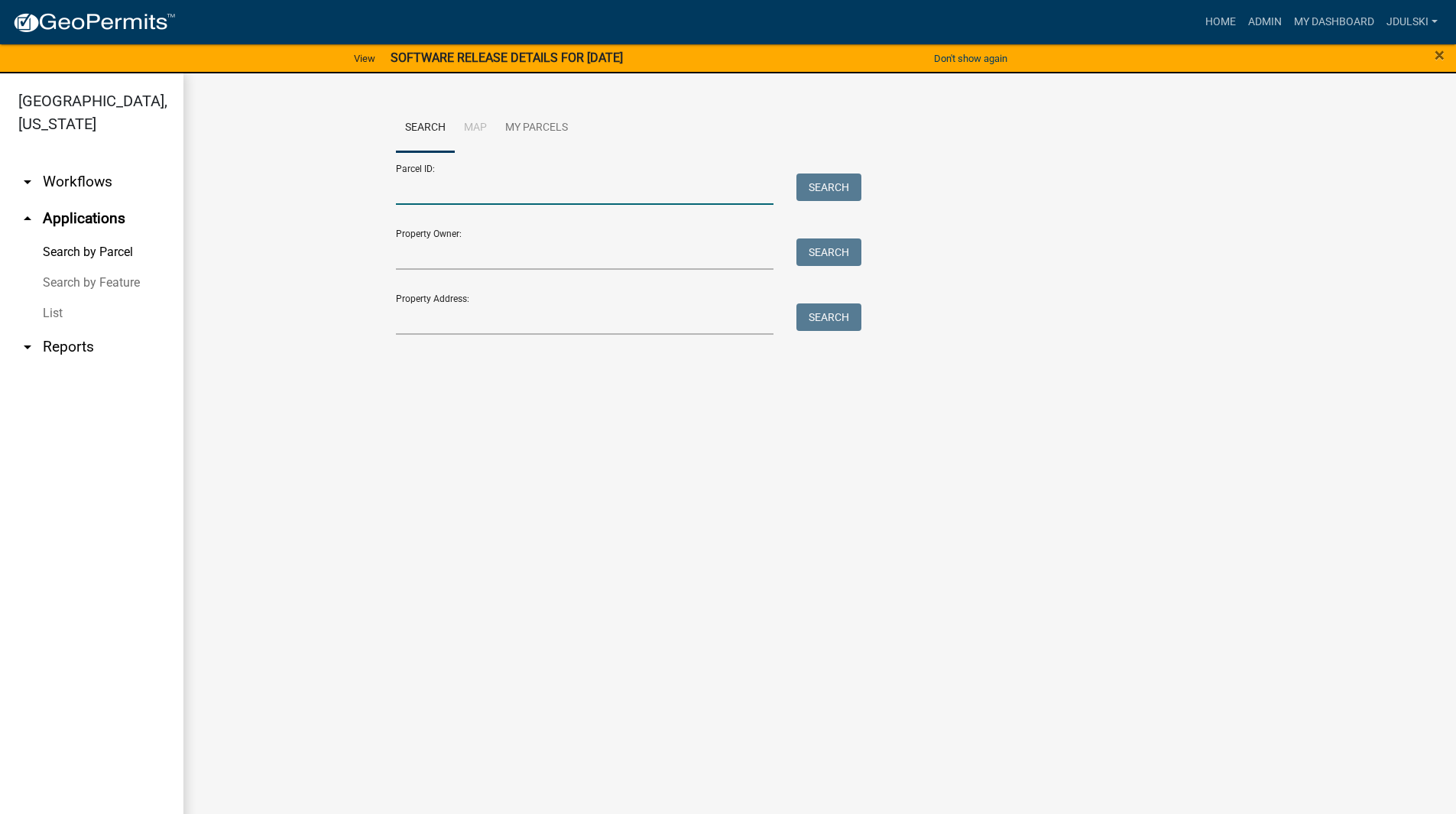
click at [439, 190] on input "Parcel ID:" at bounding box center [585, 189] width 378 height 31
paste input "32000990525000"
click at [829, 183] on button "Search" at bounding box center [828, 187] width 65 height 27
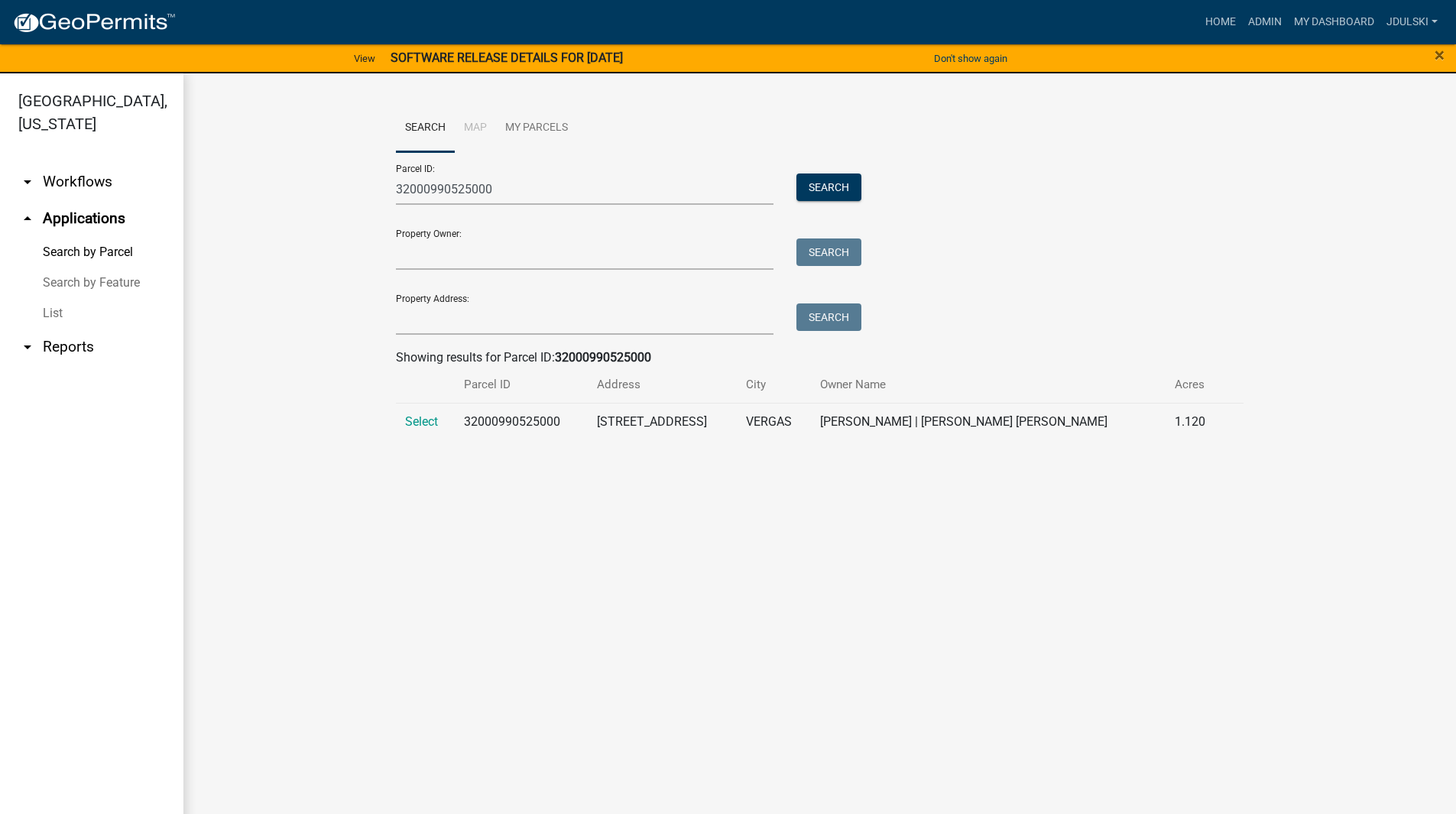
click at [412, 420] on span "Select" at bounding box center [422, 422] width 33 height 15
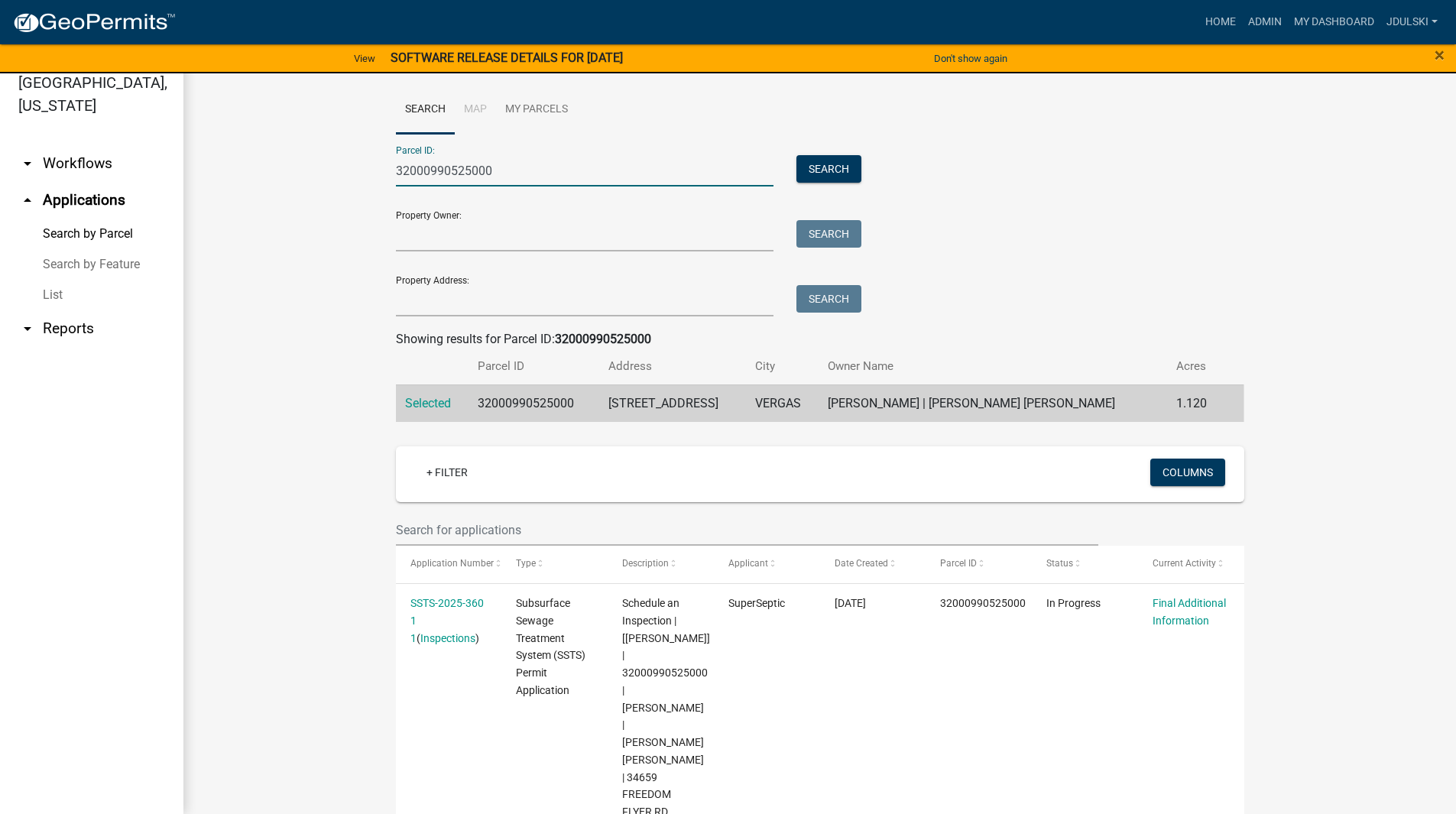
drag, startPoint x: 461, startPoint y: 170, endPoint x: 1103, endPoint y: 278, distance: 651.0
click at [985, 270] on div "Parcel ID: 32000990525000 Search Property Owner: Search Property Address: Search" at bounding box center [820, 225] width 848 height 183
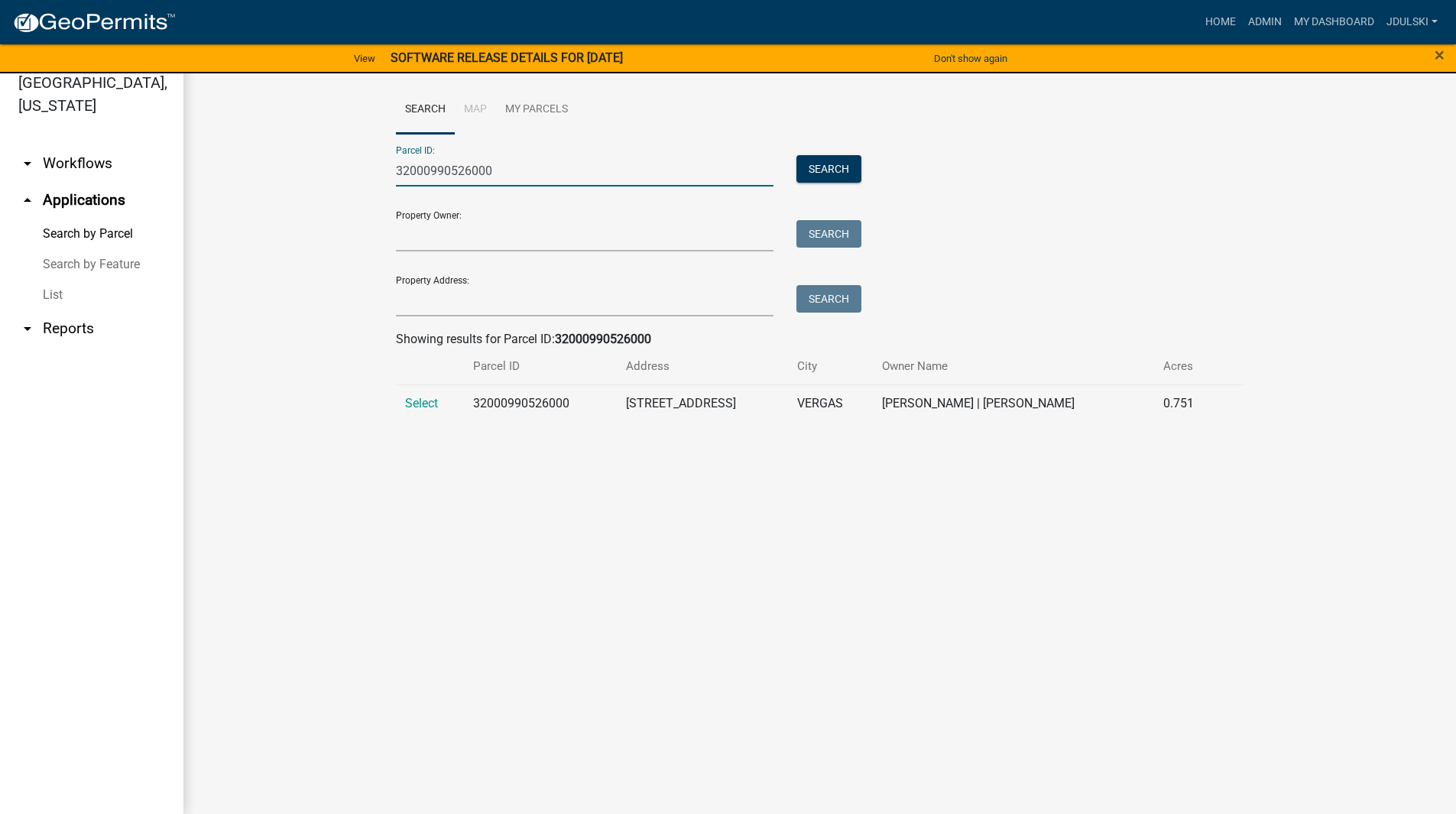
type input "32000990526000"
click at [416, 400] on span "Select" at bounding box center [422, 403] width 33 height 15
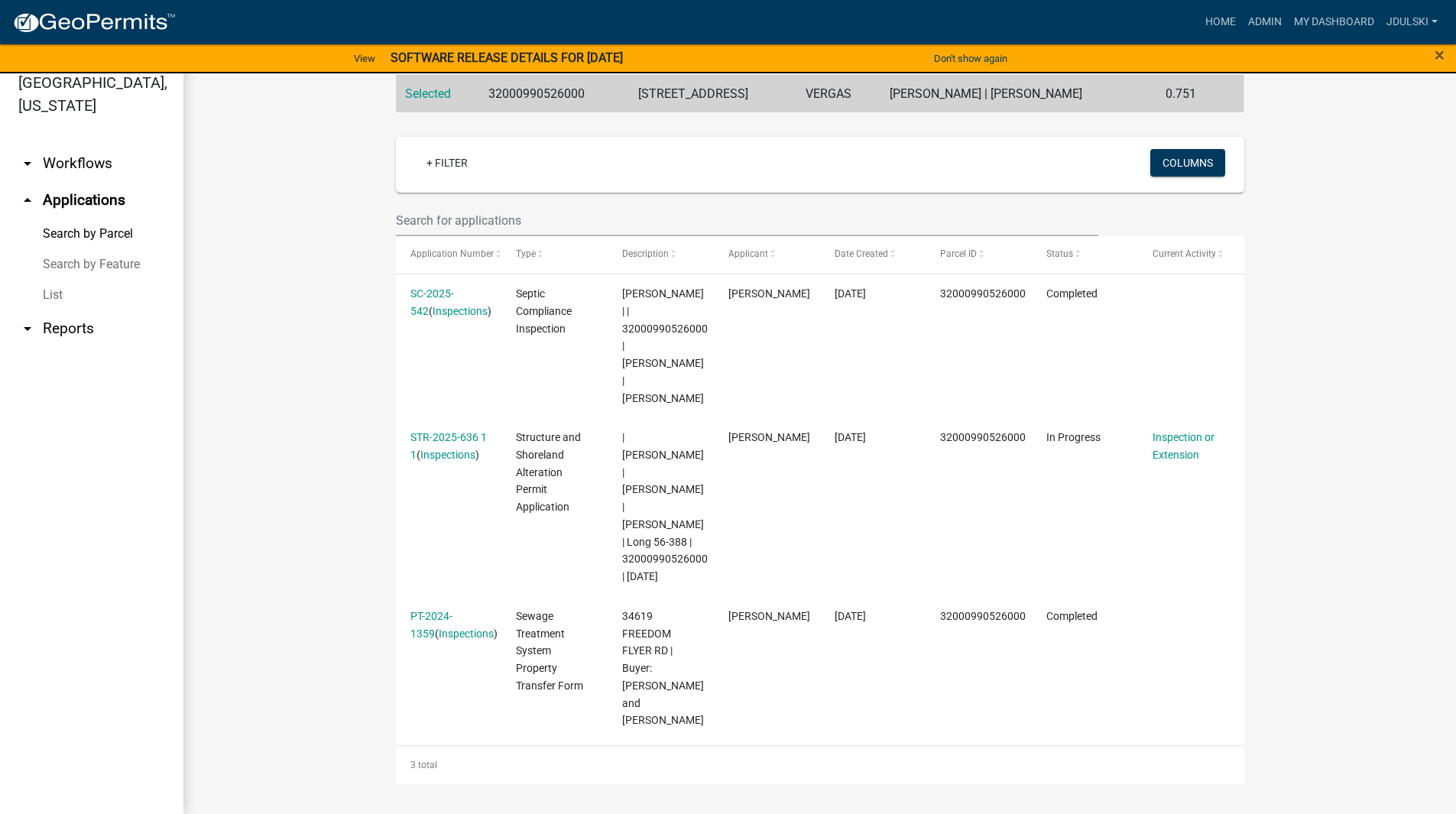
scroll to position [310, 0]
click at [437, 438] on link "STR-2025-636 1 1" at bounding box center [449, 444] width 77 height 30
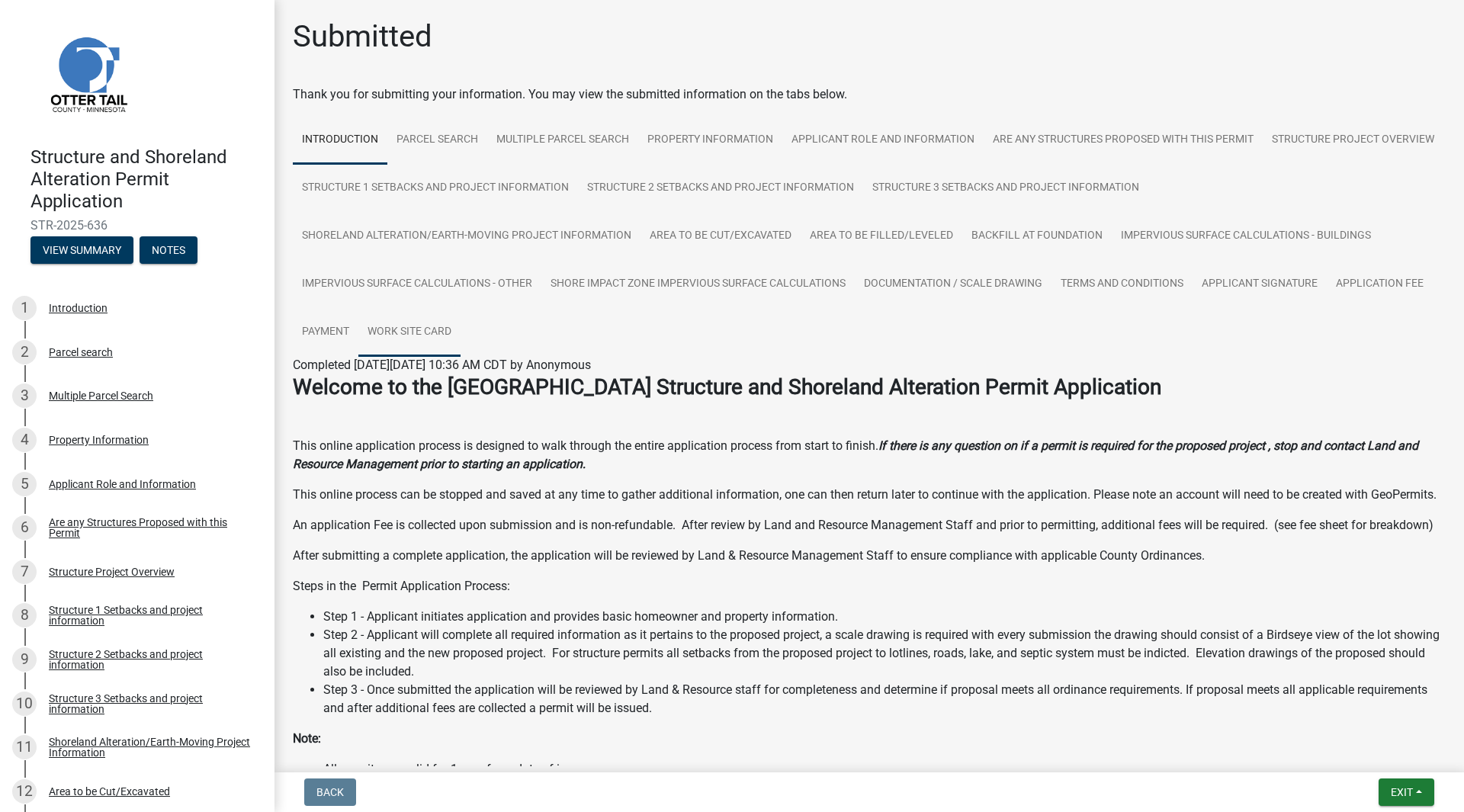
click at [437, 329] on link "Work Site Card" at bounding box center [410, 331] width 102 height 48
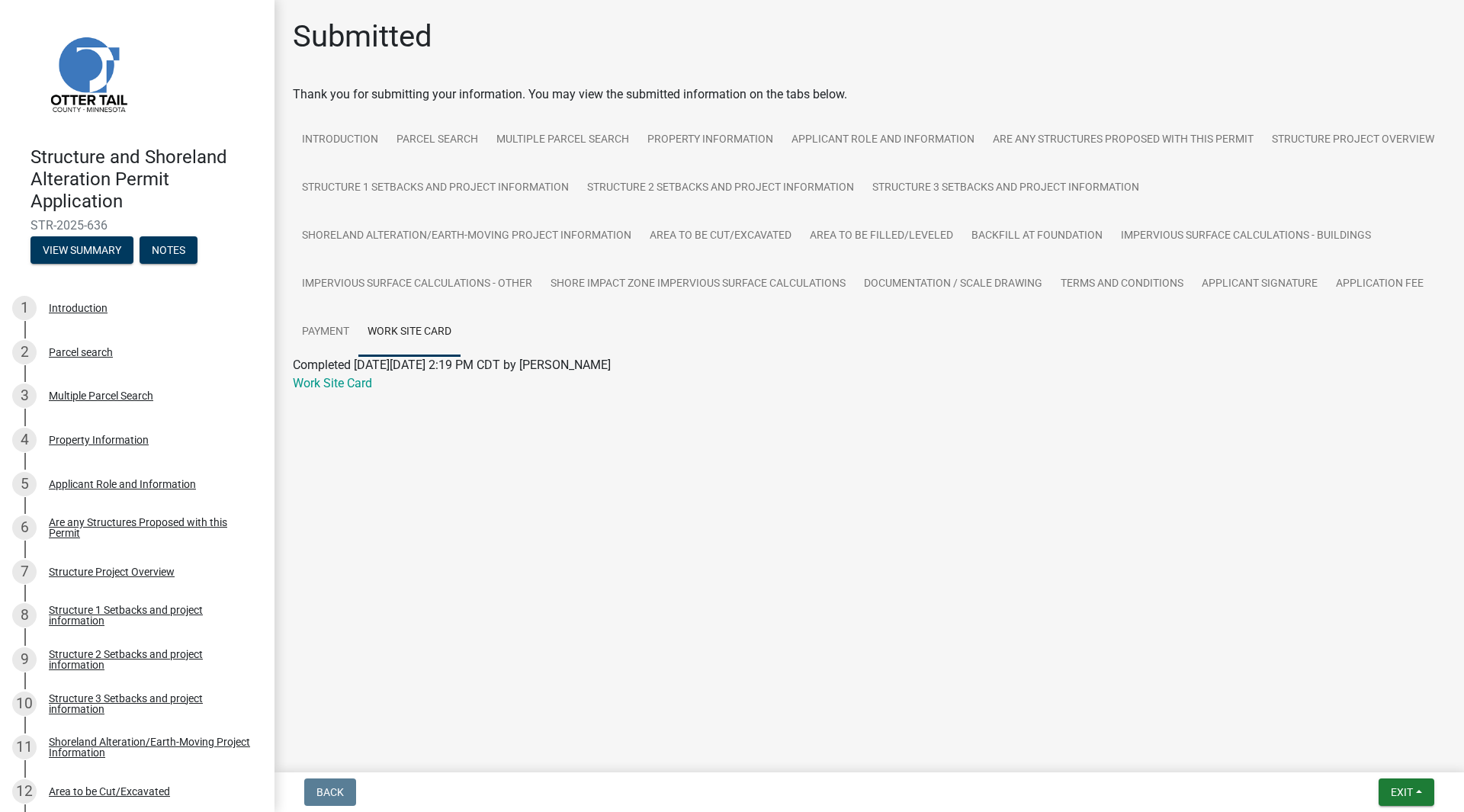
click at [341, 391] on div "Work Site Card" at bounding box center [869, 383] width 1176 height 18
click at [340, 383] on link "Work Site Card" at bounding box center [332, 383] width 79 height 15
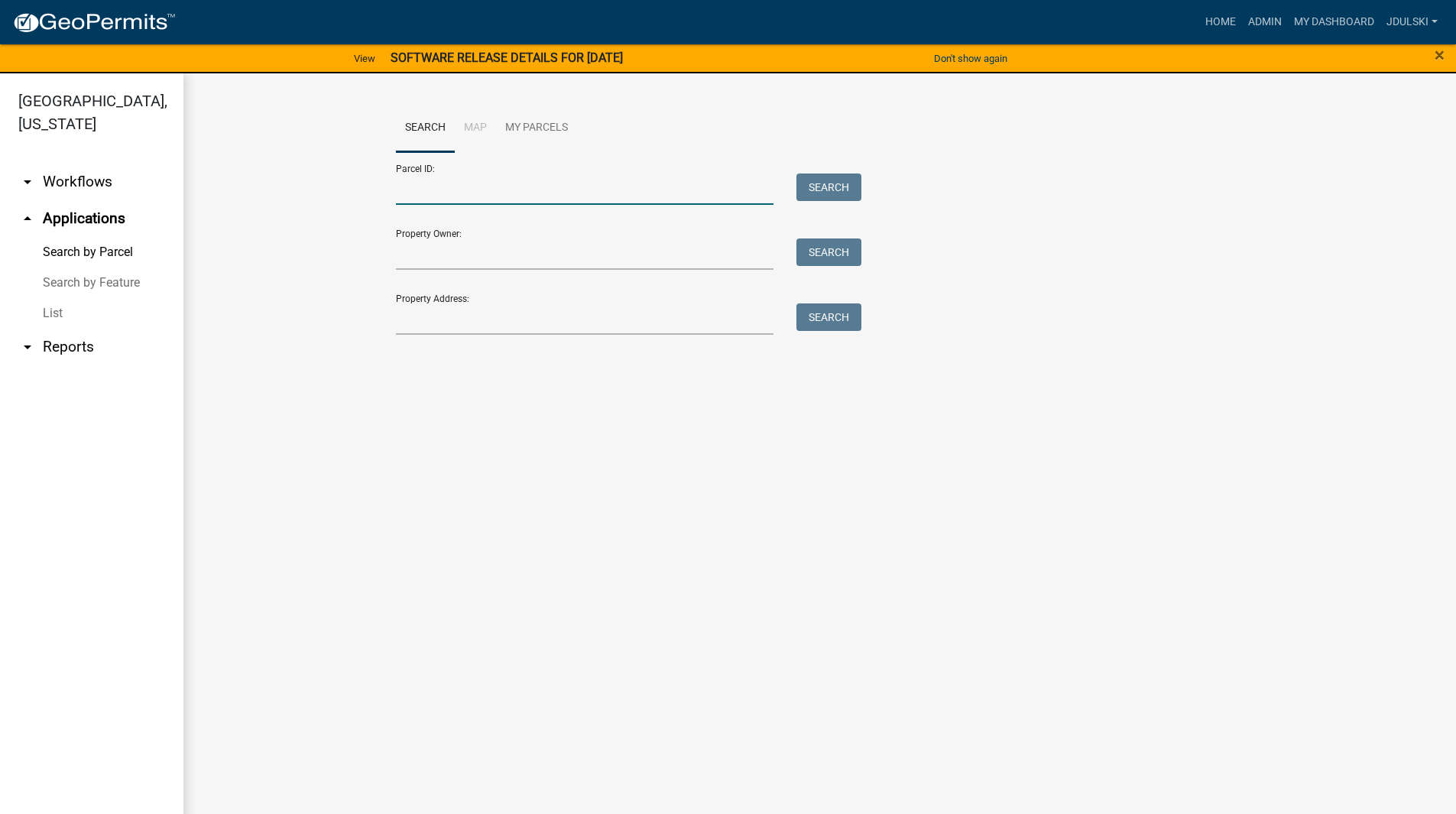
click at [434, 192] on input "Parcel ID:" at bounding box center [585, 189] width 378 height 31
paste input "32000990569000"
type input "32000990569000"
click at [818, 192] on button "Search" at bounding box center [828, 187] width 65 height 27
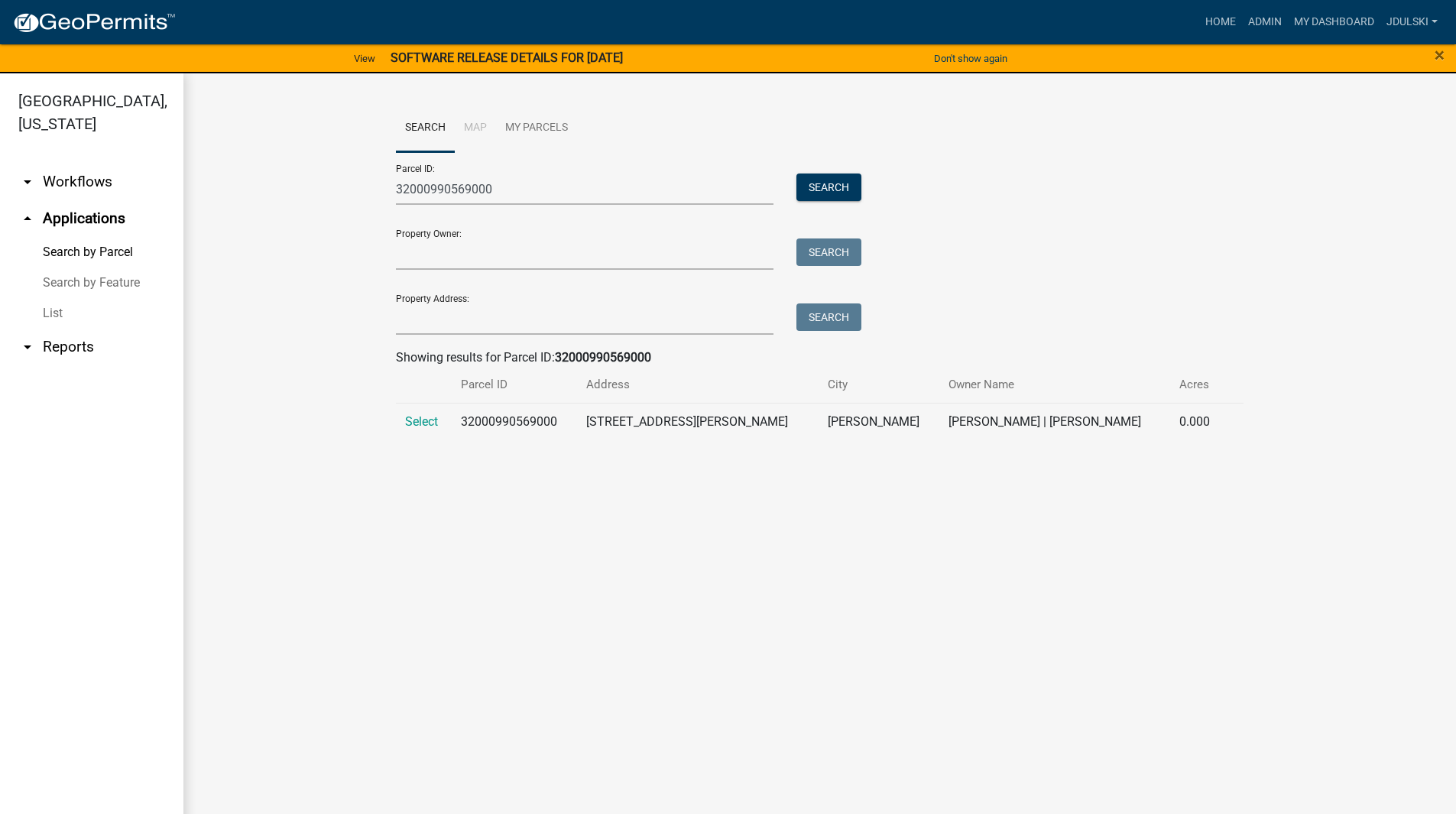
click at [415, 419] on span "Select" at bounding box center [422, 422] width 33 height 15
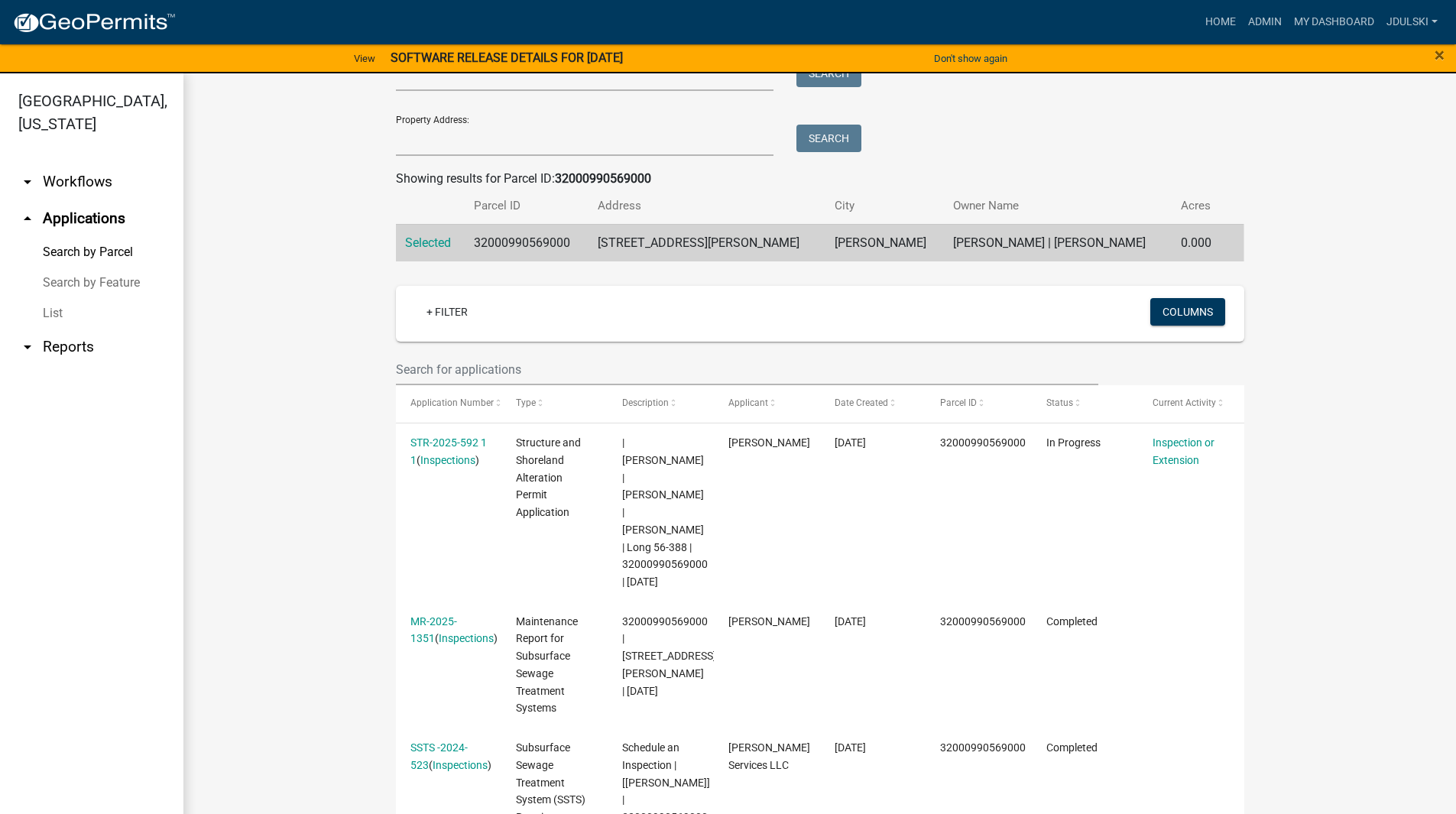
scroll to position [77, 0]
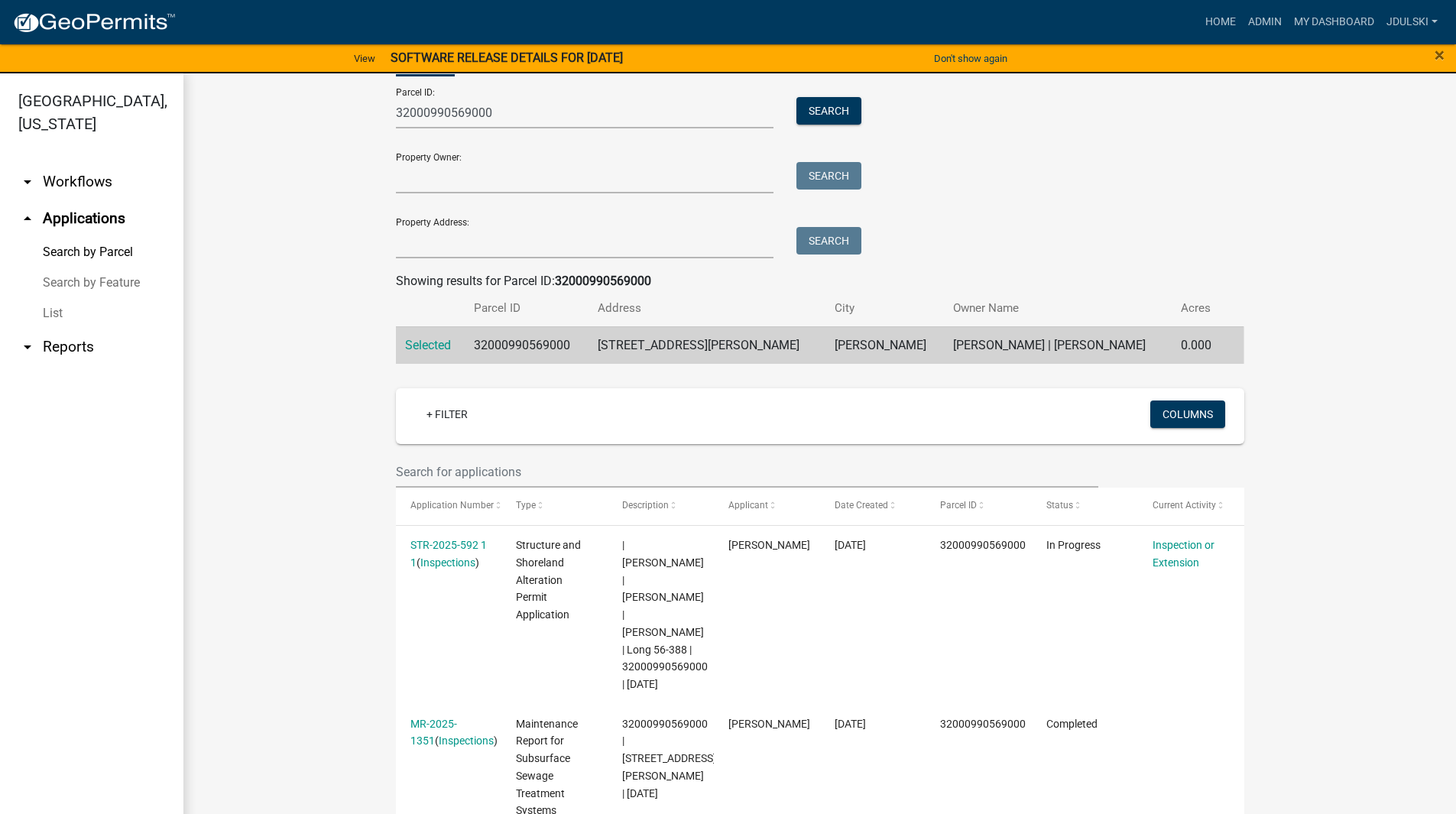
click at [449, 542] on link "STR-2025-592 1 1" at bounding box center [449, 553] width 77 height 30
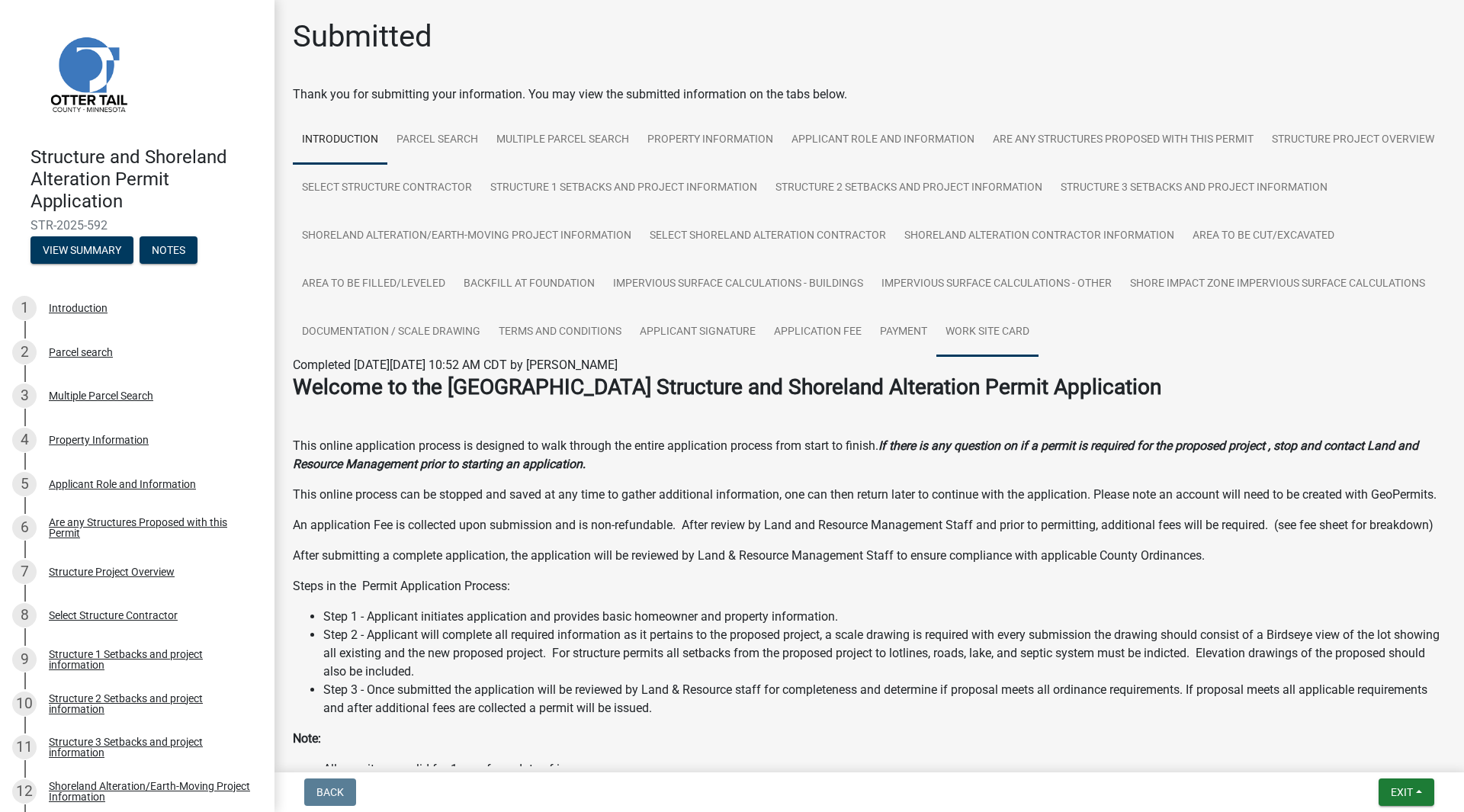
click at [936, 357] on link "Work Site Card" at bounding box center [988, 331] width 102 height 48
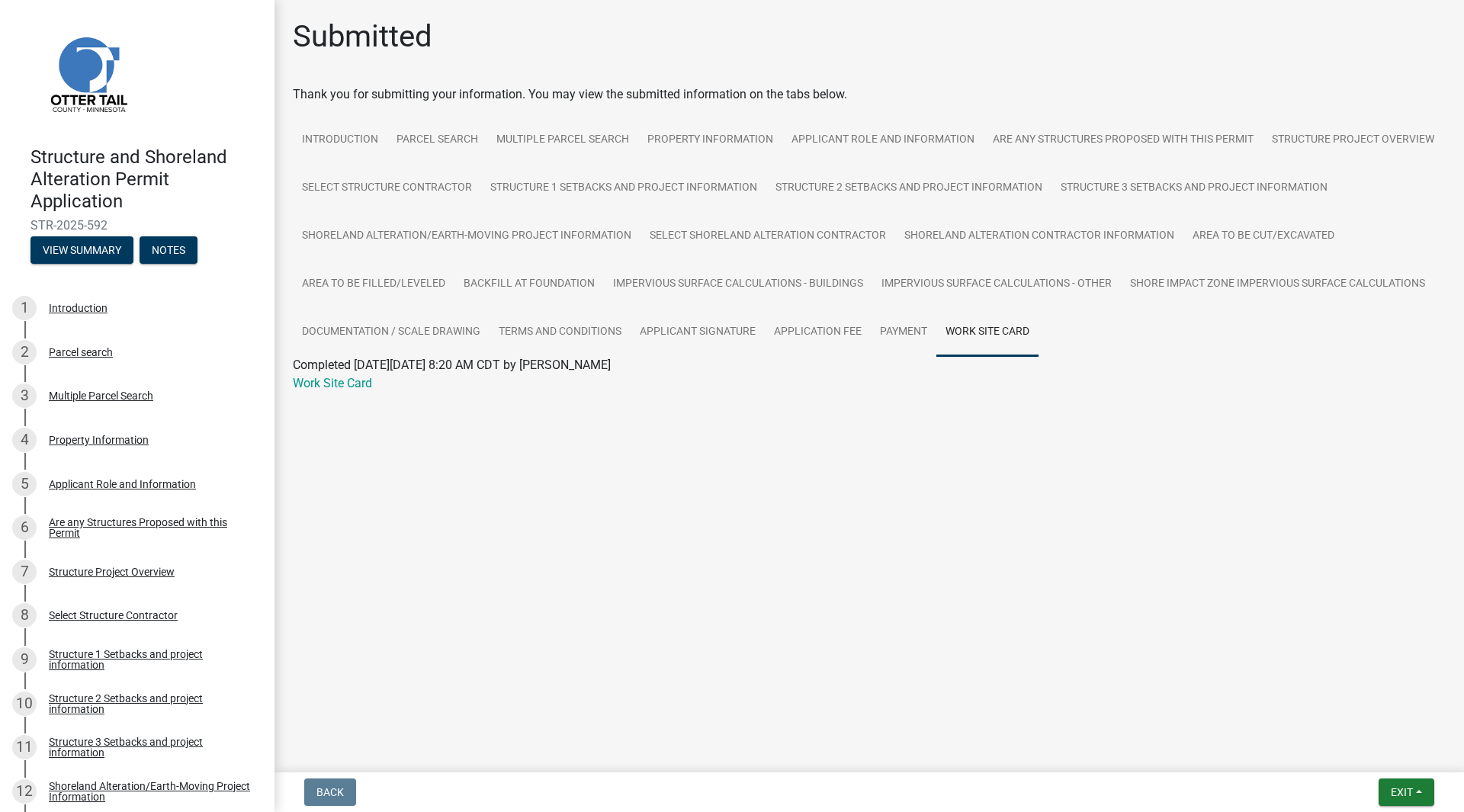
click at [320, 383] on link "Work Site Card" at bounding box center [332, 383] width 79 height 15
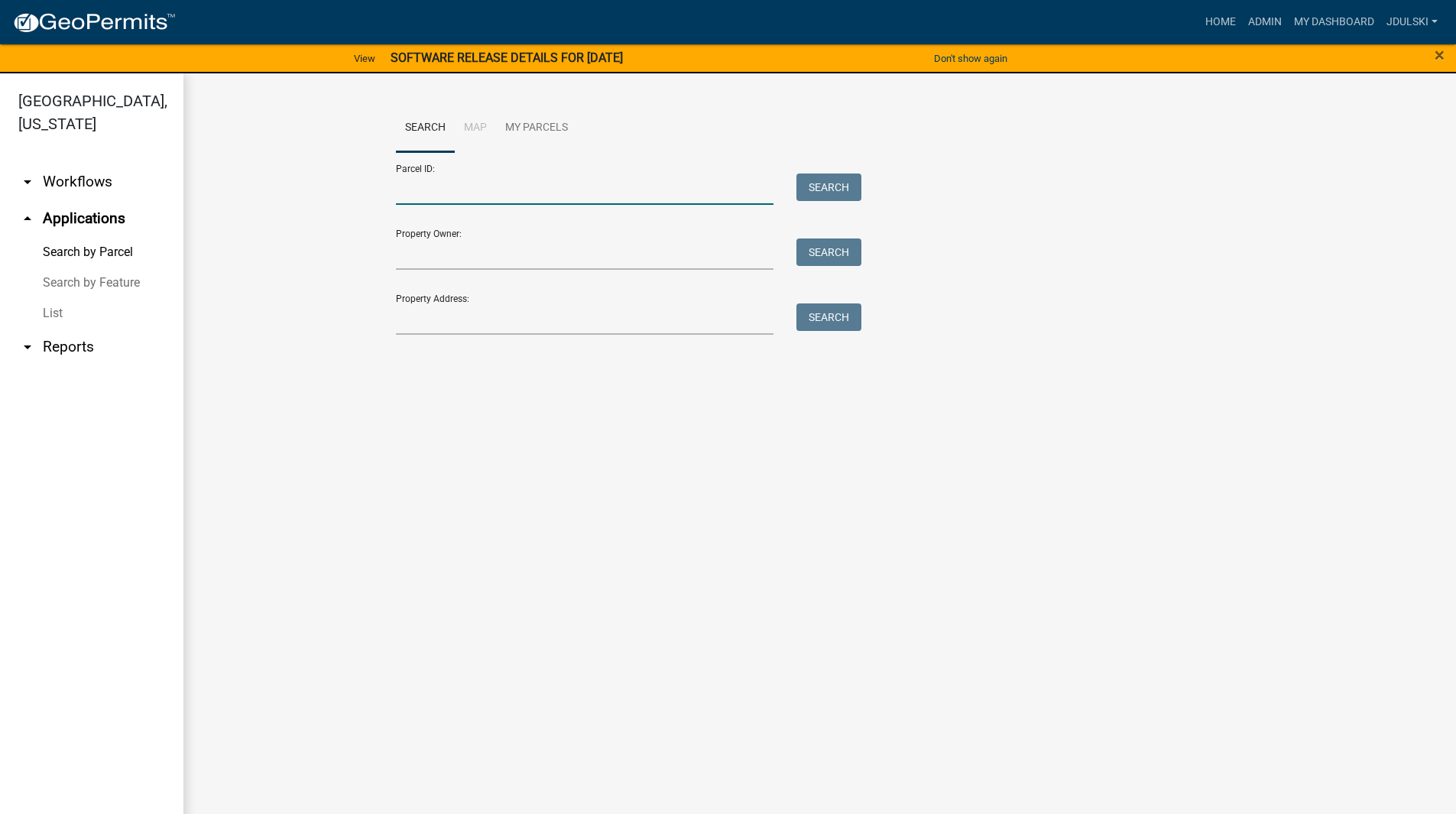
click at [445, 198] on input "Parcel ID:" at bounding box center [585, 189] width 378 height 31
drag, startPoint x: 445, startPoint y: 198, endPoint x: 944, endPoint y: 510, distance: 588.5
click at [967, 515] on main "Search Map My Parcels Parcel ID: Search Property Owner: Search Property Address…" at bounding box center [819, 452] width 1273 height 758
click at [431, 181] on input "Parcel ID:" at bounding box center [585, 189] width 378 height 31
drag, startPoint x: 428, startPoint y: 191, endPoint x: 306, endPoint y: 388, distance: 231.7
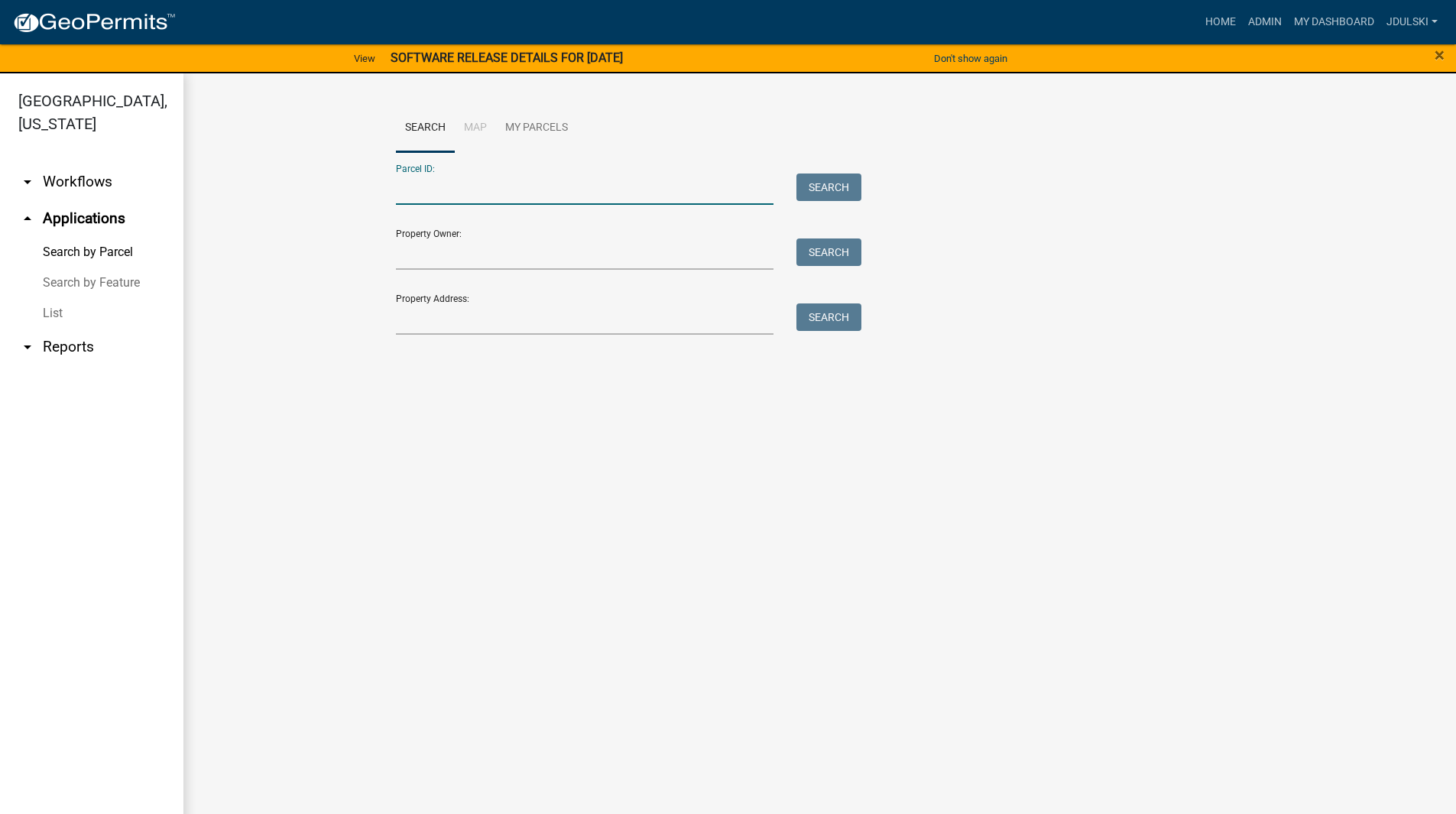
click at [305, 396] on main "Search Map My Parcels Parcel ID: Search Property Owner: Search Property Address…" at bounding box center [819, 452] width 1273 height 758
click at [564, 188] on input "Parcel ID:" at bounding box center [585, 189] width 378 height 31
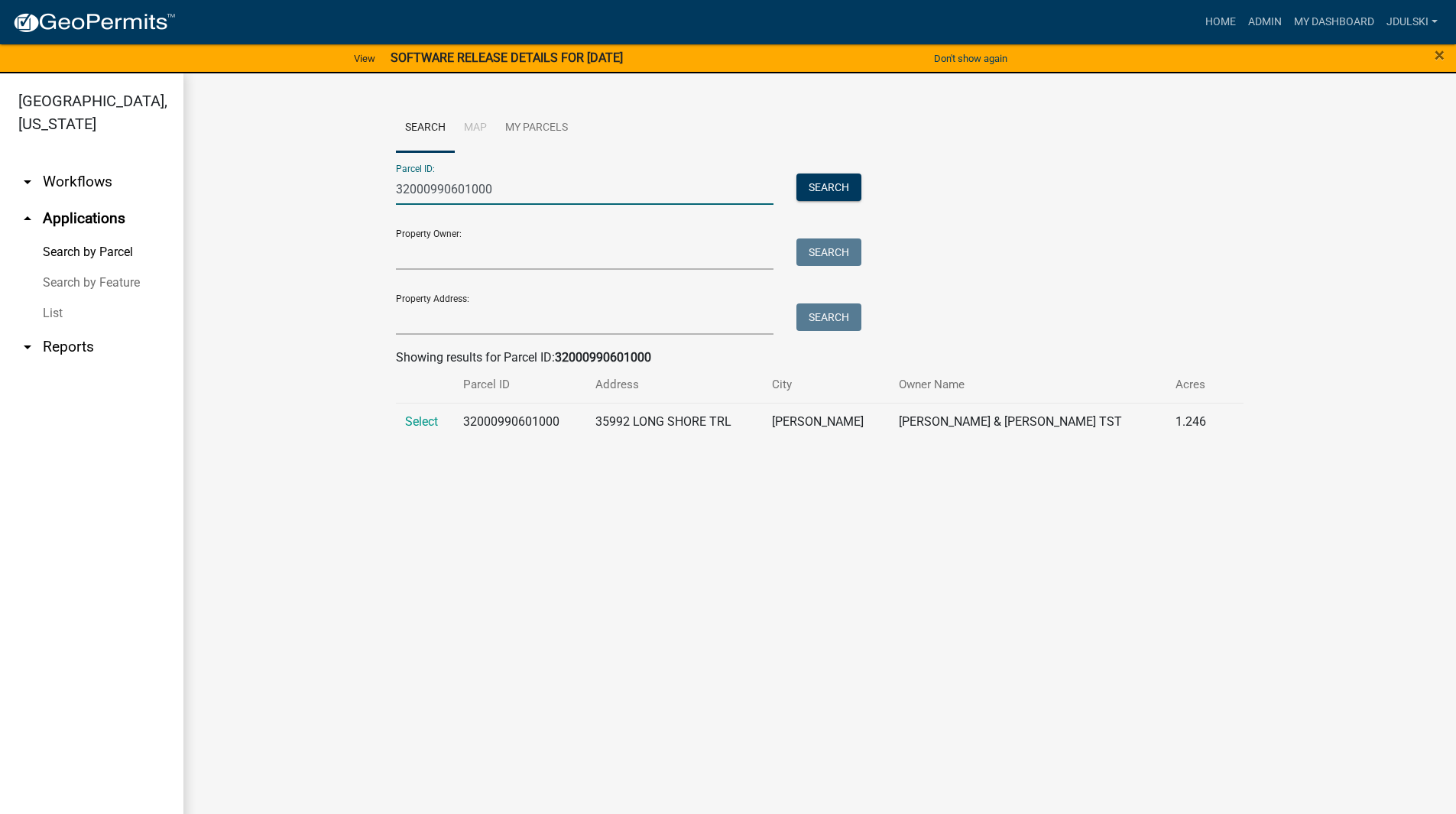
type input "32000990601000"
click at [434, 426] on span "Select" at bounding box center [422, 422] width 33 height 15
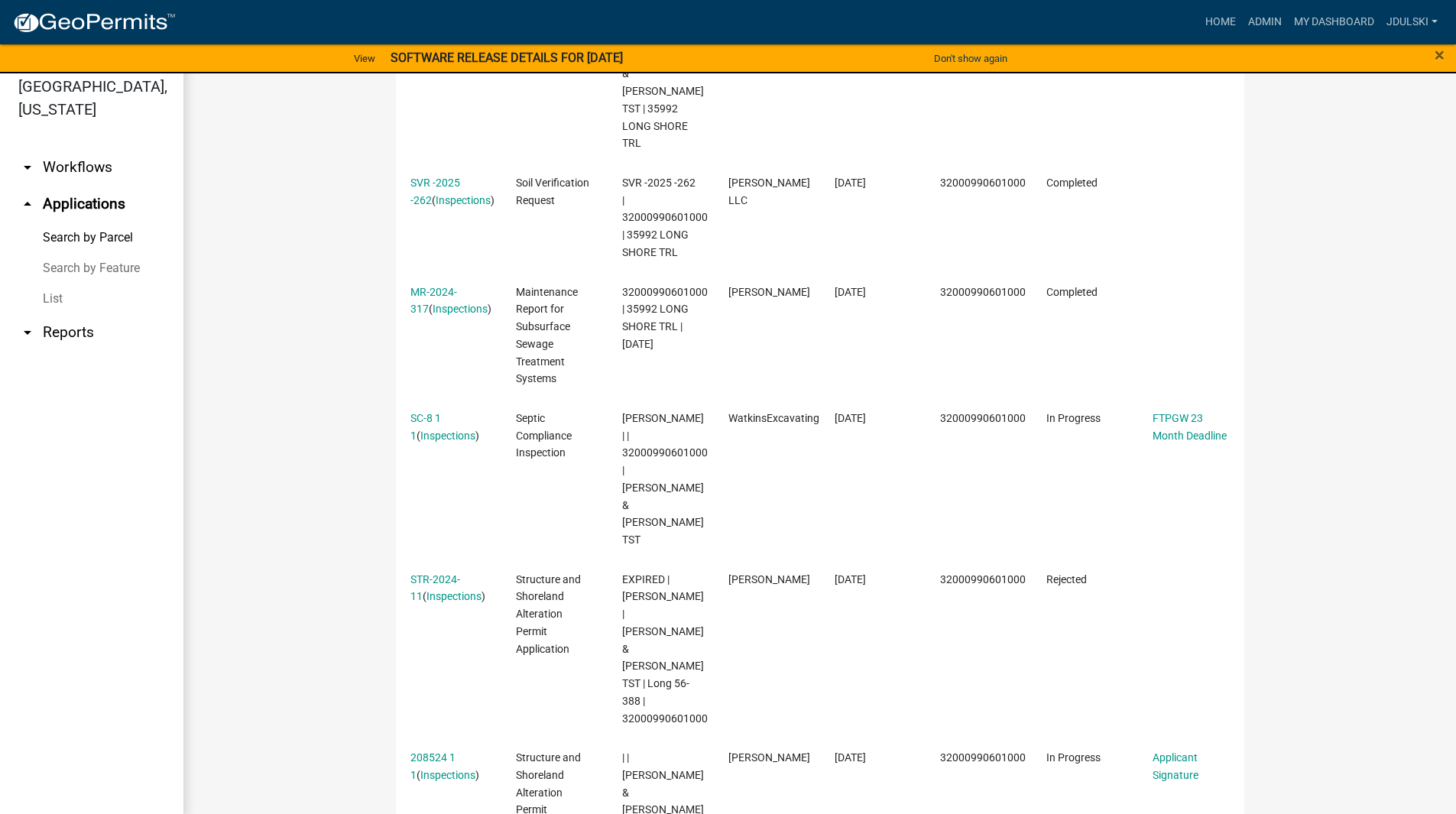
scroll to position [18, 0]
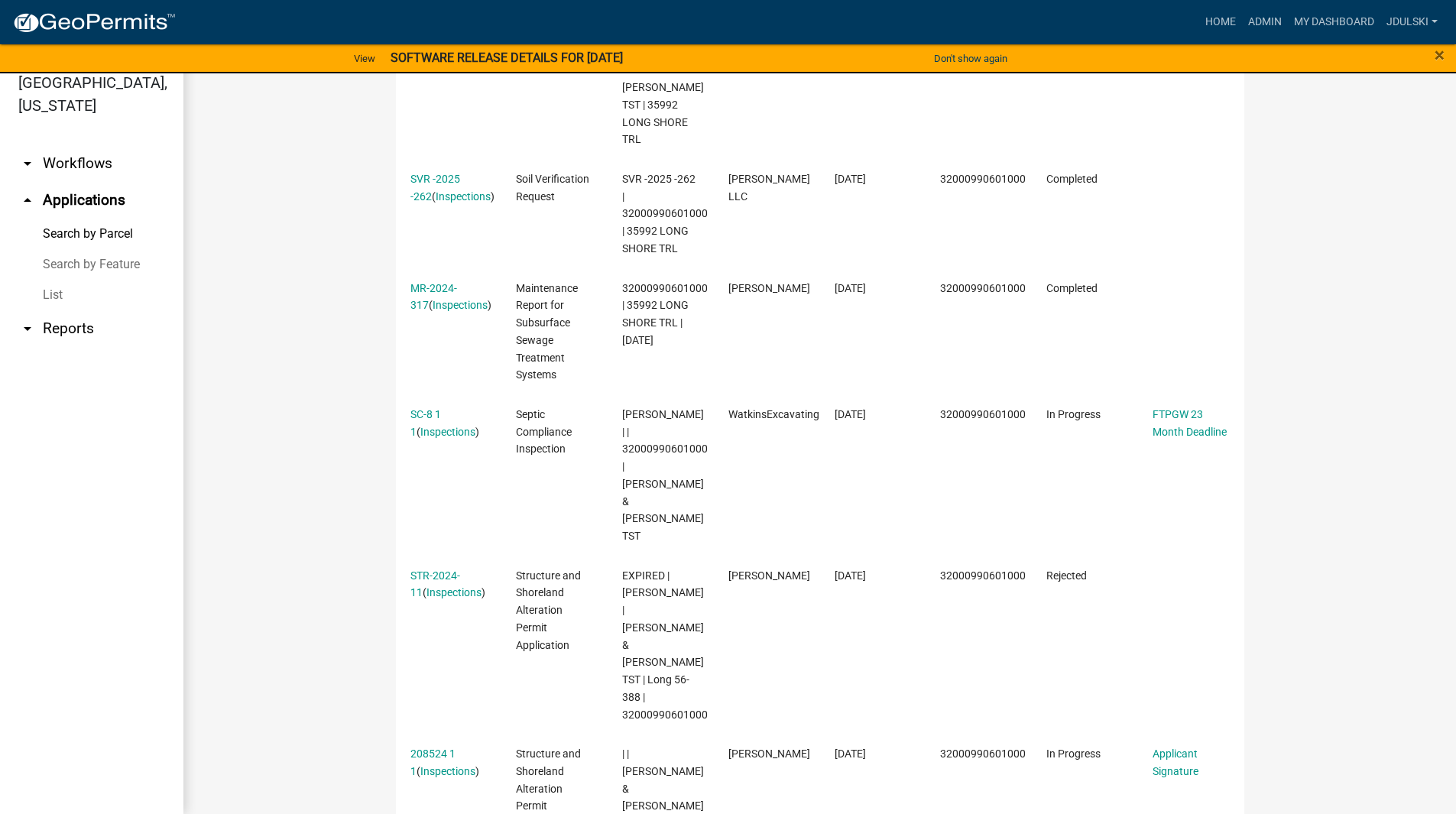
click at [420, 747] on link "208524 1 1" at bounding box center [433, 762] width 45 height 30
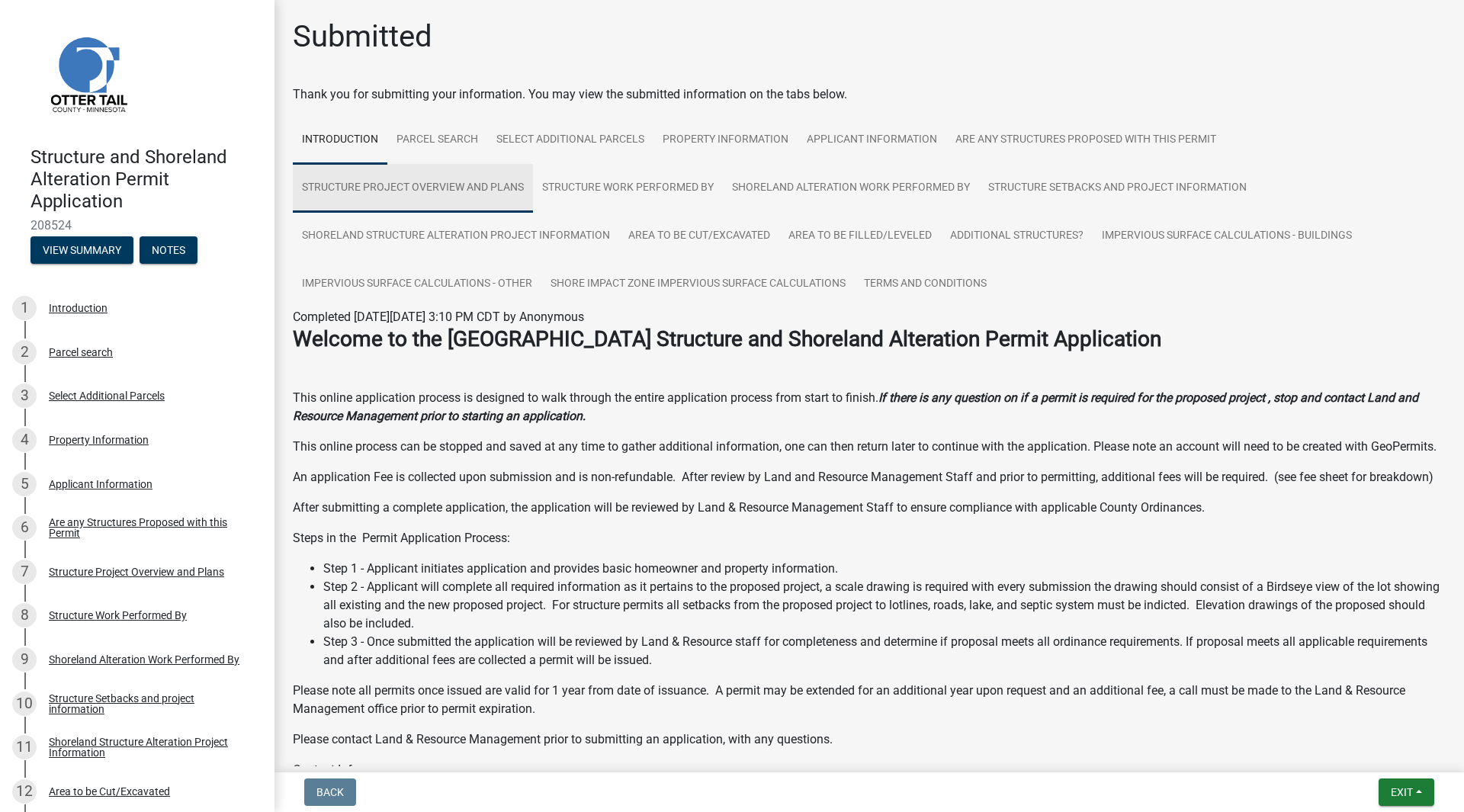
click at [428, 178] on link "Structure Project Overview and Plans" at bounding box center [413, 188] width 240 height 48
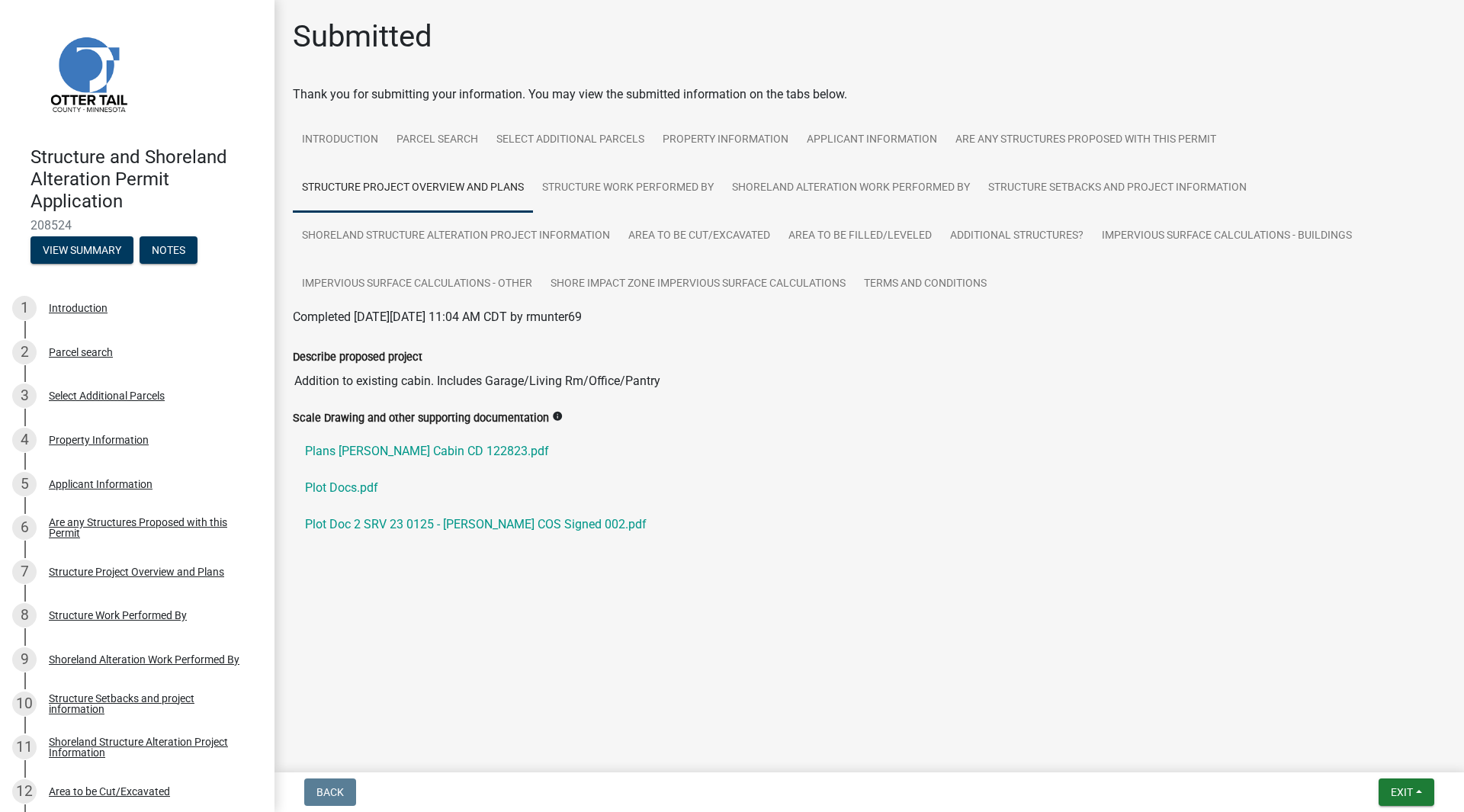
click at [347, 490] on link "Plot Docs.pdf" at bounding box center [869, 488] width 1153 height 36
click at [427, 455] on link "Plans [PERSON_NAME] Cabin CD 122823.pdf" at bounding box center [869, 451] width 1153 height 36
